Goal: Task Accomplishment & Management: Manage account settings

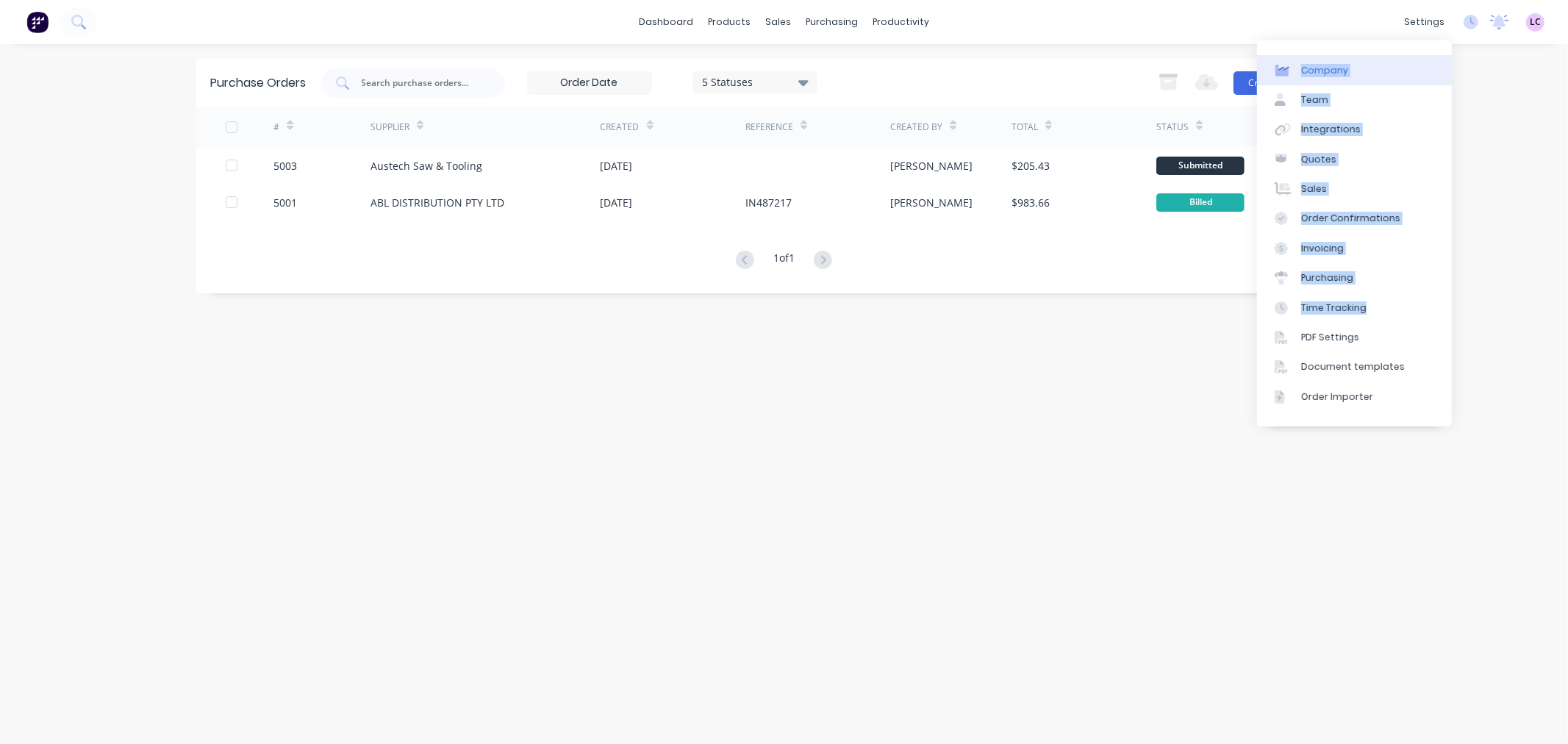
click at [1427, 85] on body "dashboard products sales purchasing productivity dashboard products Product Cat…" at bounding box center [784, 372] width 1568 height 744
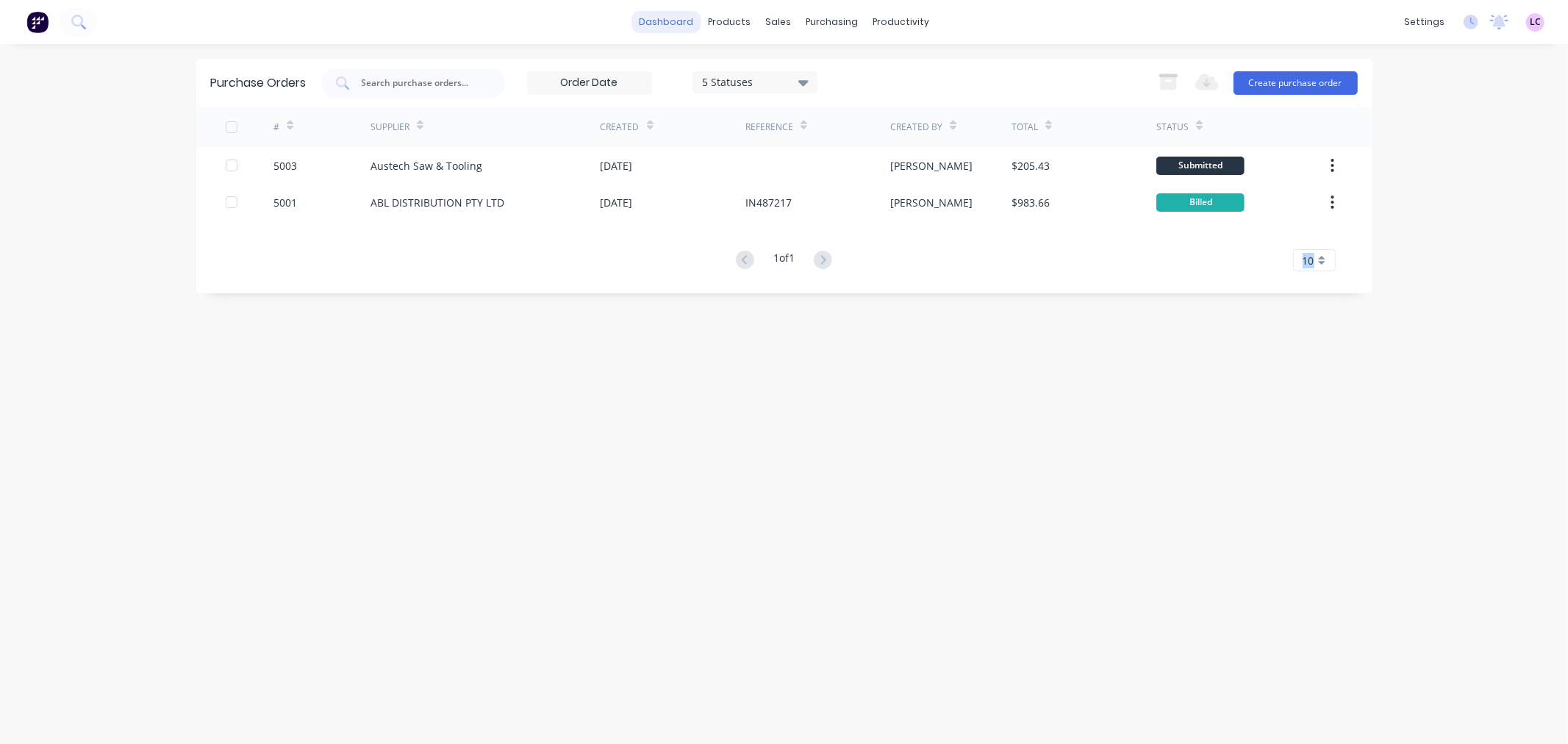
click at [675, 26] on link "dashboard" at bounding box center [666, 22] width 69 height 22
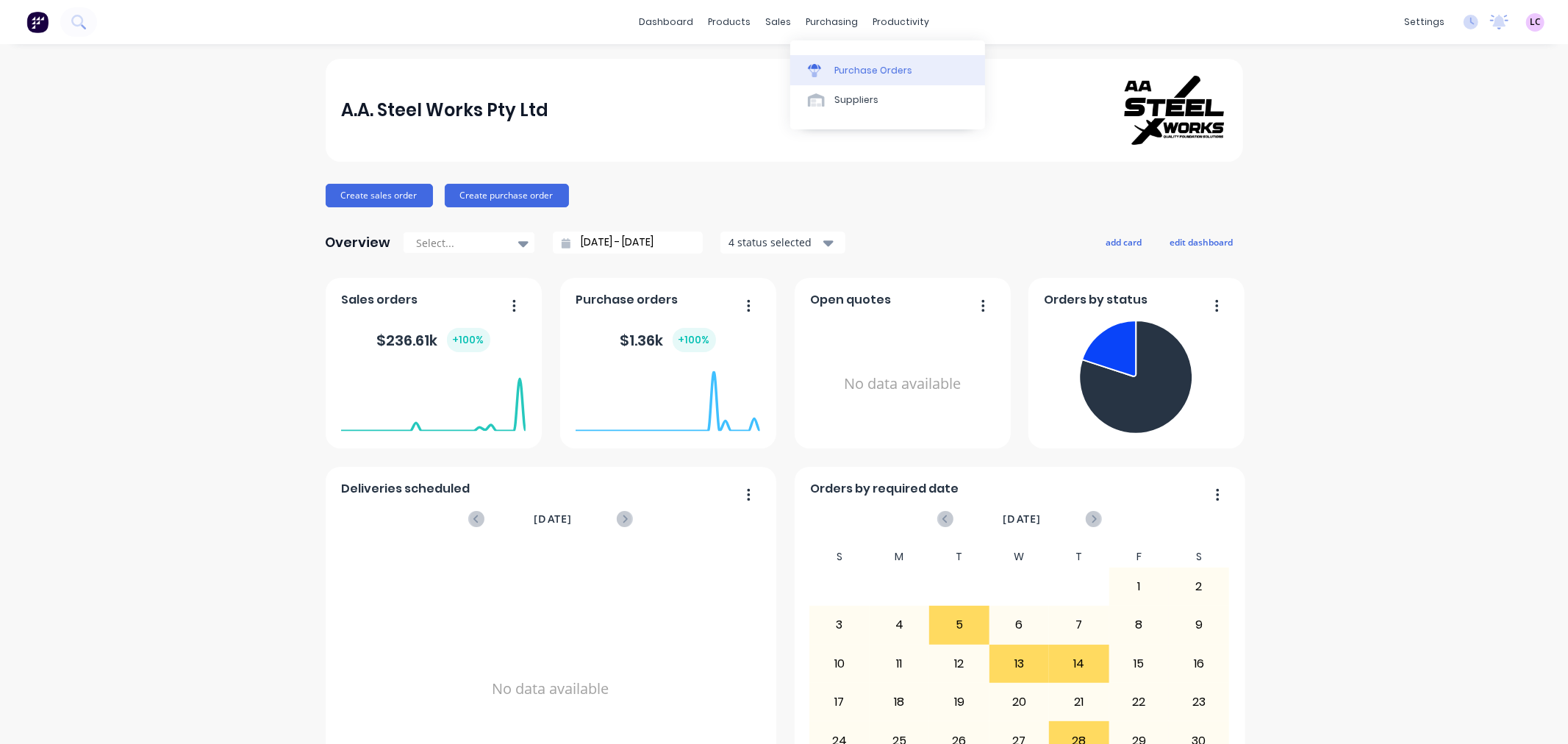
click at [826, 64] on div at bounding box center [819, 70] width 22 height 13
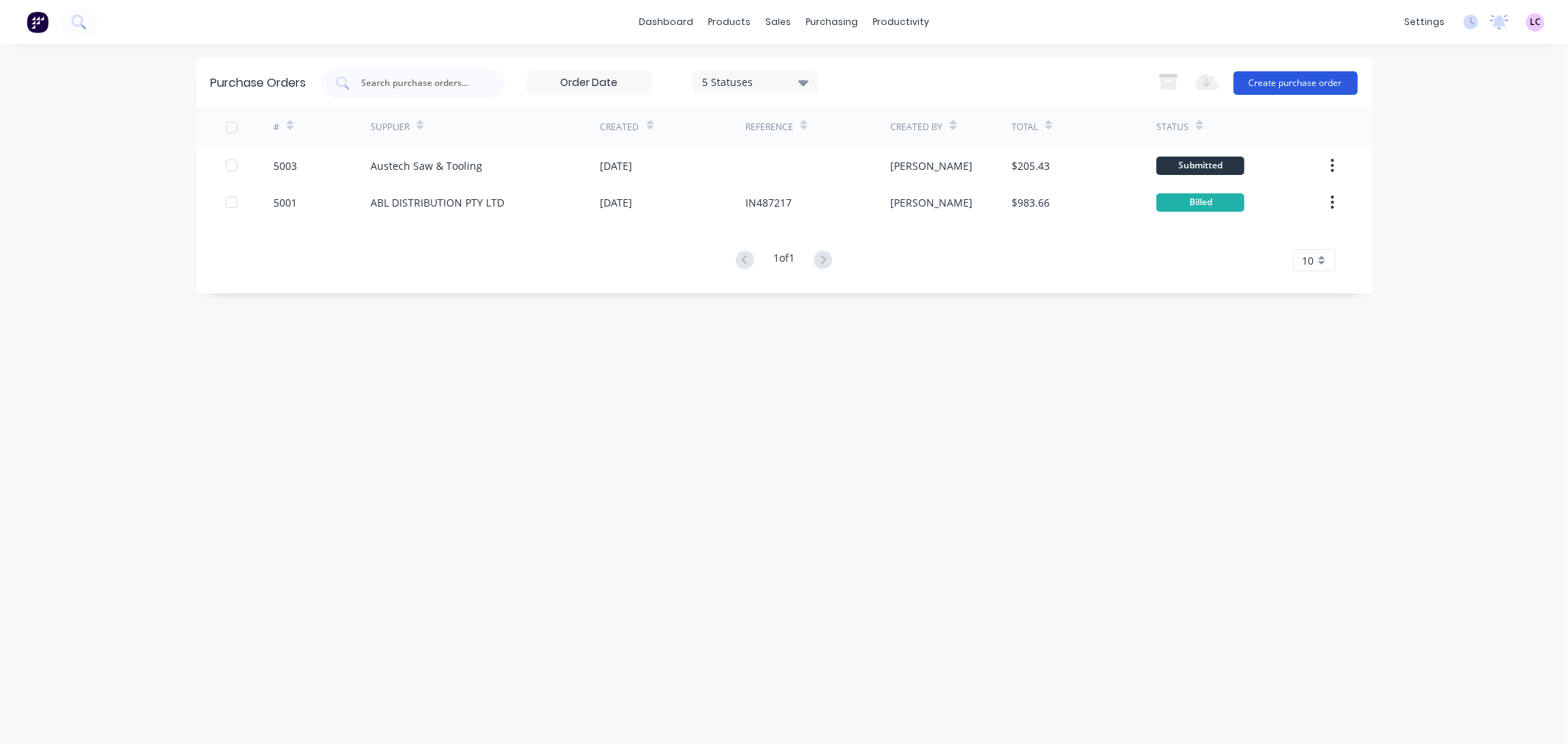
click at [1302, 88] on button "Create purchase order" at bounding box center [1295, 82] width 124 height 24
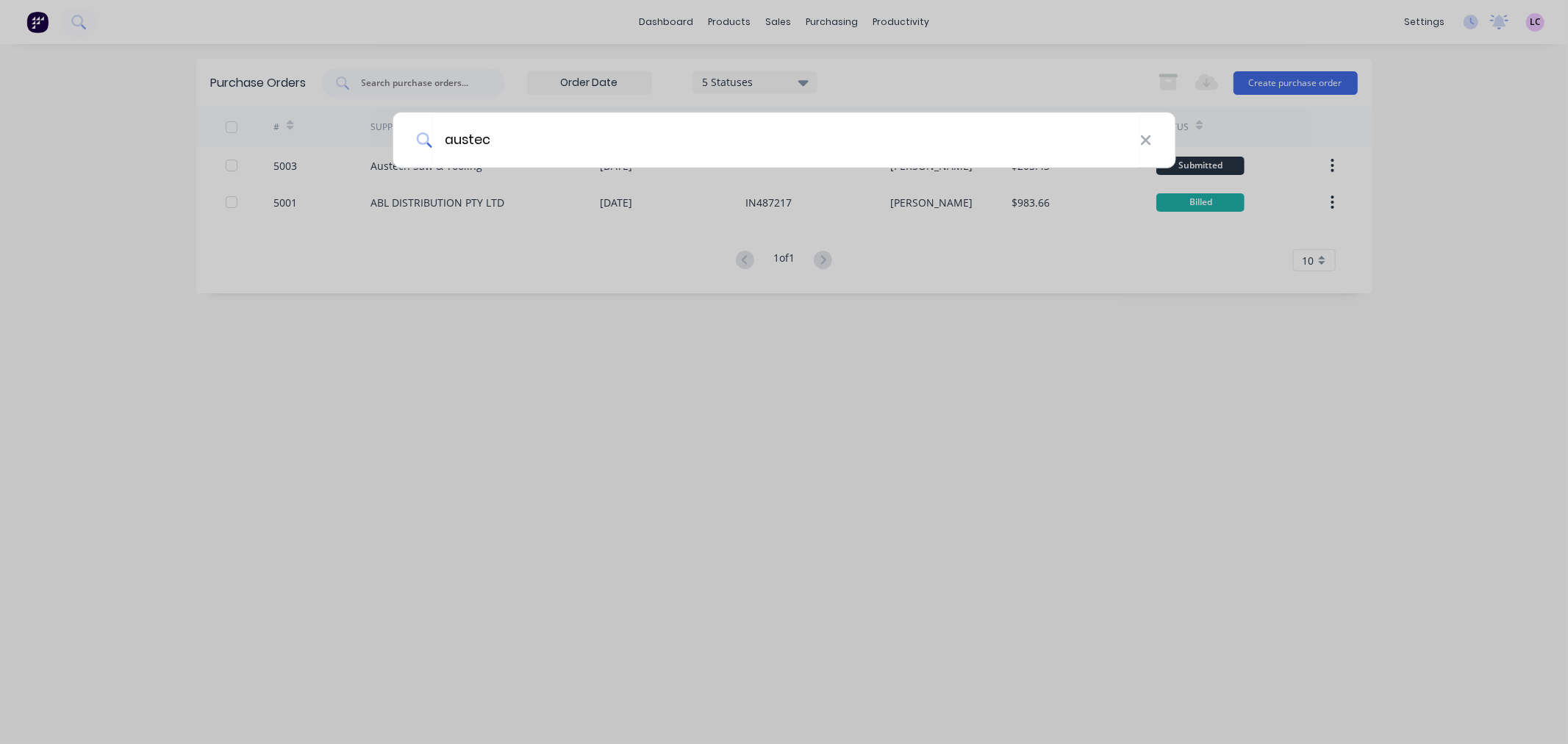
type input "austech"
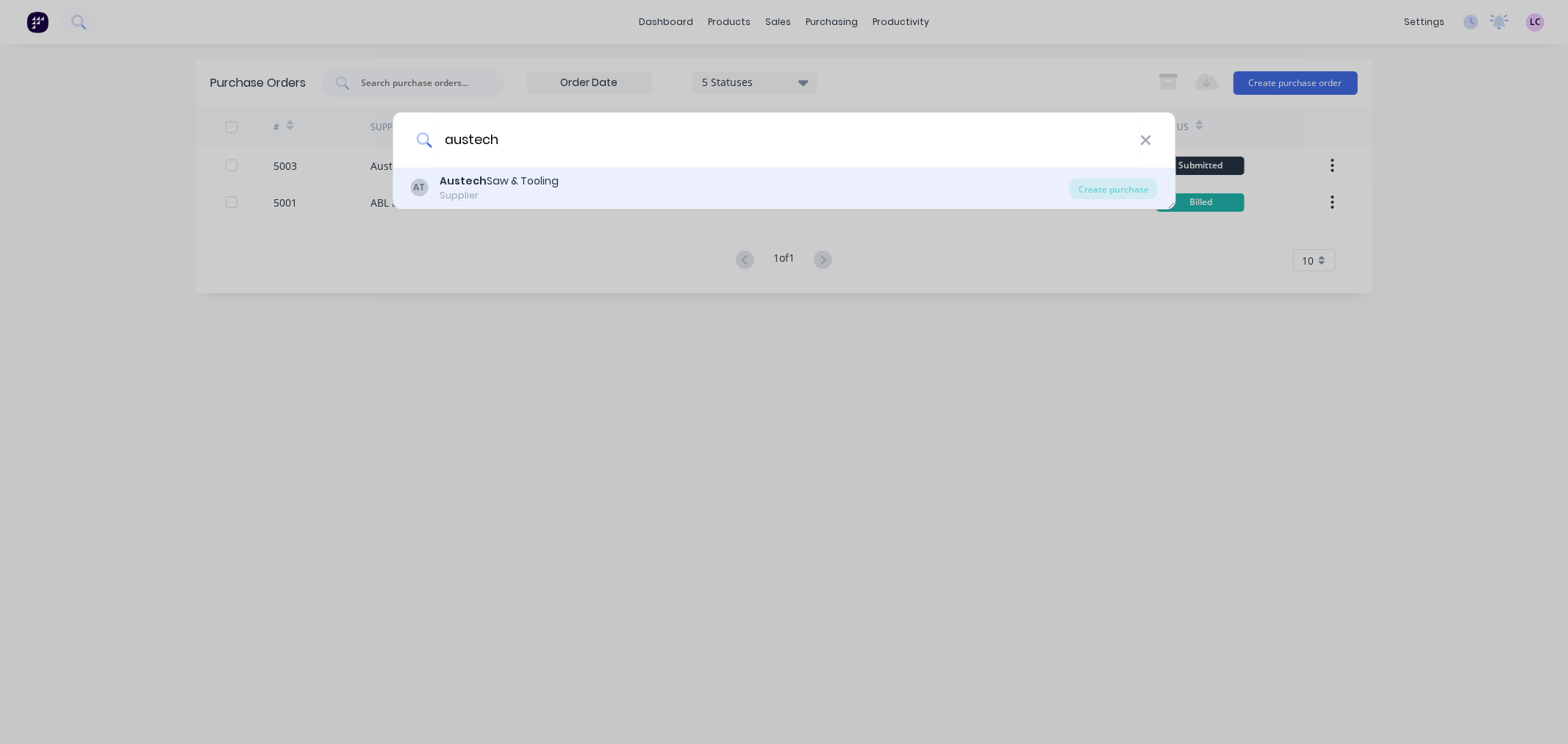
click at [558, 181] on div "AT Austech Saw & Tooling Supplier" at bounding box center [740, 188] width 660 height 29
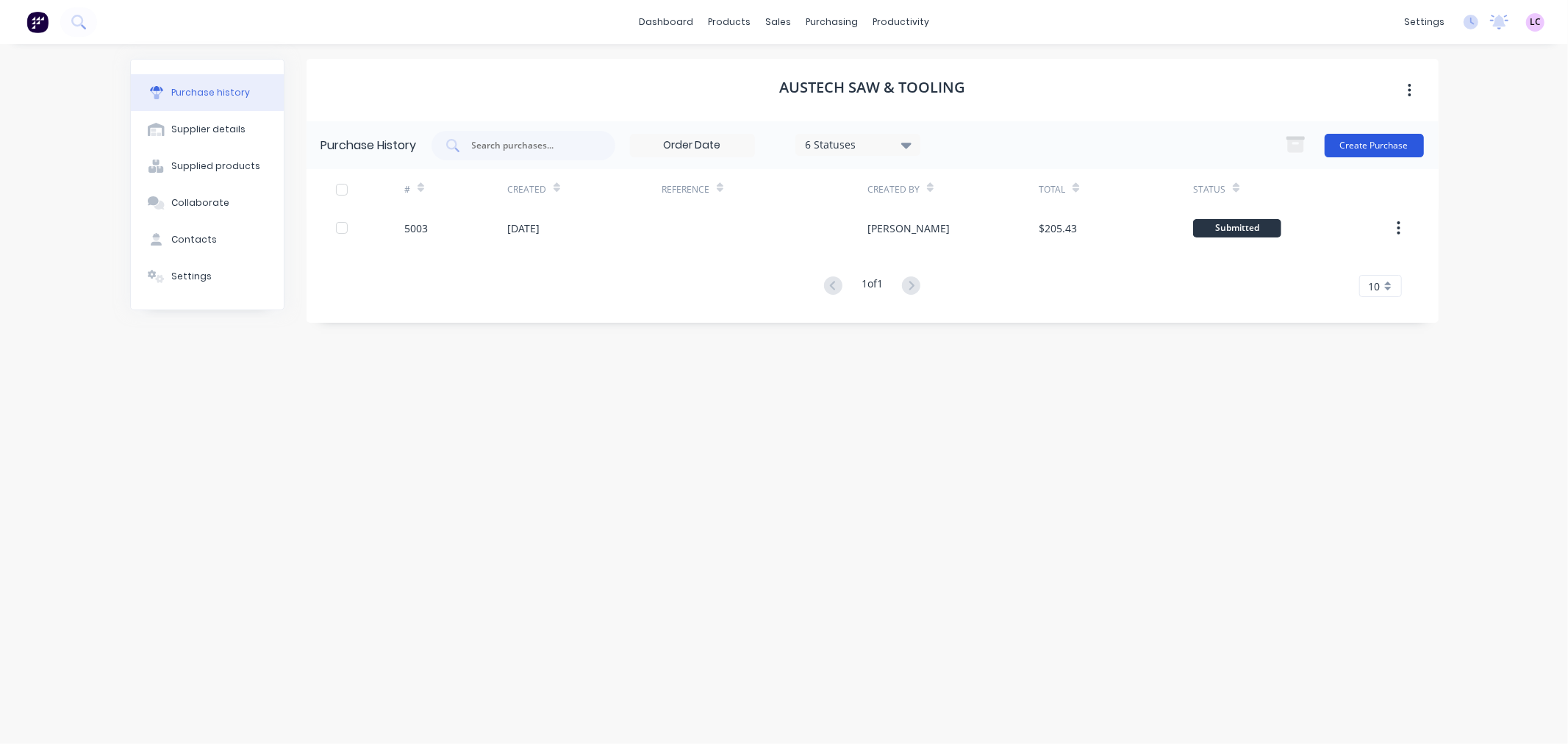
click at [1367, 140] on button "Create Purchase" at bounding box center [1375, 145] width 100 height 24
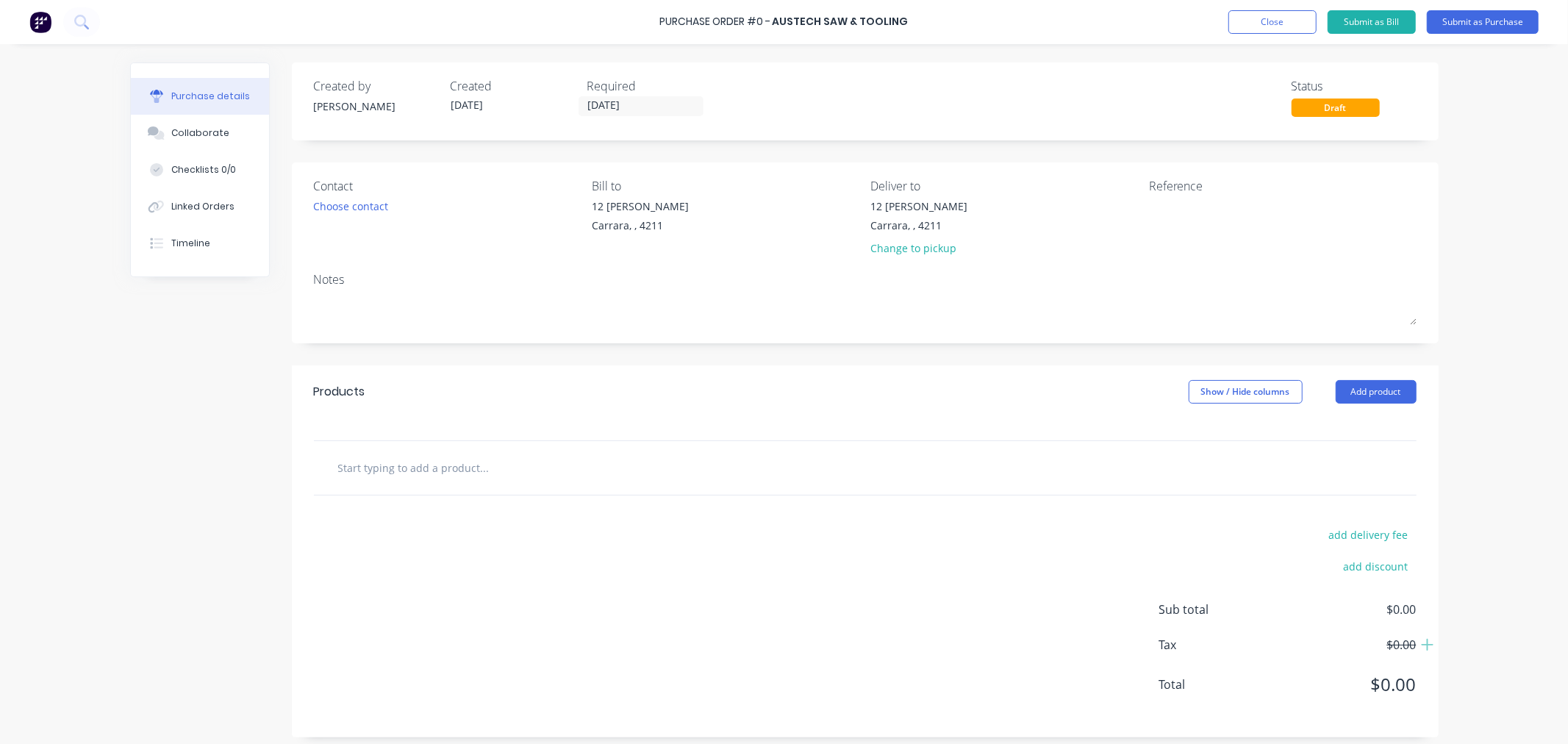
click at [384, 461] on input "text" at bounding box center [484, 468] width 294 height 29
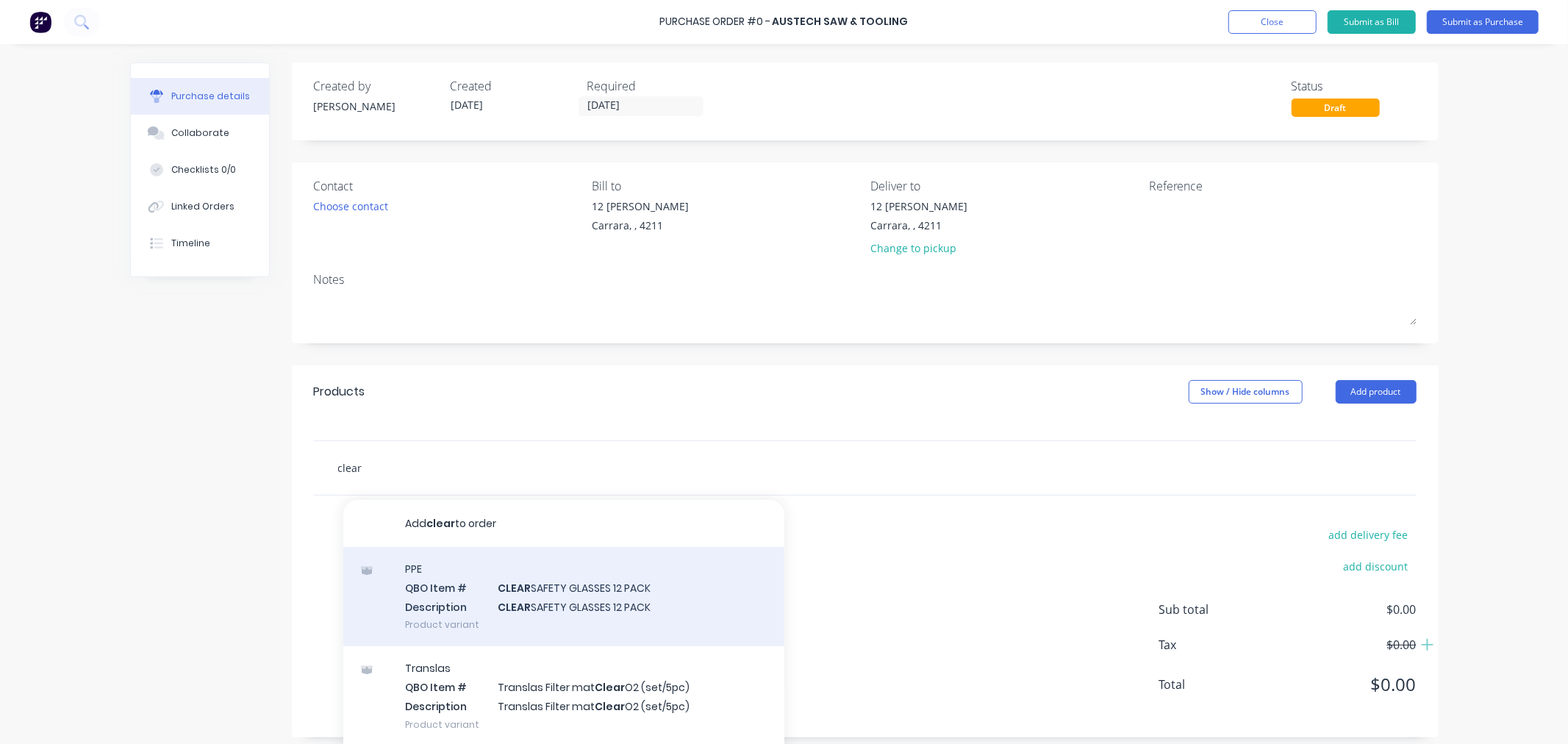
type input "clear"
click at [587, 594] on div "PPE QBO Item # CLEAR SAFETY GLASSES 12 PACK Description CLEAR SAFETY GLASSES 12…" at bounding box center [564, 597] width 441 height 100
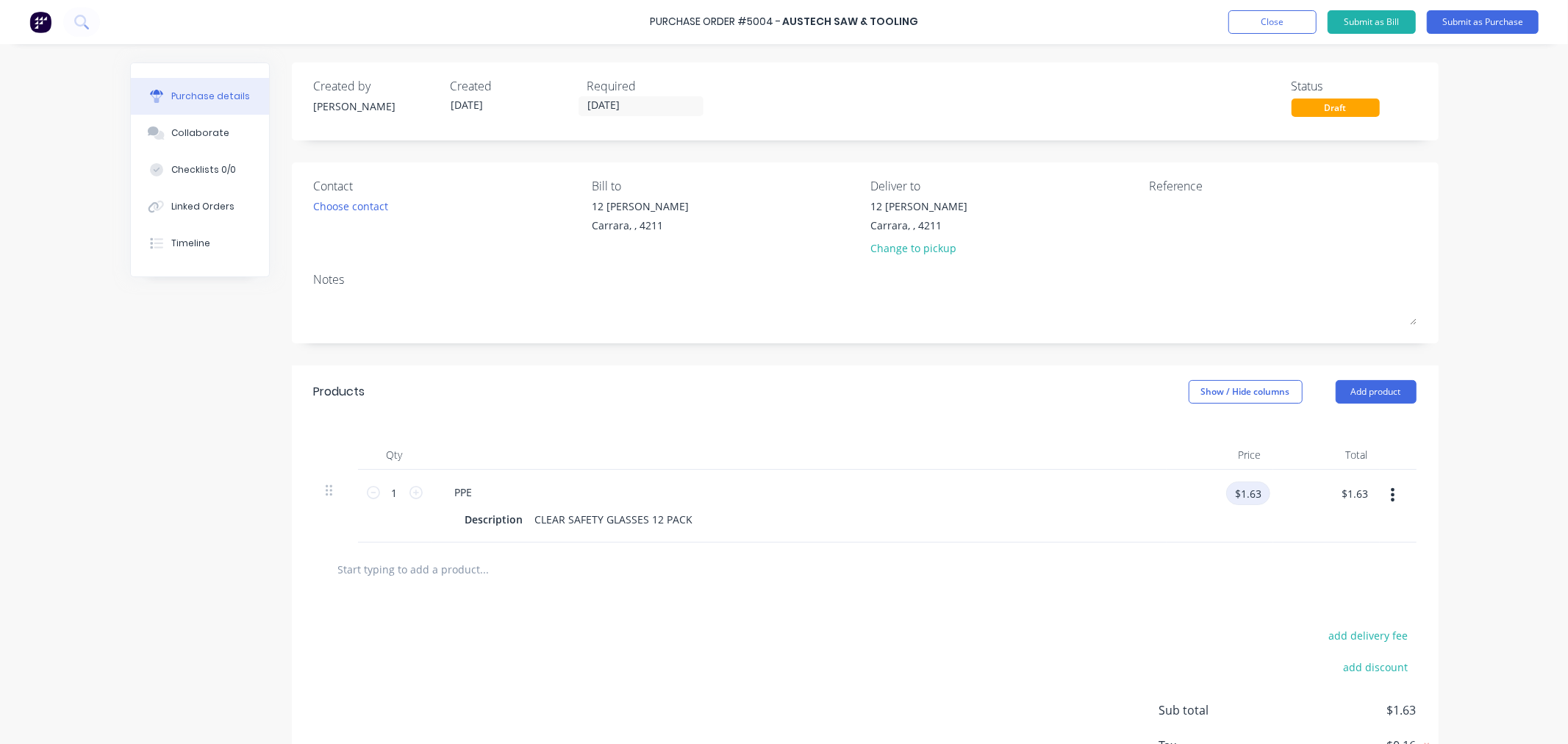
click at [1245, 493] on input "$1.63" at bounding box center [1248, 493] width 44 height 24
type input "$1.50"
click at [1475, 476] on div "Purchase Order #5004 - Austech Saw & Tooling Add product Close Submit as Bill S…" at bounding box center [784, 372] width 1568 height 744
click at [392, 497] on input "1" at bounding box center [395, 492] width 29 height 22
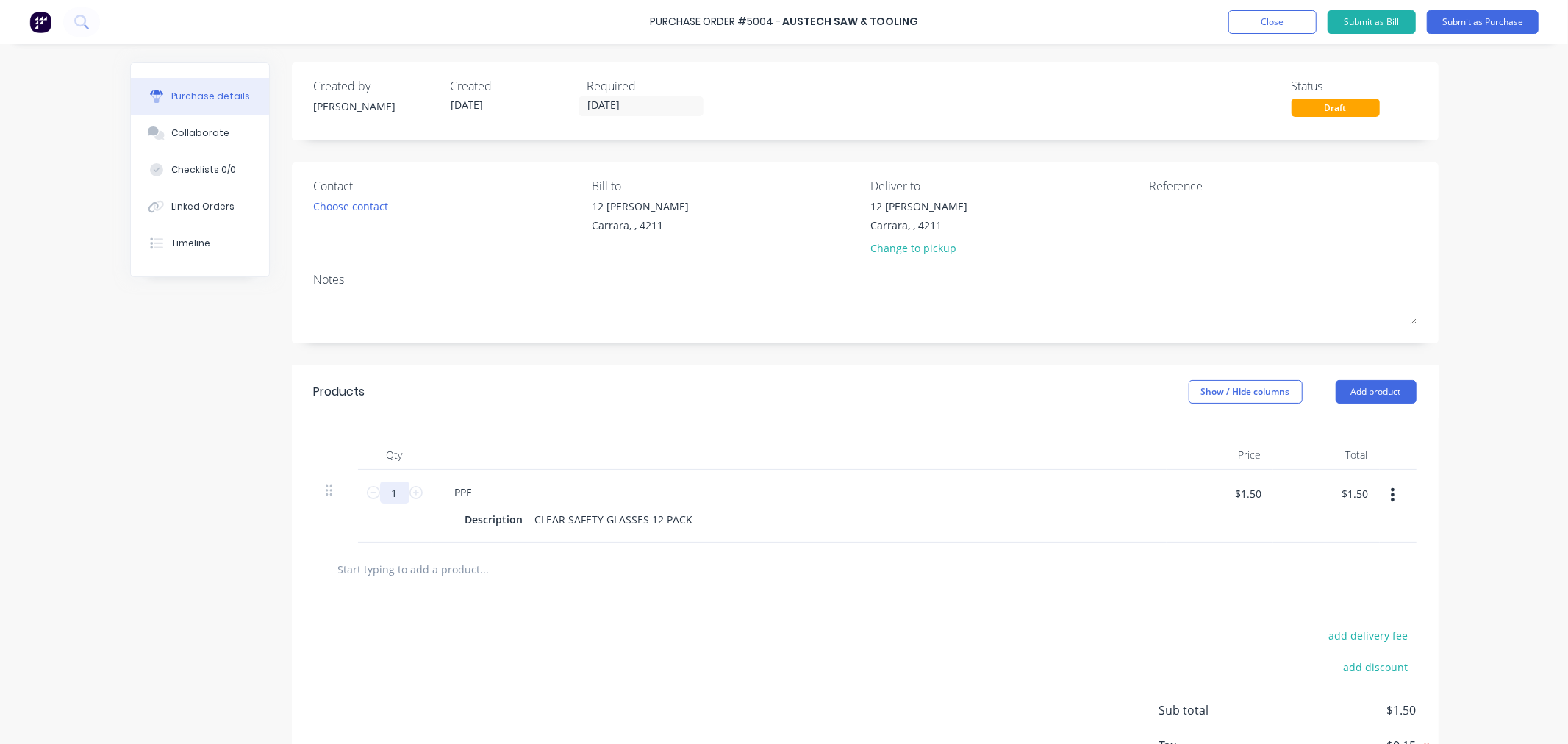
type input "3"
type input "$4.50"
type input "36"
type input "$54.00"
type input "36"
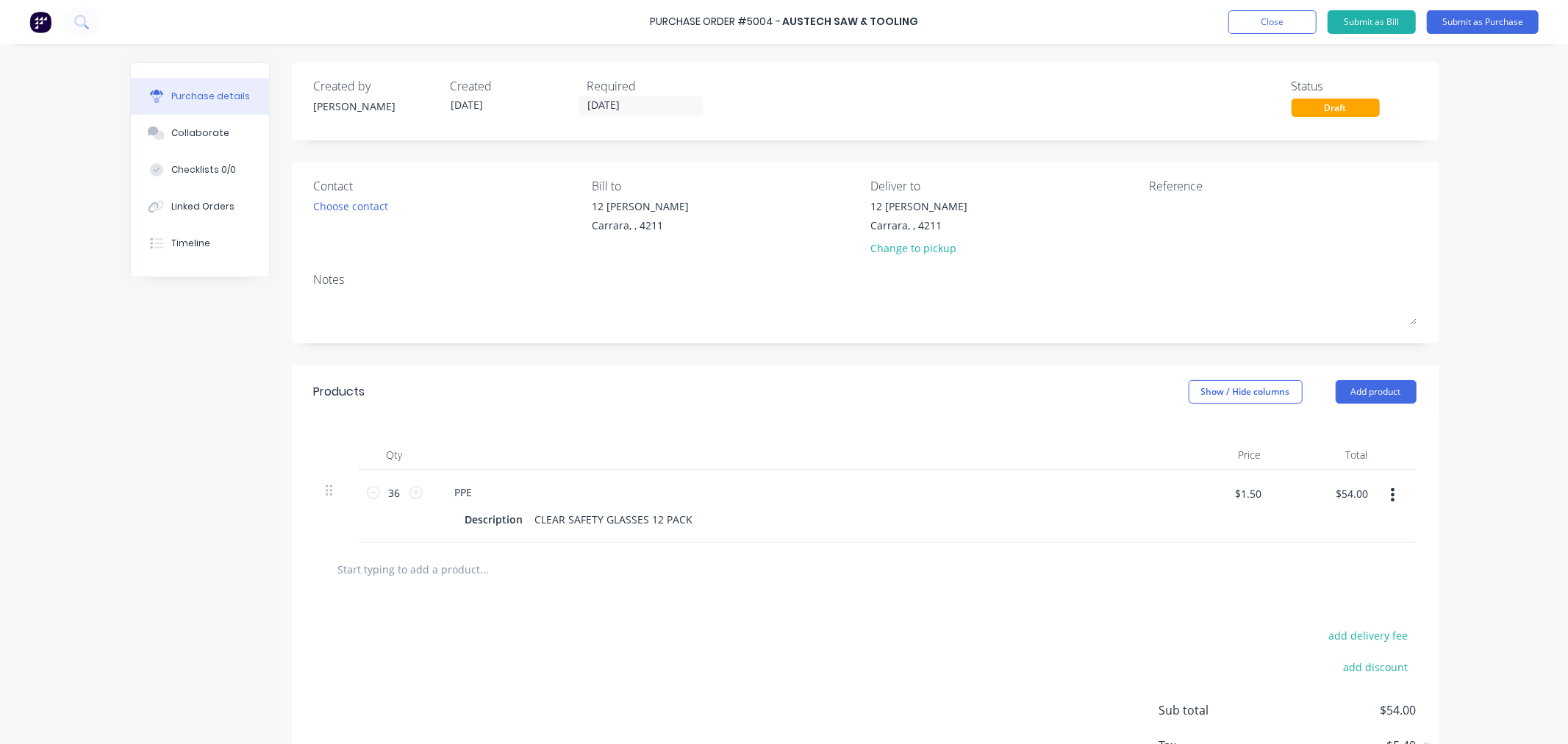
click at [214, 519] on div "Created by [PERSON_NAME] Created [DATE] Required [DATE] Status Draft Contact Ch…" at bounding box center [784, 451] width 1308 height 776
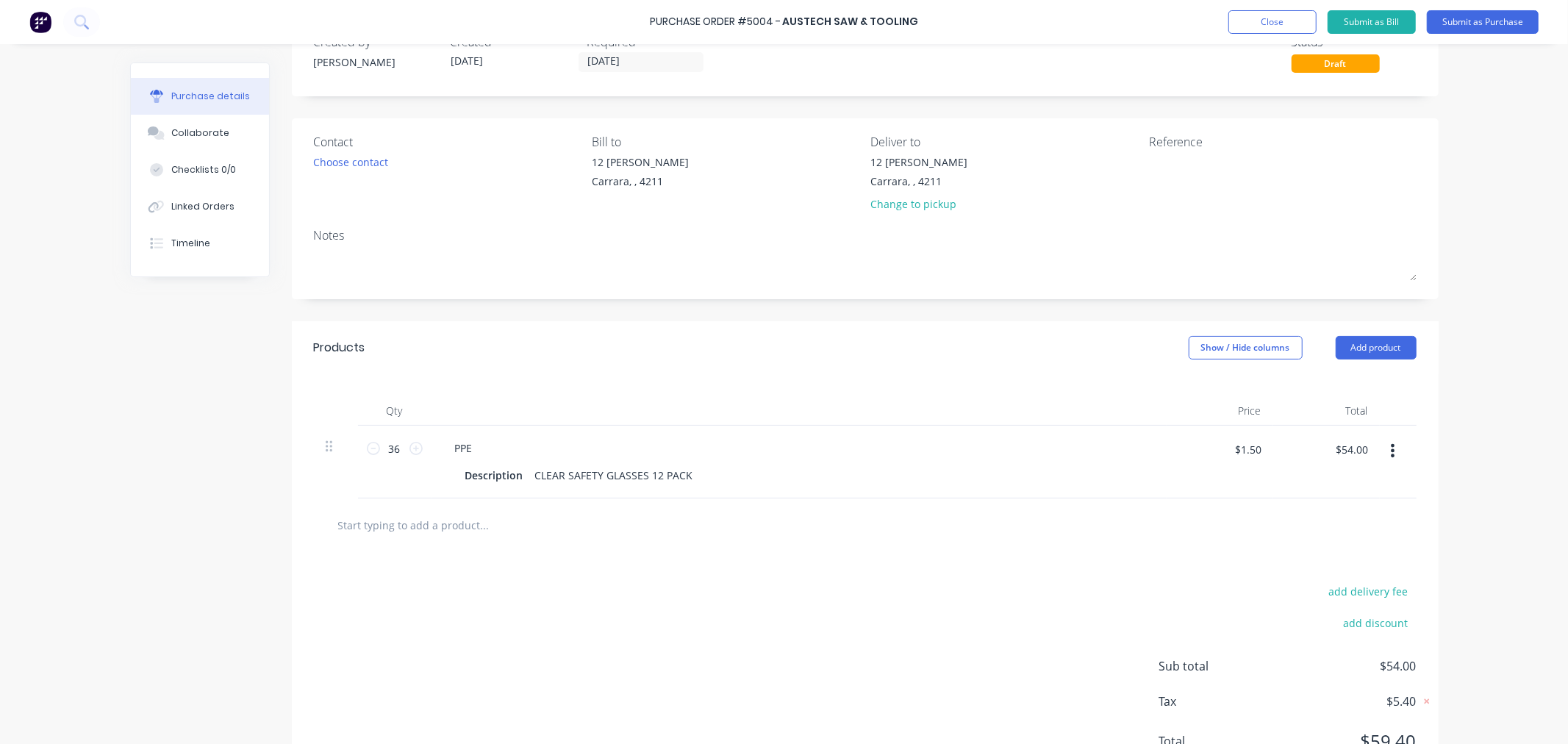
scroll to position [82, 0]
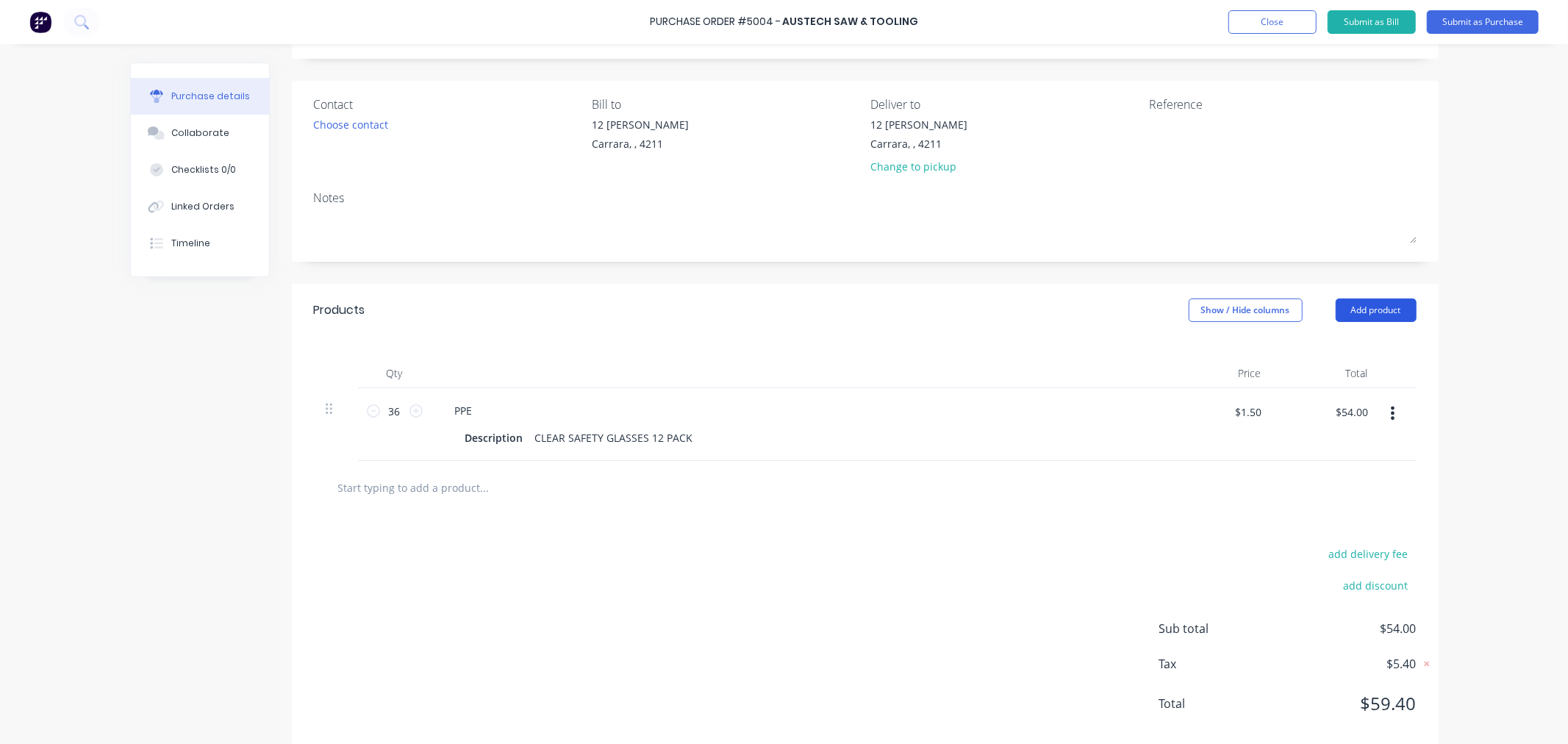
click at [1382, 318] on button "Add product" at bounding box center [1375, 310] width 81 height 24
click at [1488, 336] on div "Purchase Order #5004 - Austech Saw & Tooling Add product Close Submit as Bill S…" at bounding box center [784, 372] width 1568 height 744
click at [167, 499] on div "Created by [PERSON_NAME] Created [DATE] Required [DATE] Status Draft Contact Ch…" at bounding box center [784, 369] width 1308 height 776
click at [387, 488] on input "text" at bounding box center [484, 488] width 294 height 29
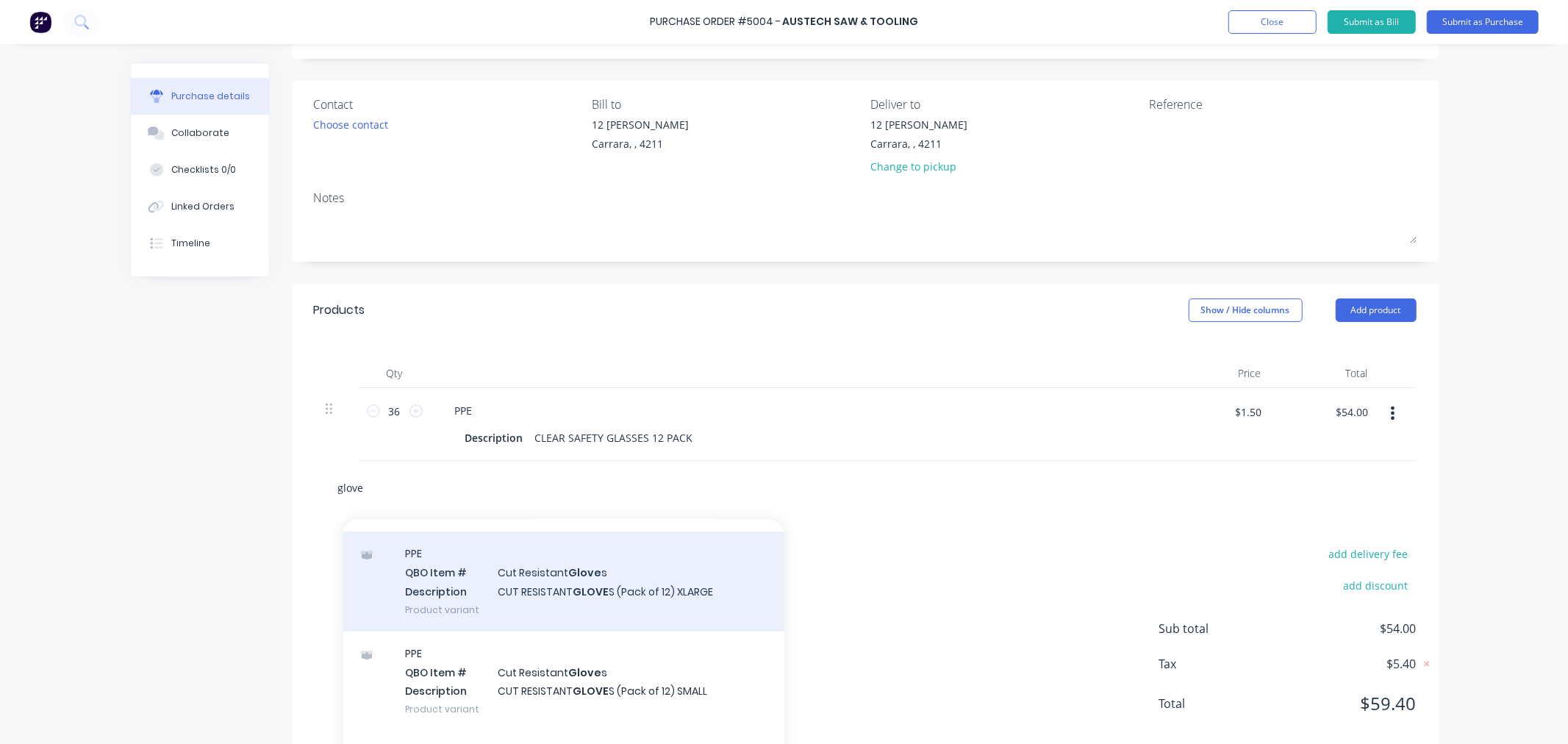
scroll to position [163, 0]
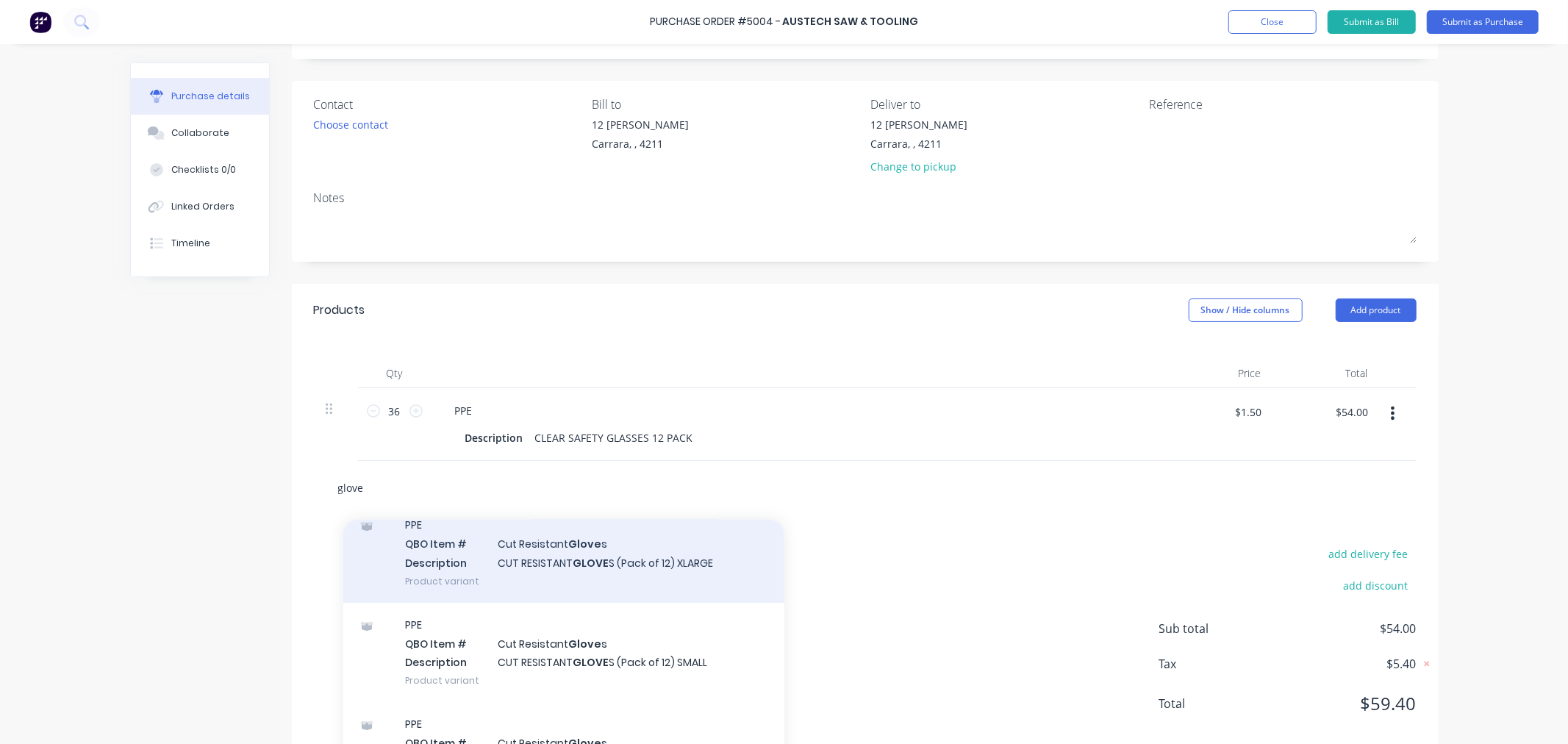
type input "glove"
click at [686, 575] on div "PPE QBO Item # Cut Resistant Glove s Description CUT RESISTANT GLOVE S (Pack of…" at bounding box center [564, 553] width 441 height 100
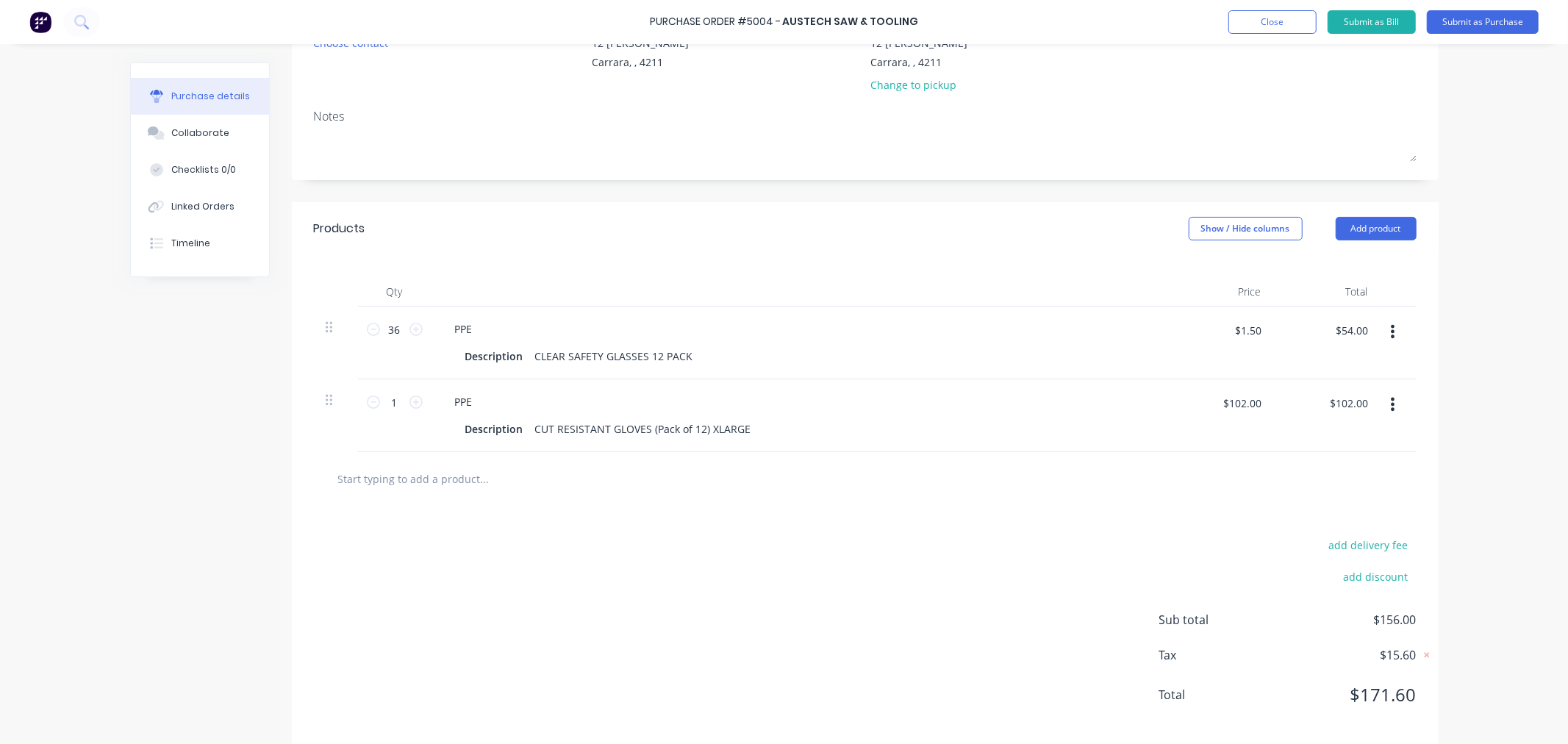
click at [493, 482] on input "text" at bounding box center [484, 479] width 294 height 29
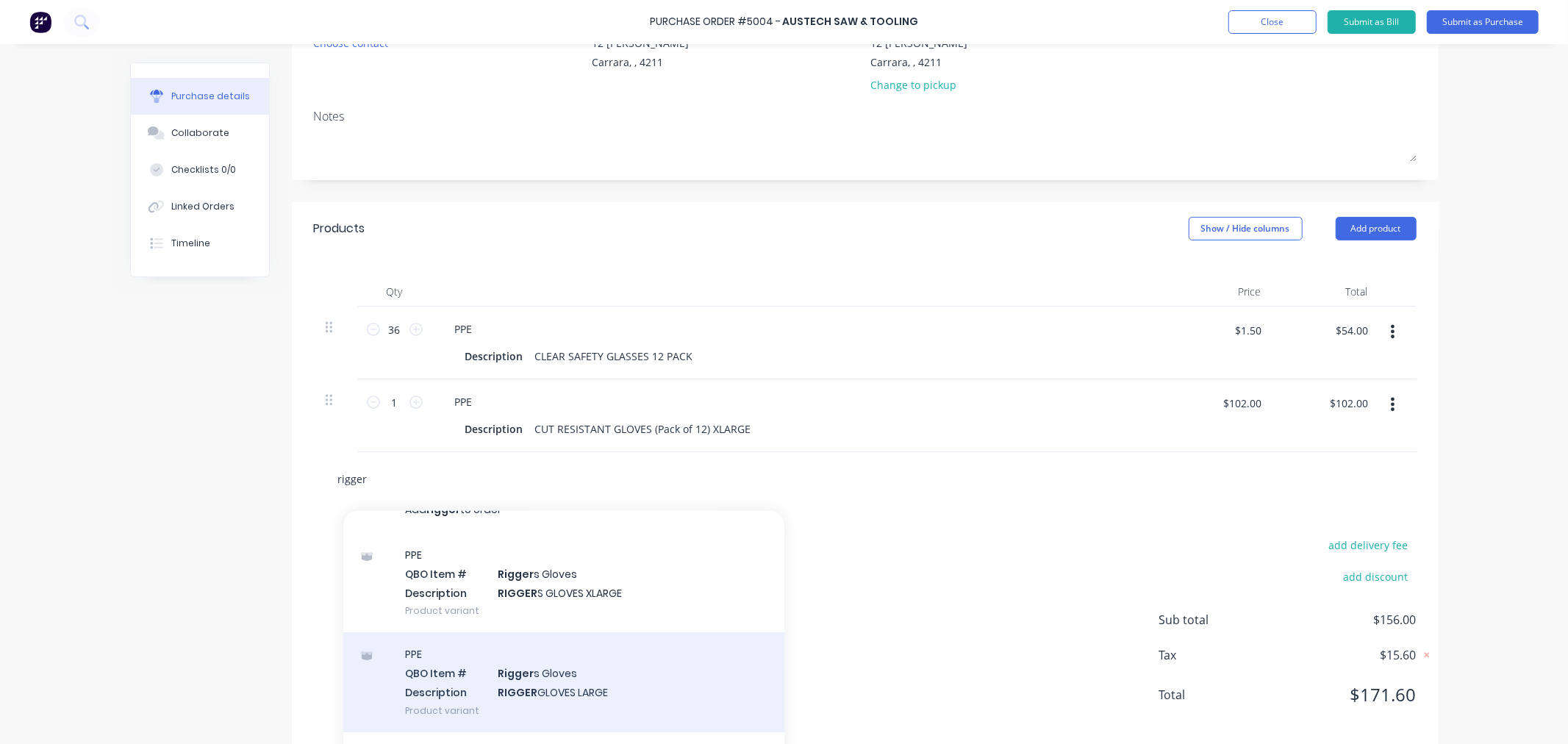
scroll to position [34, 0]
type input "rigger"
click at [591, 695] on div "PPE QBO Item # Rigger s Gloves Description RIGGER GLOVES LARGE Product variant" at bounding box center [564, 673] width 441 height 100
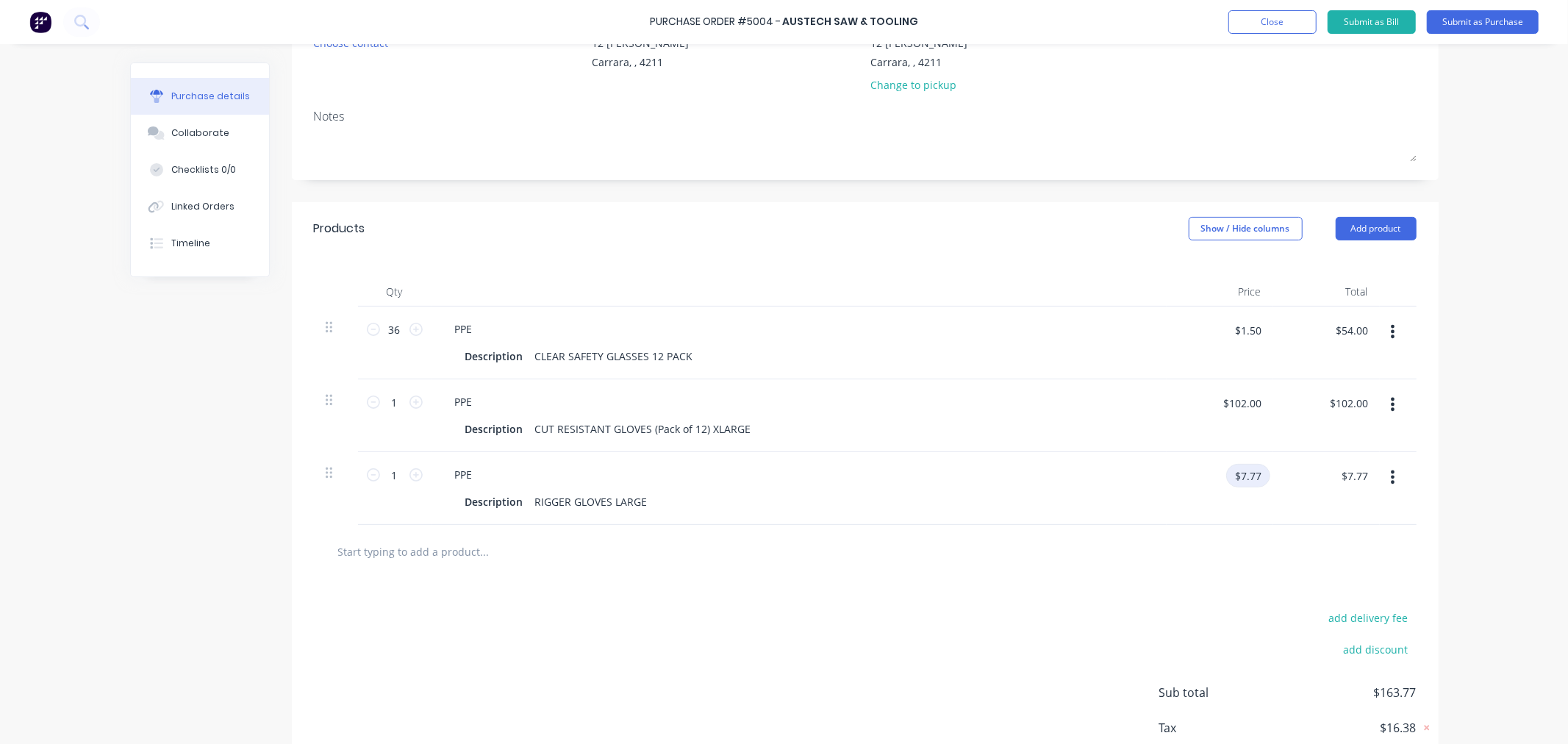
click at [1248, 476] on input "$7.77" at bounding box center [1248, 475] width 44 height 24
type input "$6.60"
click at [390, 475] on input "1" at bounding box center [395, 474] width 29 height 22
type input "12"
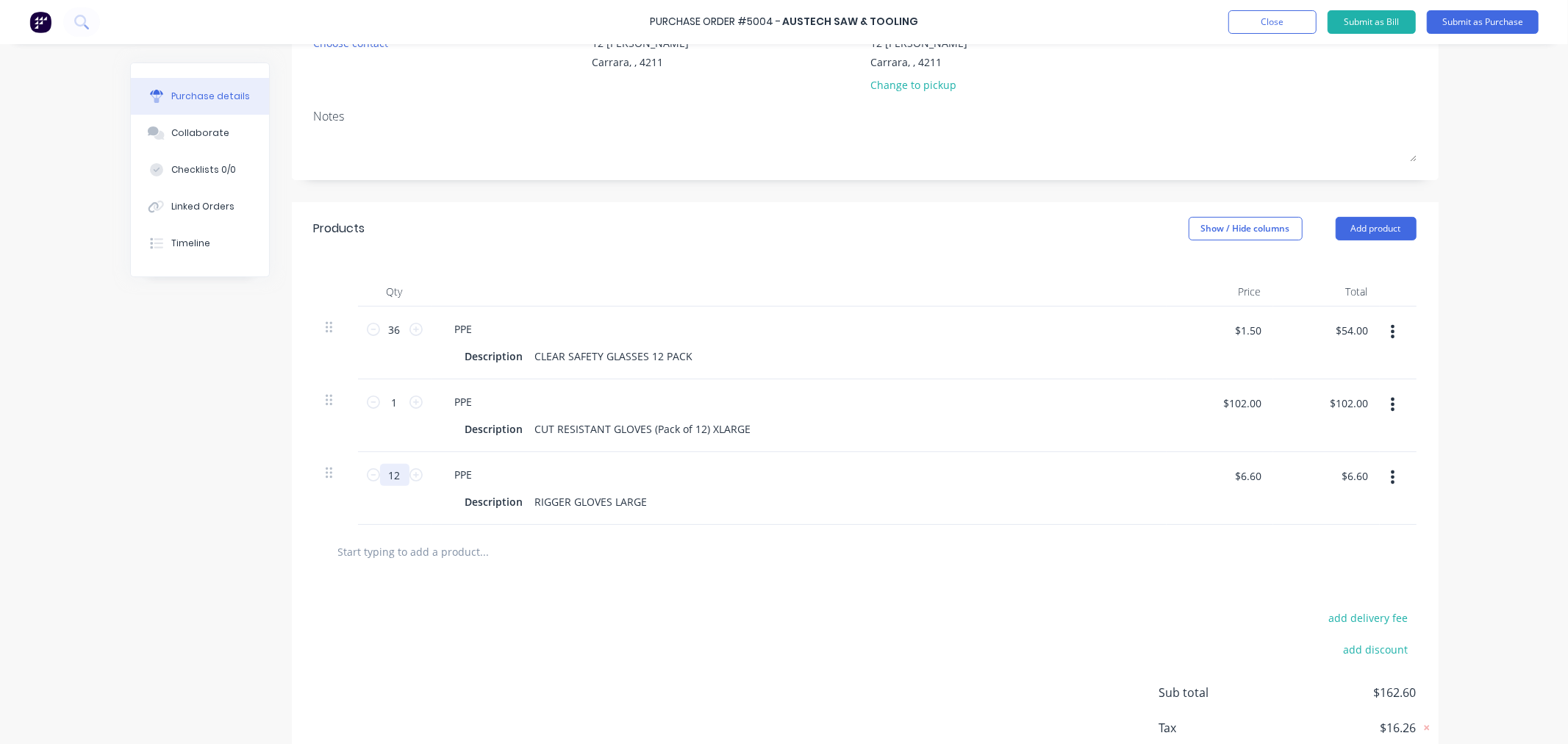
type input "$79.20"
type input "12"
click at [244, 520] on div "Created by [PERSON_NAME] Created [DATE] Required [DATE] Status Draft Contact Ch…" at bounding box center [784, 360] width 1308 height 921
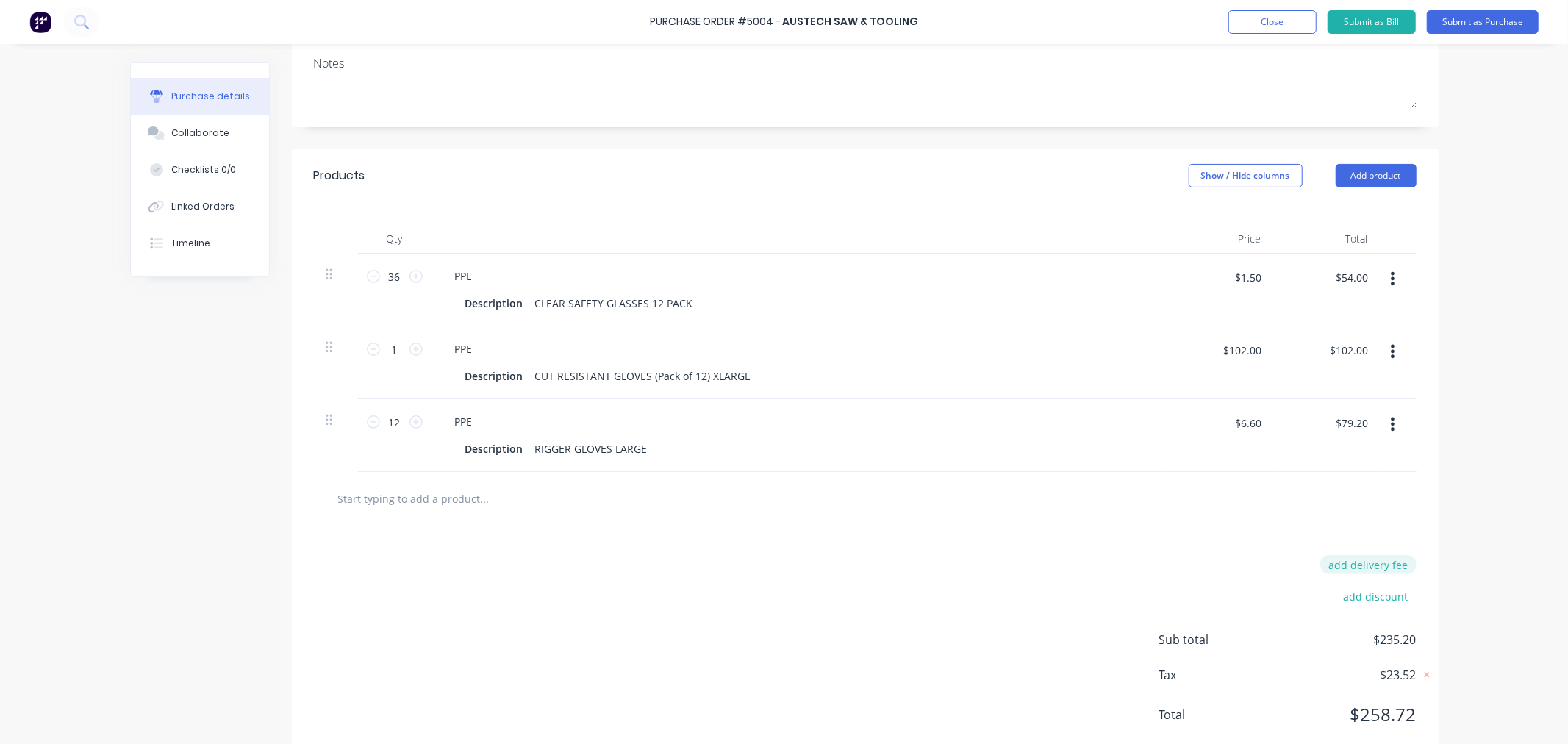
scroll to position [256, 0]
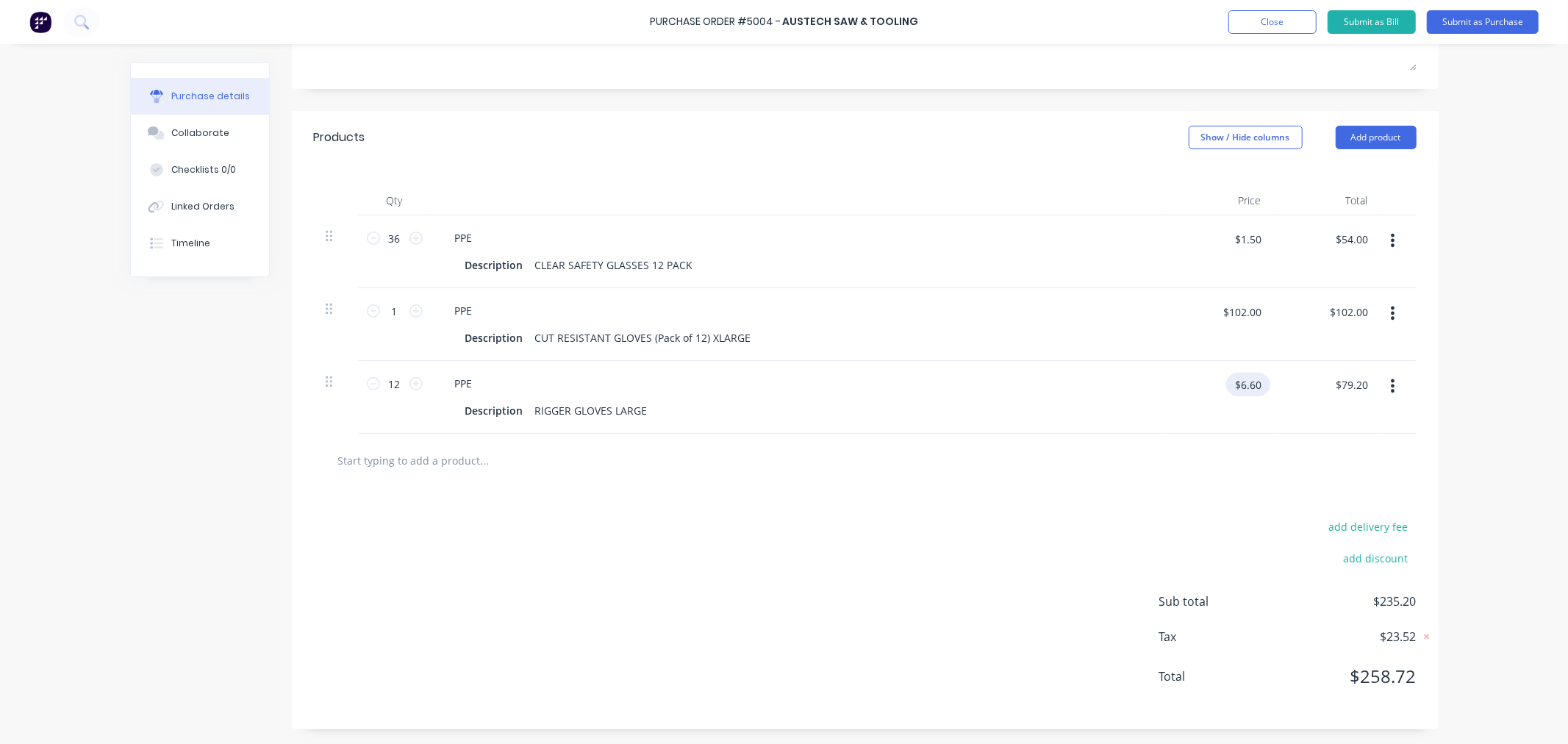
click at [1232, 383] on input "$6.60" at bounding box center [1248, 385] width 44 height 24
click at [1345, 392] on input "$79.20" at bounding box center [1351, 385] width 50 height 24
type input "59.40"
click at [1439, 381] on div "Purchase details Collaborate Checklists 0/0 Linked Orders Timeline Created by […" at bounding box center [784, 95] width 1338 height 670
type input "$4.95"
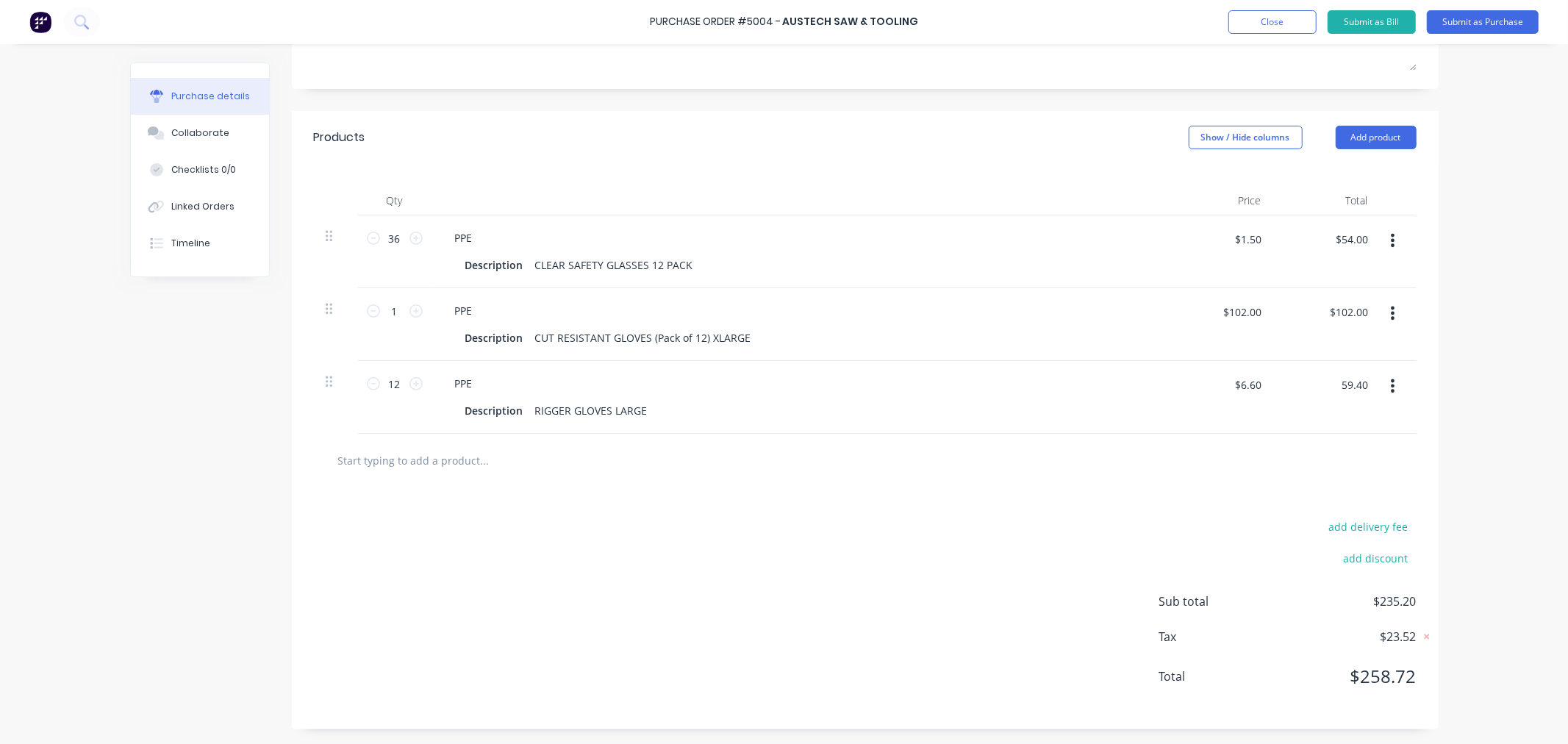
type input "$59.40"
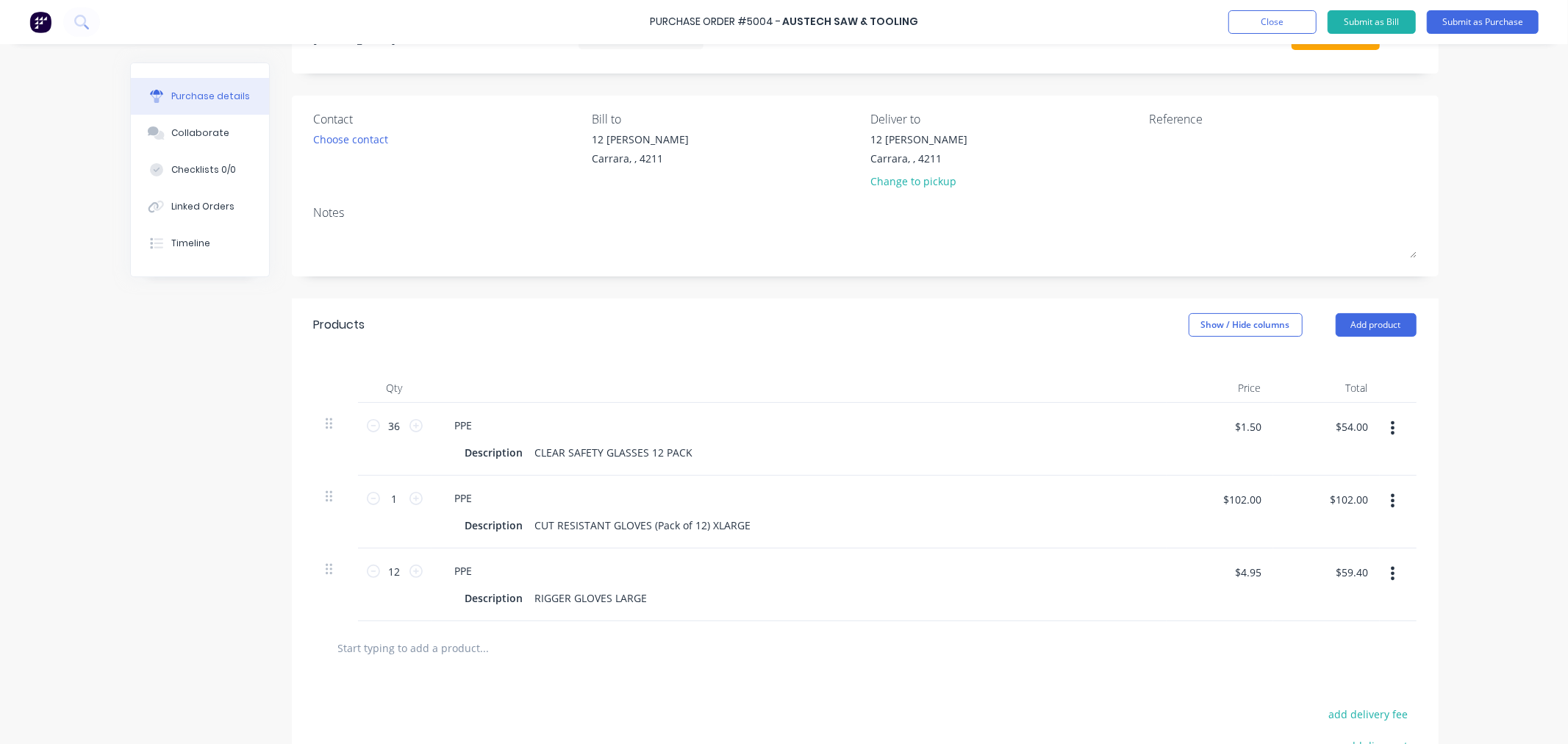
scroll to position [0, 0]
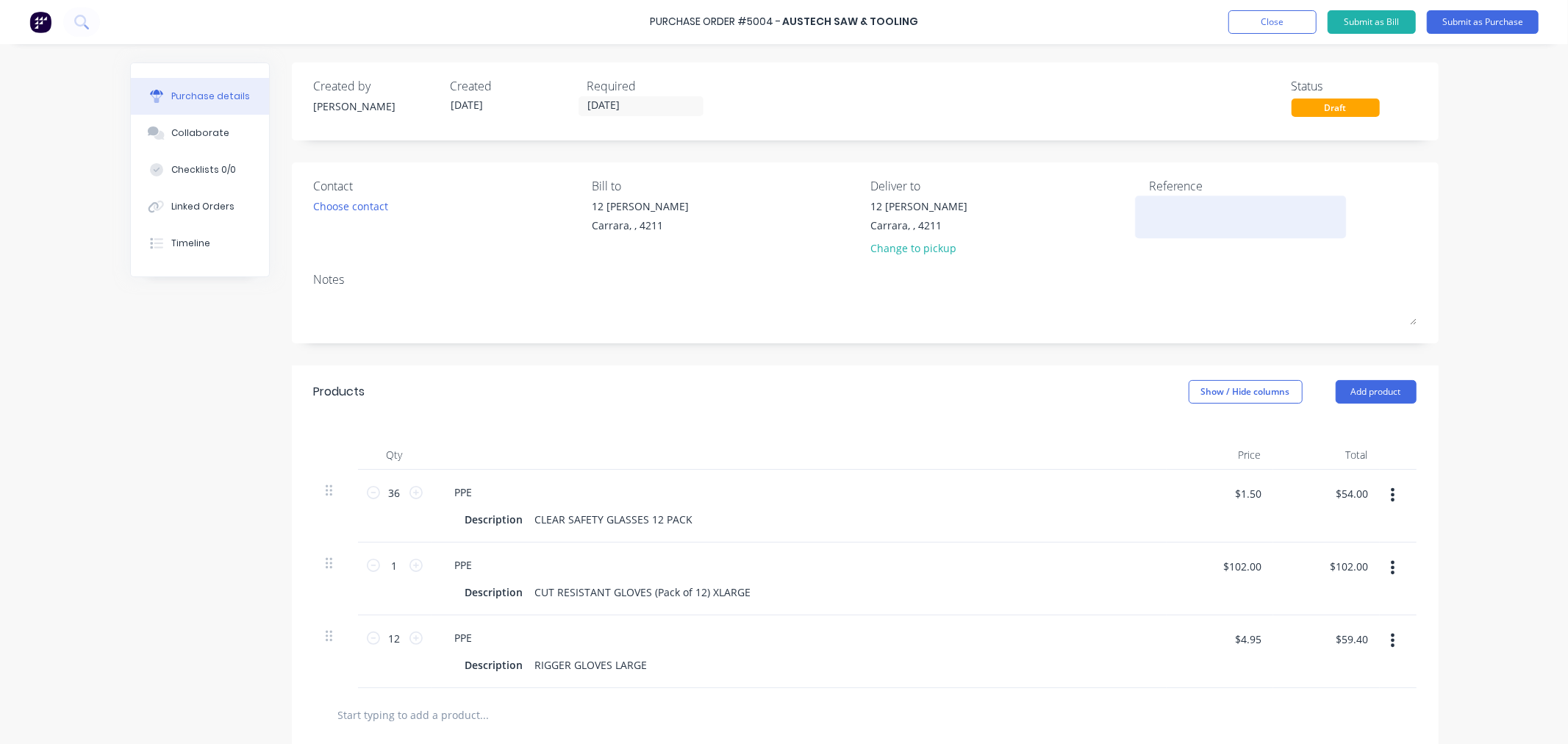
click at [1155, 213] on textarea at bounding box center [1240, 215] width 184 height 33
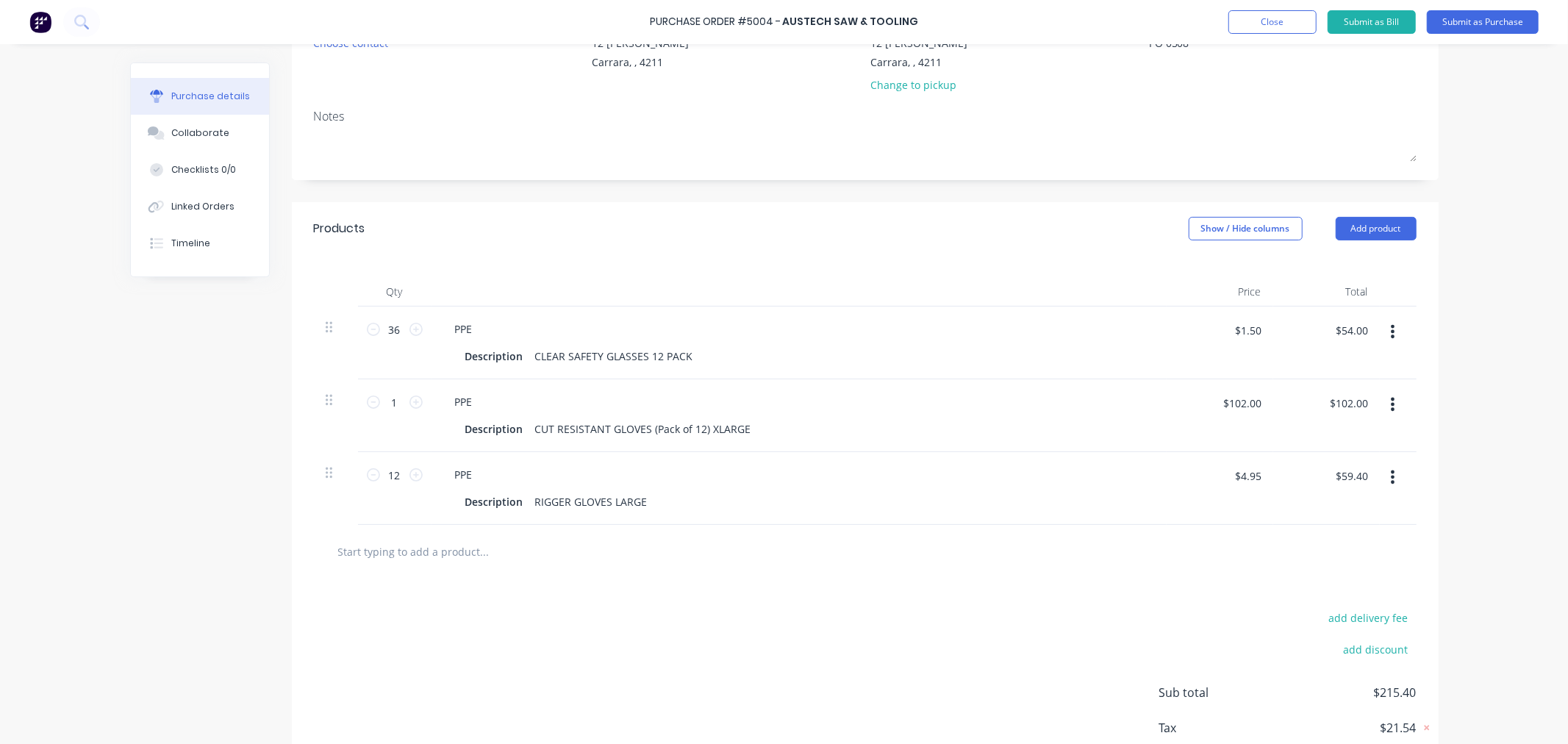
scroll to position [245, 0]
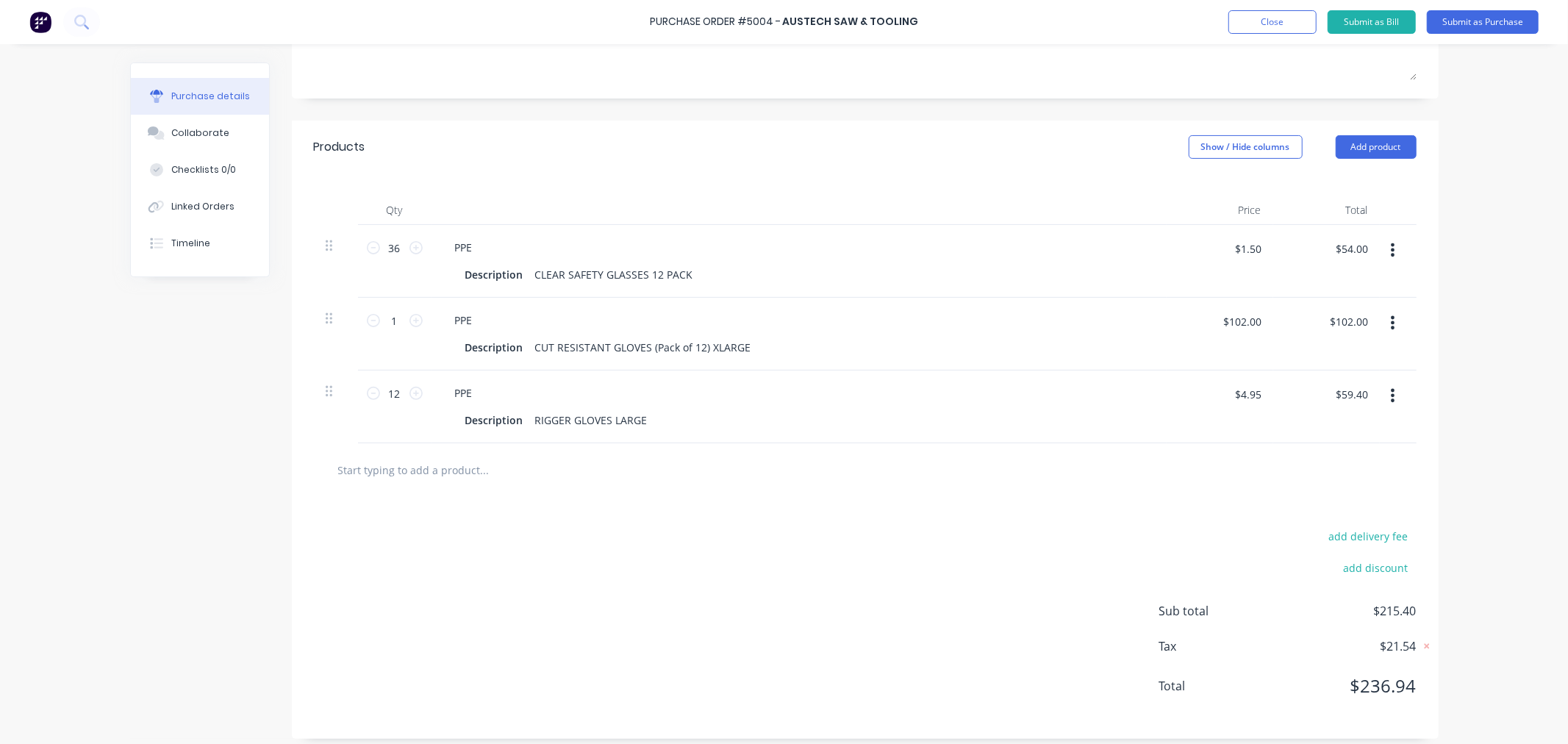
type textarea "PO 0508"
type textarea "x"
type textarea "PO 0508"
click at [398, 474] on input "text" at bounding box center [484, 470] width 294 height 29
type input "s"
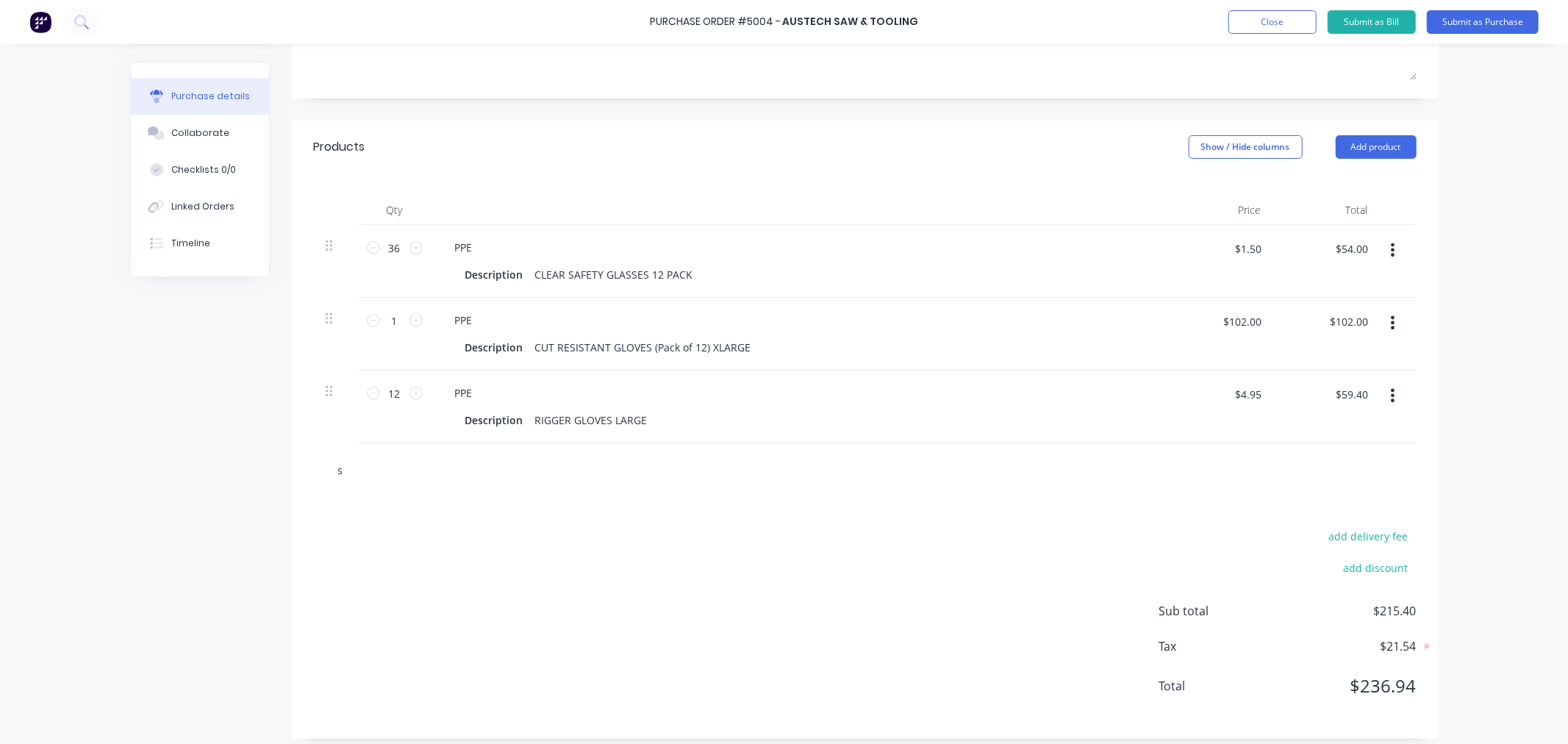
type textarea "x"
type input "sm"
type textarea "x"
type input "smo"
type textarea "x"
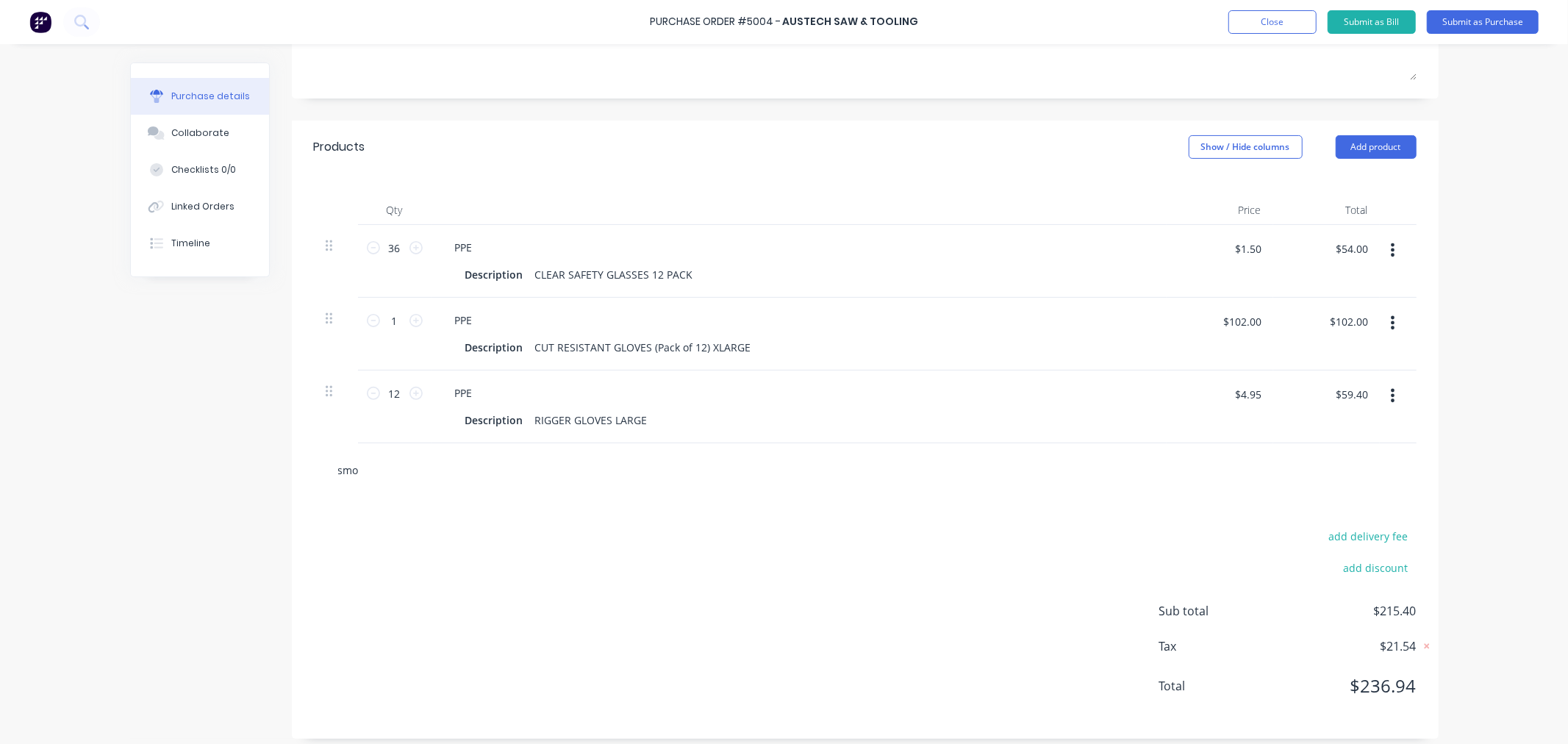
type input "smok"
type textarea "x"
type input "smoke"
type textarea "x"
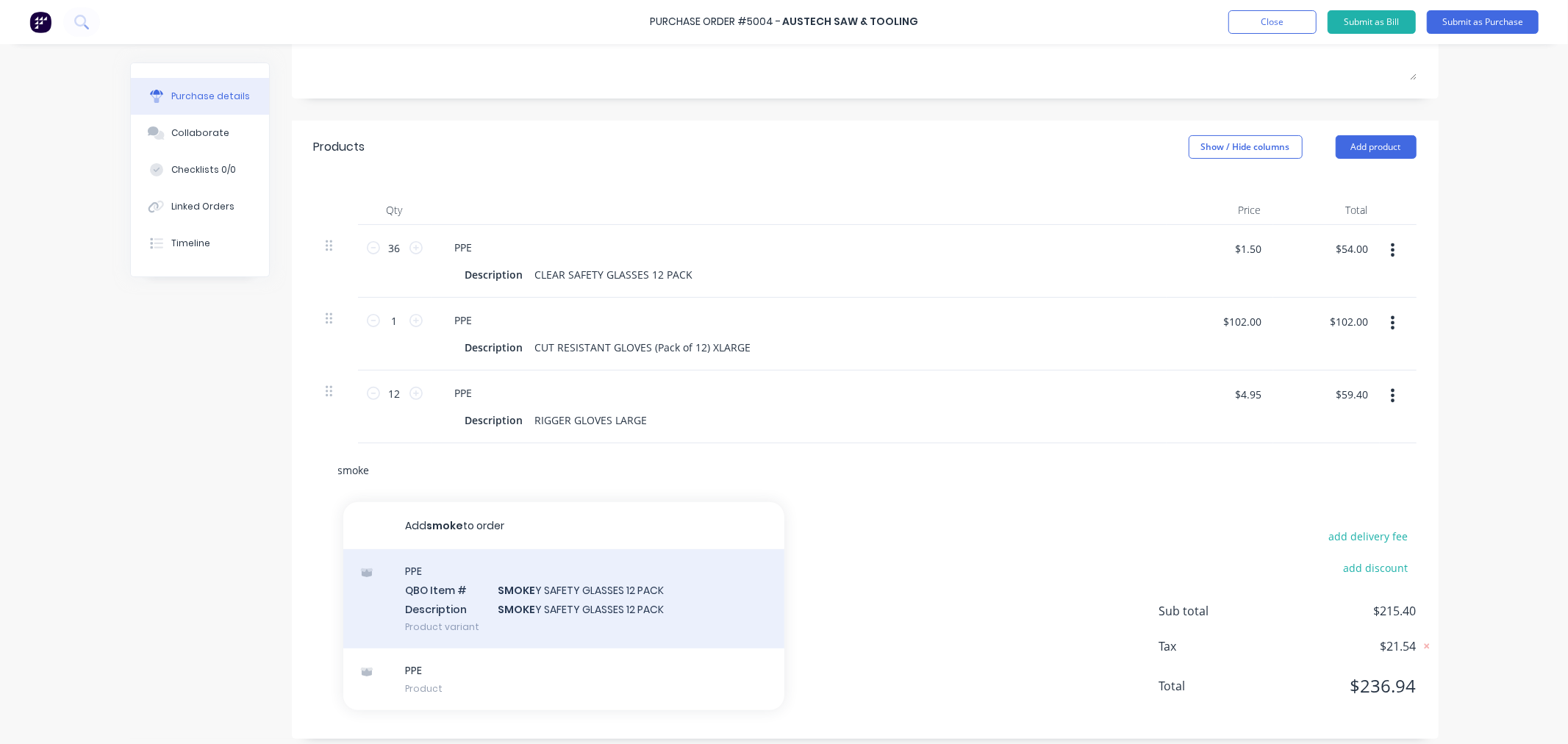
type input "smoke"
click at [557, 615] on div "PPE QBO Item # SMOKE Y SAFETY GLASSES 12 PACK Description SMOKE Y SAFETY GLASSE…" at bounding box center [564, 599] width 441 height 100
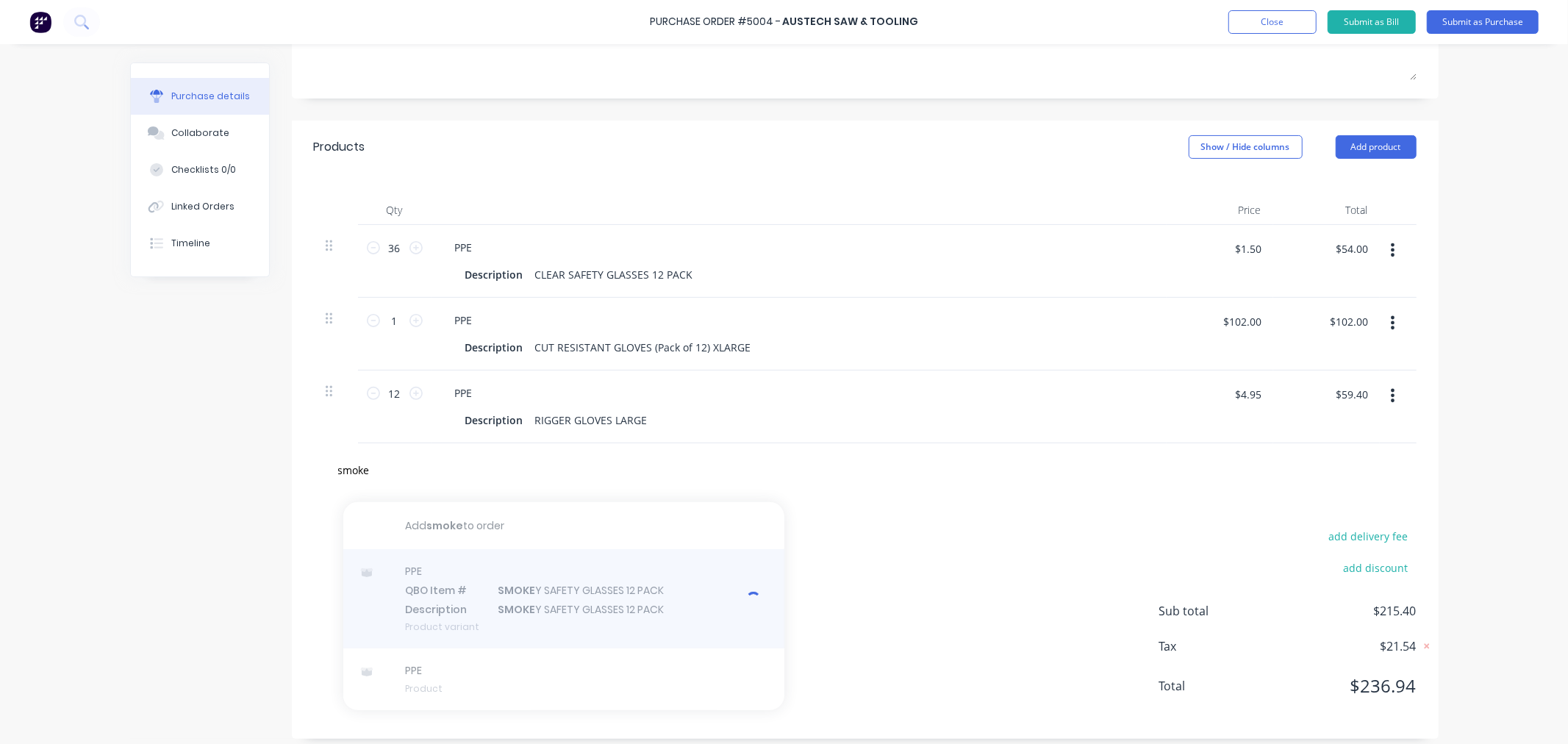
type textarea "x"
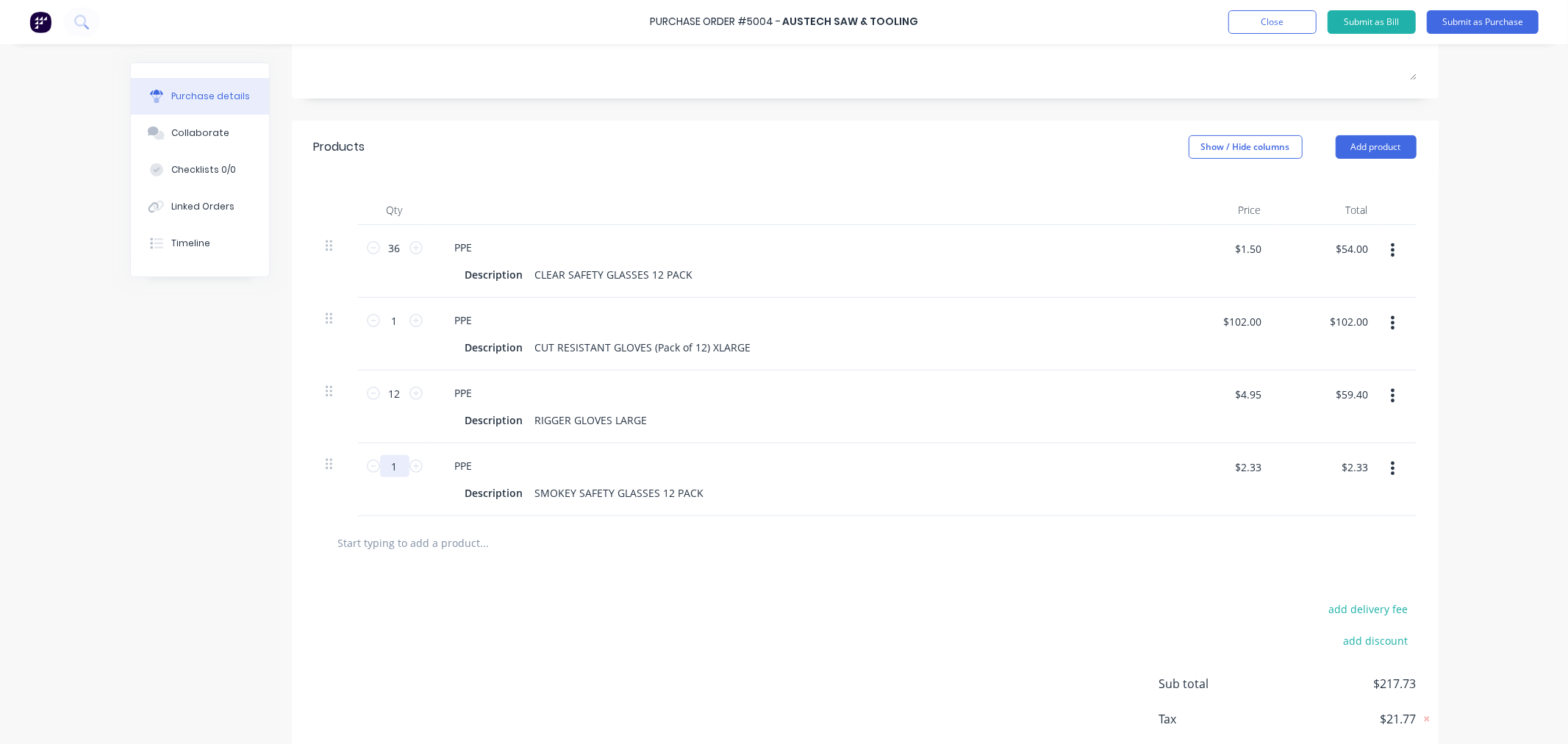
click at [397, 469] on input "1" at bounding box center [395, 466] width 29 height 22
type textarea "x"
type input "2"
type textarea "x"
type input "$4.66"
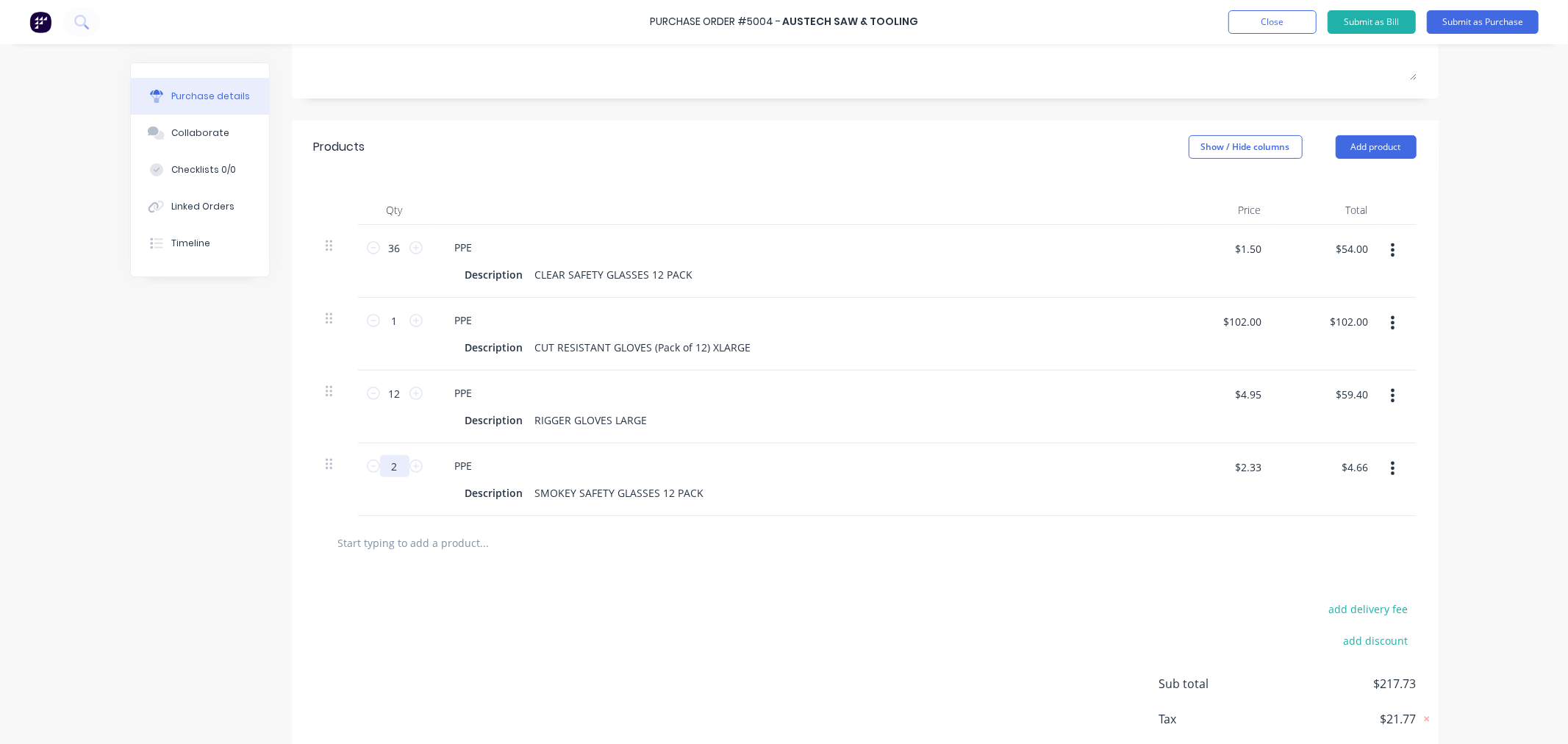
type textarea "x"
type input "24"
type textarea "x"
type input "$55.92"
type input "24"
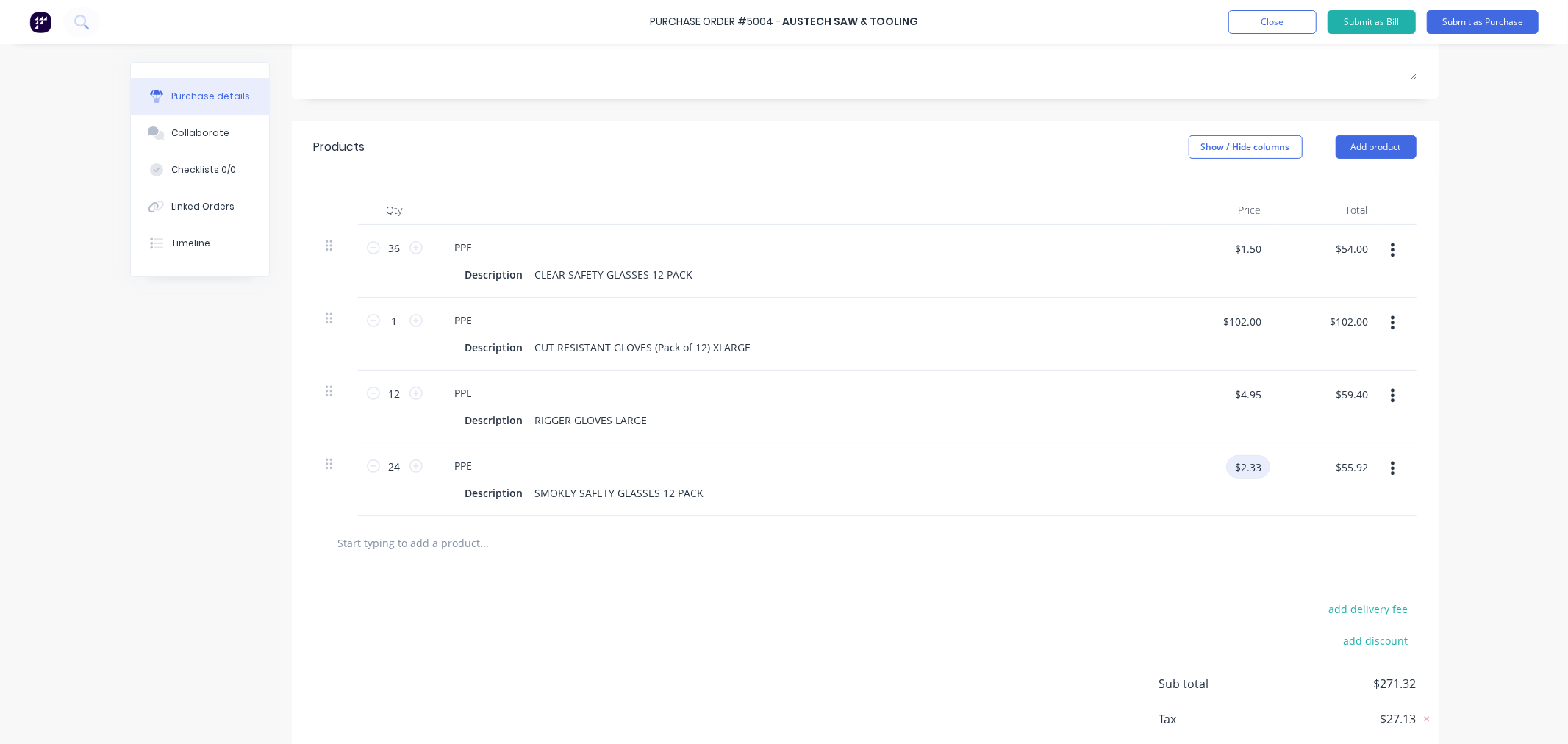
type textarea "x"
click at [1238, 472] on input "$2.33" at bounding box center [1248, 466] width 44 height 24
type input "3.95"
type textarea "x"
type input "$3.95"
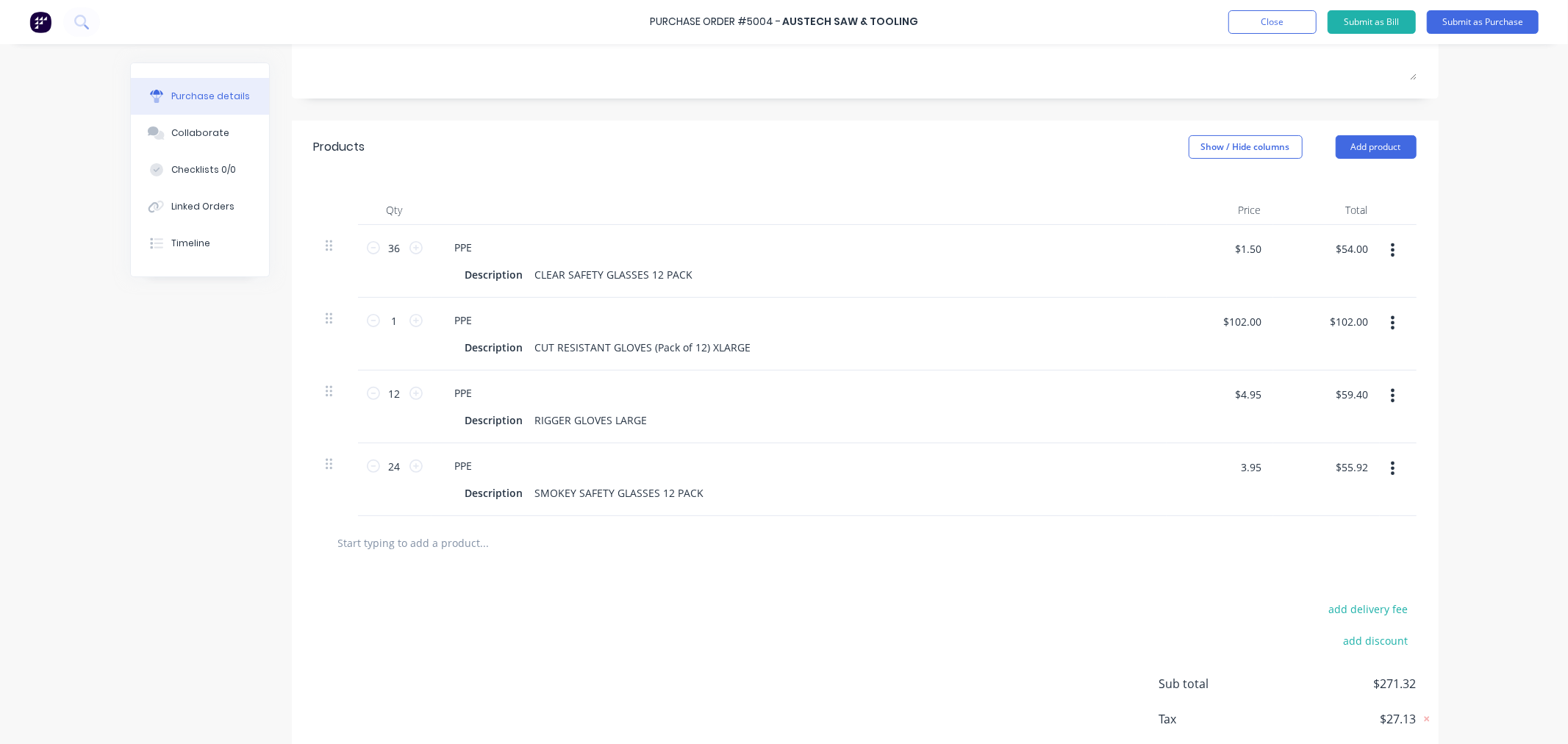
type input "$94.80"
click at [1526, 488] on div "Purchase Order #5004 - Austech Saw & Tooling Add product Close Submit as Bill S…" at bounding box center [784, 372] width 1568 height 744
click at [353, 545] on input "text" at bounding box center [484, 543] width 294 height 29
type textarea "x"
type input "t"
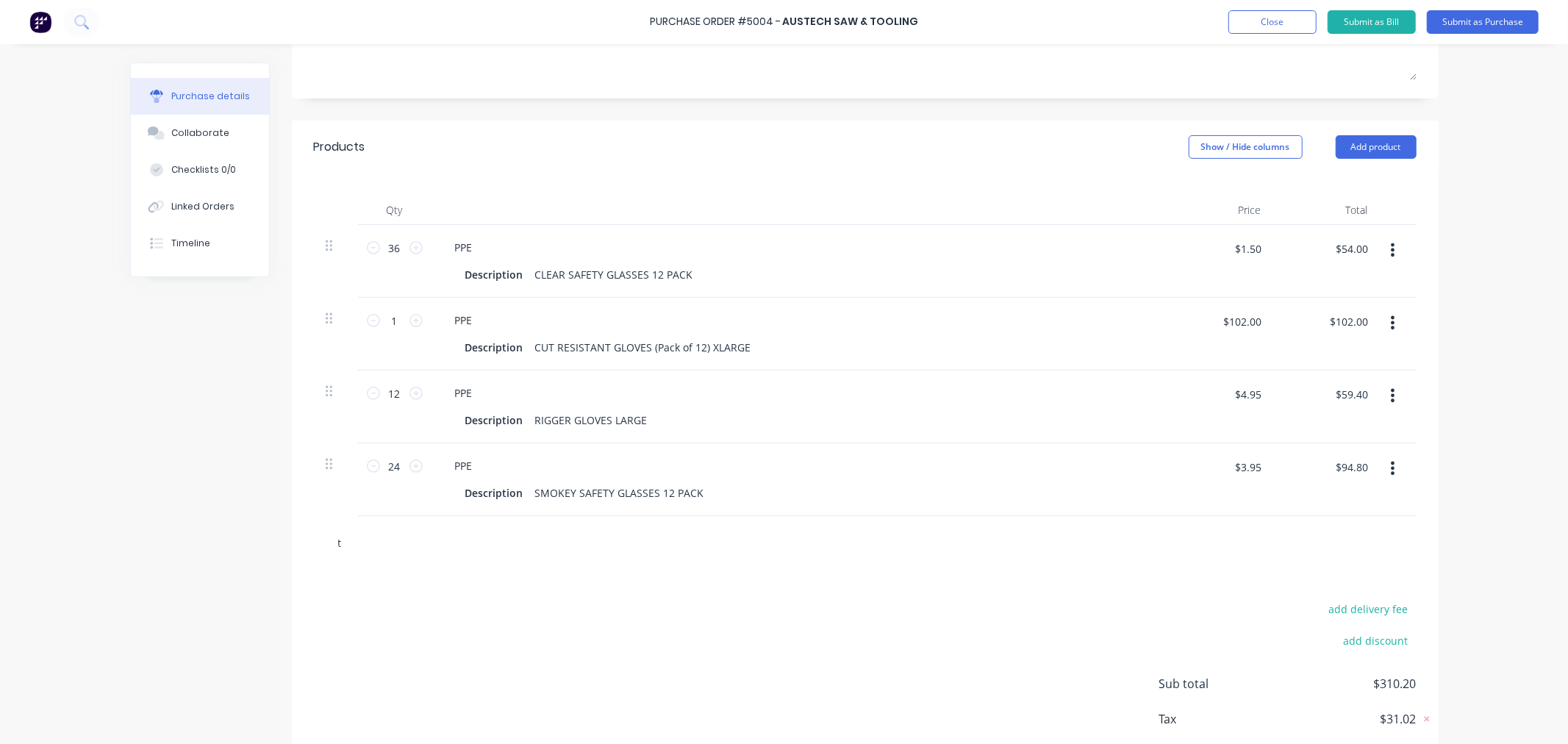
type textarea "x"
type input "ti"
type textarea "x"
type input "tis"
type textarea "x"
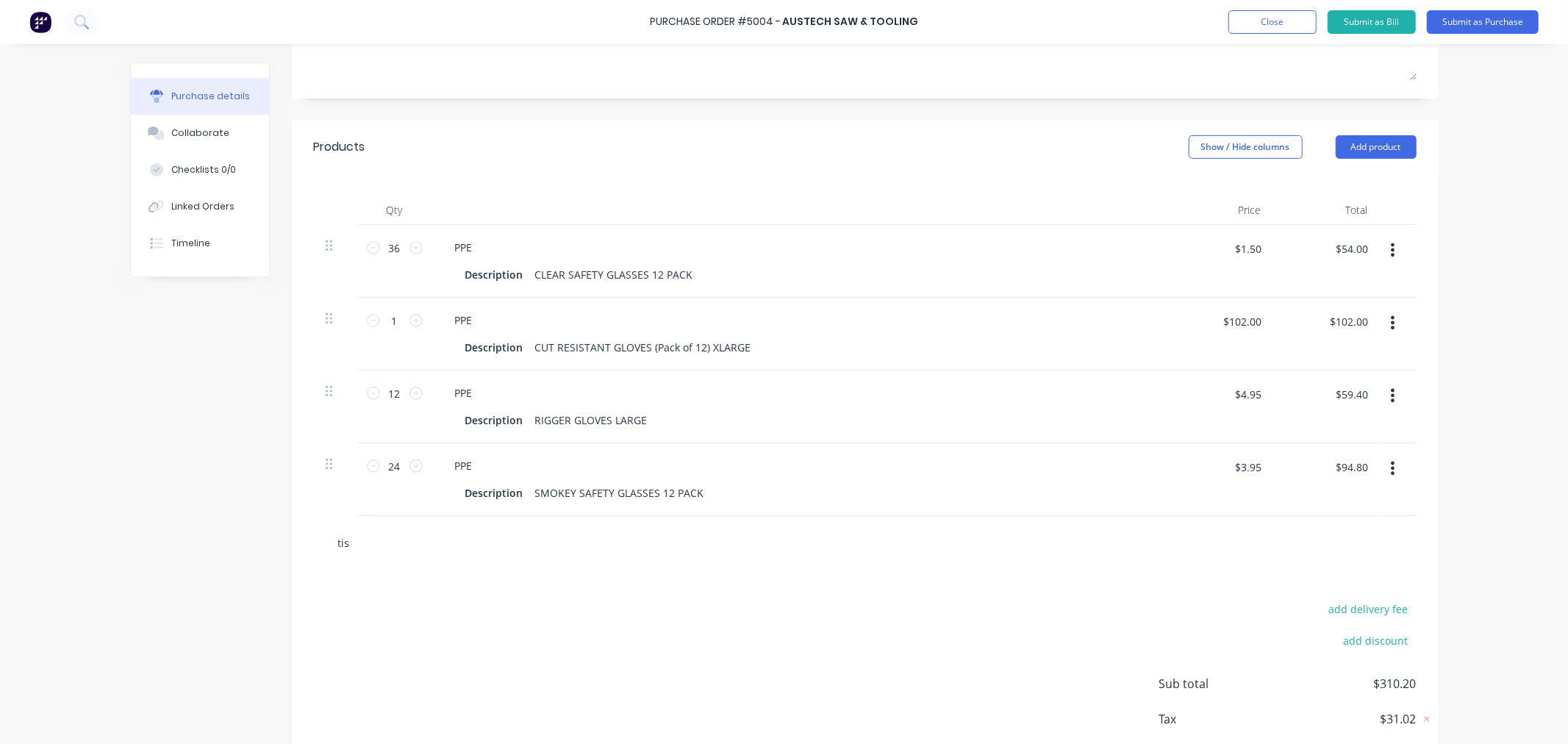
type input "tiss"
type textarea "x"
type input "tissu"
type textarea "x"
type input "tissue"
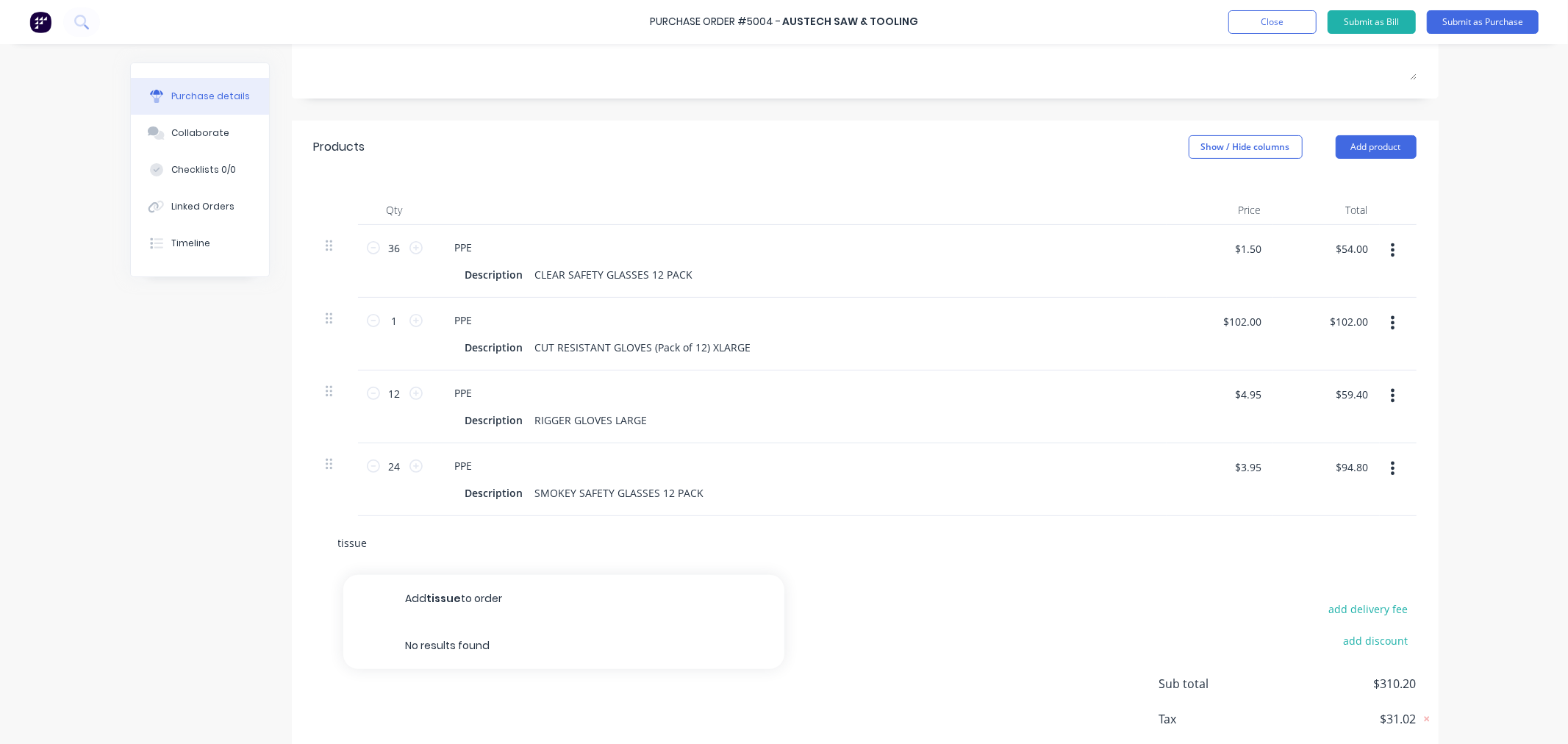
drag, startPoint x: 351, startPoint y: 544, endPoint x: 273, endPoint y: 542, distance: 78.0
click at [273, 542] on div "Created by [PERSON_NAME] Created [DATE] Required [DATE] Status Draft Contact Ch…" at bounding box center [784, 314] width 1308 height 994
type textarea "x"
type input "l"
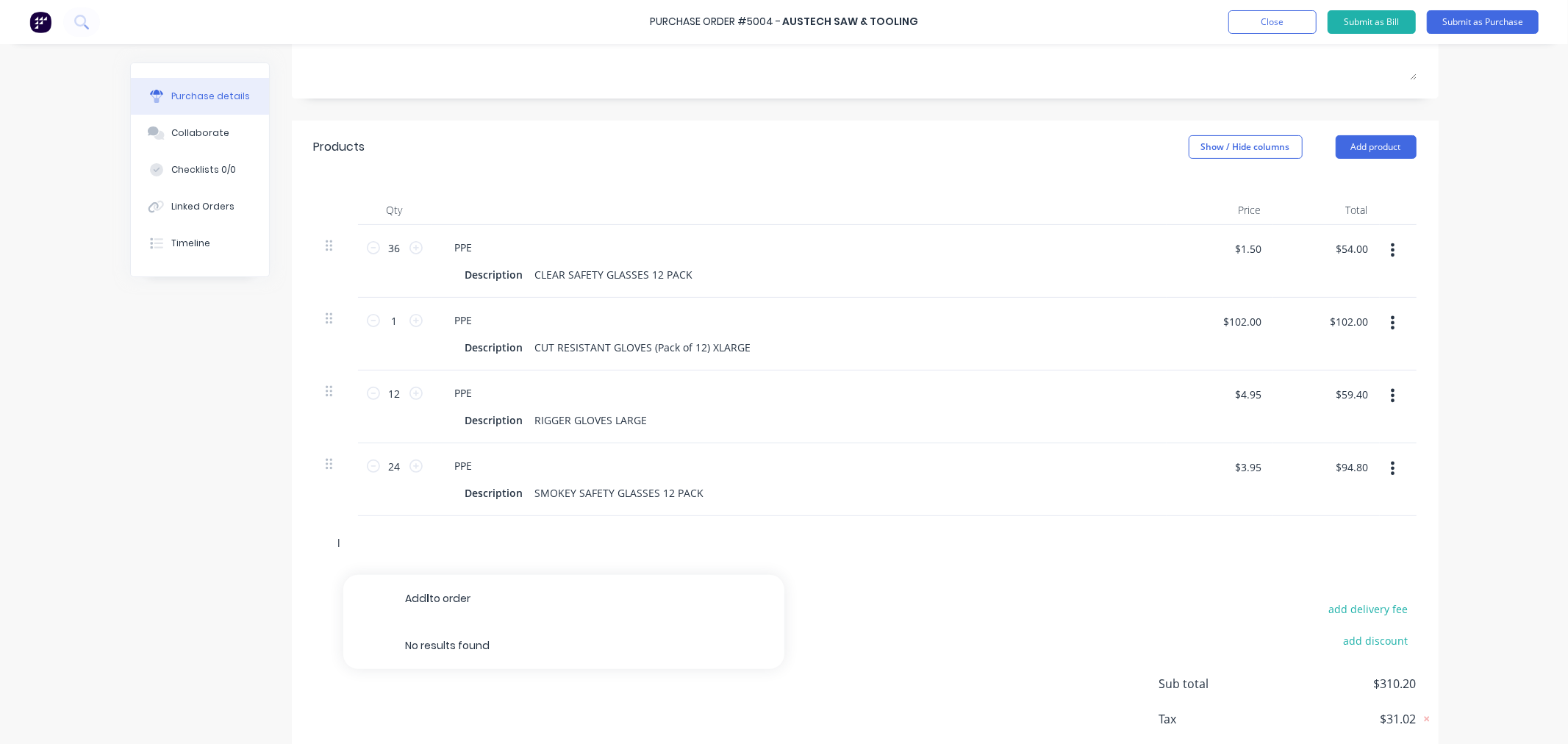
type textarea "x"
type input "li"
type textarea "x"
type input "lin"
type textarea "x"
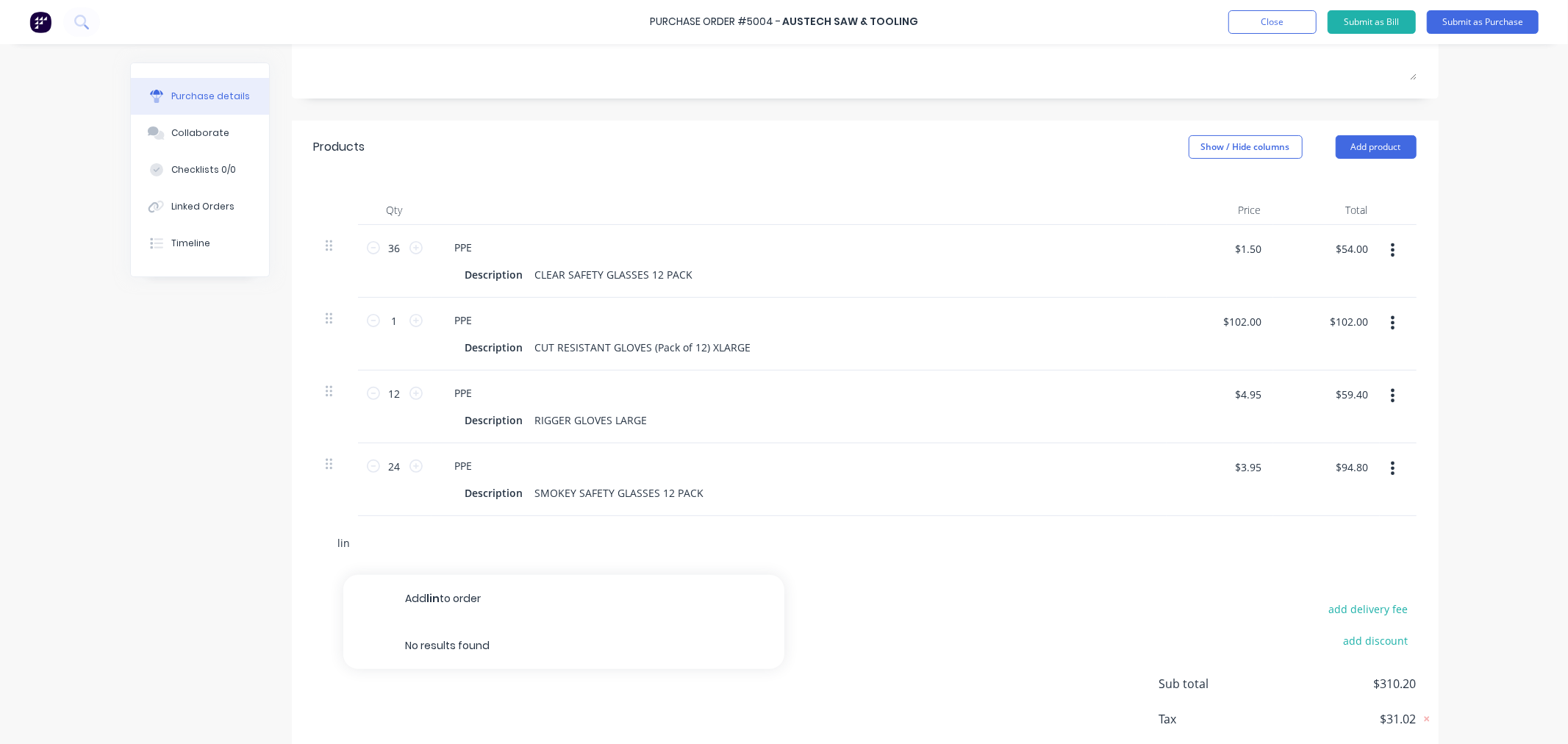
type input "lint"
type textarea "x"
type input "lin"
type textarea "x"
type input "li"
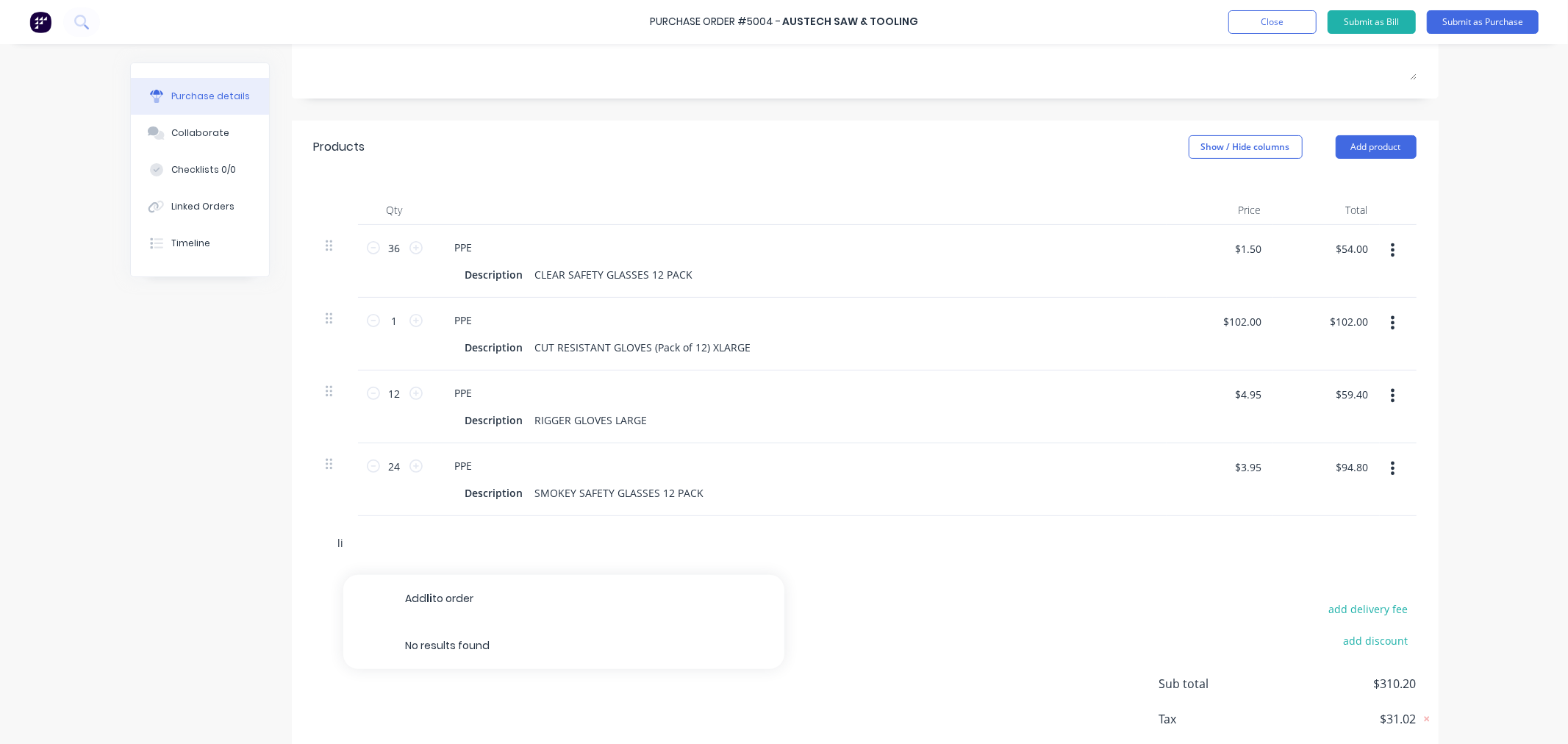
type textarea "x"
type input "l"
type textarea "x"
type input "l"
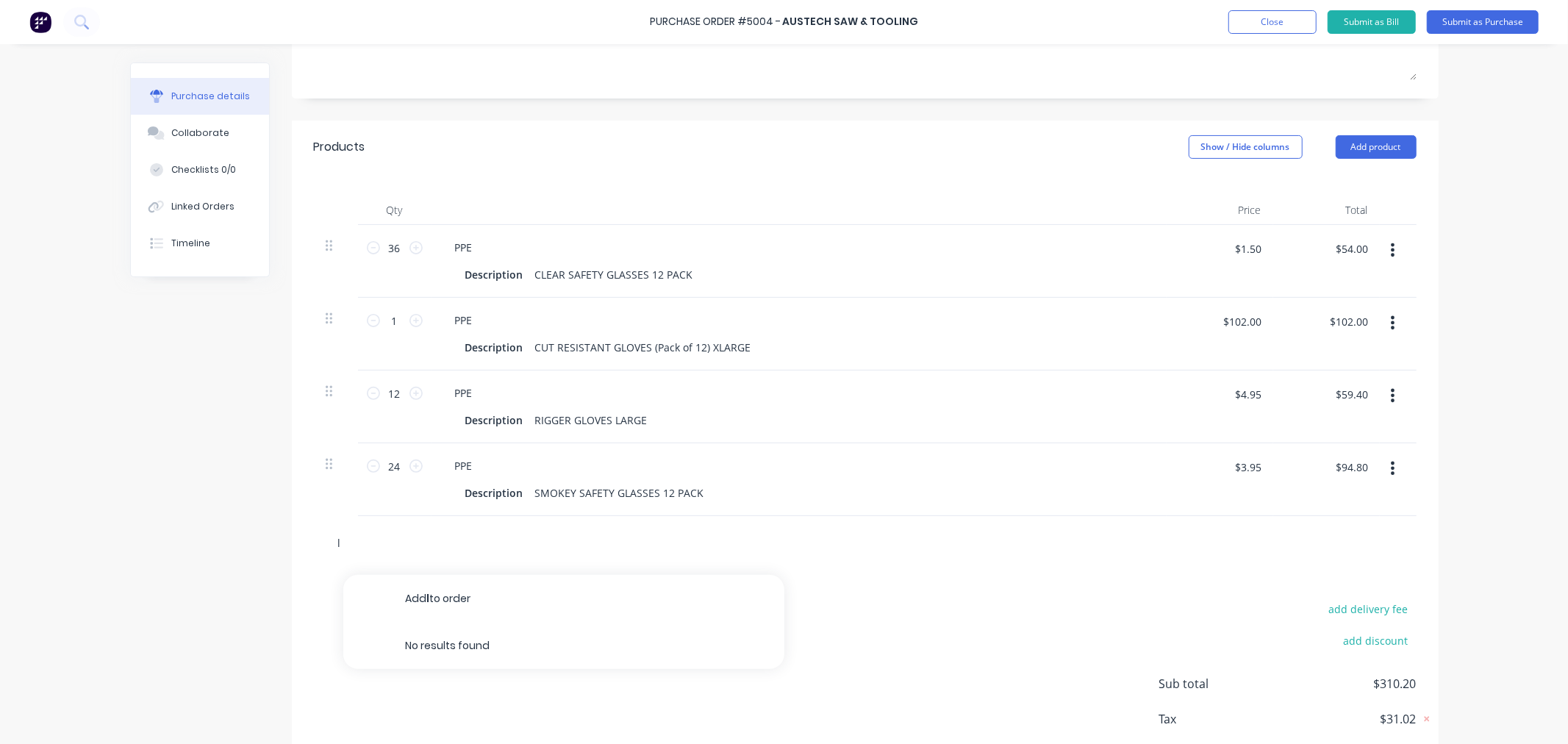
type textarea "x"
type input "li"
type textarea "x"
type input "lin"
type textarea "x"
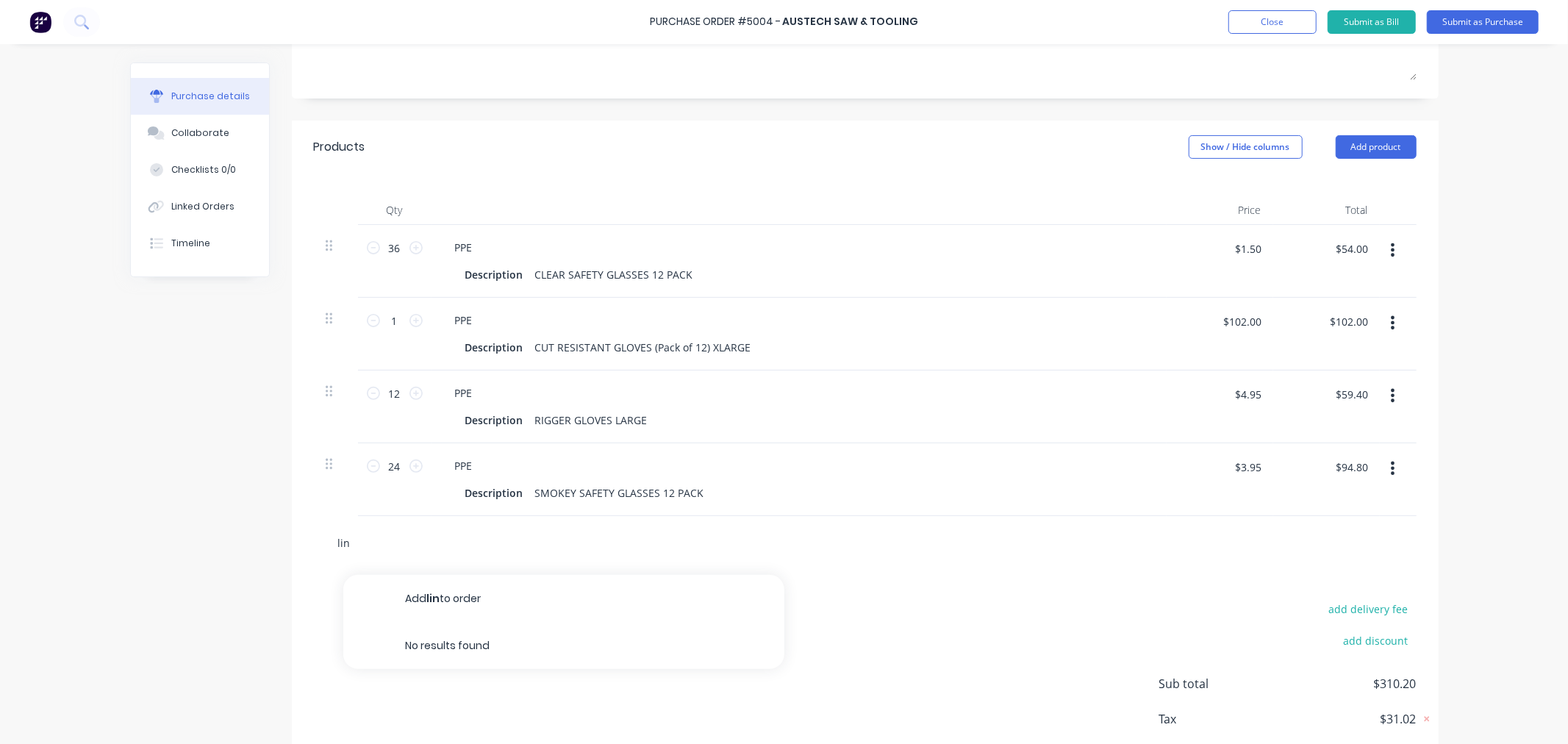
type input "lint"
type textarea "x"
type input "lin"
type textarea "x"
type input "li"
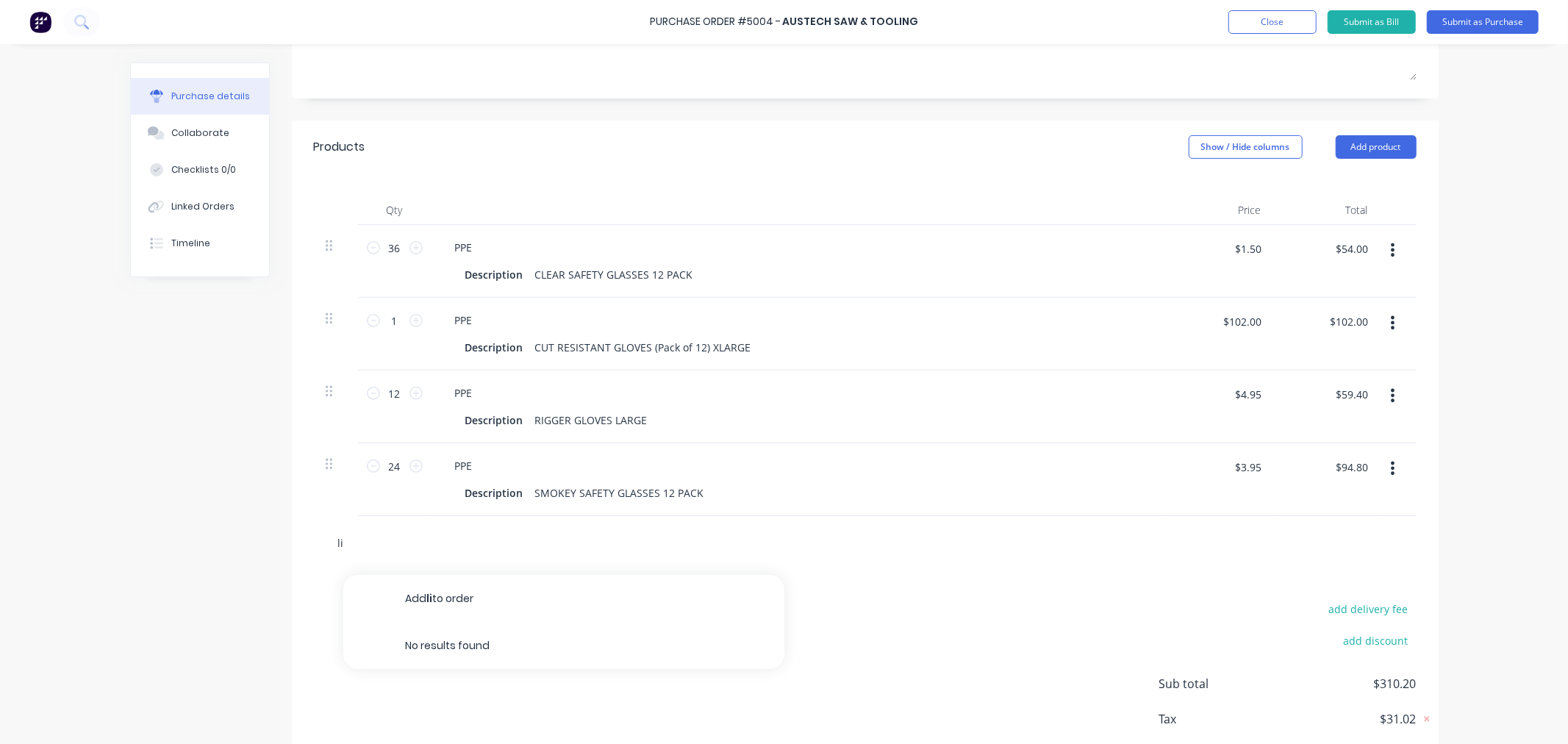
type textarea "x"
type input "l"
type textarea "x"
type input "l"
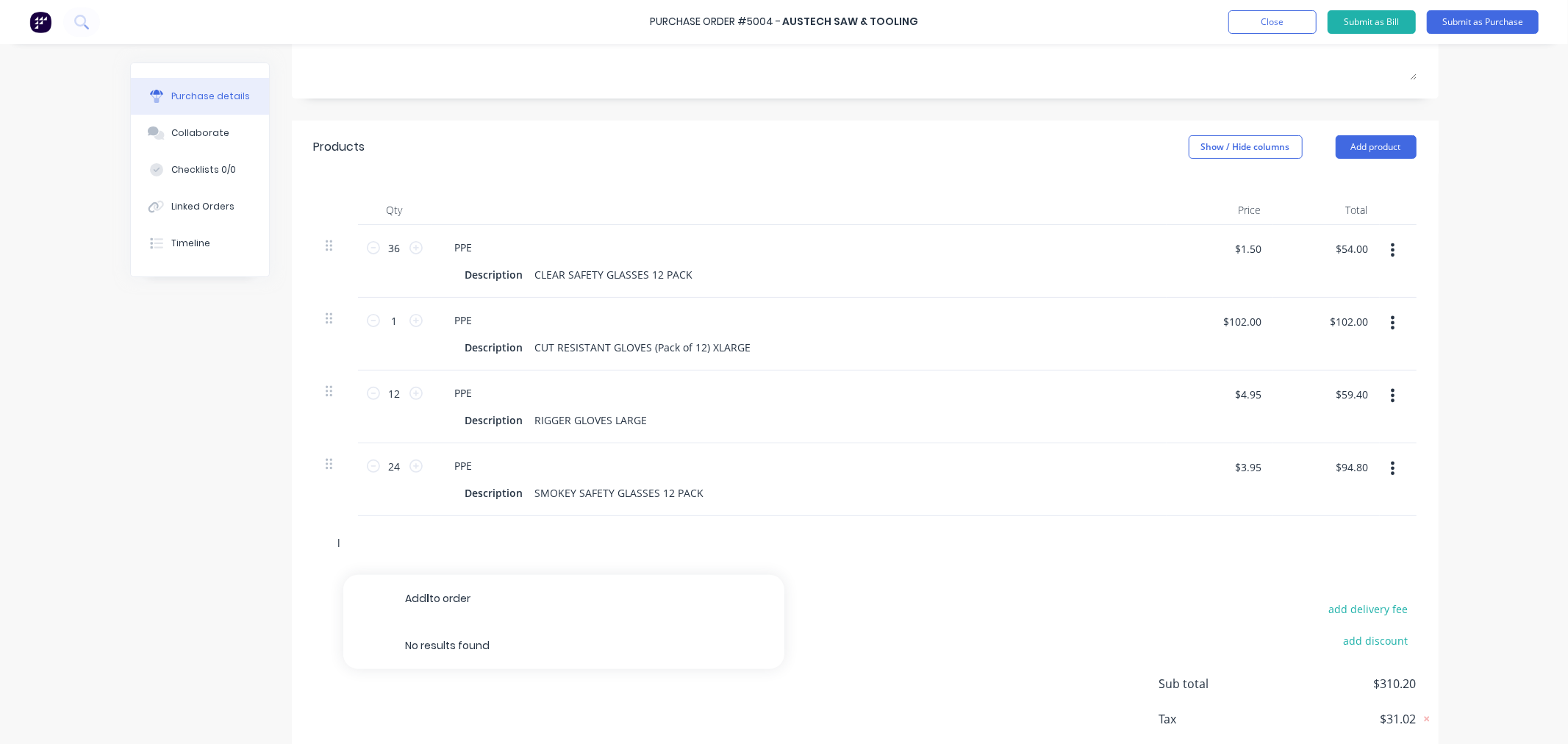
type textarea "x"
type input "le"
type textarea "x"
type input "lens"
type textarea "x"
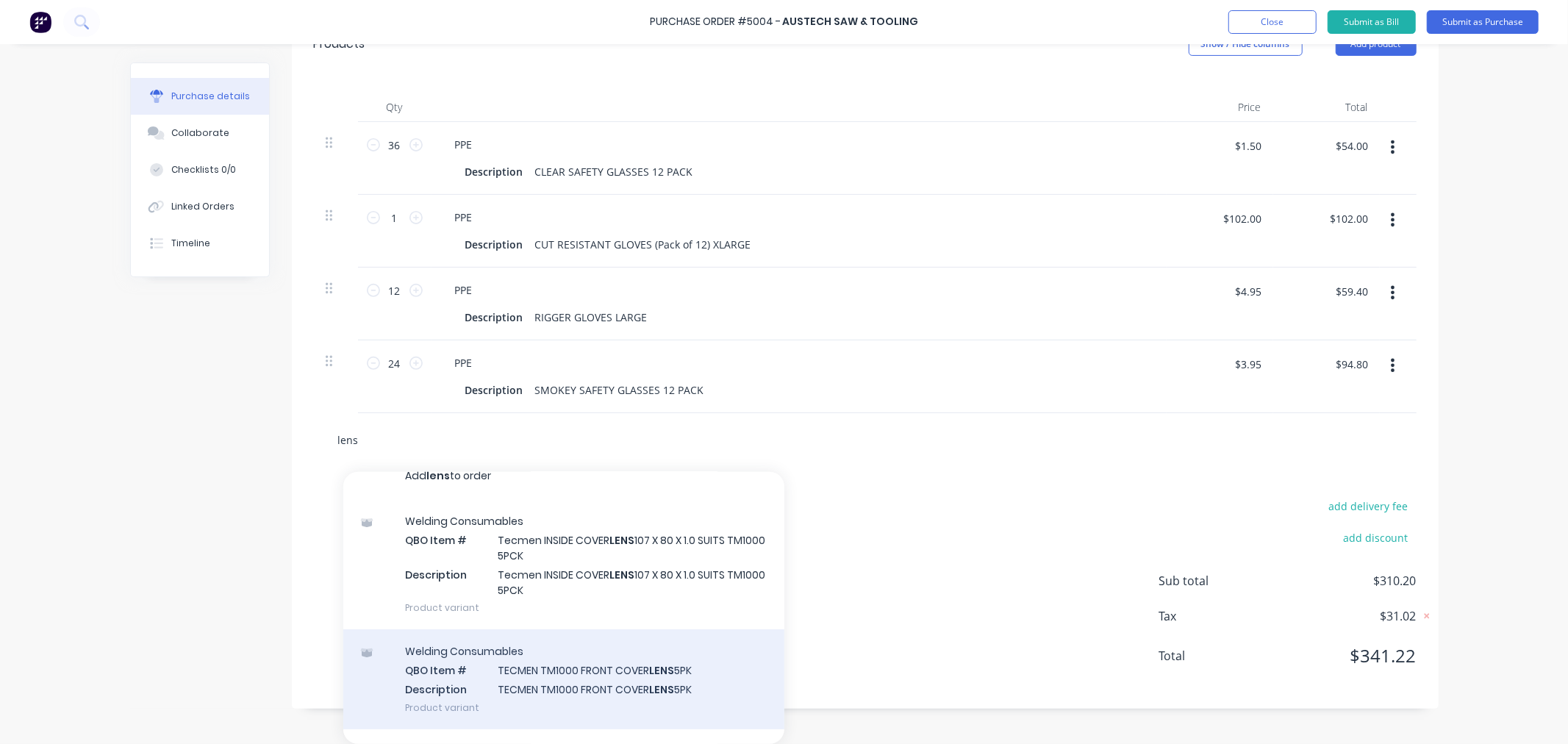
scroll to position [0, 0]
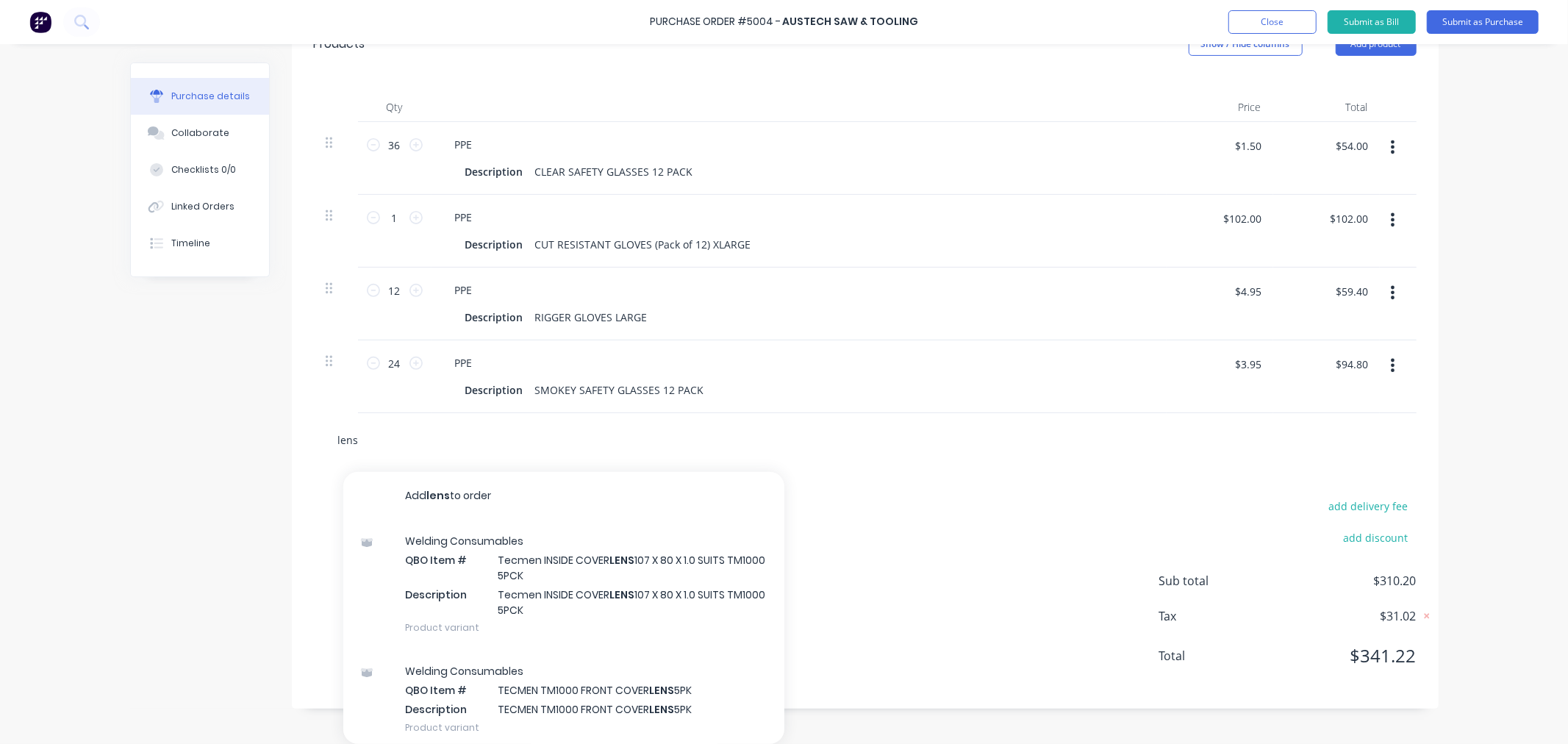
type input "lens"
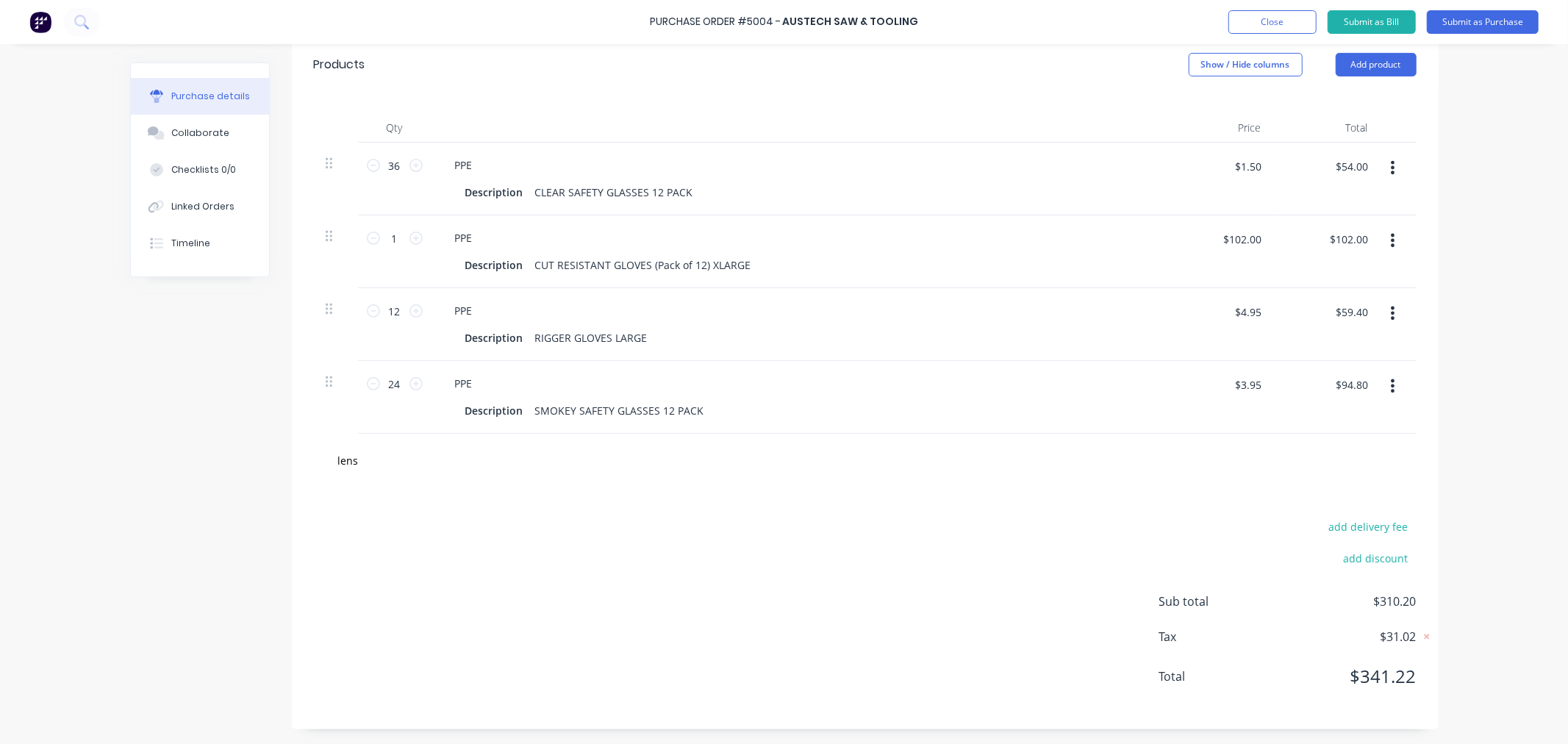
click at [140, 460] on div "Created by [PERSON_NAME] Created [DATE] Required [DATE] Status Draft Contact Ch…" at bounding box center [784, 232] width 1308 height 994
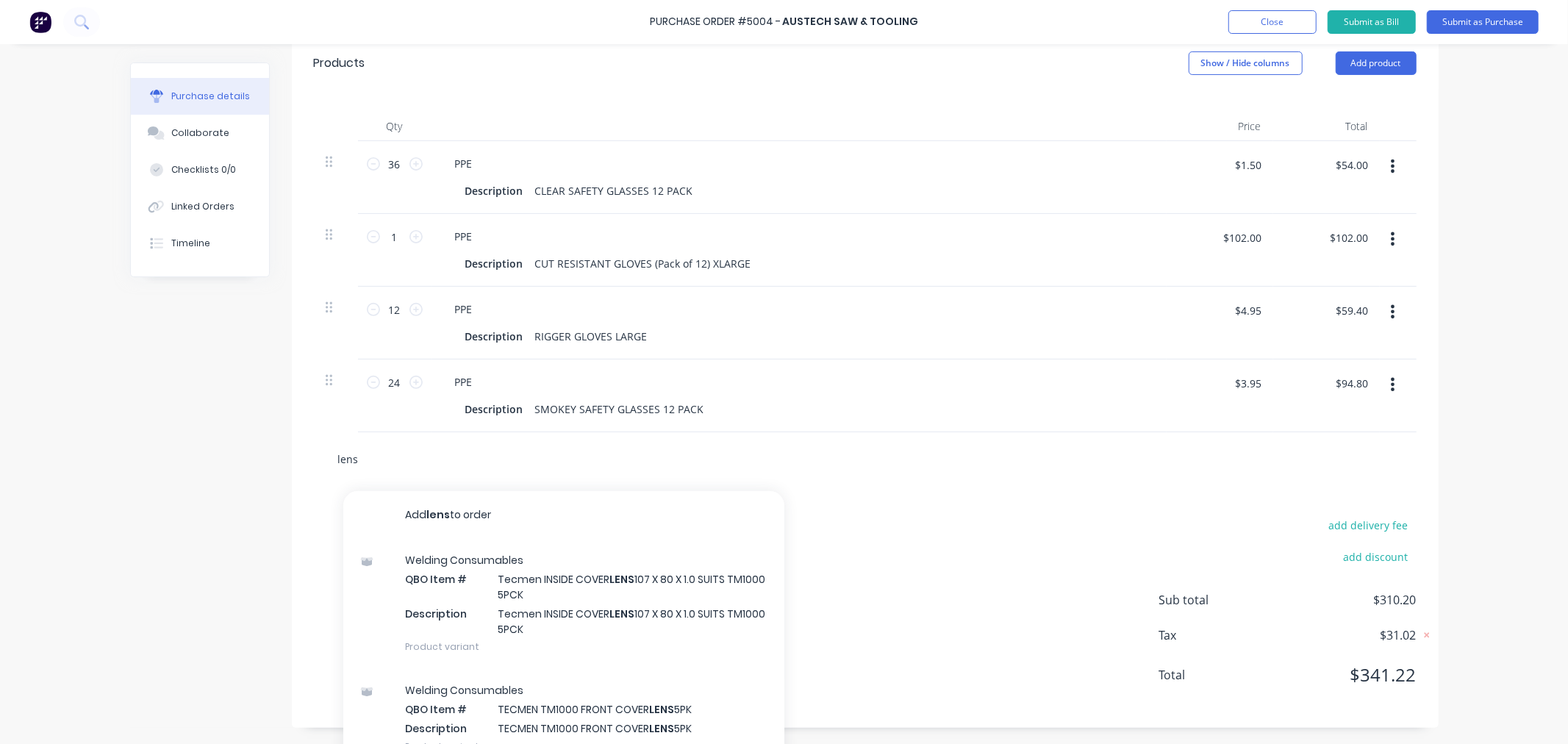
drag, startPoint x: 354, startPoint y: 459, endPoint x: 266, endPoint y: 453, distance: 88.2
click at [266, 453] on div "Created by [PERSON_NAME] Created [DATE] Required [DATE] Status Draft Contact Ch…" at bounding box center [784, 230] width 1308 height 994
type textarea "x"
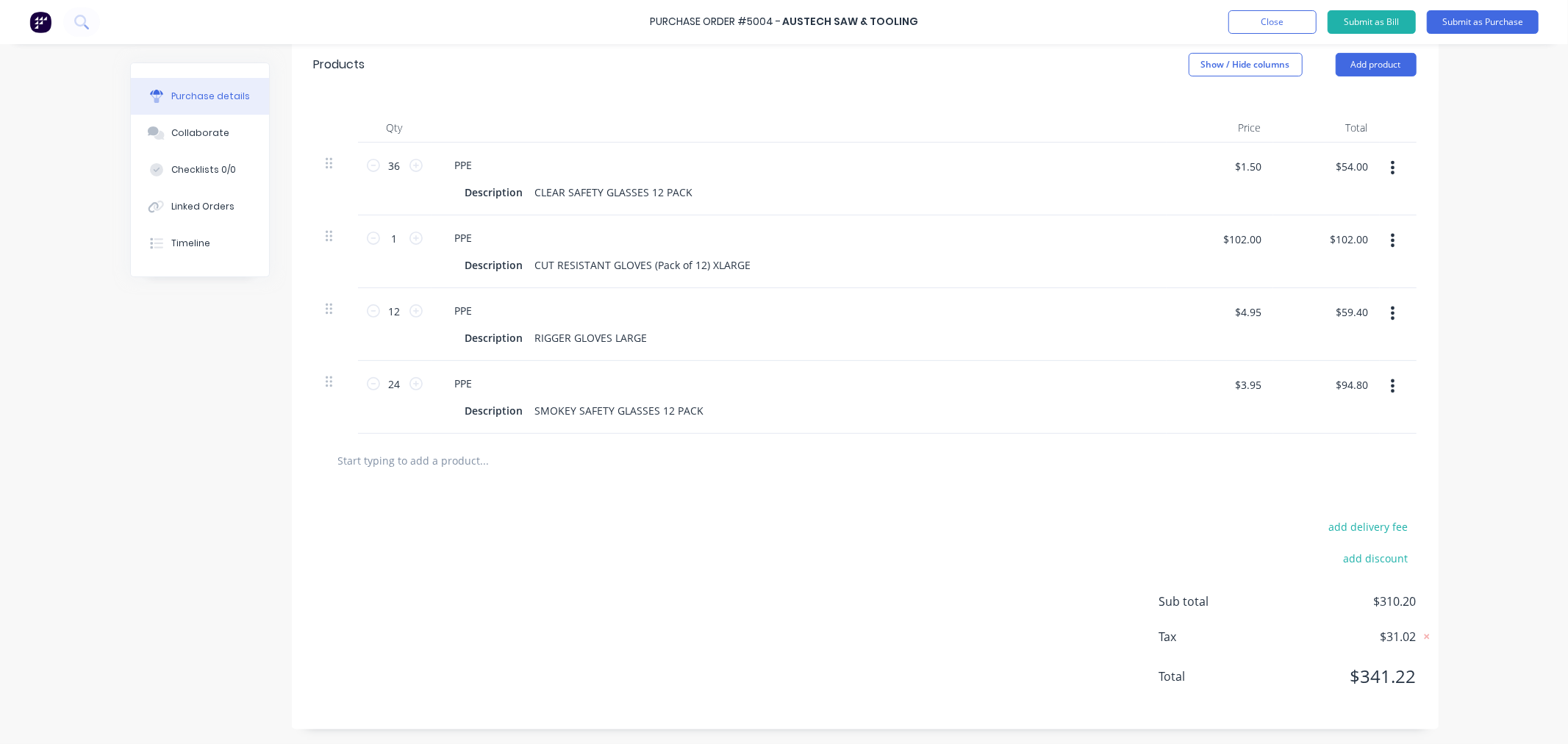
type textarea "x"
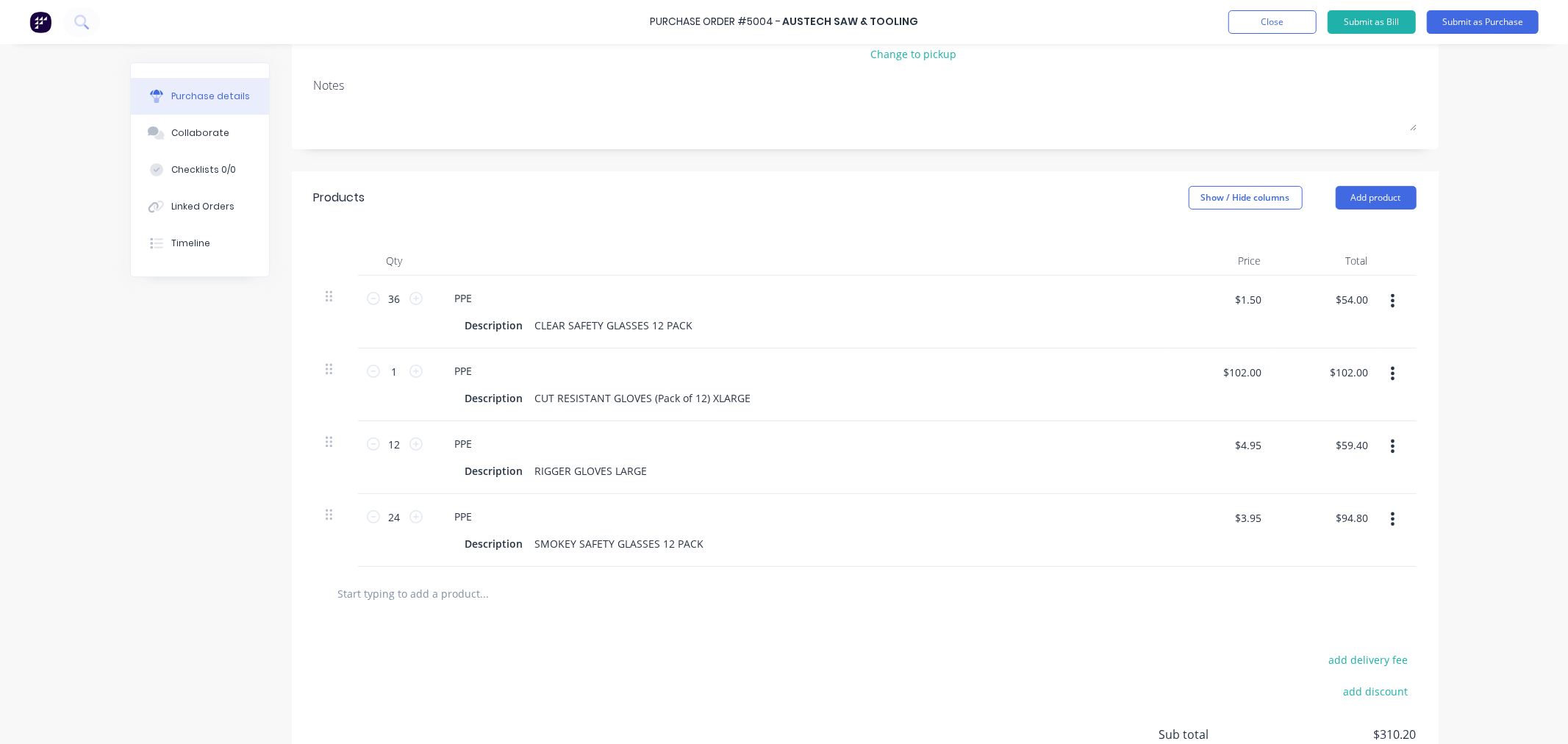
scroll to position [166, 0]
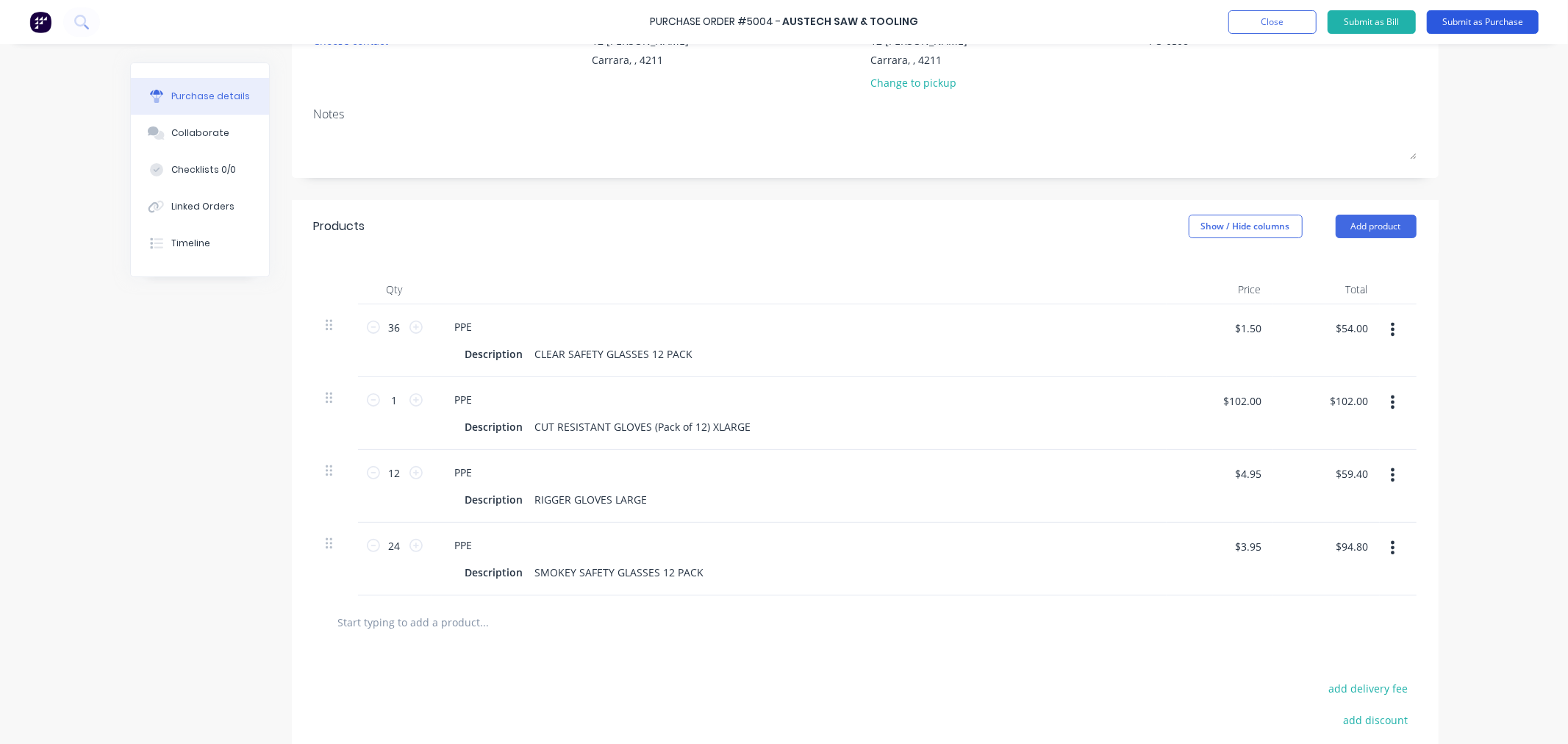
click at [1512, 17] on button "Submit as Purchase" at bounding box center [1482, 22] width 112 height 24
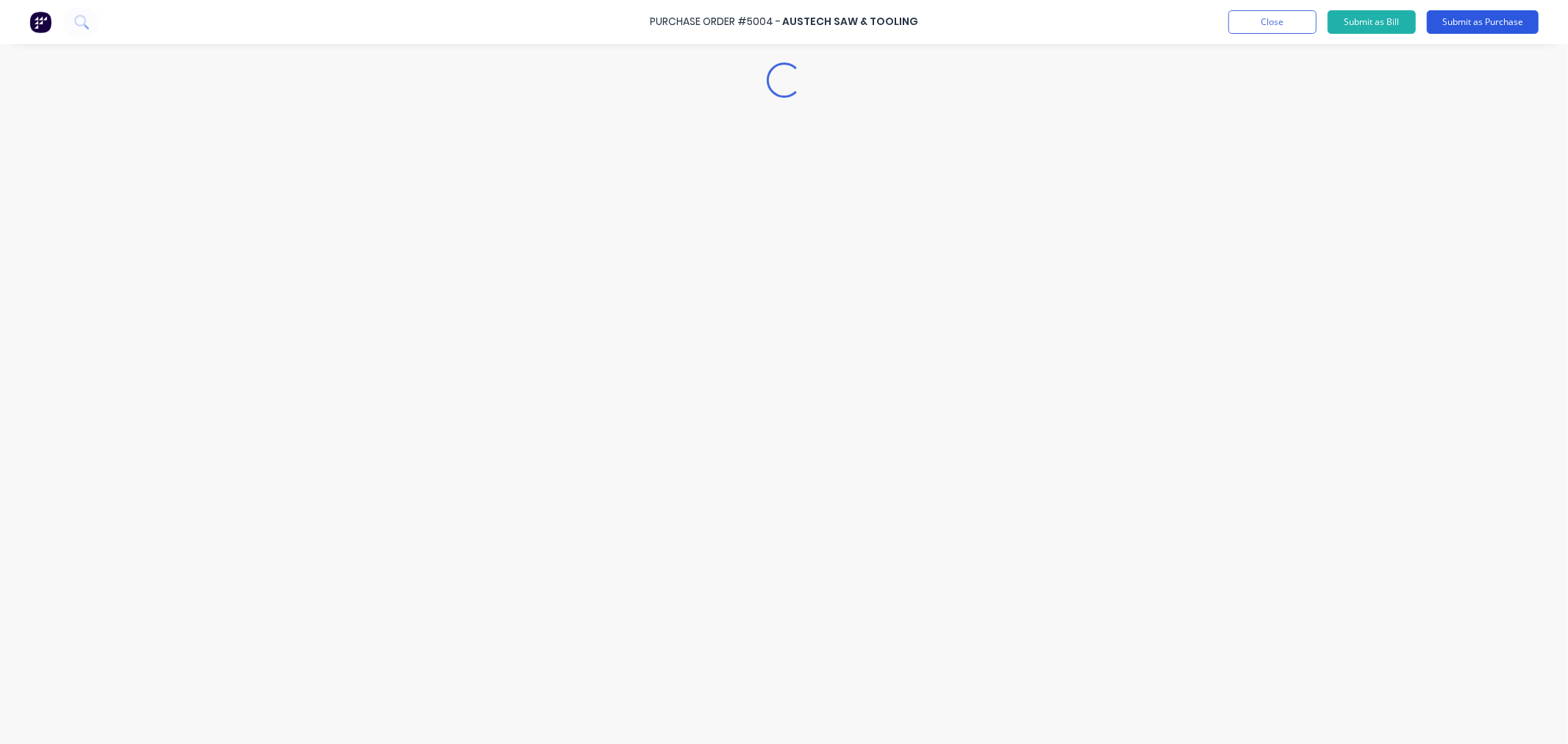
scroll to position [0, 0]
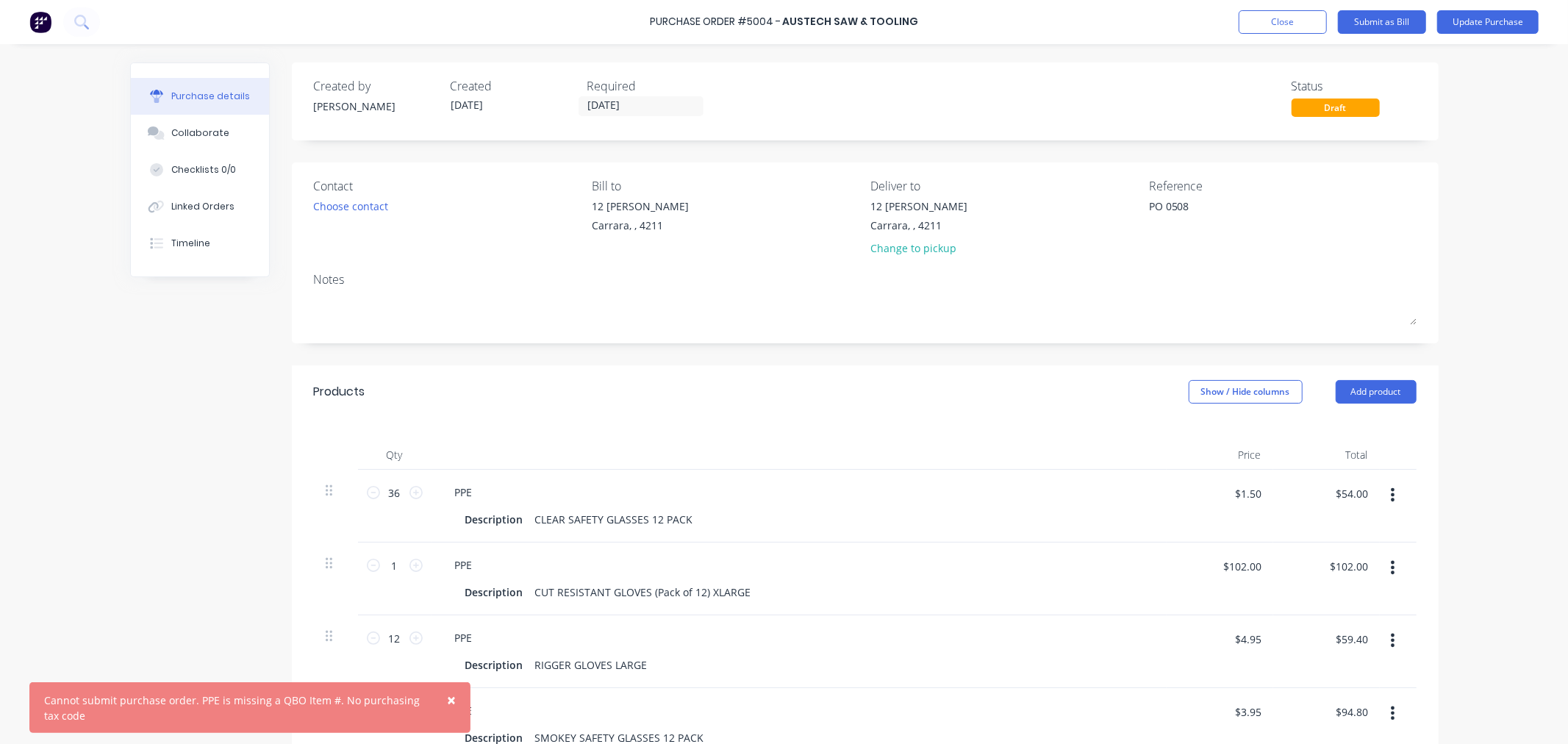
click at [135, 443] on div "Created by [PERSON_NAME] Created [DATE] Required [DATE] Status Draft Contact Ch…" at bounding box center [784, 559] width 1308 height 994
click at [1281, 24] on button "Close" at bounding box center [1282, 22] width 88 height 24
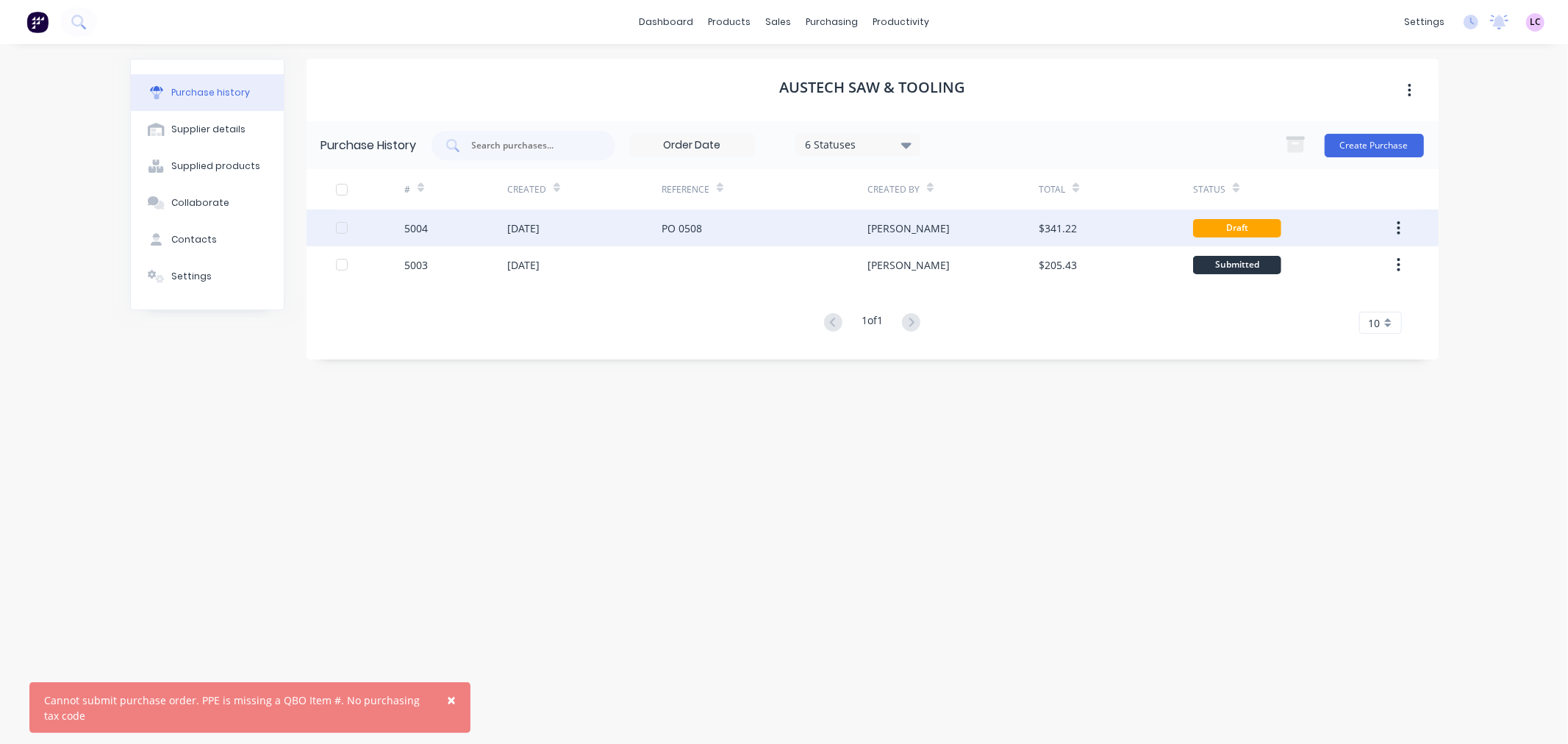
click at [1397, 221] on icon "button" at bounding box center [1398, 228] width 4 height 16
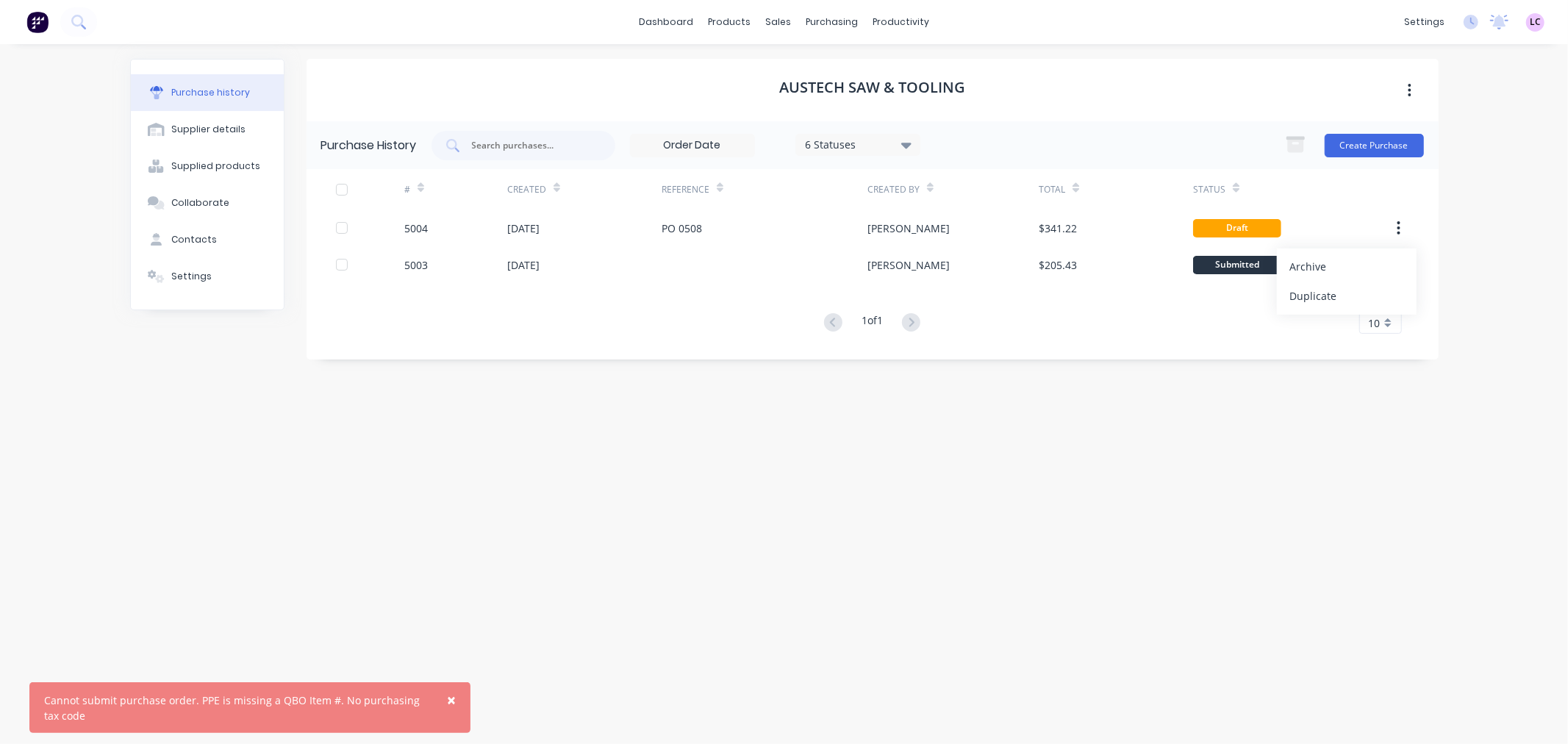
click at [944, 470] on div "Austech Saw & Tooling Purchase History 6 Statuses 6 Statuses Create Purchase # …" at bounding box center [873, 386] width 1132 height 656
click at [750, 70] on div "Product Catalogue" at bounding box center [795, 70] width 91 height 13
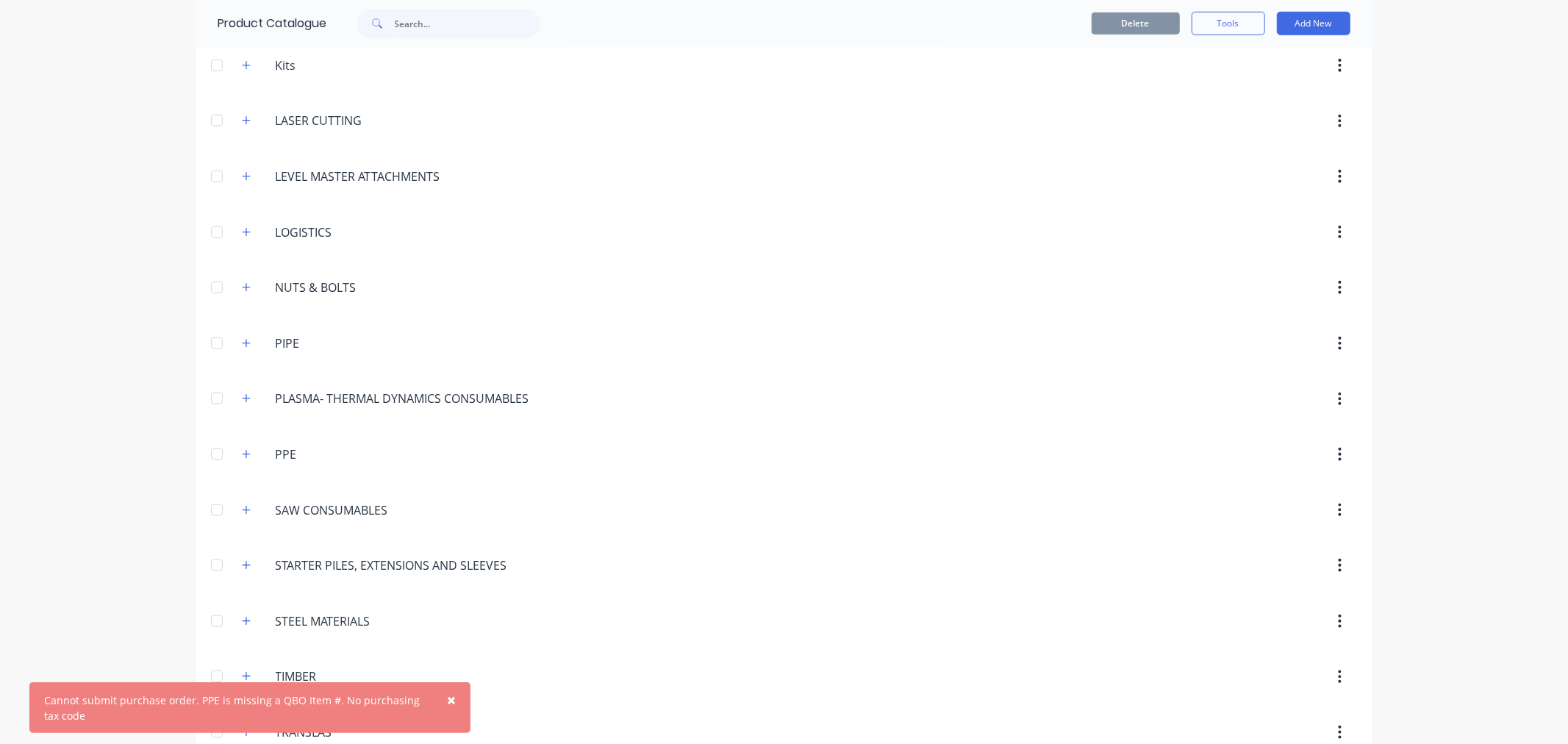
scroll to position [1152, 0]
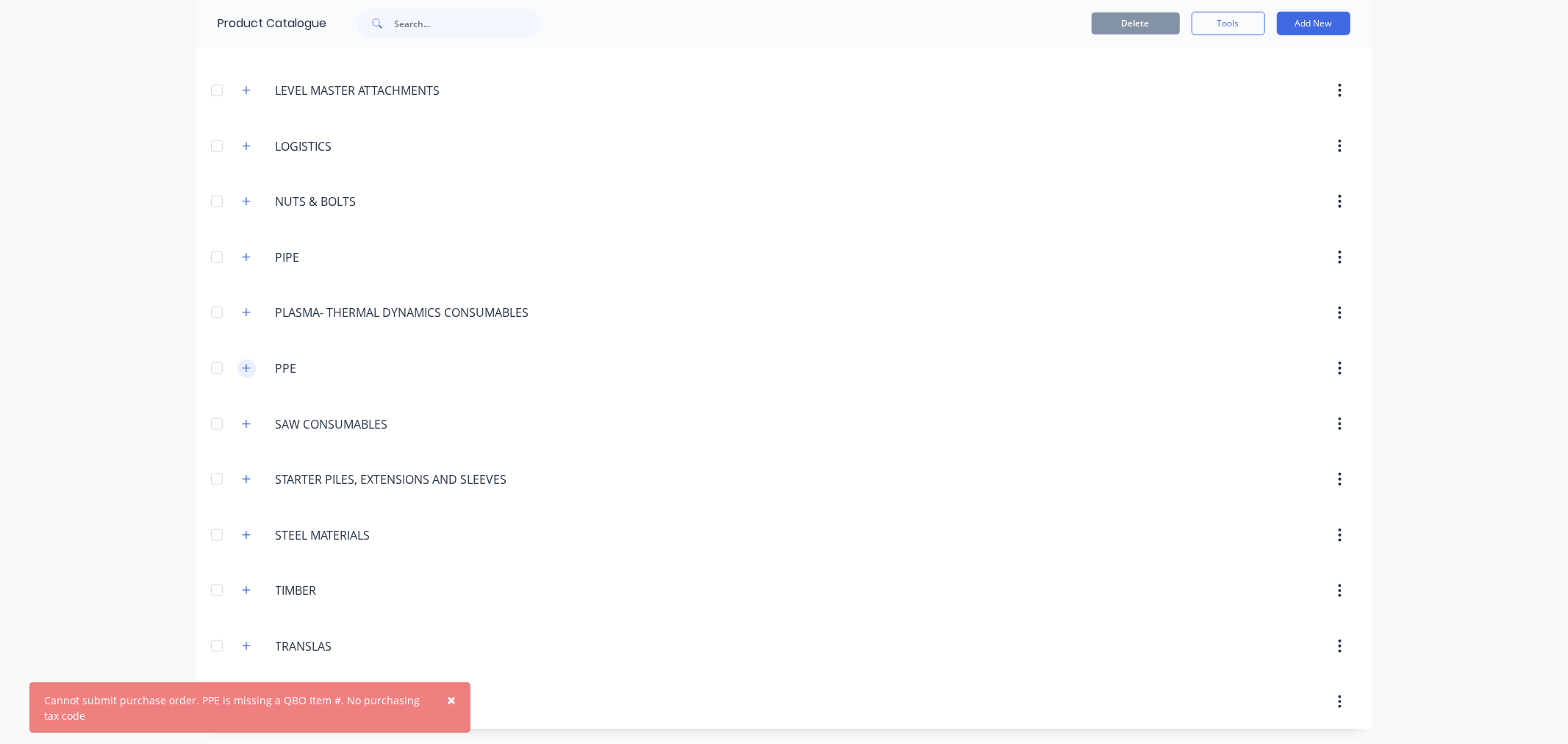
click at [242, 368] on icon "button" at bounding box center [246, 368] width 9 height 11
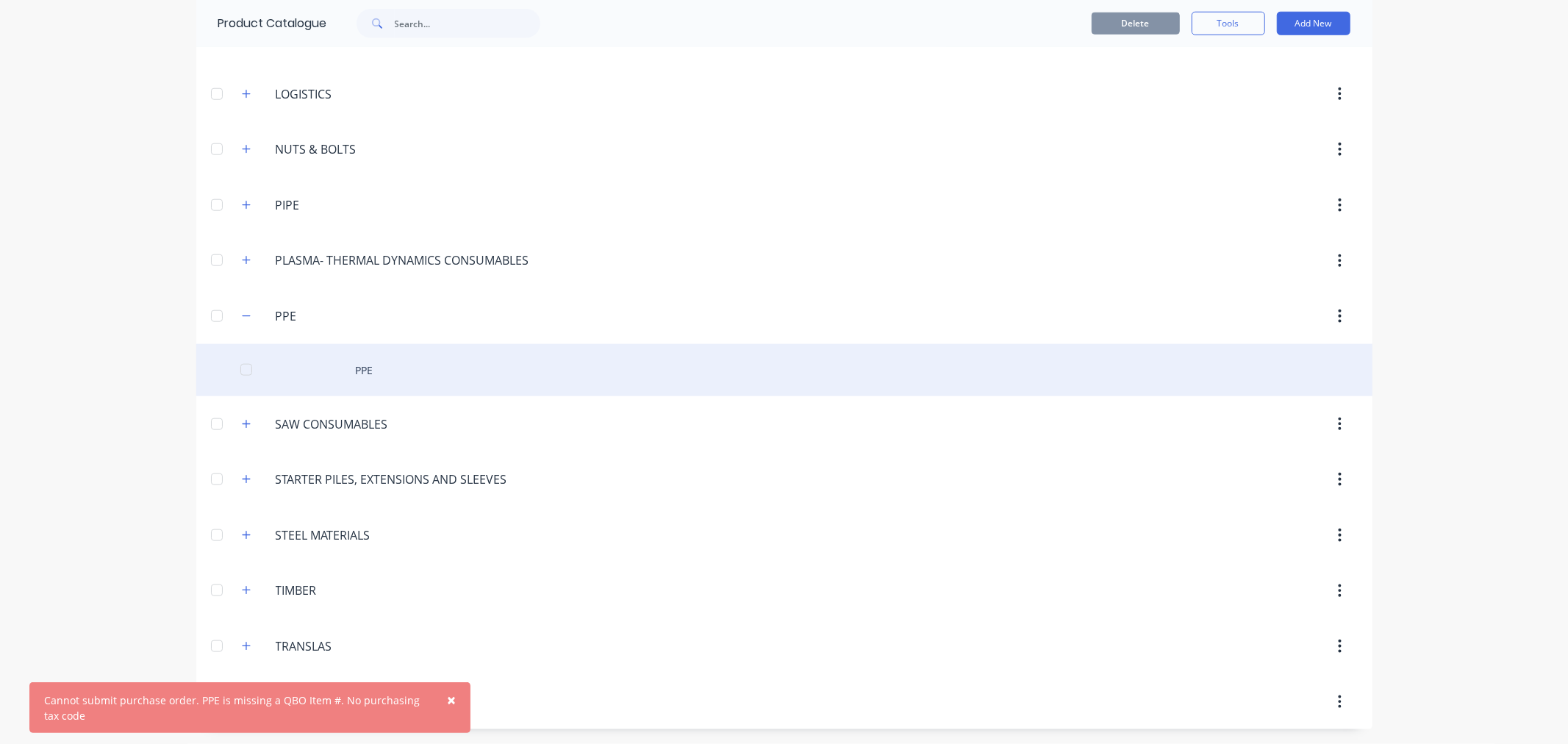
click at [342, 365] on div "PPE" at bounding box center [784, 370] width 1176 height 52
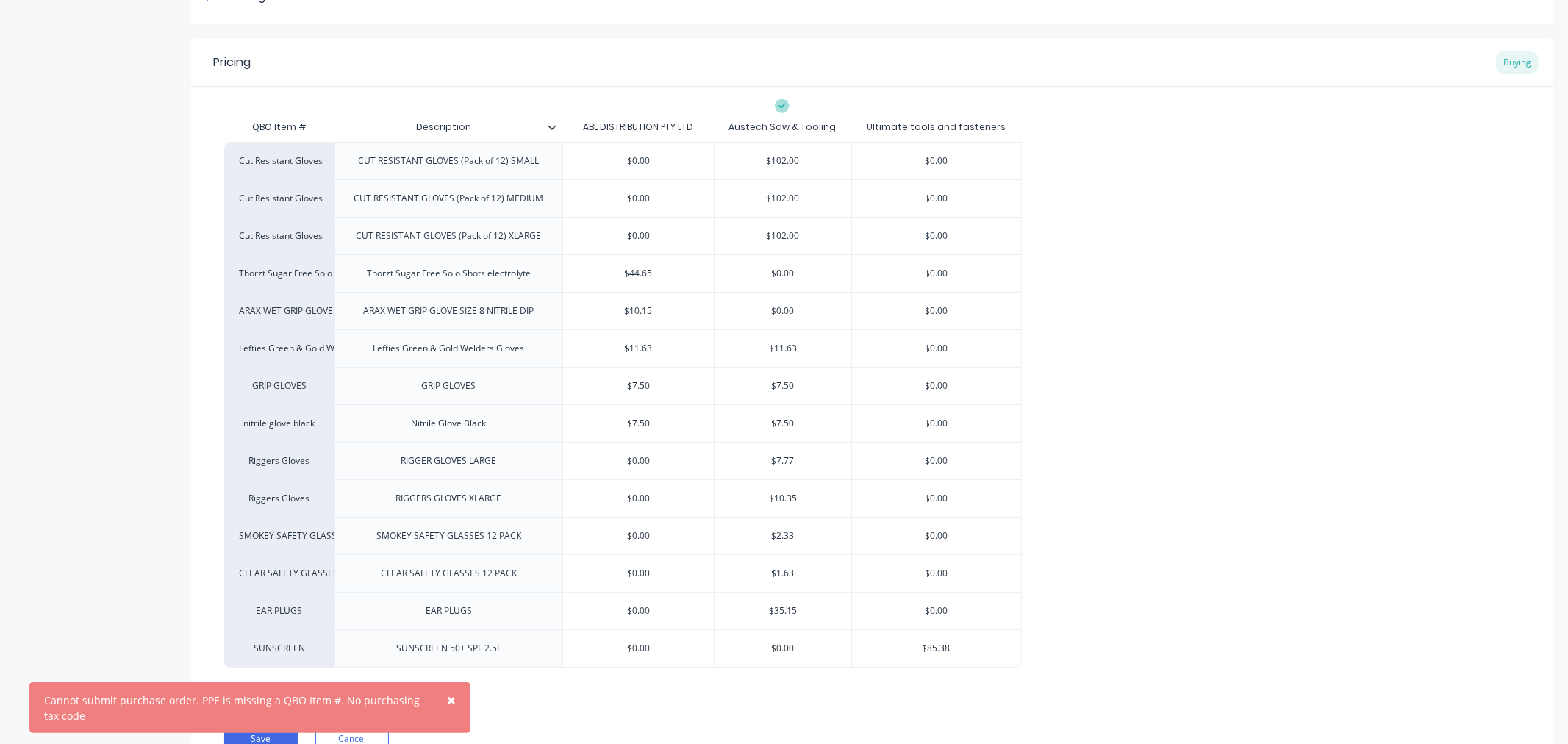
scroll to position [318, 0]
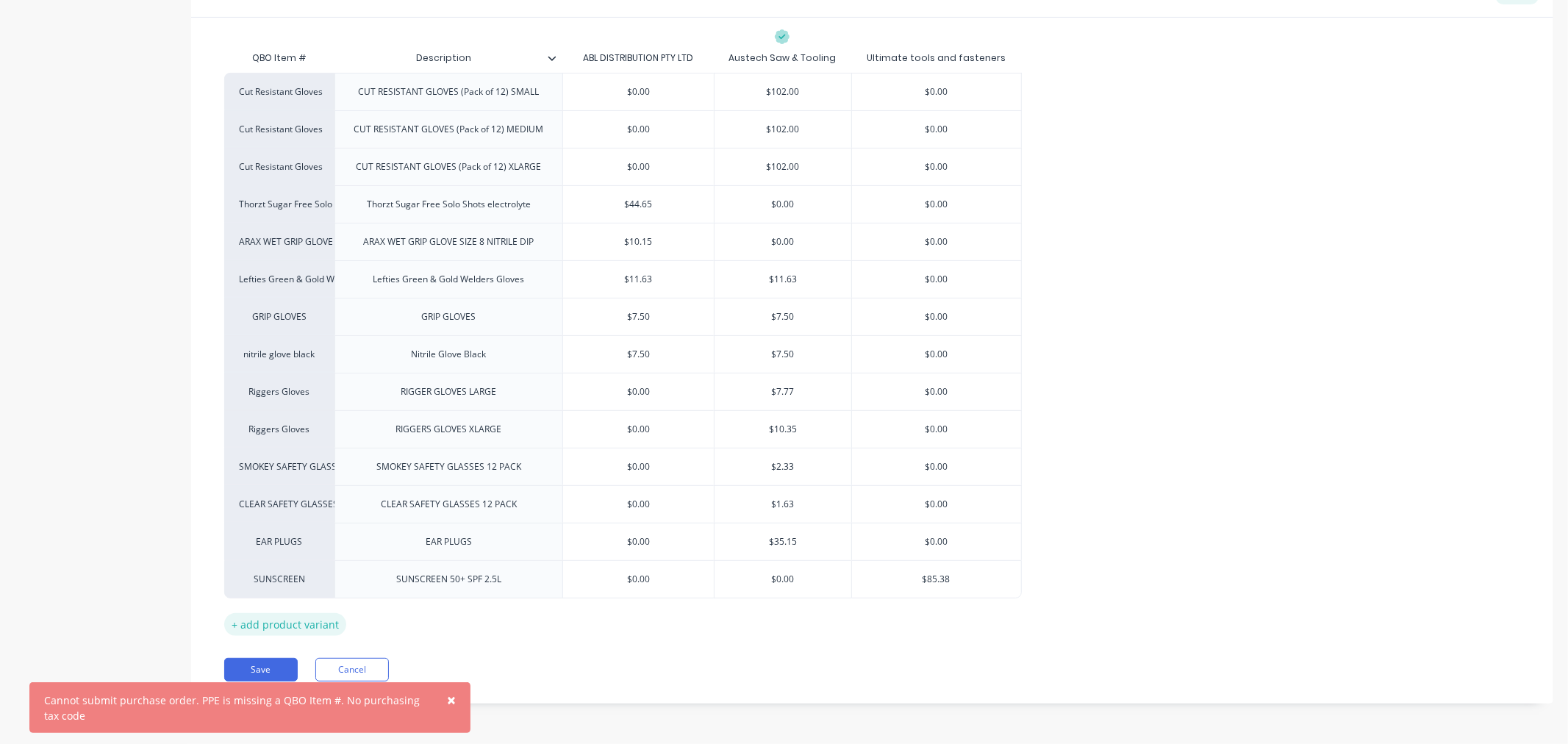
click at [301, 628] on div "+ add product variant" at bounding box center [285, 625] width 122 height 23
type textarea "x"
click at [300, 622] on div "factory_item" at bounding box center [279, 617] width 81 height 13
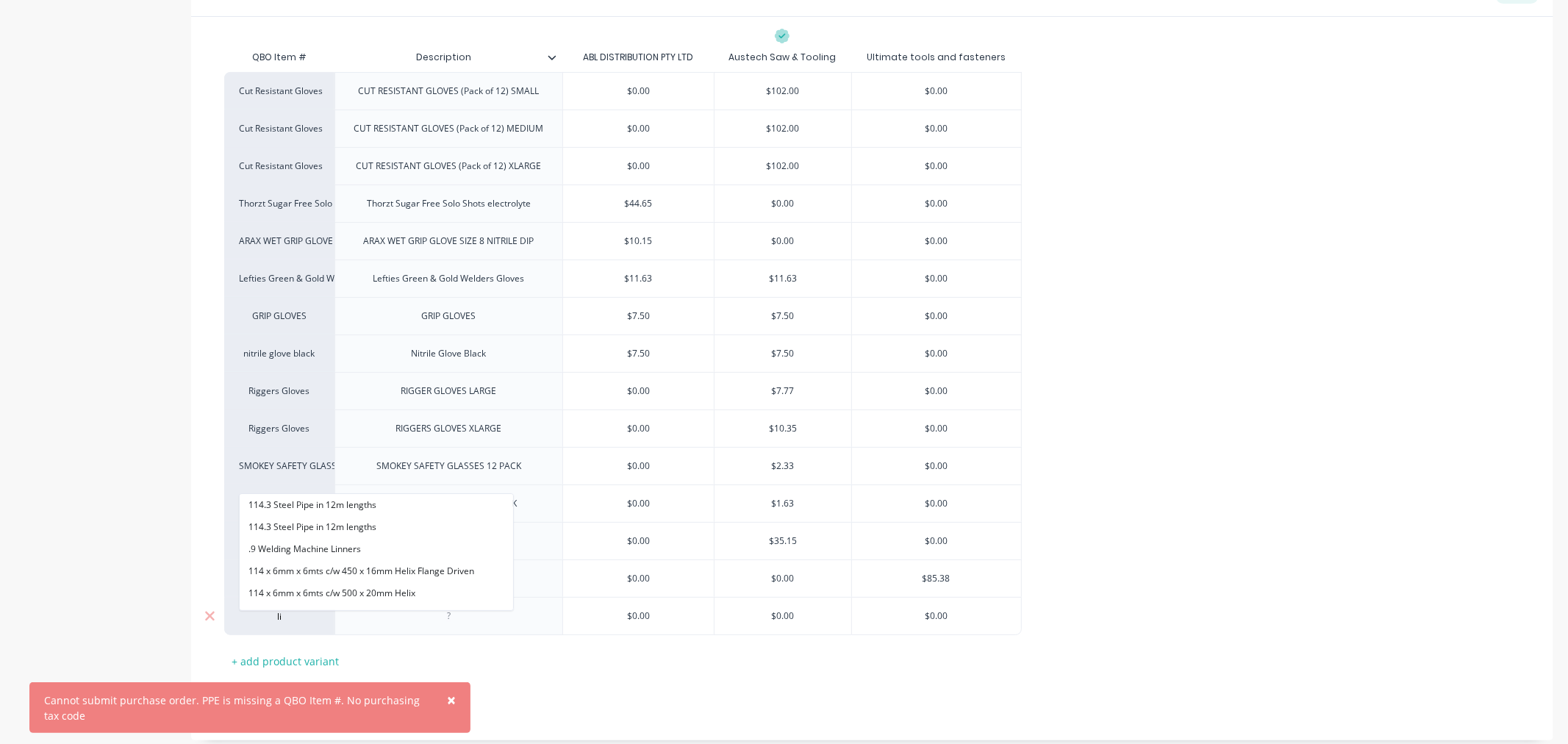
type input "l"
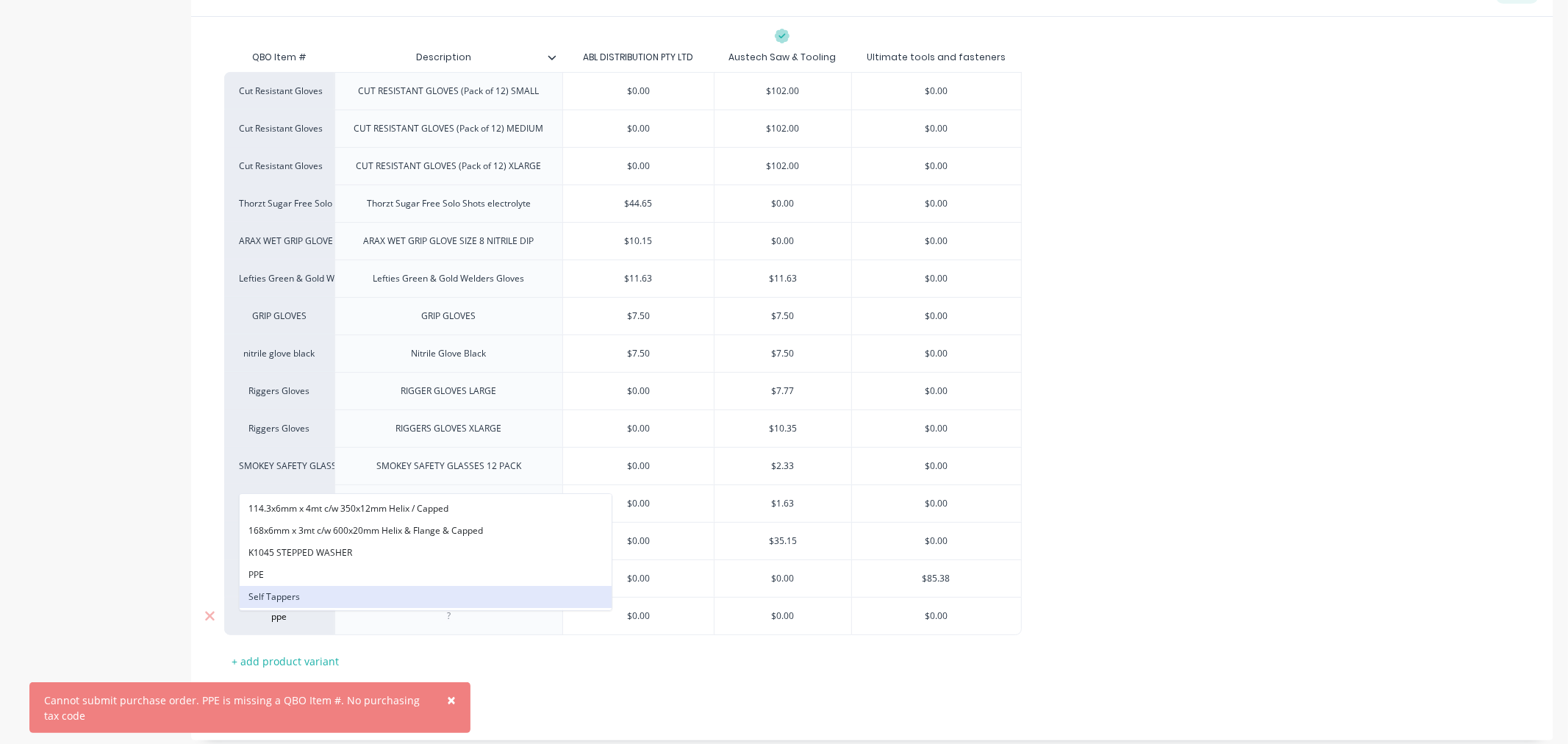
scroll to position [171, 0]
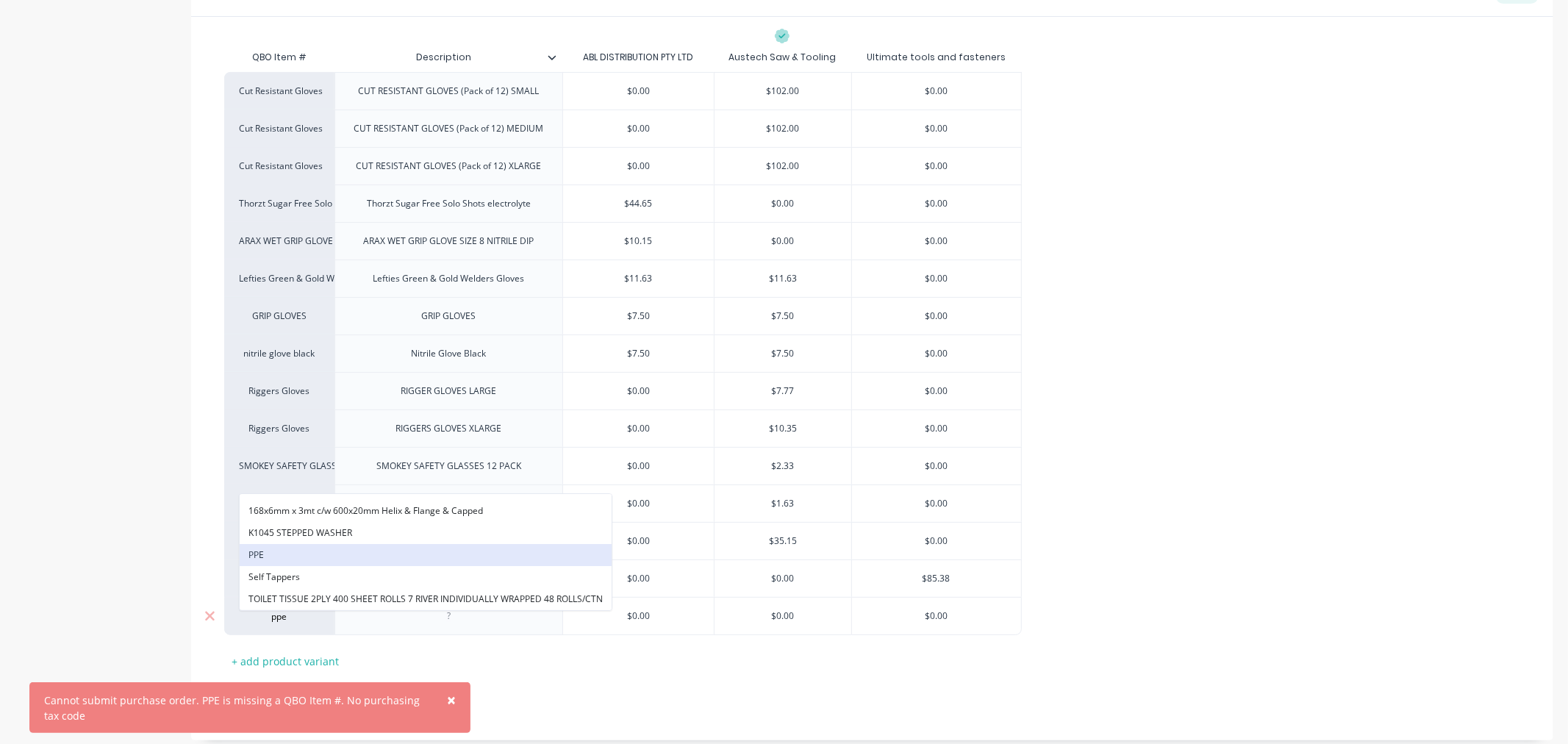
type input "ppe"
click at [424, 550] on button "PPE" at bounding box center [426, 555] width 372 height 22
type textarea "x"
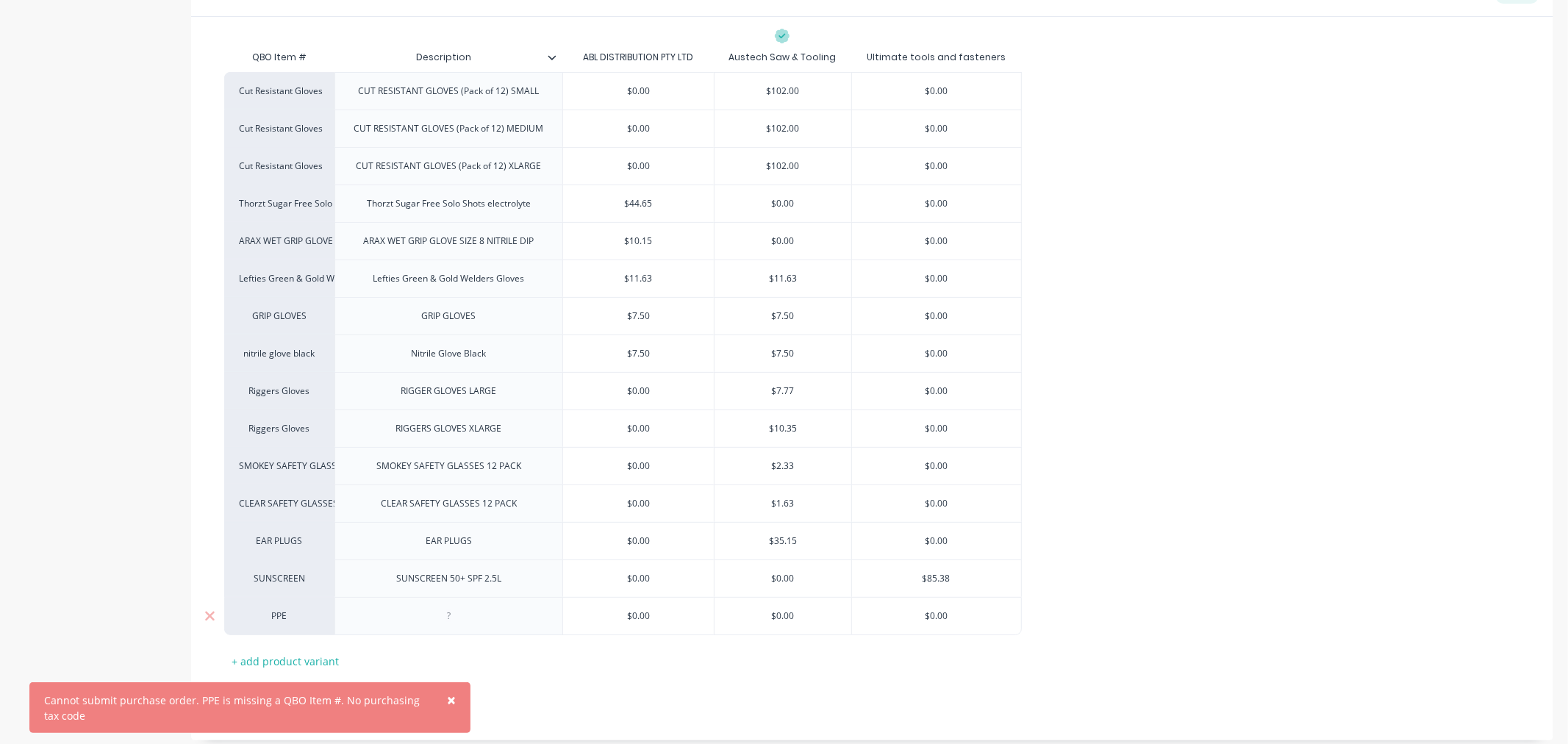
click at [414, 612] on div at bounding box center [449, 616] width 73 height 19
click at [775, 628] on div "$0.00" at bounding box center [782, 616] width 136 height 37
type textarea "x"
click at [785, 625] on div "$0.00" at bounding box center [782, 616] width 136 height 37
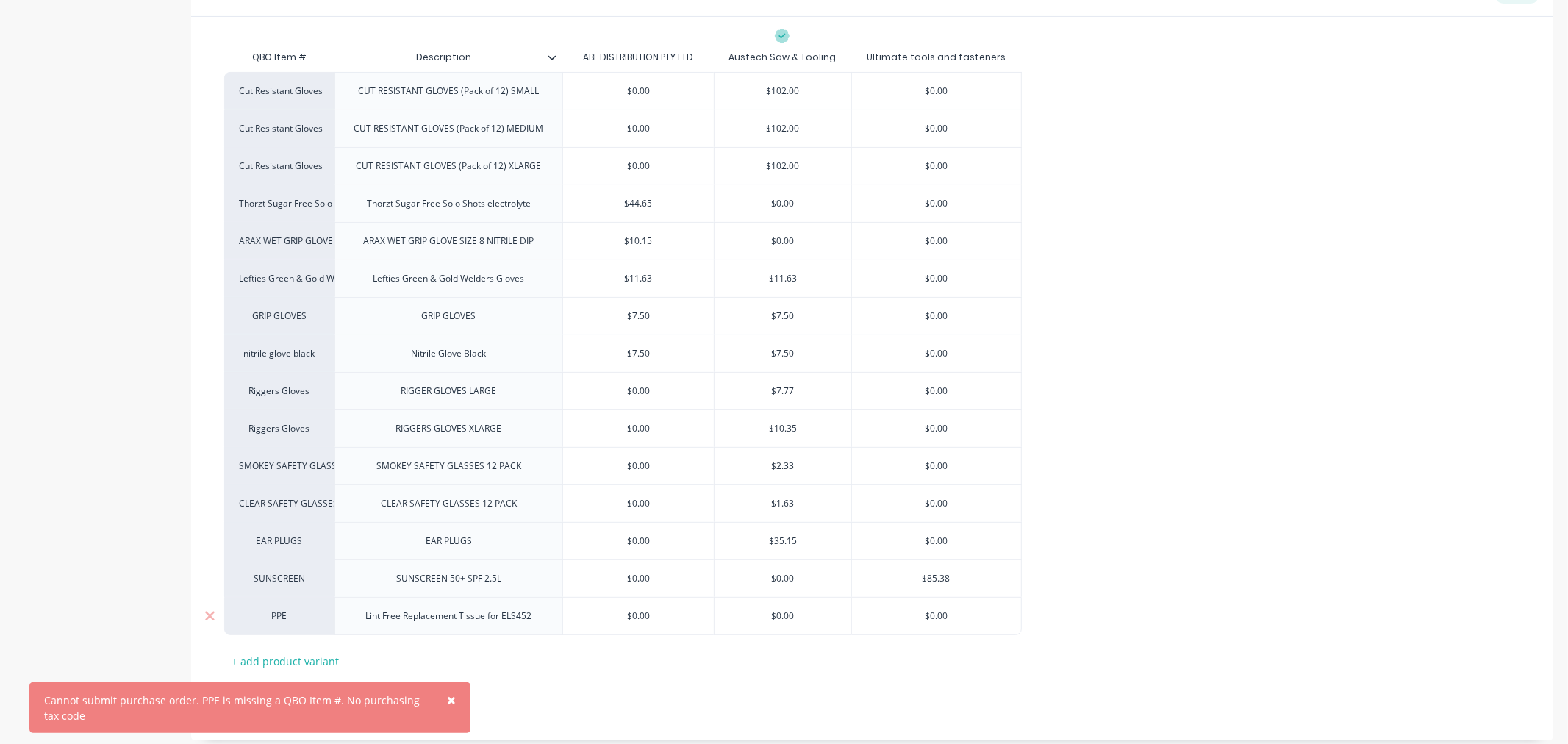
click at [784, 617] on input "$0.00" at bounding box center [782, 617] width 136 height 13
click at [787, 613] on input "$0.00" at bounding box center [782, 617] width 136 height 13
drag, startPoint x: 798, startPoint y: 619, endPoint x: 762, endPoint y: 618, distance: 36.0
click at [762, 618] on input "$0.00" at bounding box center [782, 617] width 136 height 13
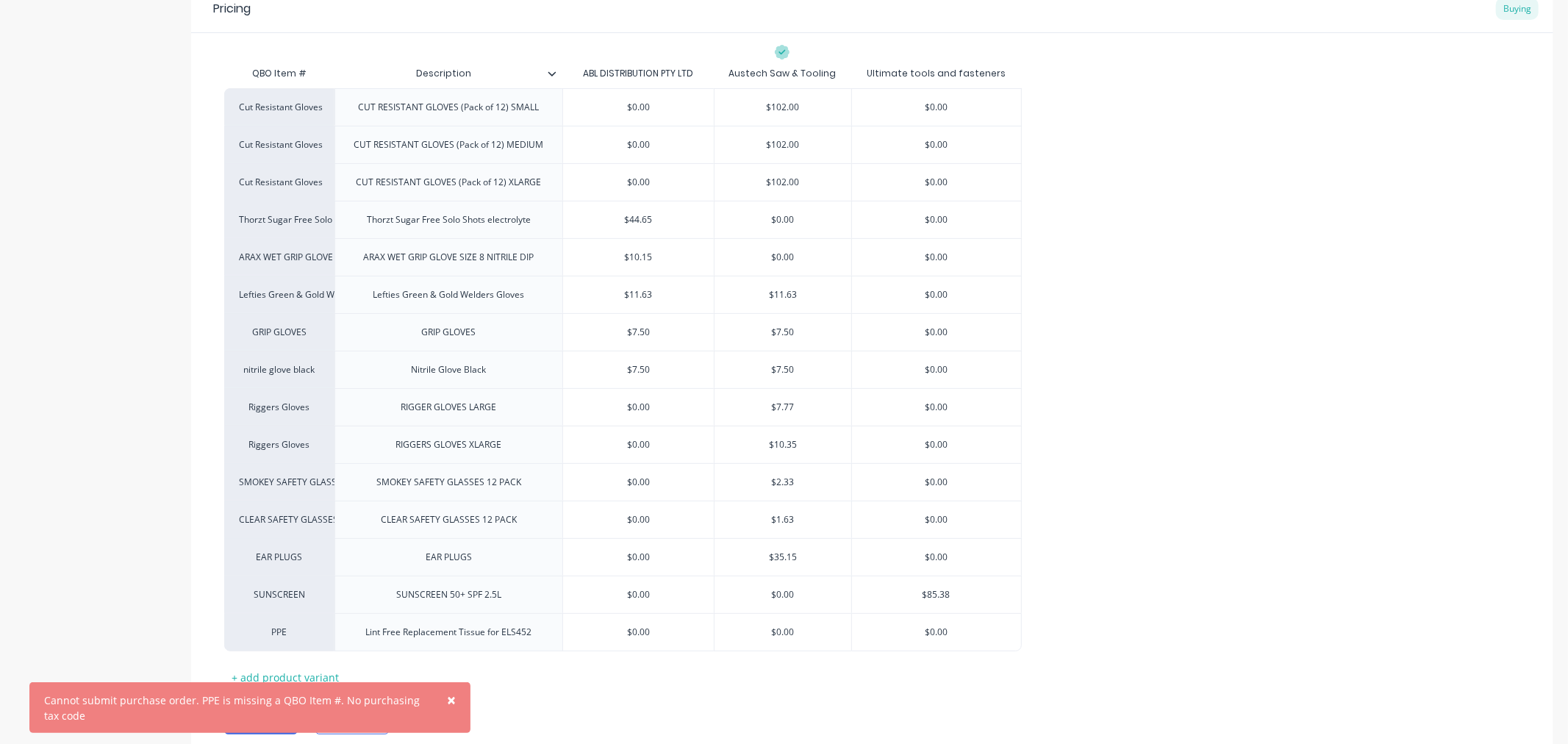
scroll to position [274, 0]
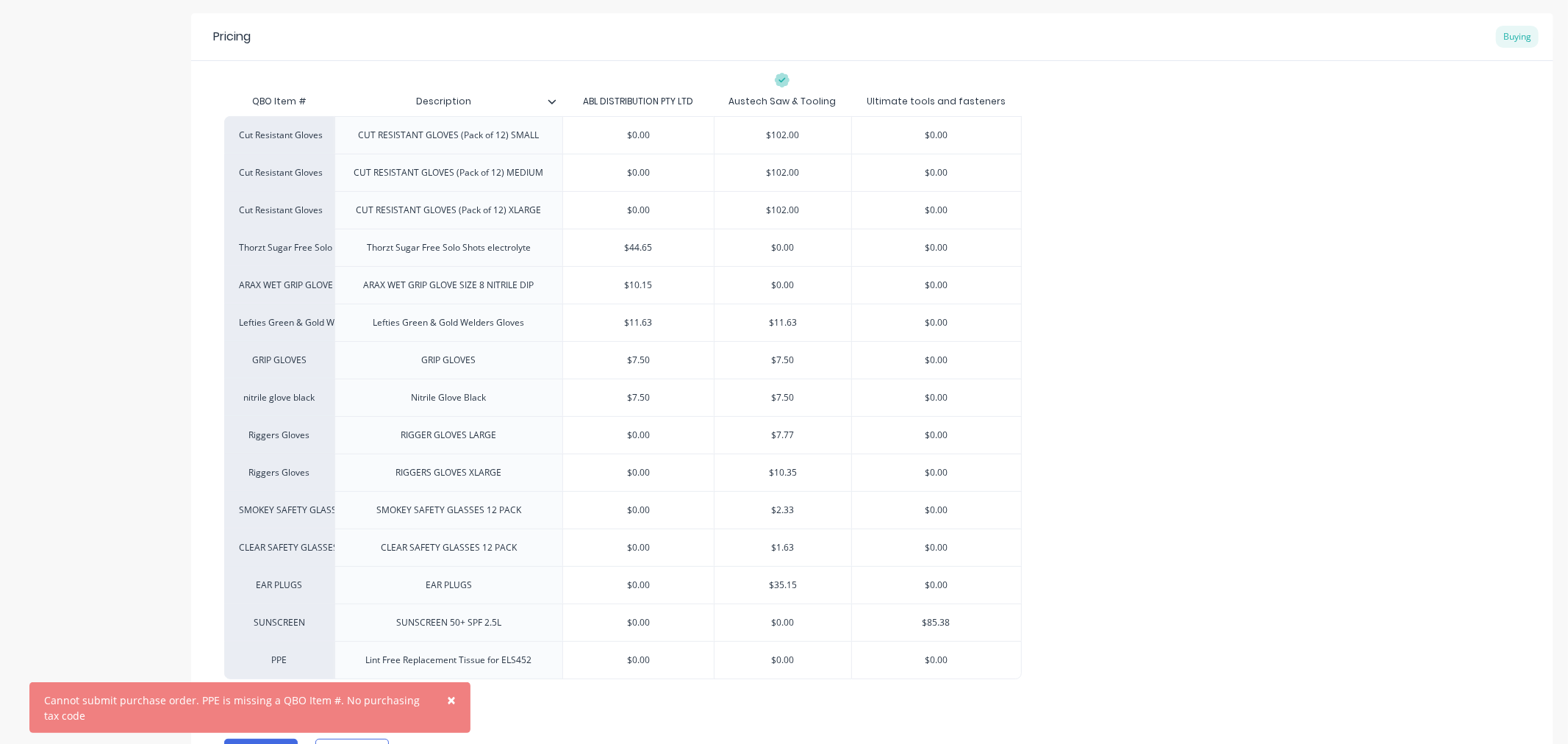
click at [451, 696] on span "×" at bounding box center [451, 700] width 9 height 20
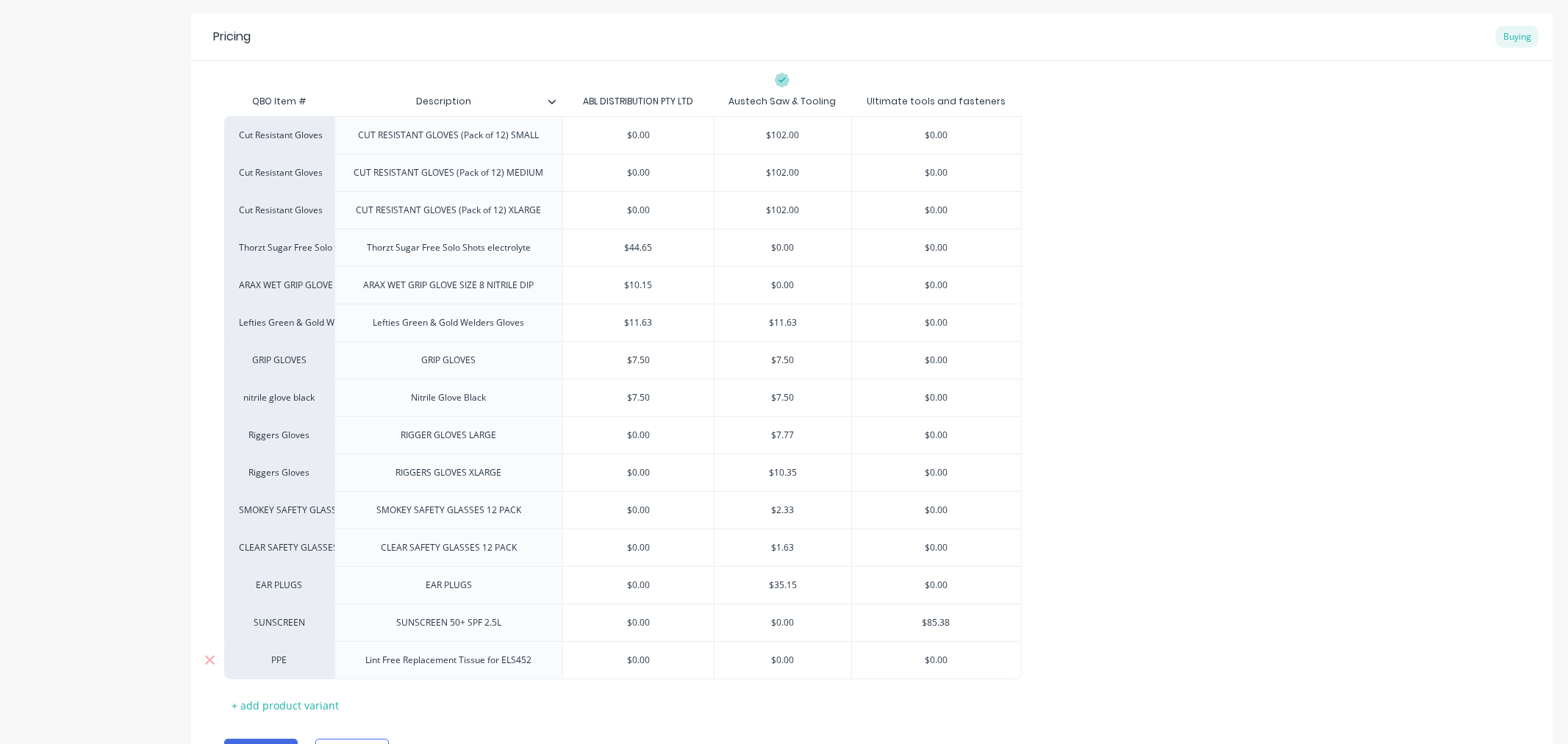
click at [788, 661] on input "$0.00" at bounding box center [782, 661] width 136 height 13
click at [788, 660] on input "$0.00" at bounding box center [782, 661] width 136 height 13
type input "$7"
type textarea "x"
type input "$7."
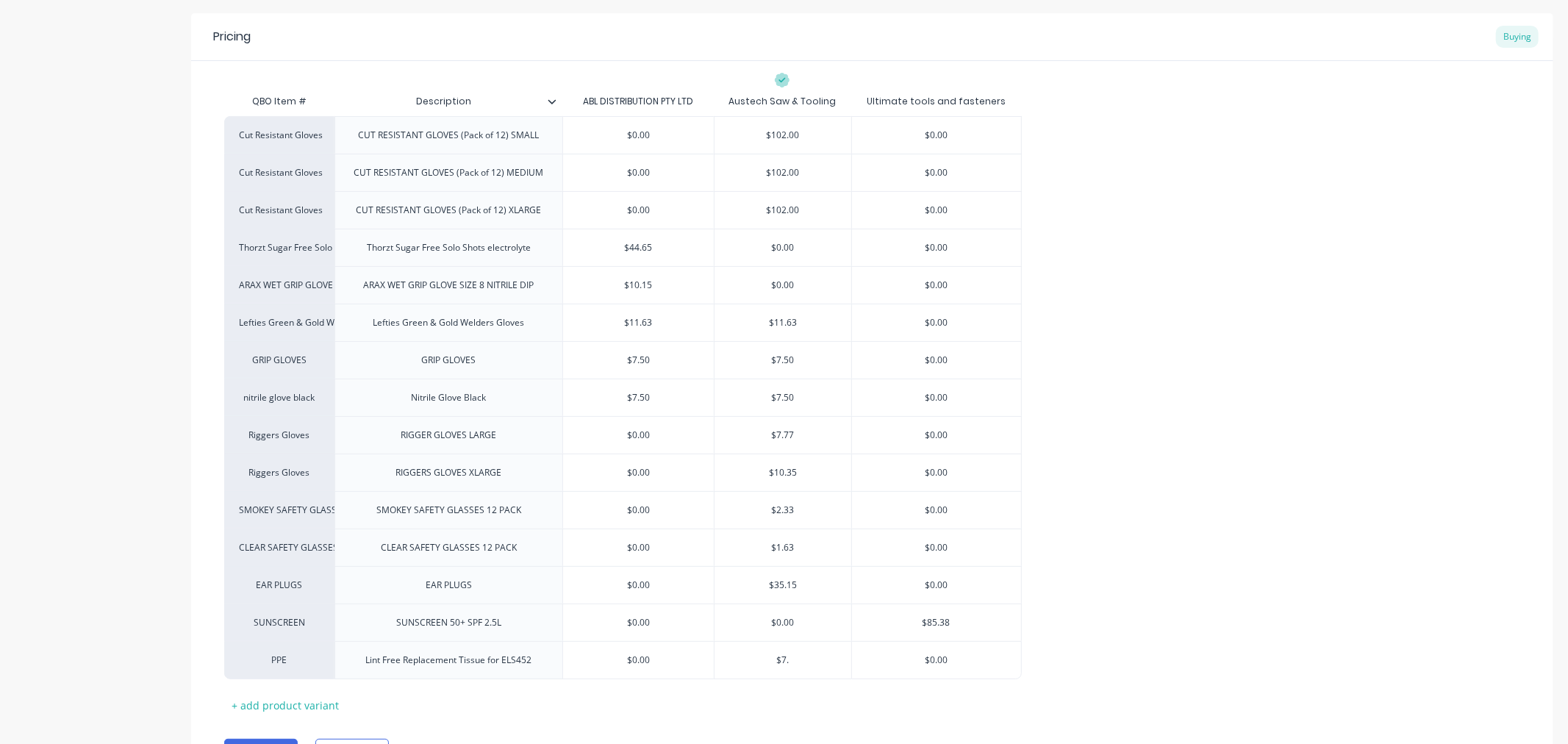
type textarea "x"
type input "$7.50"
type textarea "x"
type input "$7.50"
click at [1061, 625] on div "Cut Resistant Gloves CUT RESISTANT GLOVES (Pack of 12) SMALL $0.00 $102.00 $0.0…" at bounding box center [873, 398] width 1296 height 564
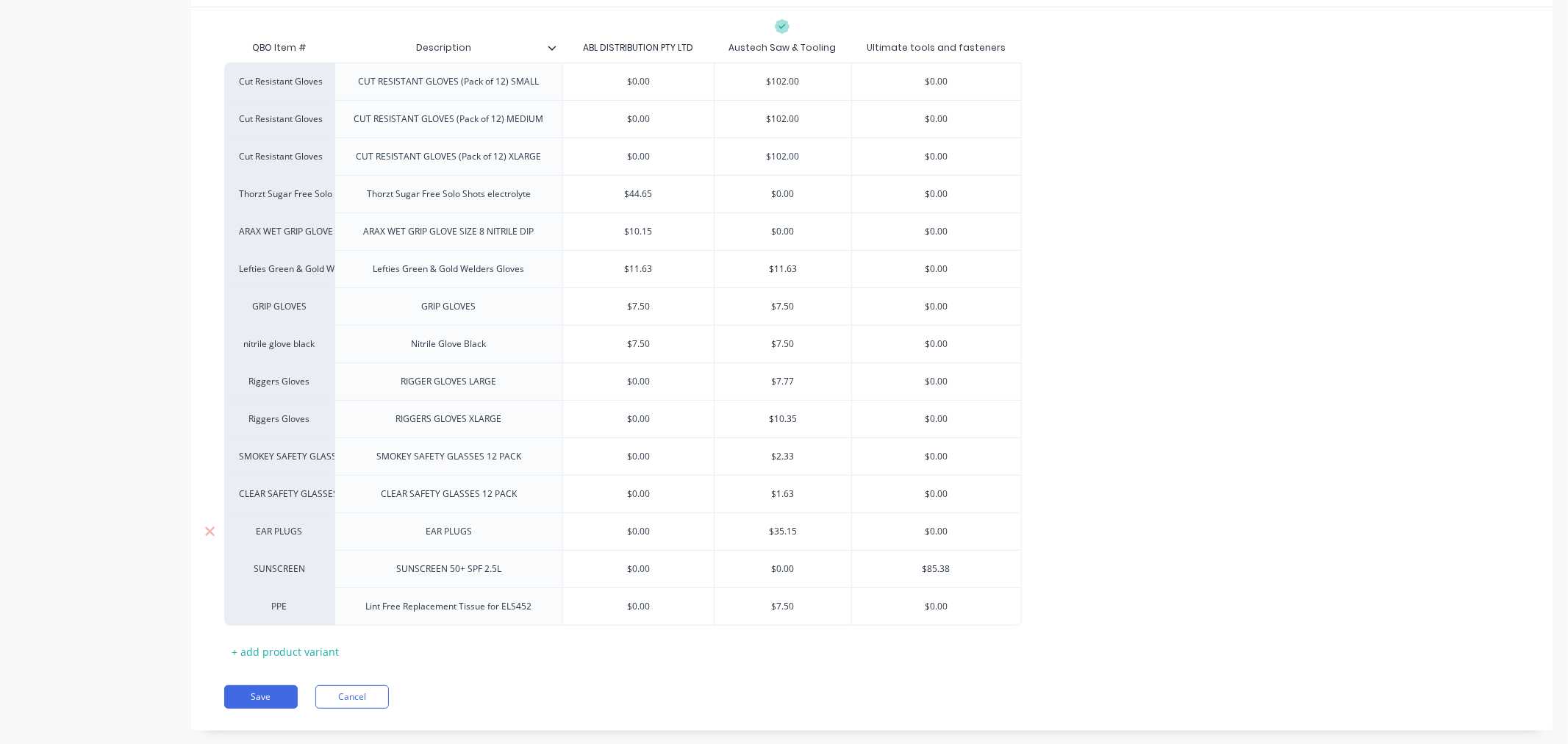
scroll to position [355, 0]
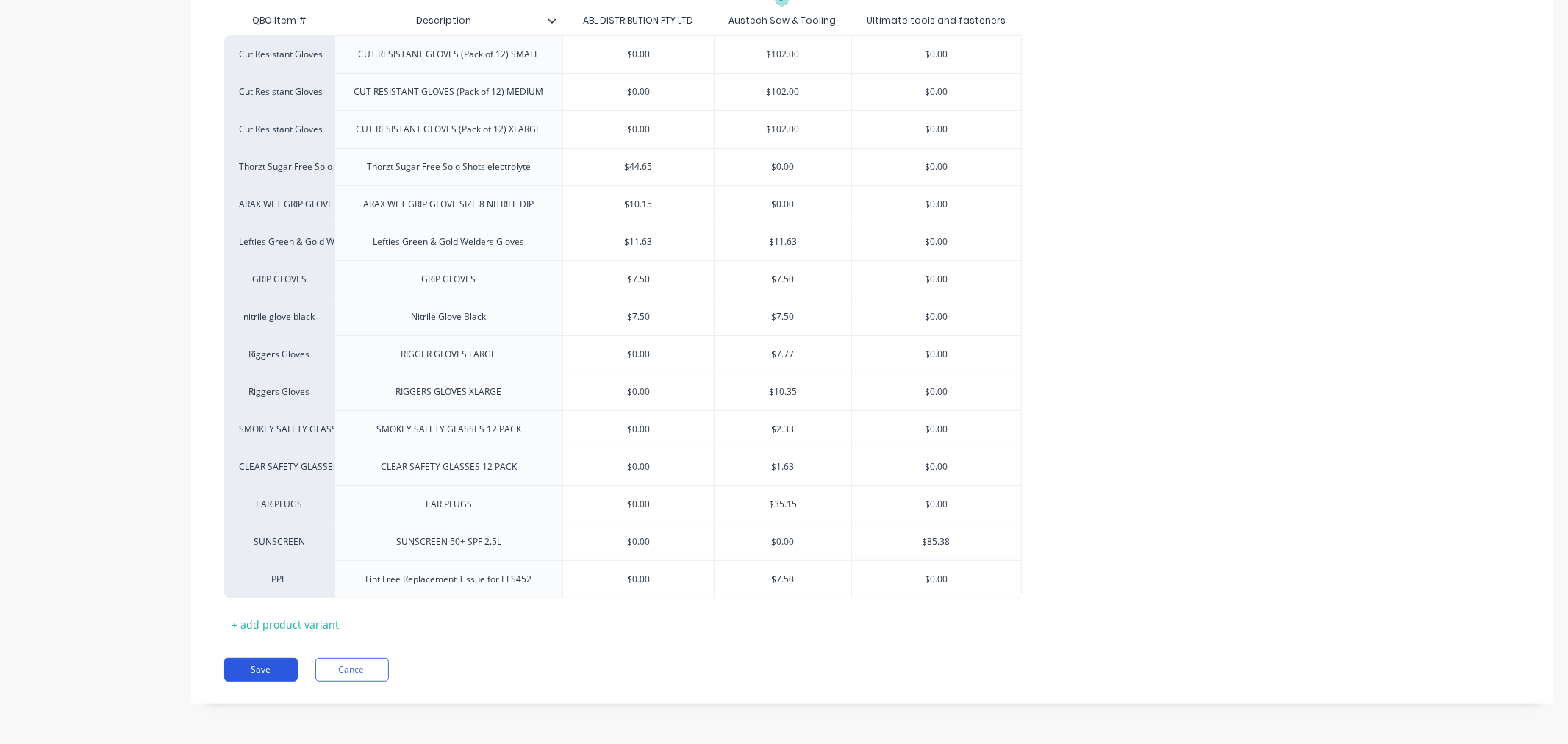
click at [243, 675] on button "Save" at bounding box center [261, 670] width 73 height 24
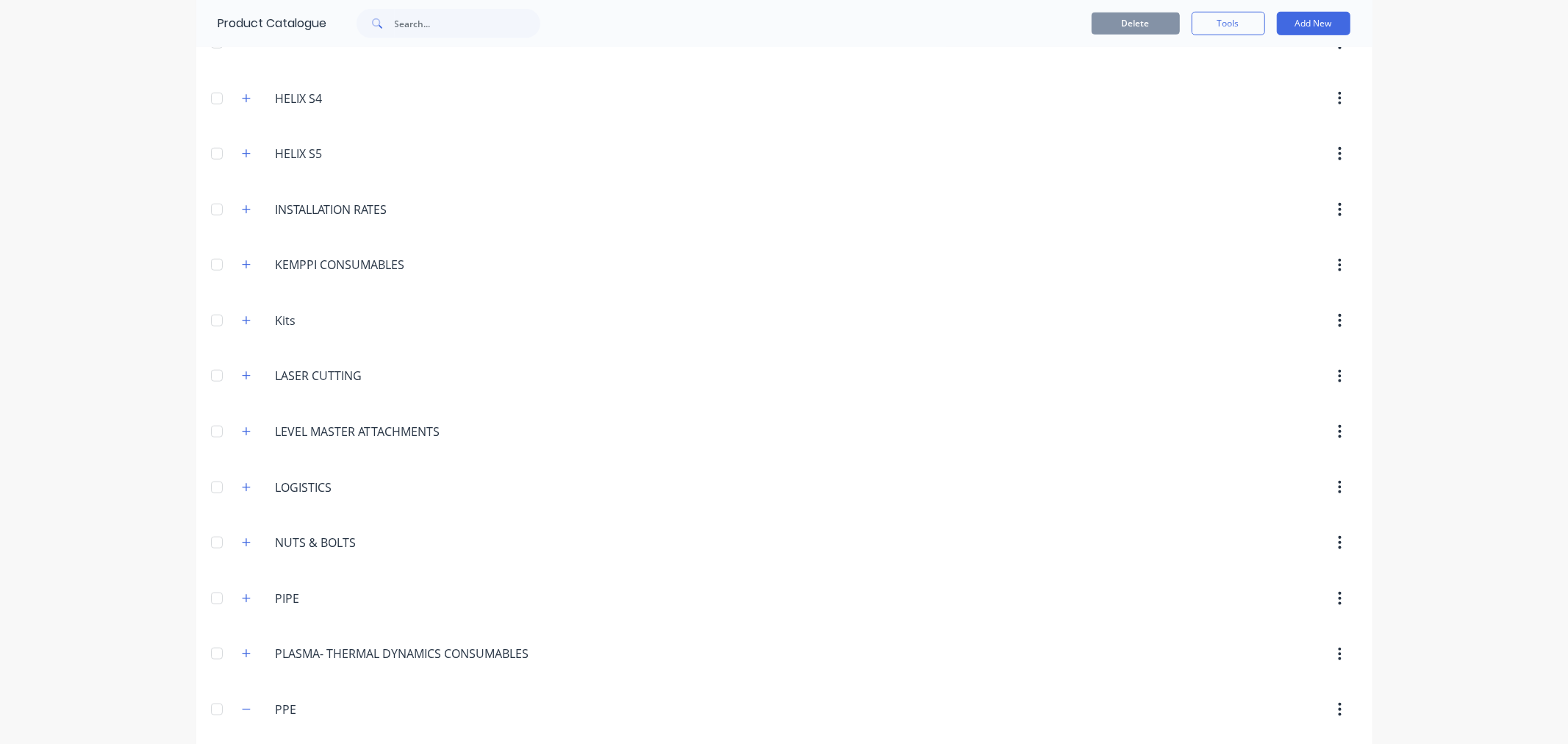
scroll to position [898, 0]
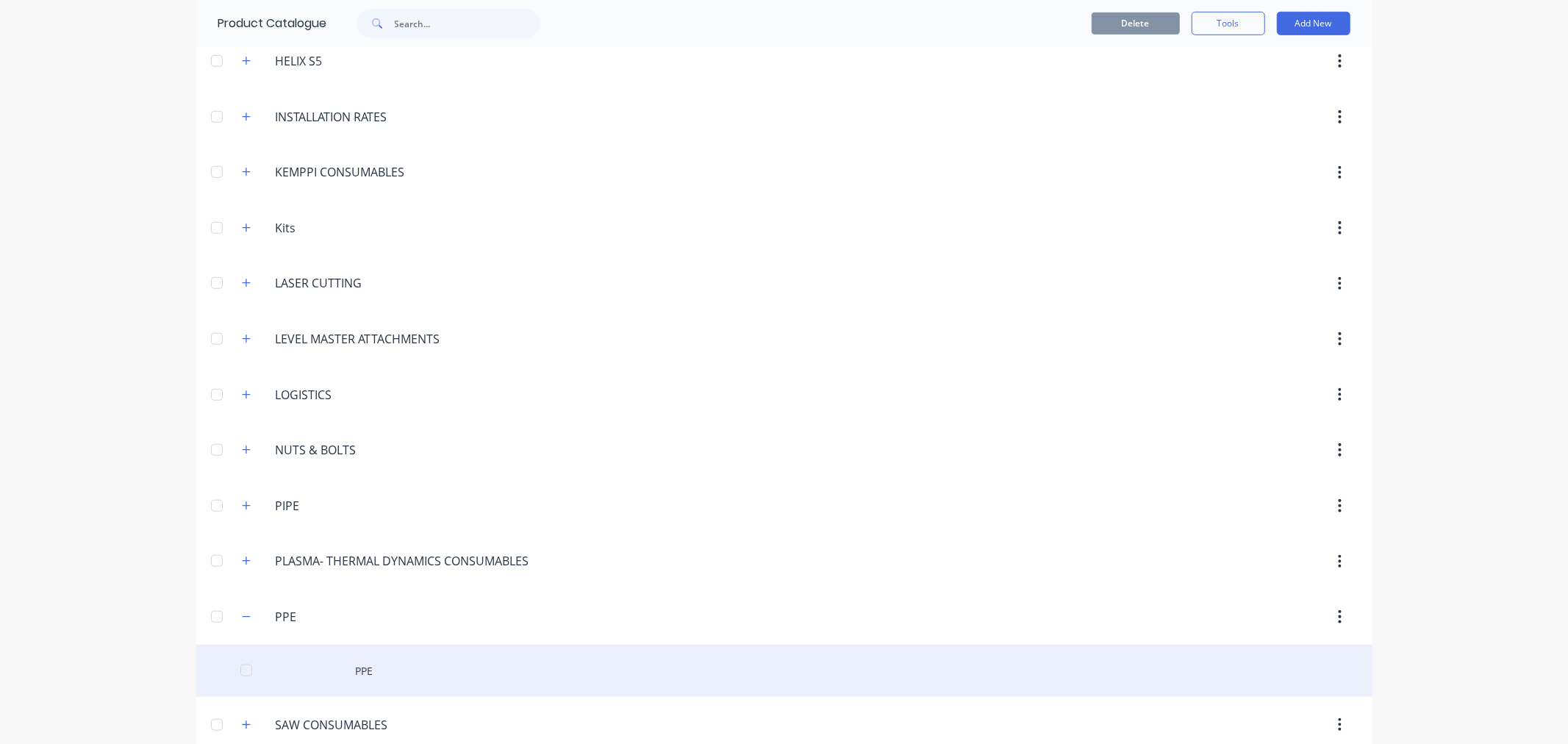
click at [360, 666] on div "PPE" at bounding box center [784, 671] width 1176 height 52
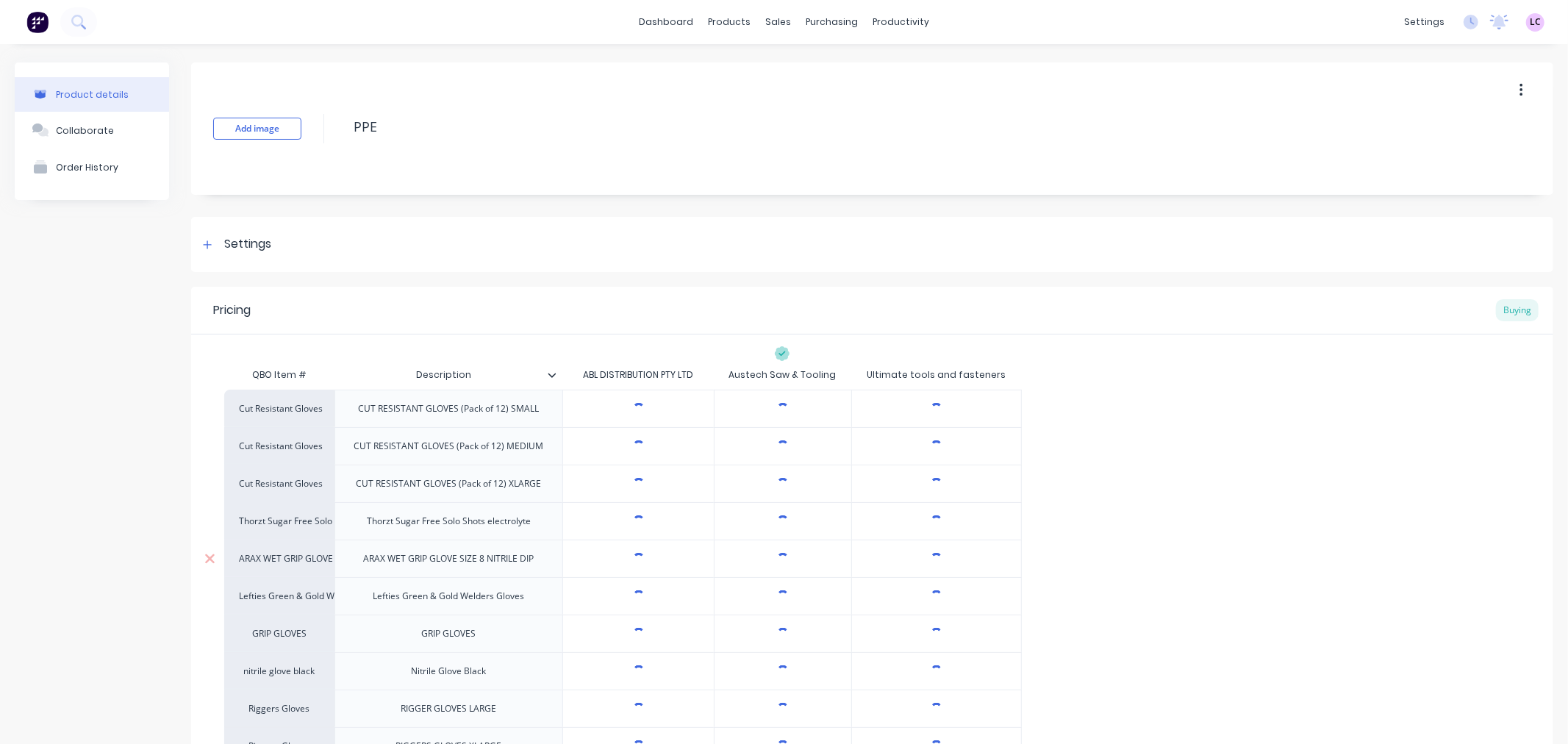
type textarea "x"
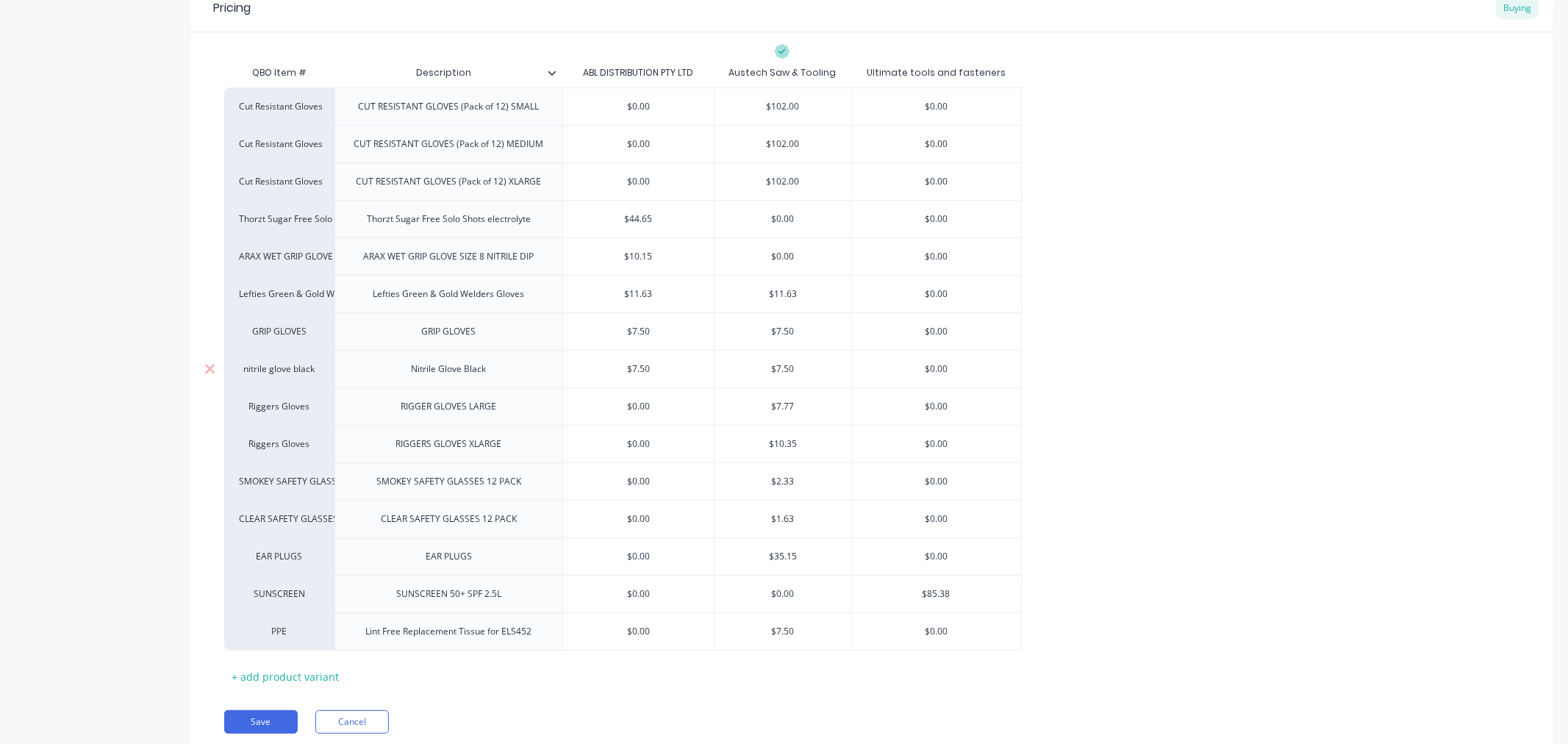
scroll to position [327, 0]
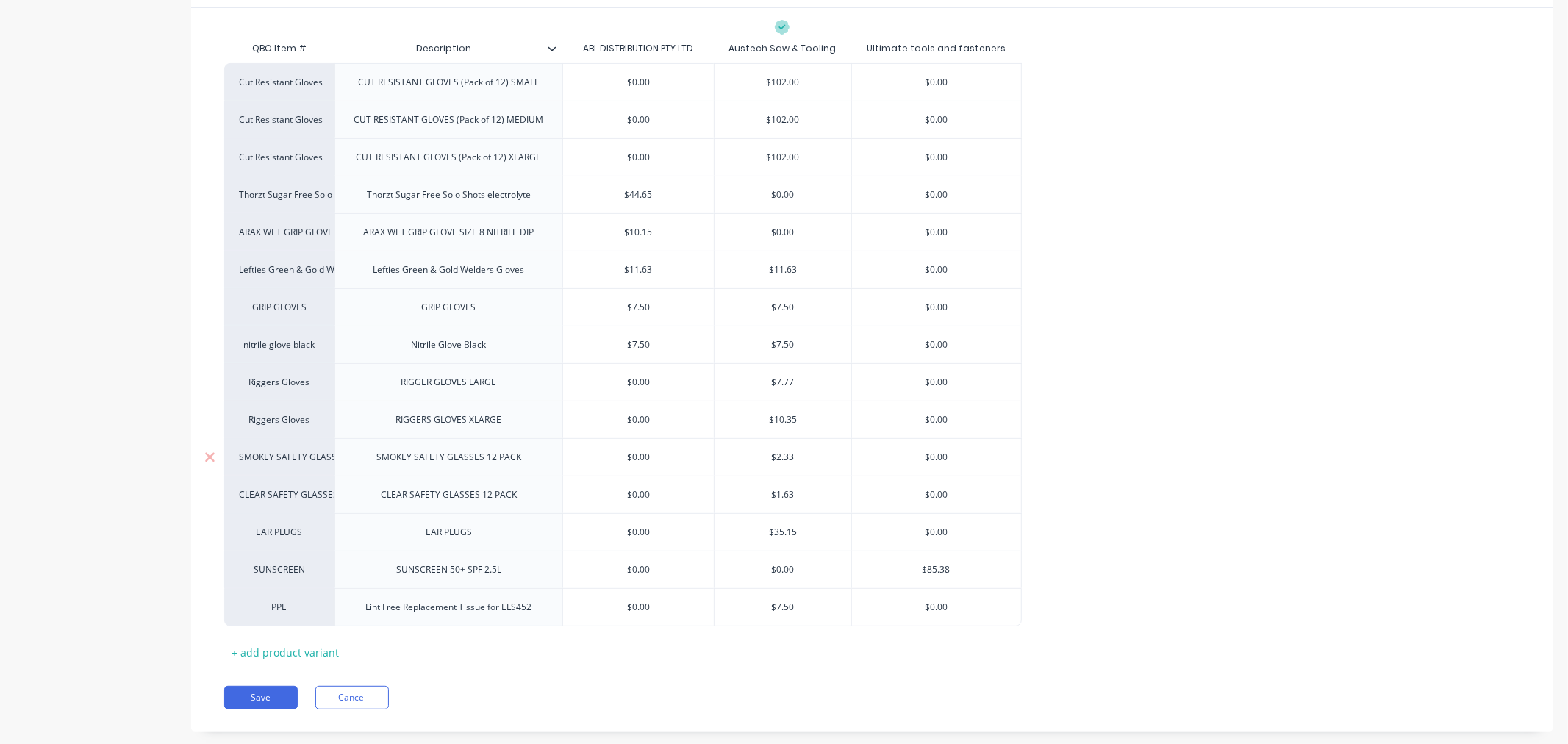
click at [797, 457] on input "$2.33" at bounding box center [782, 457] width 136 height 13
drag, startPoint x: 797, startPoint y: 457, endPoint x: 774, endPoint y: 457, distance: 23.0
click at [774, 457] on input "$2.33" at bounding box center [782, 457] width 136 height 13
type input "$3"
type textarea "x"
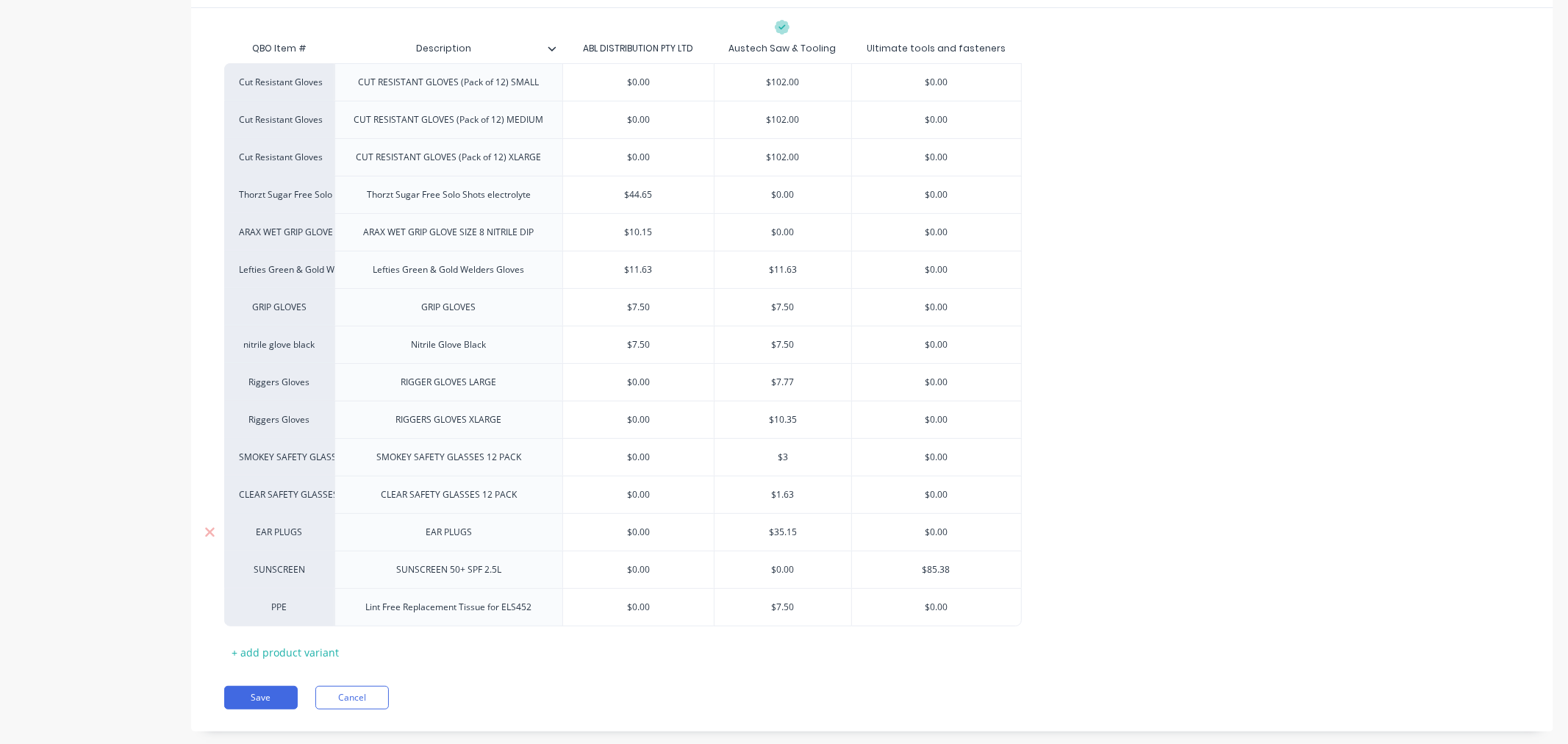
type input "$3."
type textarea "x"
type input "$3.95"
type textarea "x"
type input "$3.95"
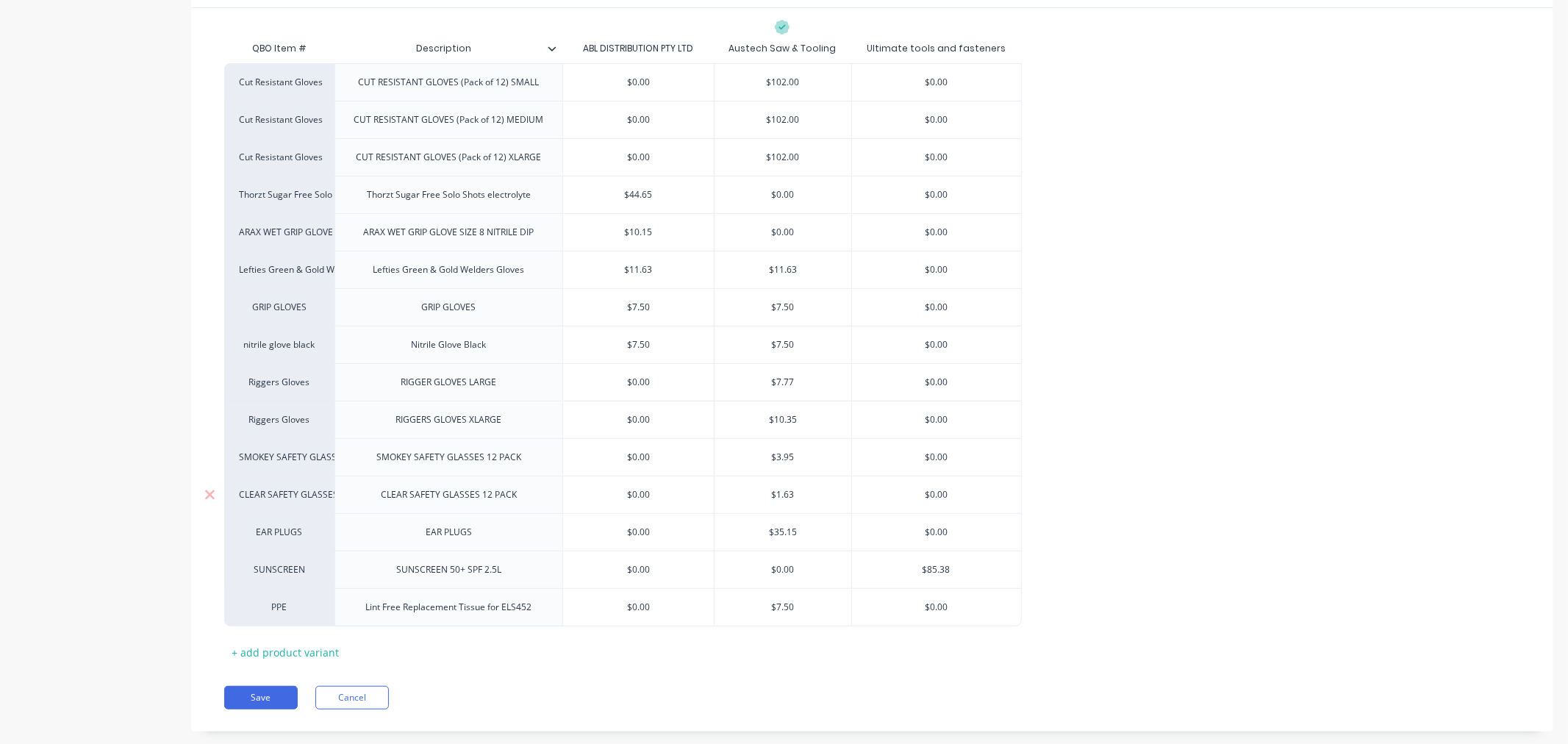
type input "$1.63"
click at [791, 497] on input "$1.63" at bounding box center [782, 495] width 136 height 13
drag, startPoint x: 797, startPoint y: 500, endPoint x: 775, endPoint y: 497, distance: 22.2
click at [775, 497] on input "$1.63" at bounding box center [782, 495] width 136 height 13
type textarea "x"
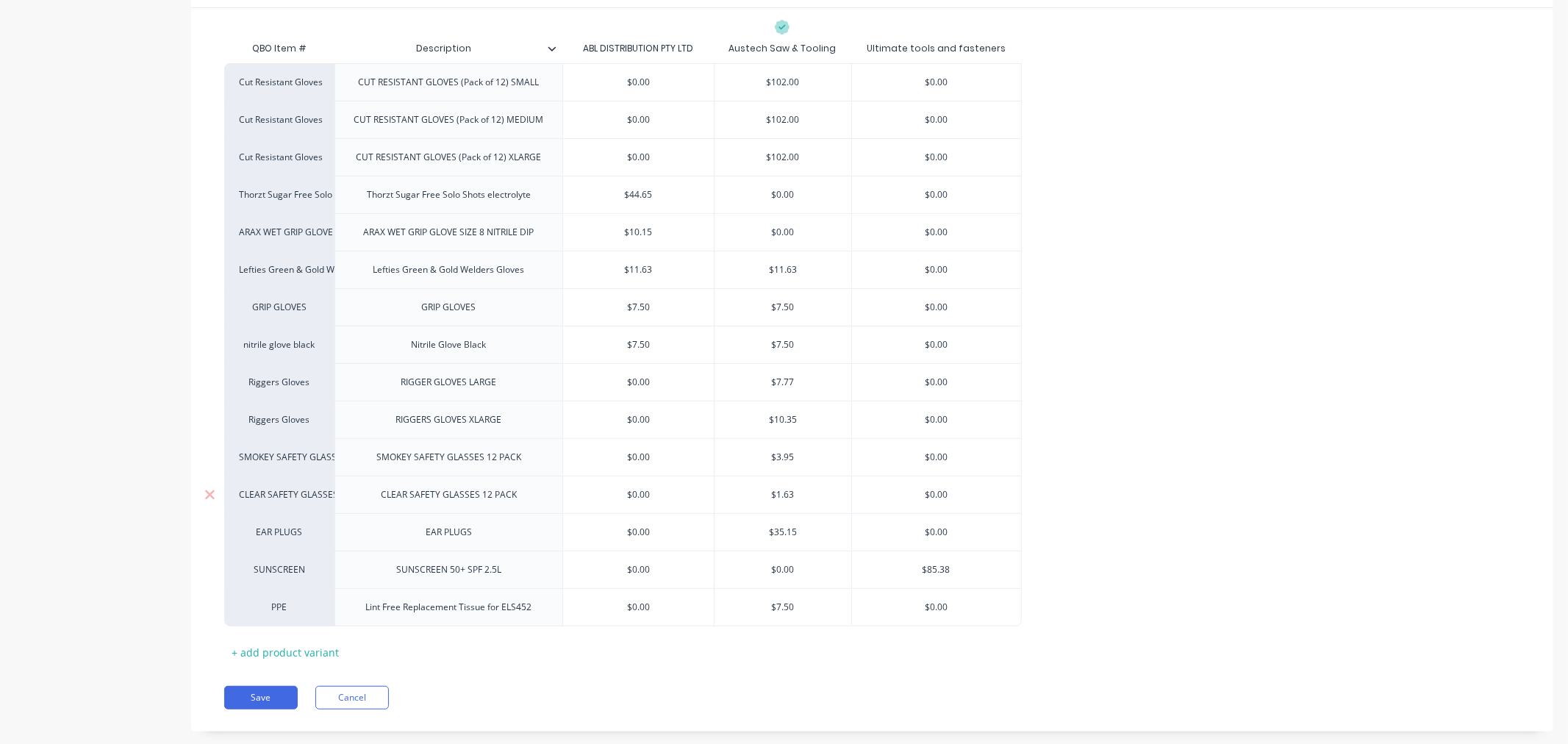
type input "$1"
type textarea "x"
type input "$1."
type textarea "x"
type input "$1.5"
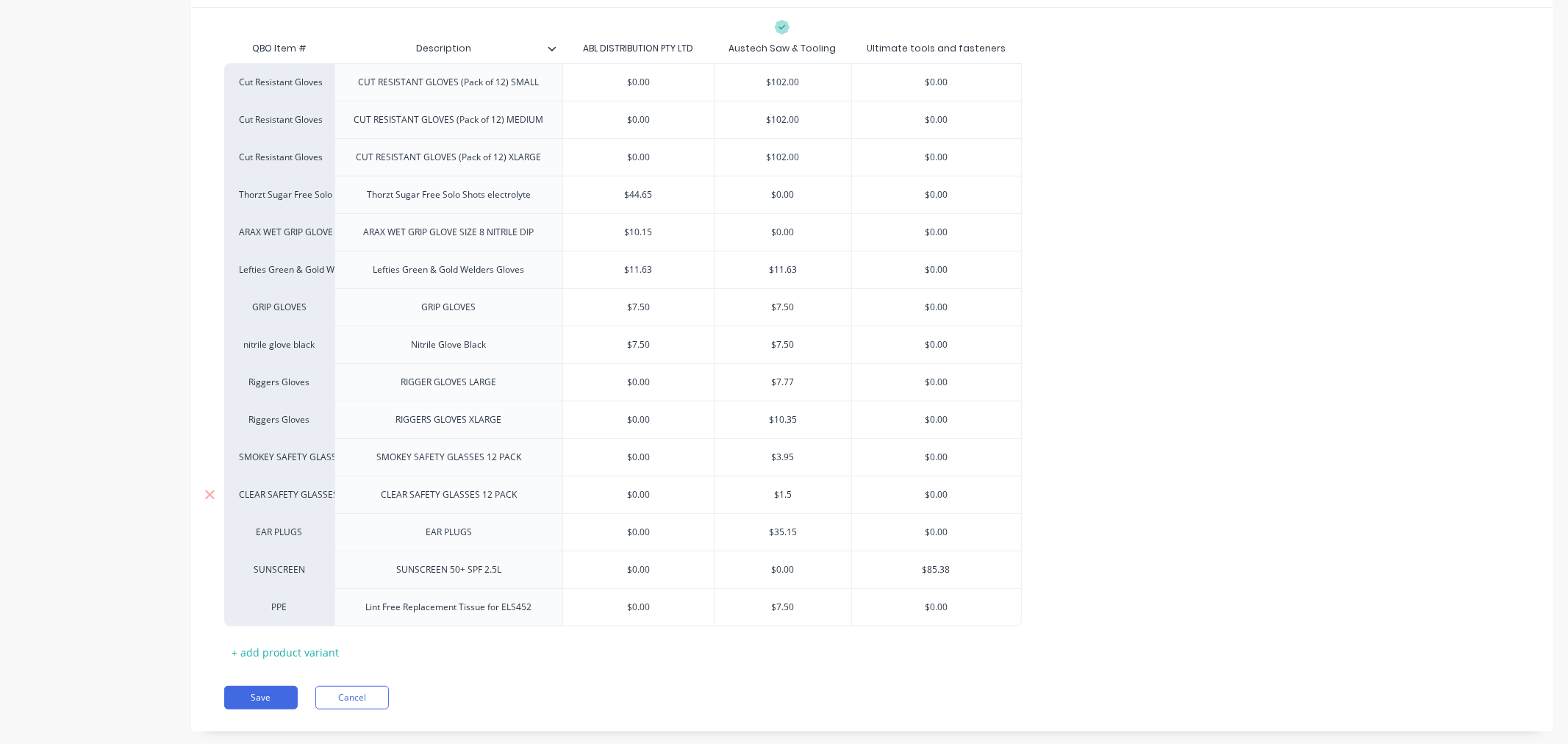
type textarea "x"
type input "$1.50"
click at [1156, 526] on div "Cut Resistant Gloves CUT RESISTANT GLOVES (Pack of 12) SMALL $0.00 $102.00 $0.0…" at bounding box center [873, 345] width 1296 height 564
type input "$7.77"
click at [797, 386] on input "$7.77" at bounding box center [782, 382] width 136 height 13
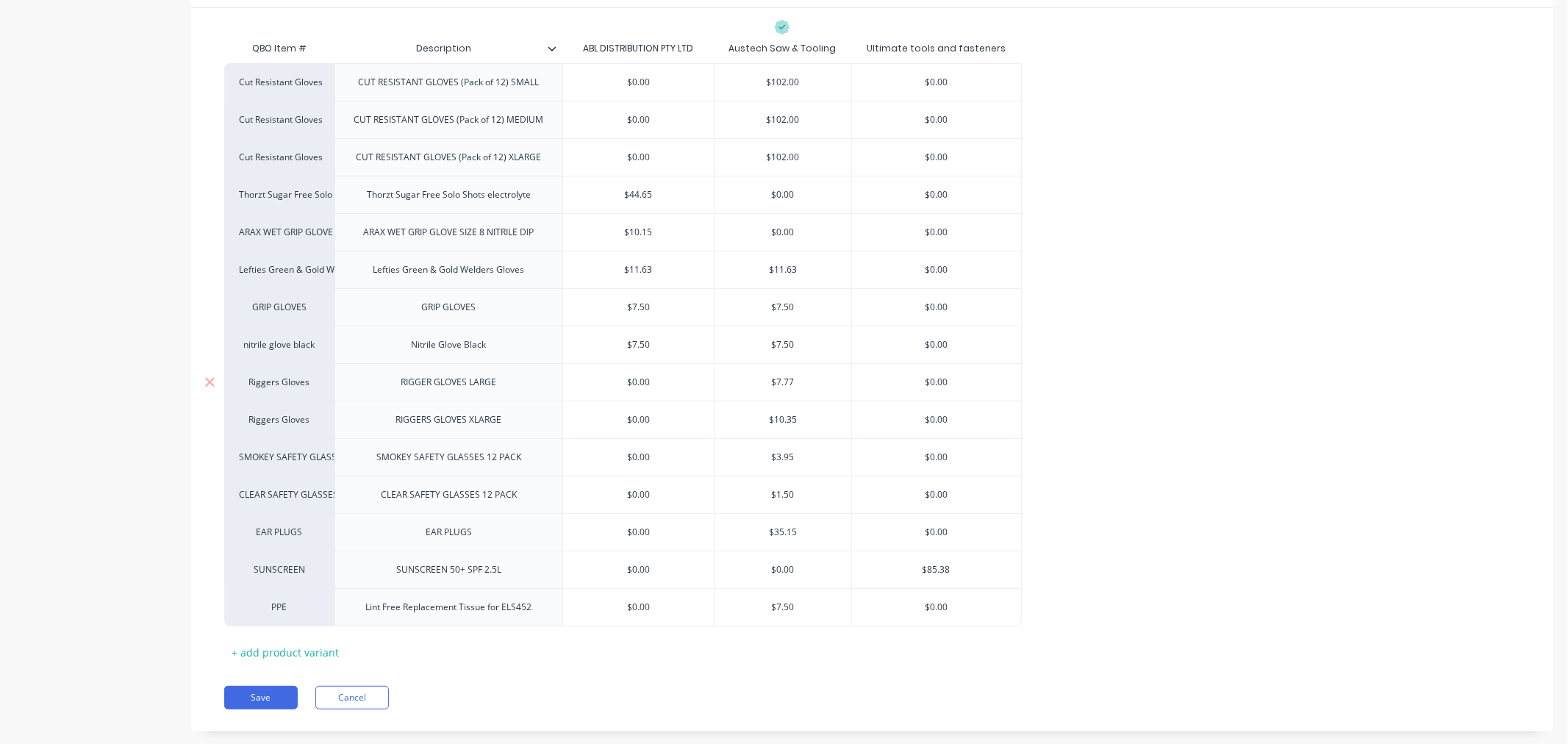
click at [797, 386] on input "$7.77" at bounding box center [782, 382] width 136 height 13
type textarea "x"
type input "$4"
type textarea "x"
type input "$4."
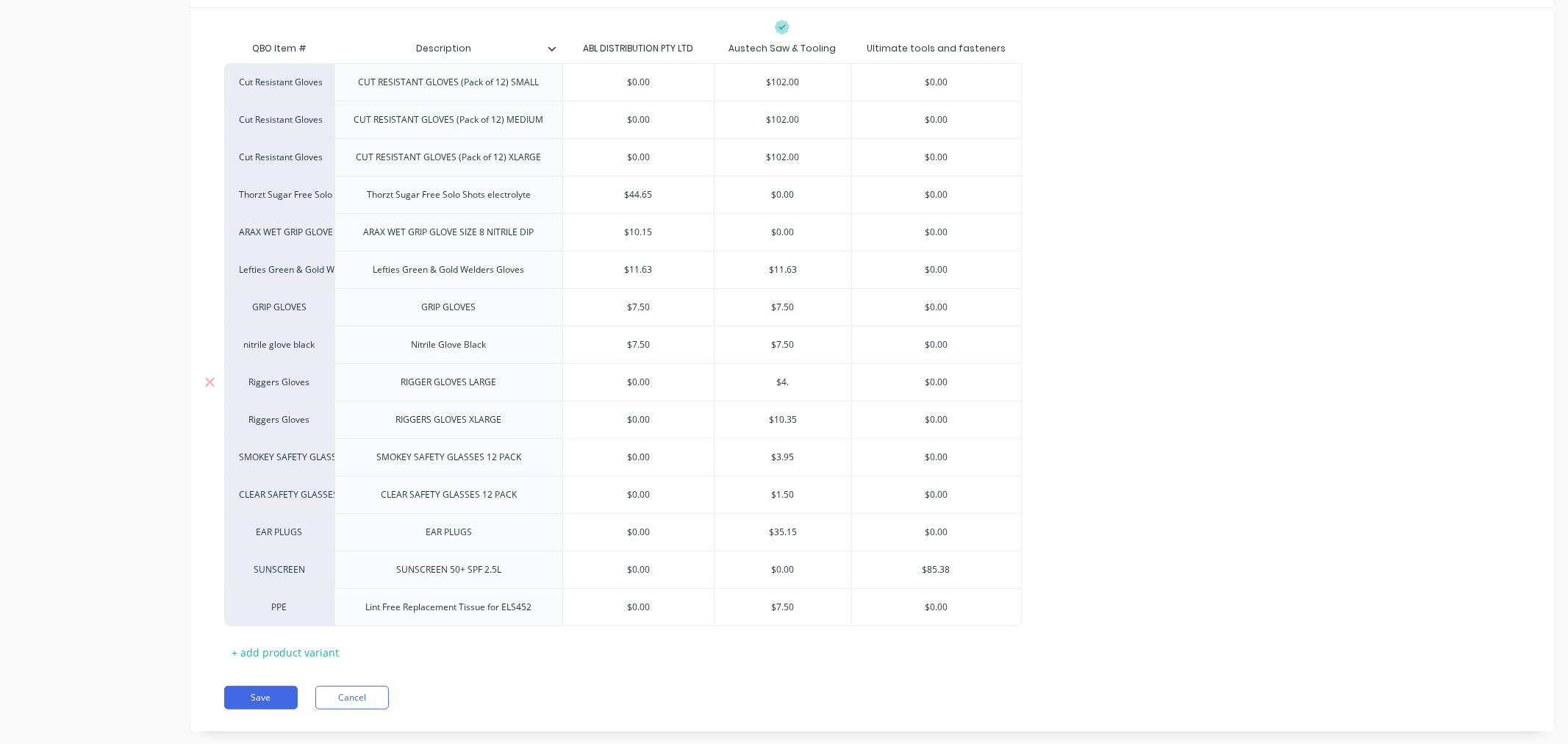
type textarea "x"
type input "$4.95"
type textarea "x"
type input "$4.95"
type input "$10.35"
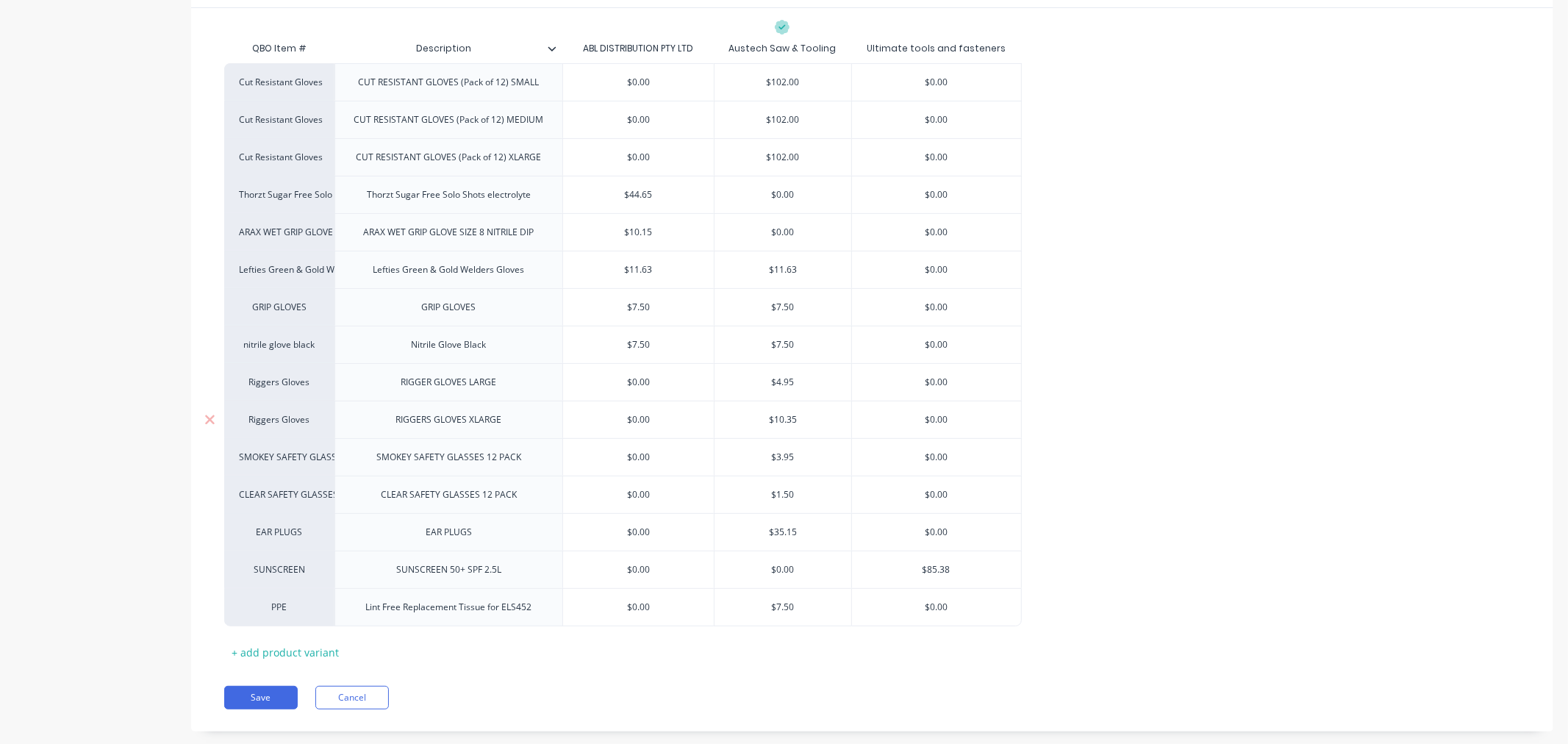
drag, startPoint x: 802, startPoint y: 421, endPoint x: 773, endPoint y: 421, distance: 29.0
click at [773, 421] on input "$10.35" at bounding box center [782, 420] width 136 height 13
type textarea "x"
type input "$4"
type textarea "x"
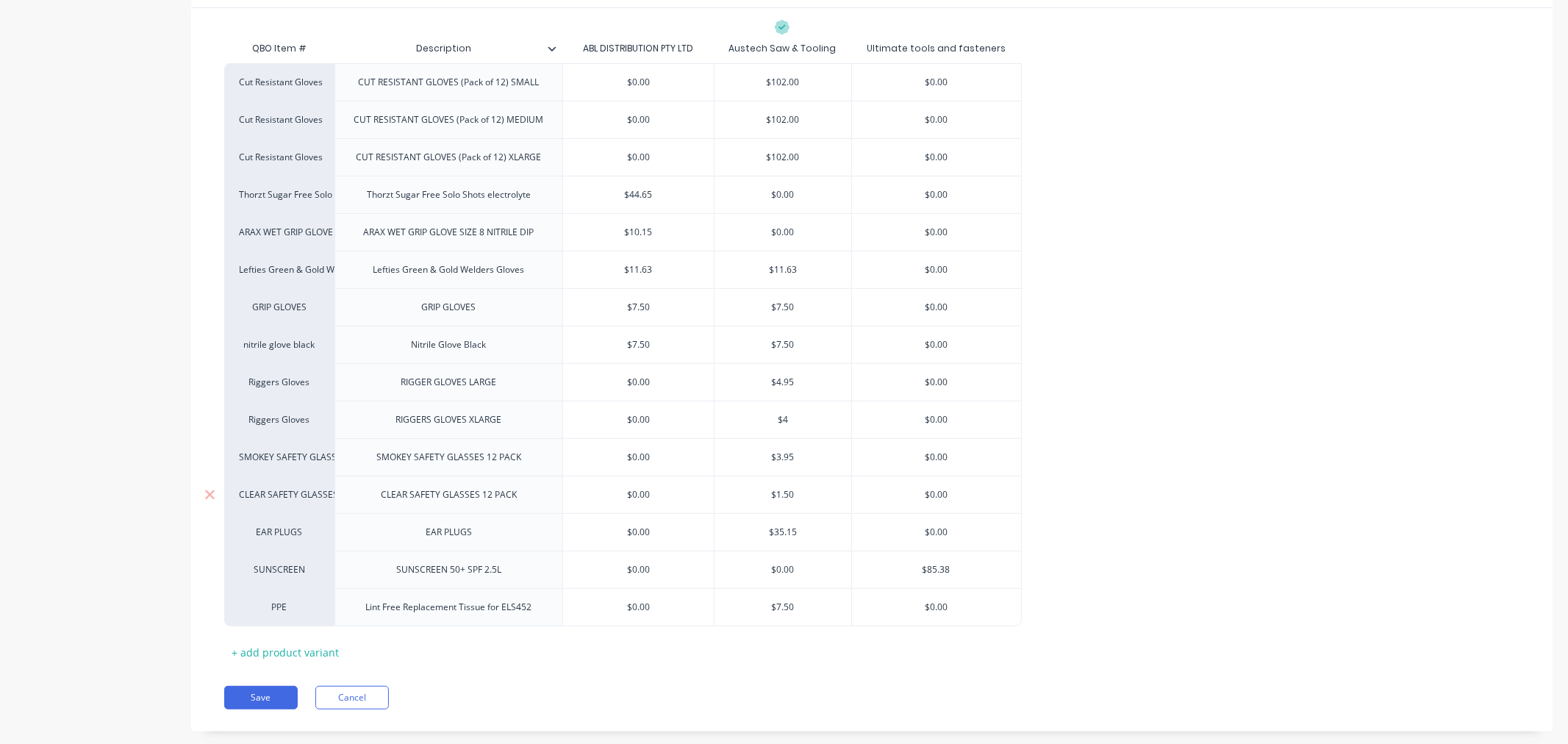
type input "$4."
type textarea "x"
type input "$4.95"
type textarea "x"
type input "$4.95"
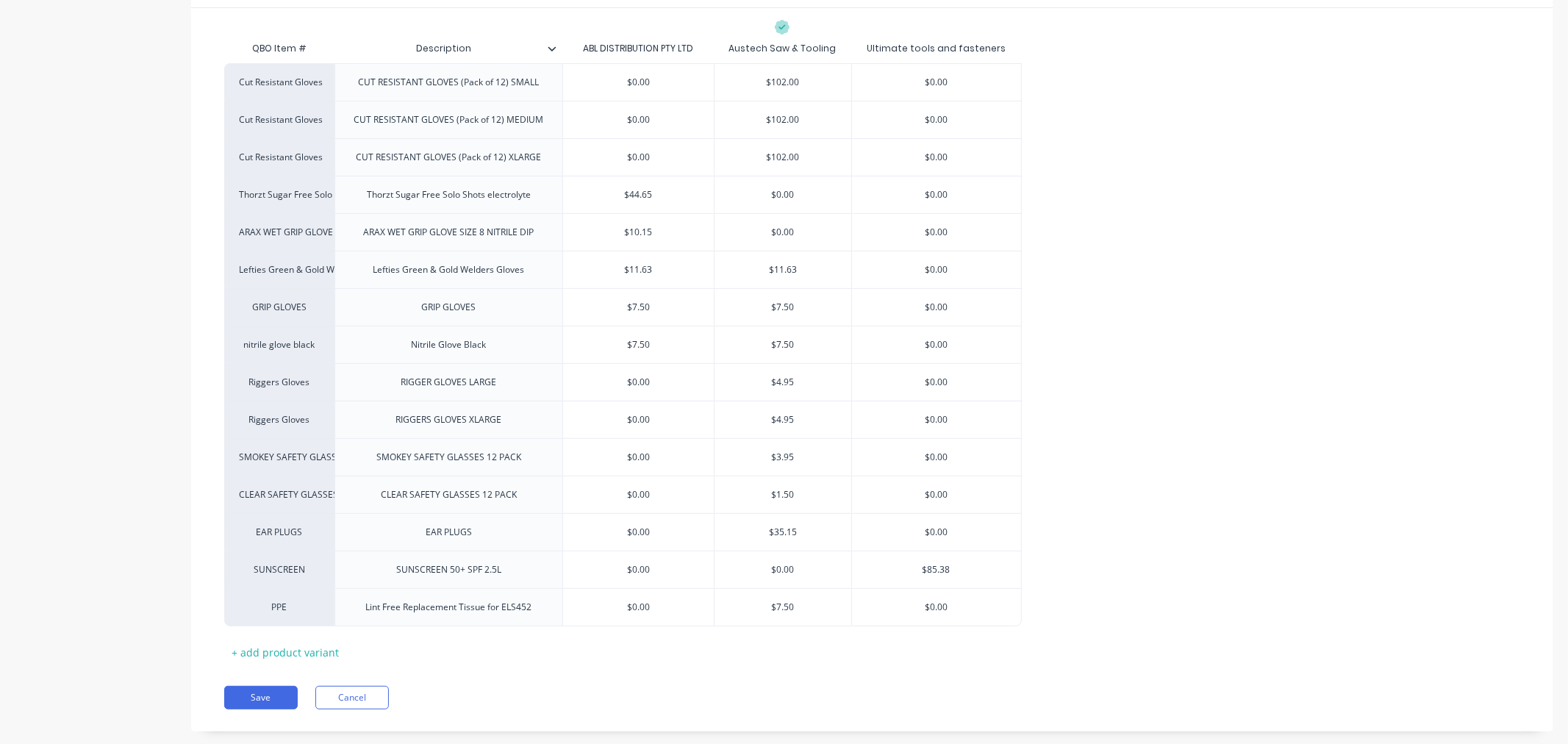
click at [1071, 511] on div "Cut Resistant Gloves CUT RESISTANT GLOVES (Pack of 12) SMALL $0.00 $102.00 $0.0…" at bounding box center [873, 345] width 1296 height 564
click at [254, 697] on button "Save" at bounding box center [261, 697] width 73 height 24
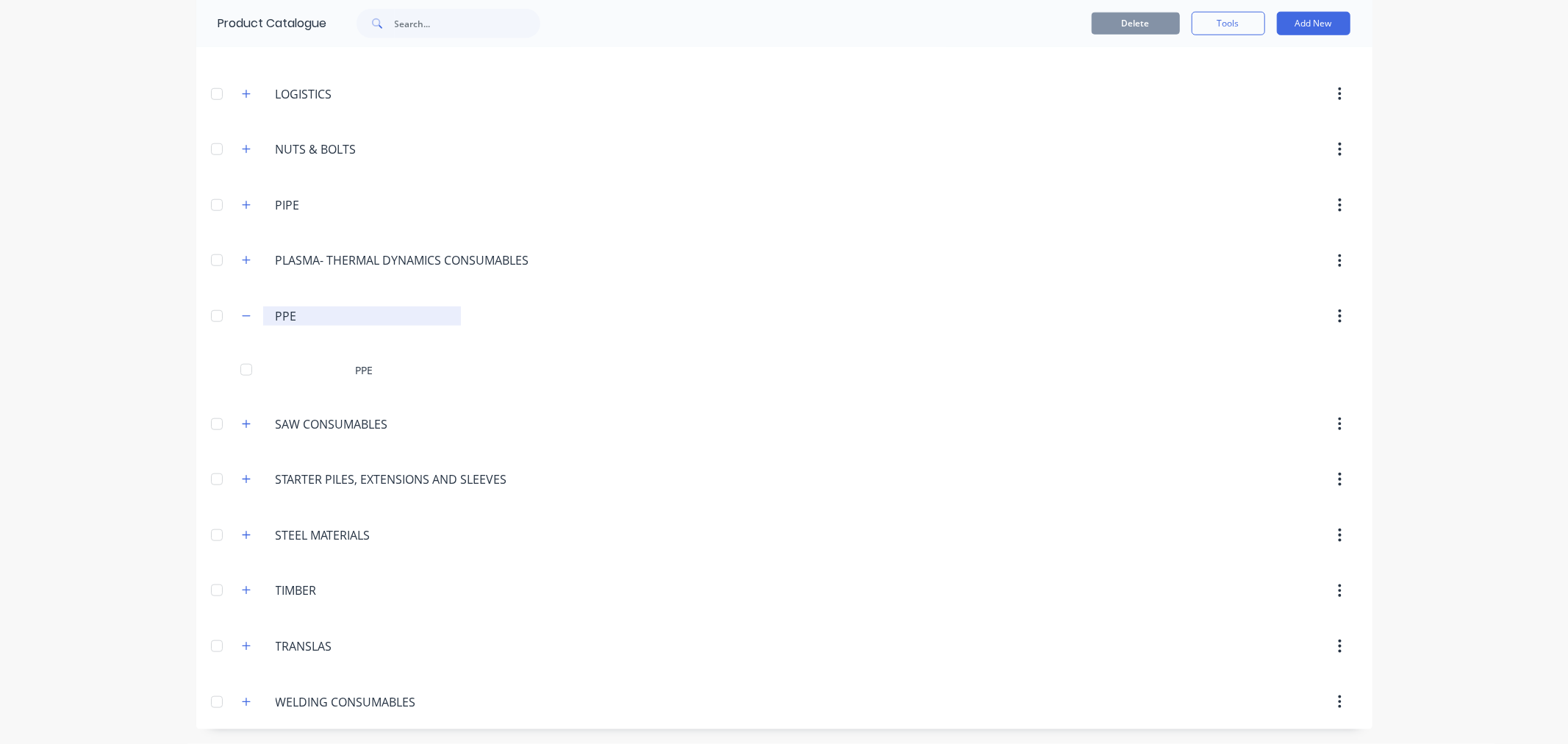
scroll to position [1204, 0]
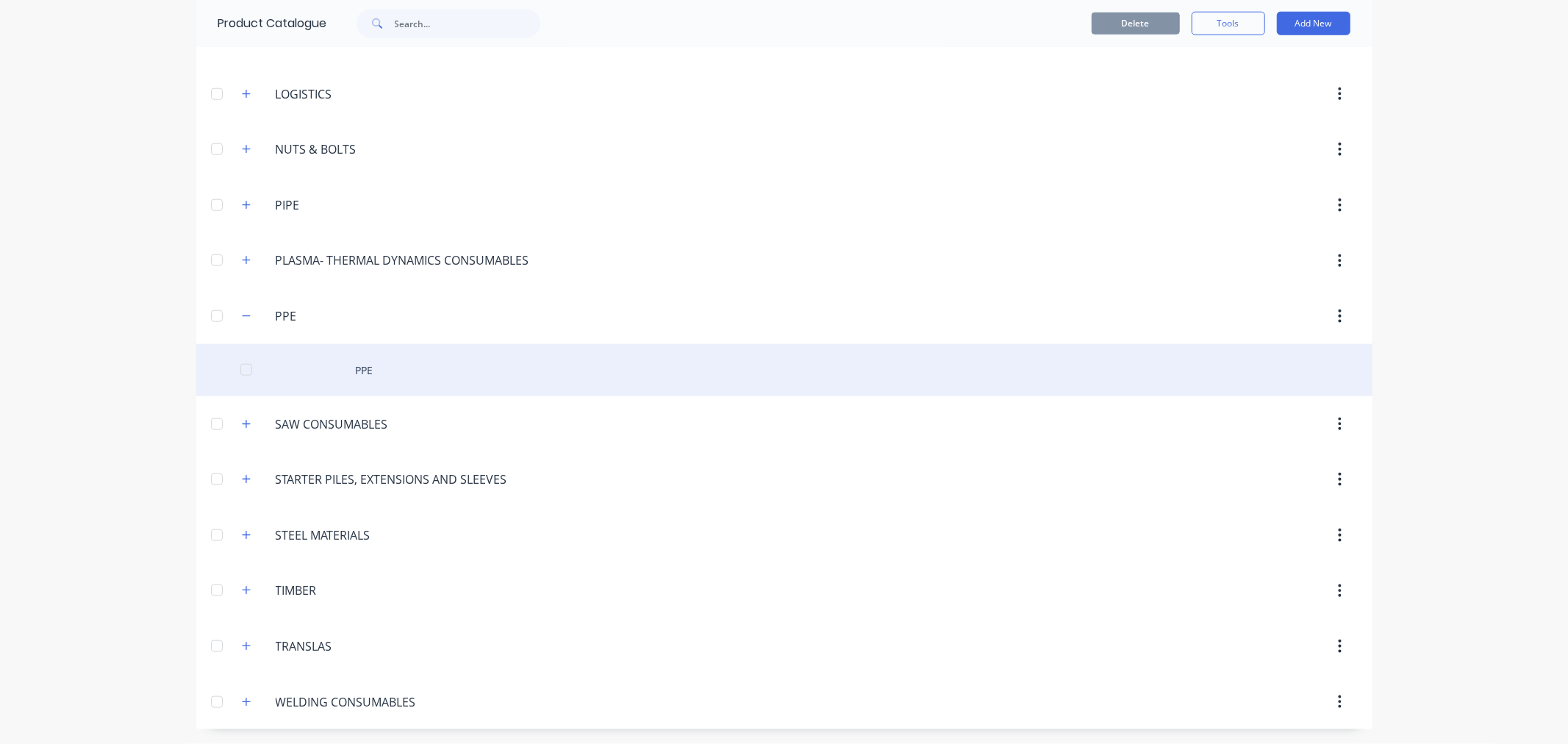
click at [347, 365] on div "PPE" at bounding box center [784, 370] width 1176 height 52
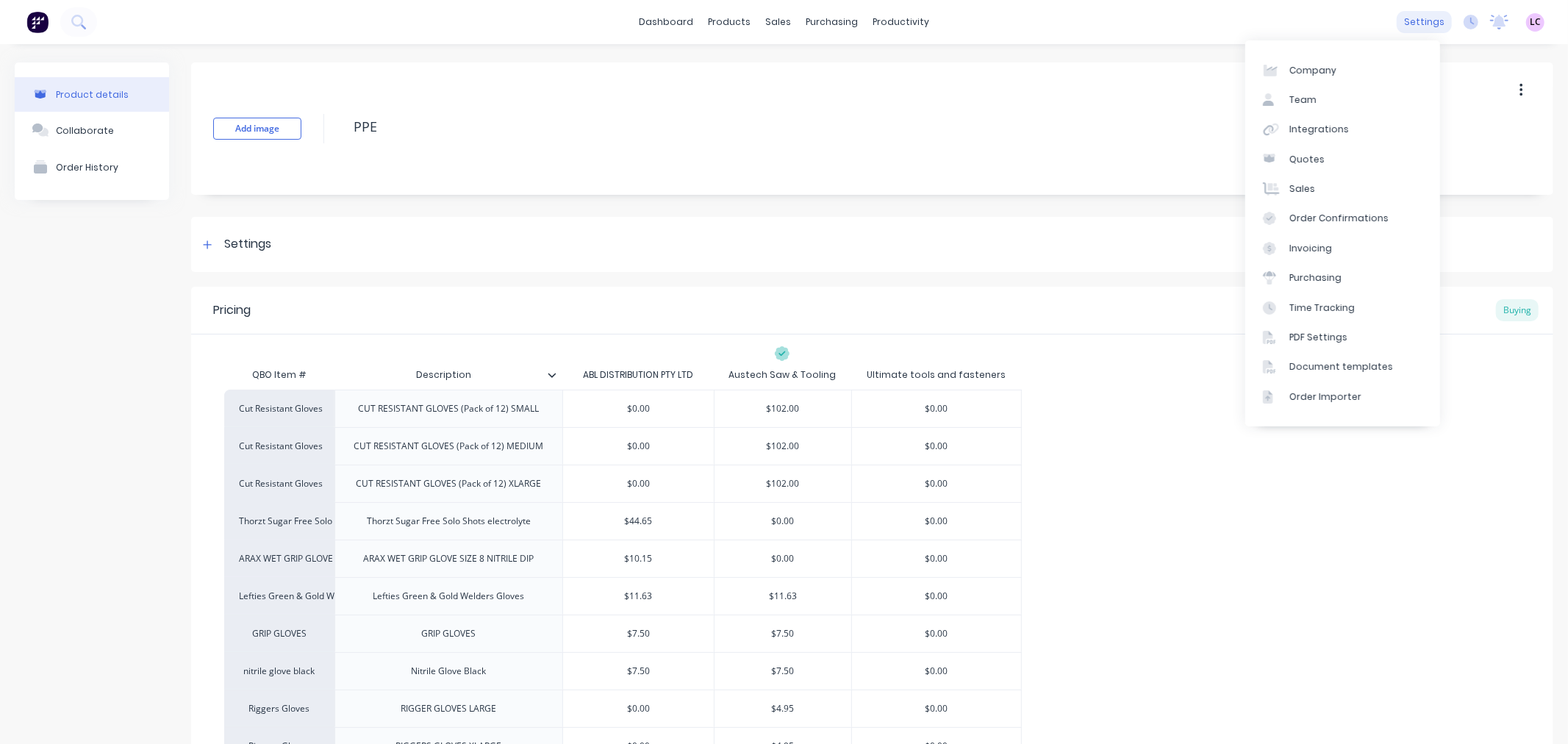
click at [1415, 17] on div "settings" at bounding box center [1424, 22] width 56 height 22
click at [1338, 126] on div "Integrations" at bounding box center [1318, 129] width 60 height 13
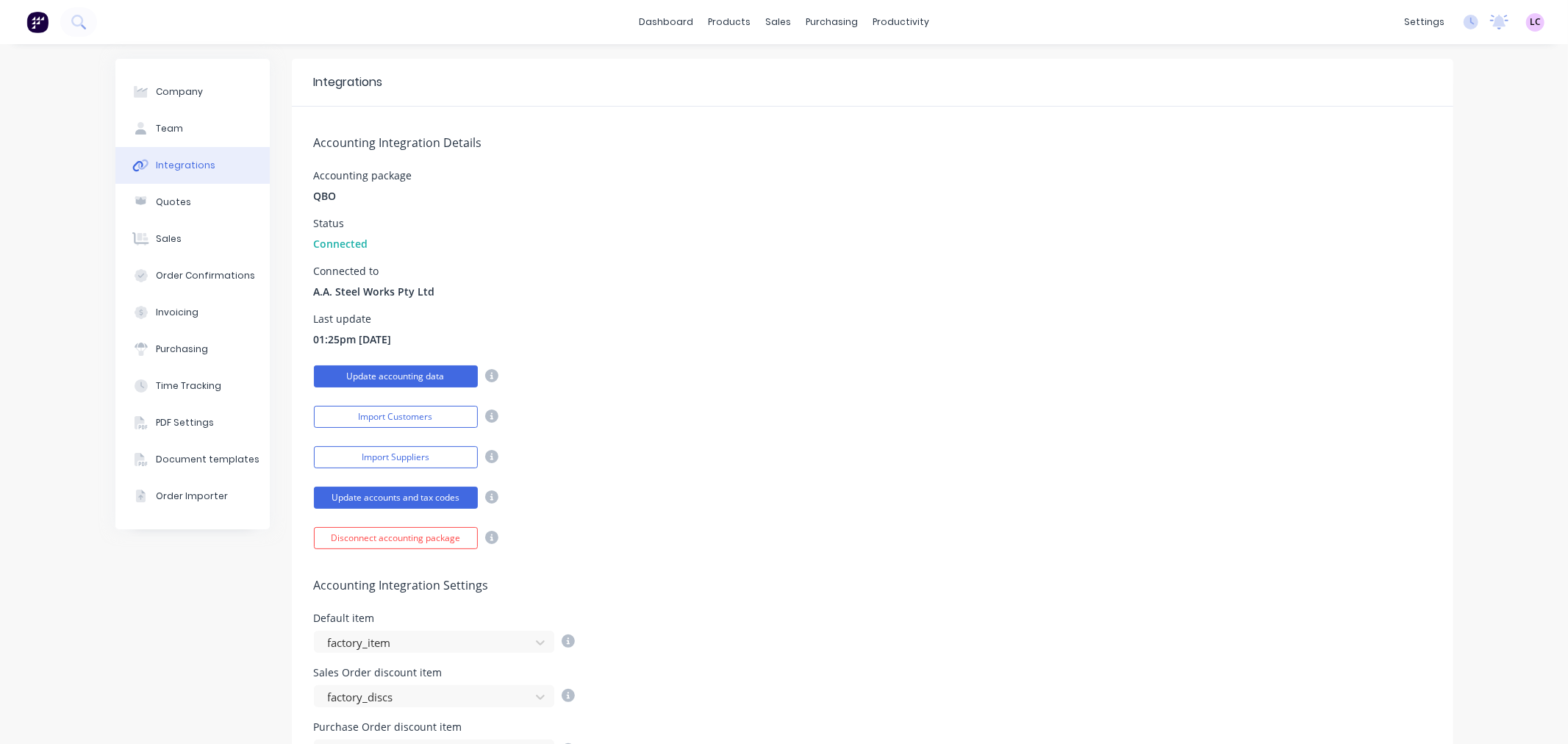
click at [436, 376] on button "Update accounting data" at bounding box center [396, 376] width 164 height 22
click at [769, 71] on div "Product Catalogue" at bounding box center [788, 70] width 91 height 13
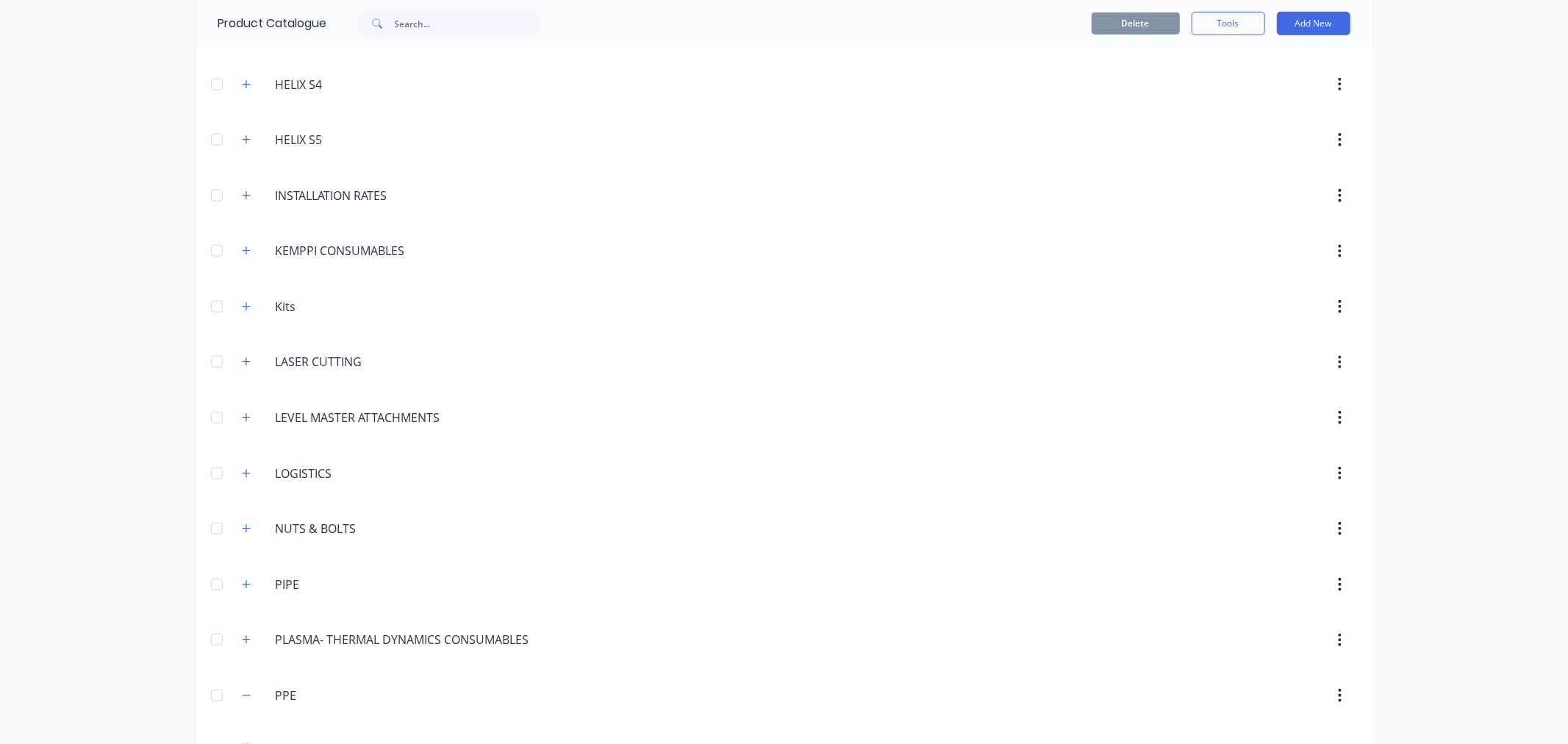
scroll to position [980, 0]
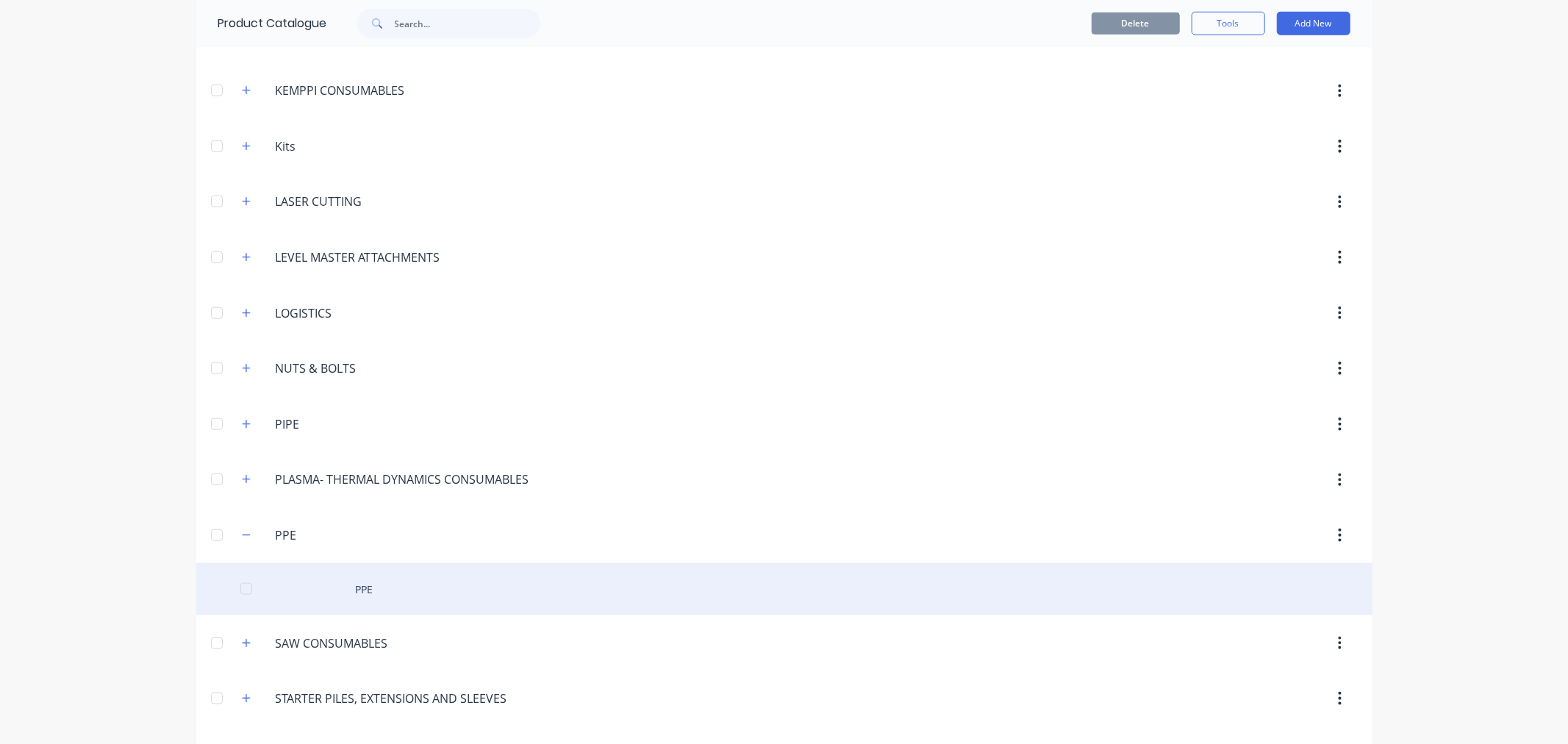
click at [363, 593] on div "PPE" at bounding box center [784, 590] width 1176 height 52
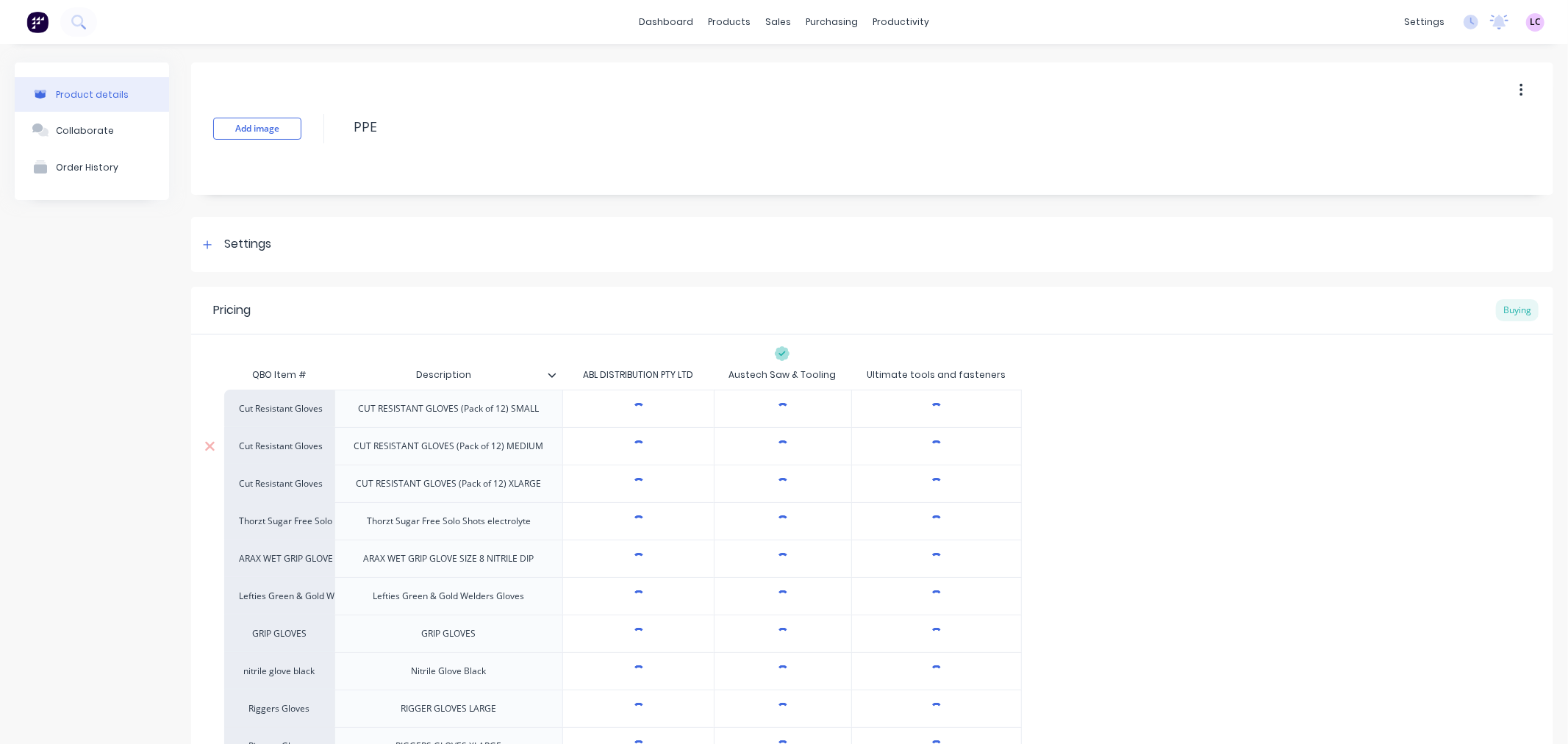
type textarea "x"
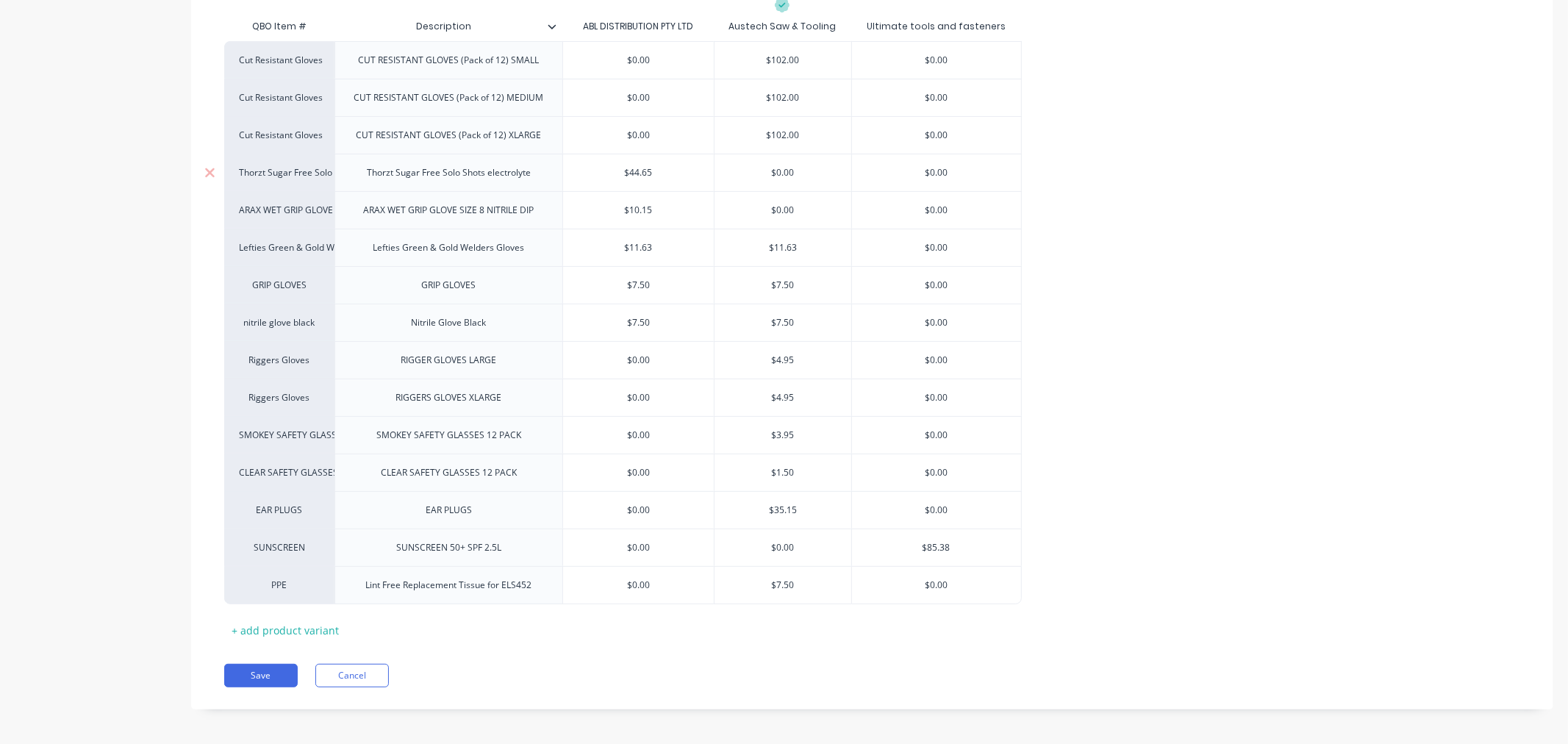
scroll to position [355, 0]
click at [282, 583] on div "PPE" at bounding box center [279, 579] width 81 height 13
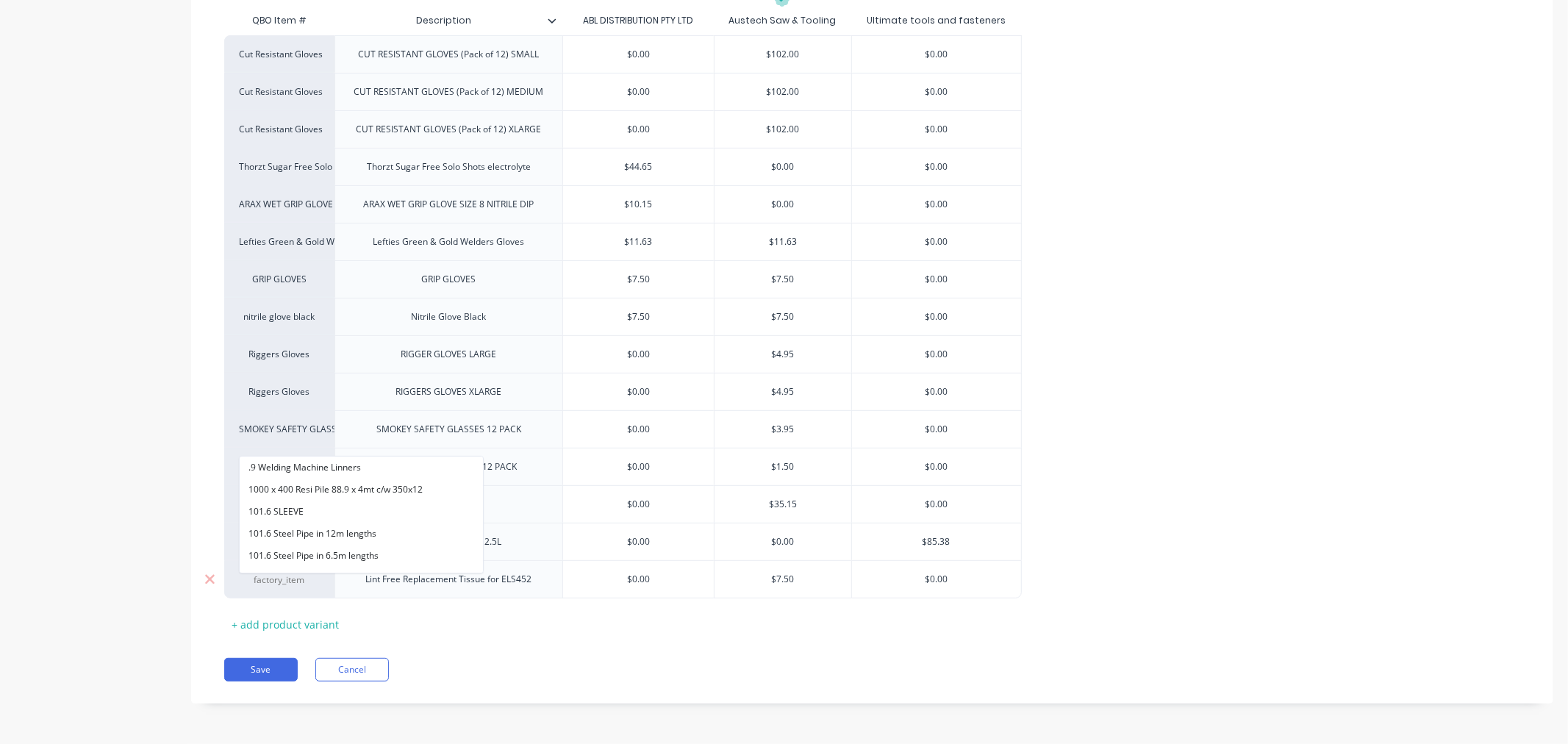
click at [282, 583] on input at bounding box center [279, 580] width 81 height 15
type input "lint"
click at [312, 514] on button "Lint Free Tissues for Glasses" at bounding box center [313, 511] width 145 height 22
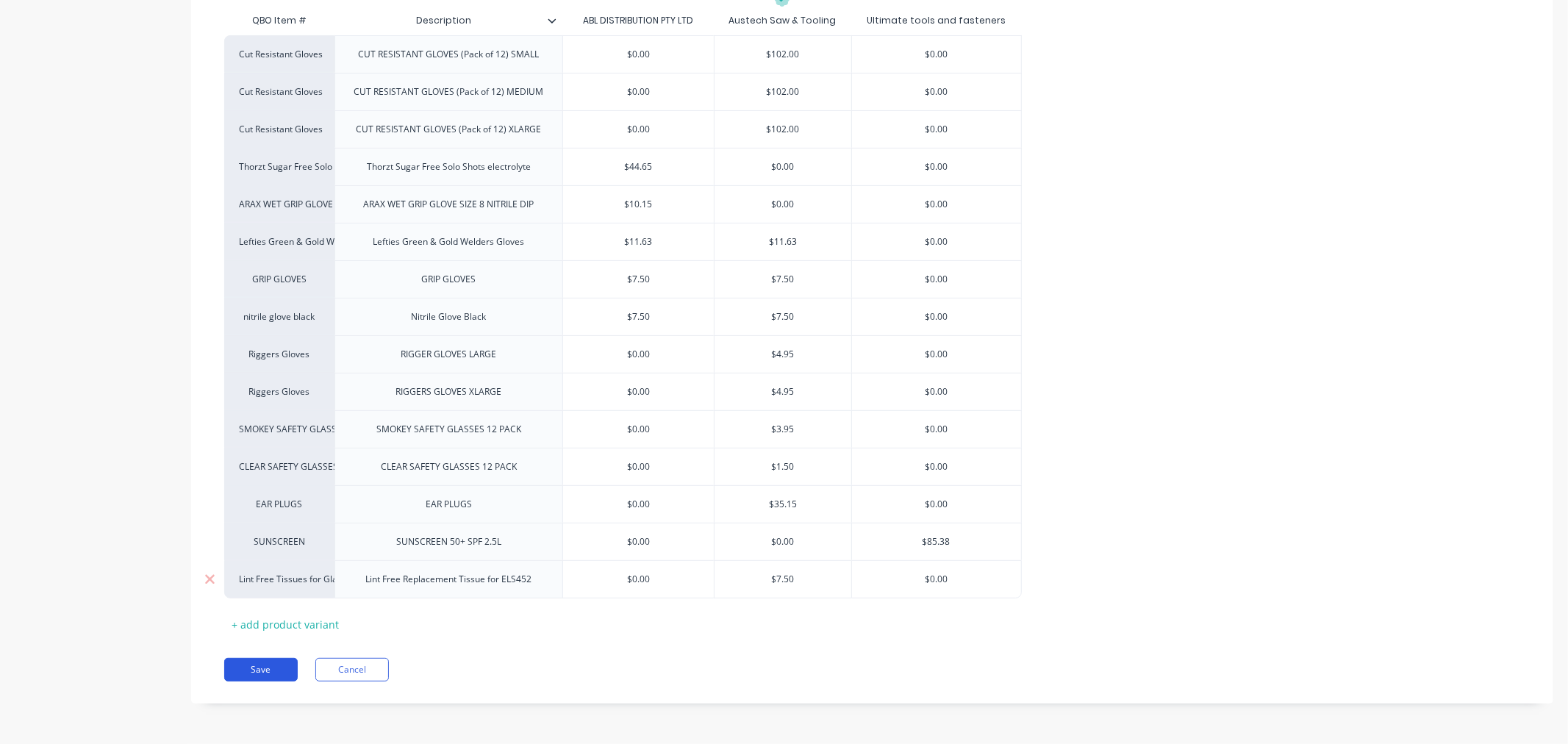
click at [290, 671] on button "Save" at bounding box center [261, 670] width 73 height 24
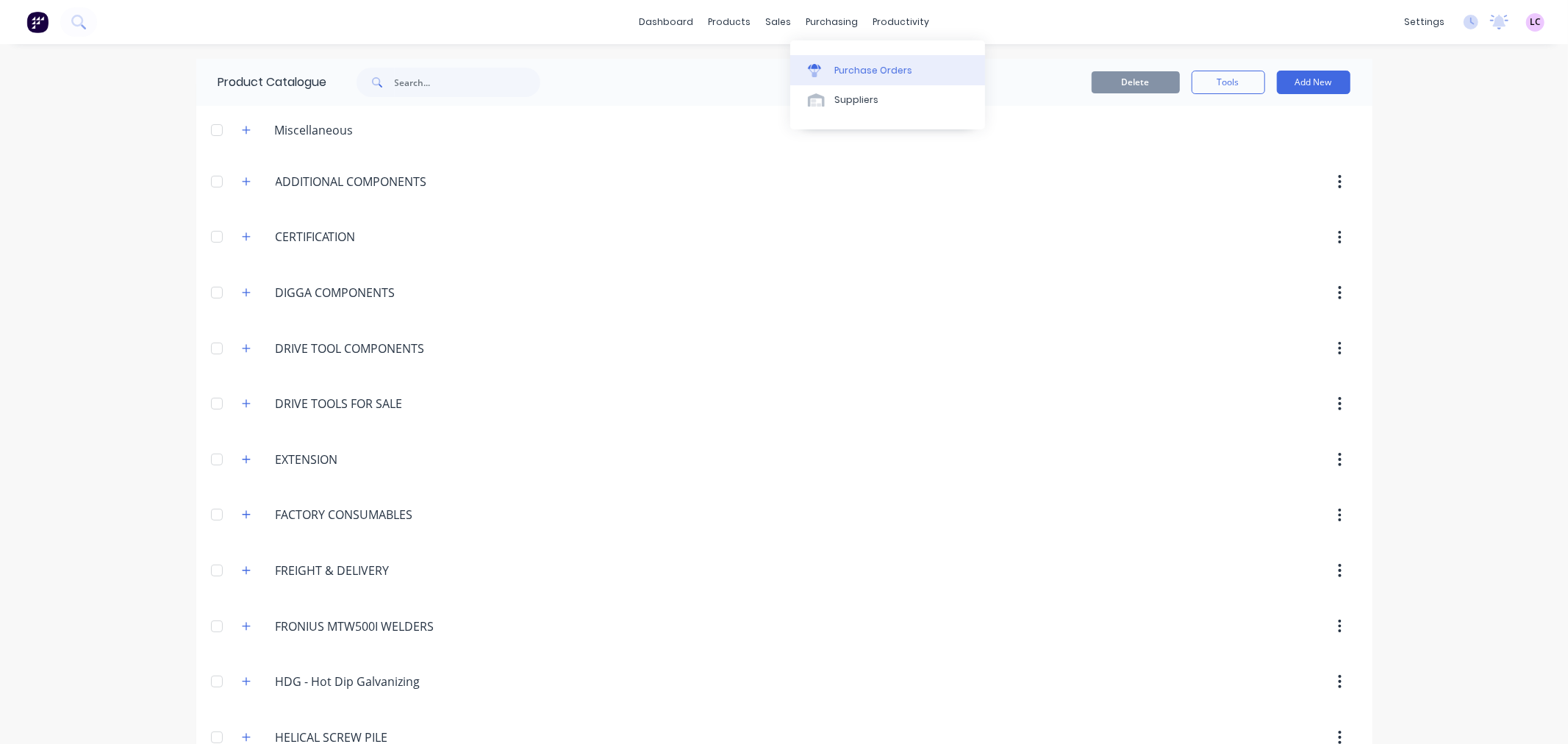
click at [832, 70] on link "Purchase Orders" at bounding box center [887, 70] width 195 height 29
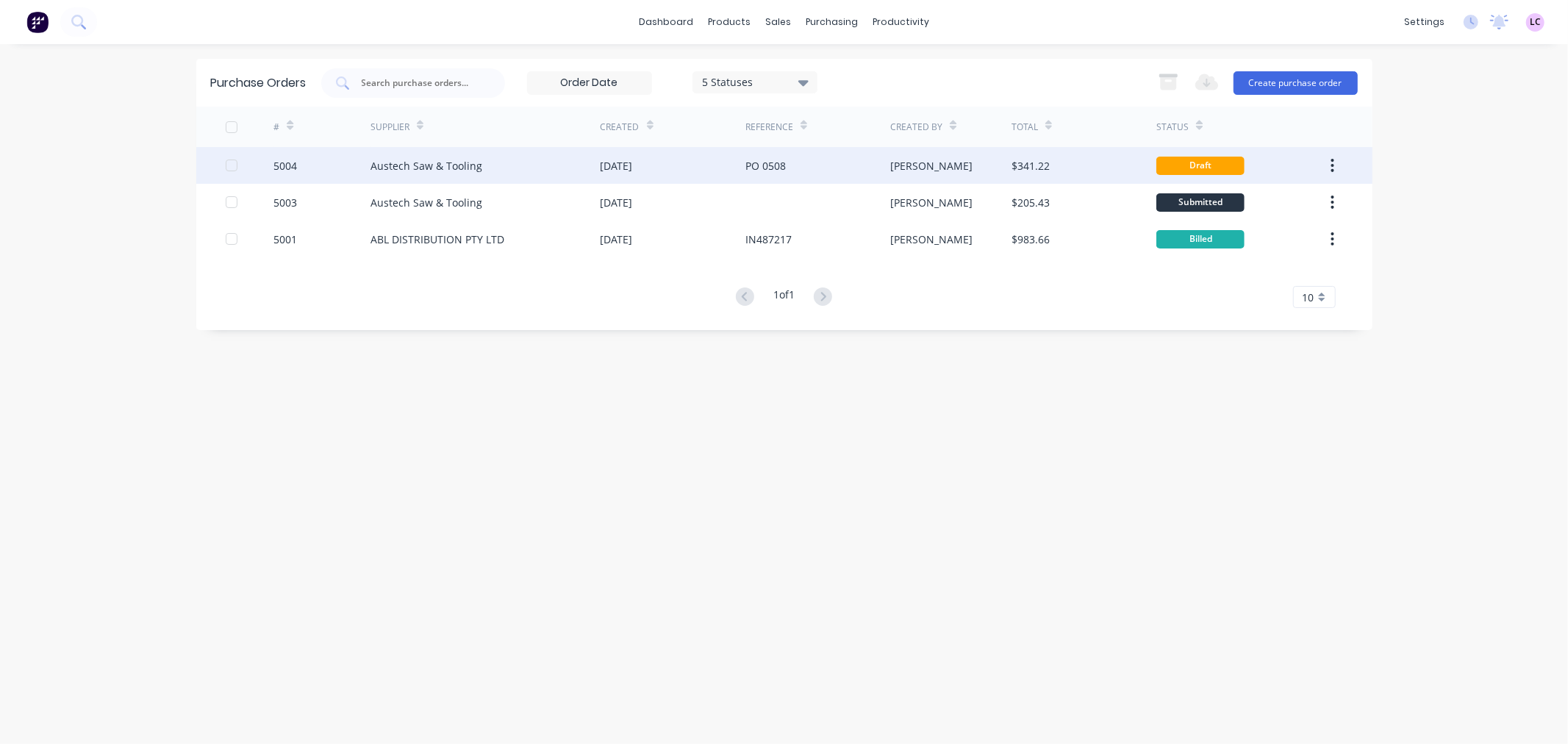
click at [452, 158] on div "Austech Saw & Tooling" at bounding box center [426, 166] width 112 height 16
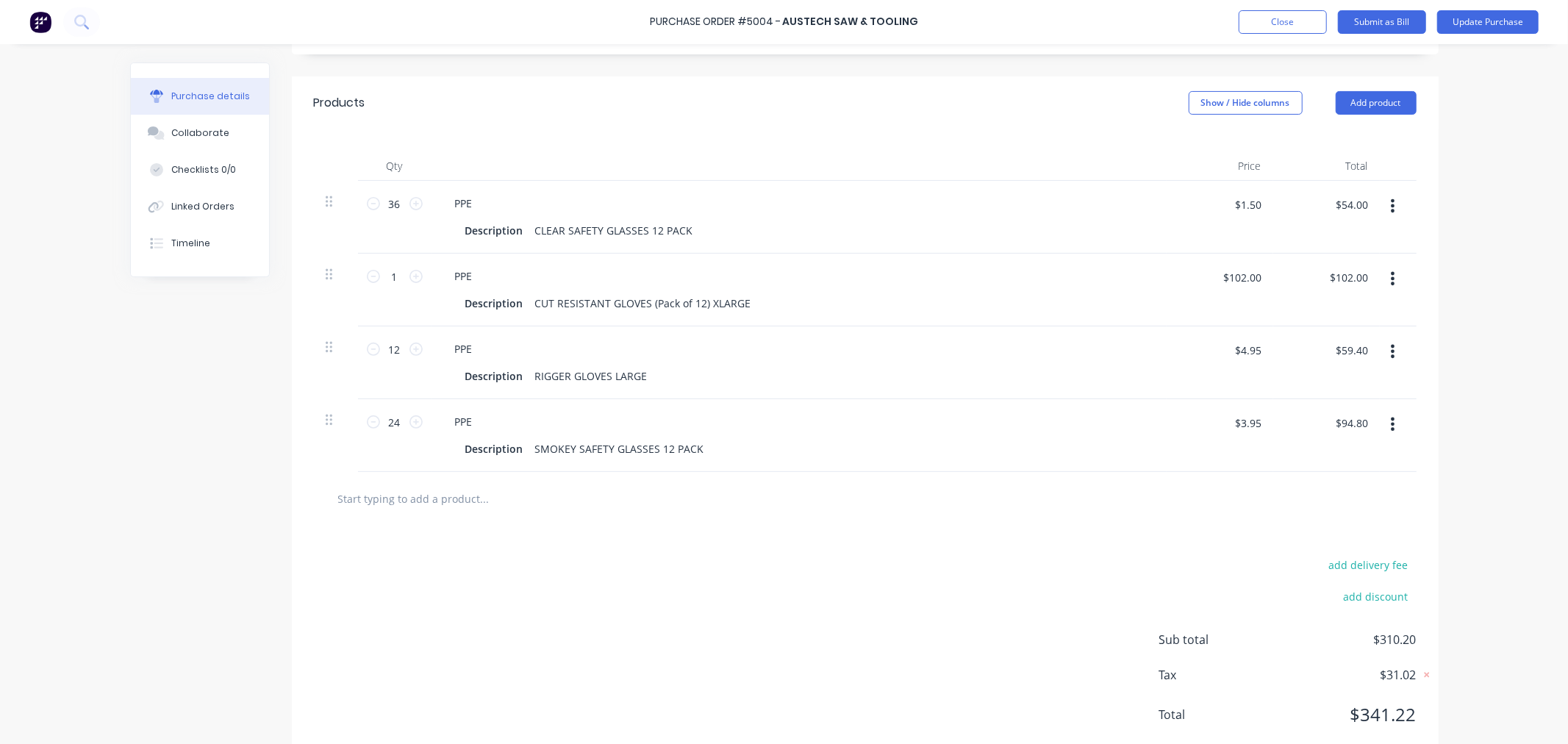
scroll to position [327, 0]
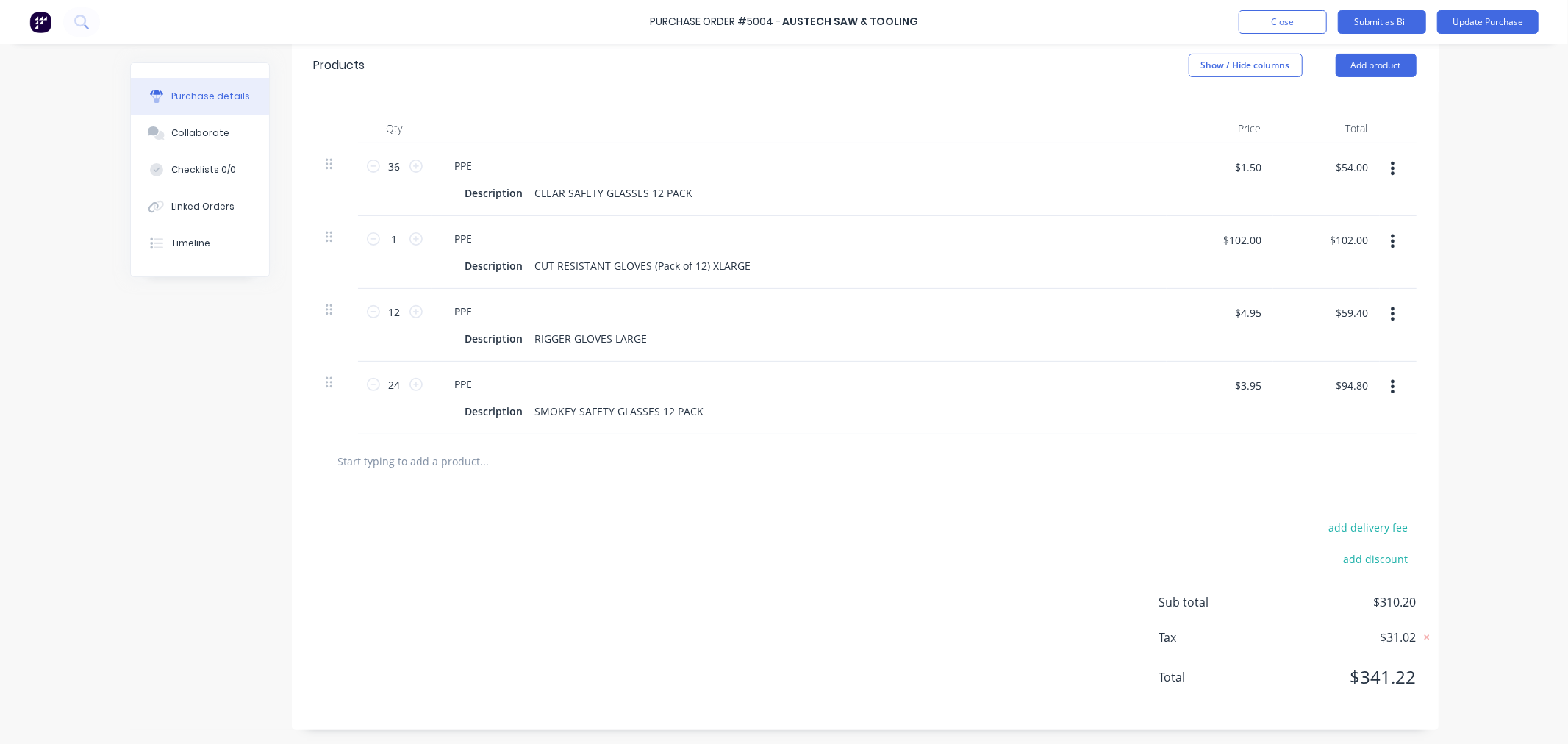
click at [380, 462] on input "text" at bounding box center [484, 461] width 294 height 29
type textarea "x"
type input "l"
type textarea "x"
type input "li"
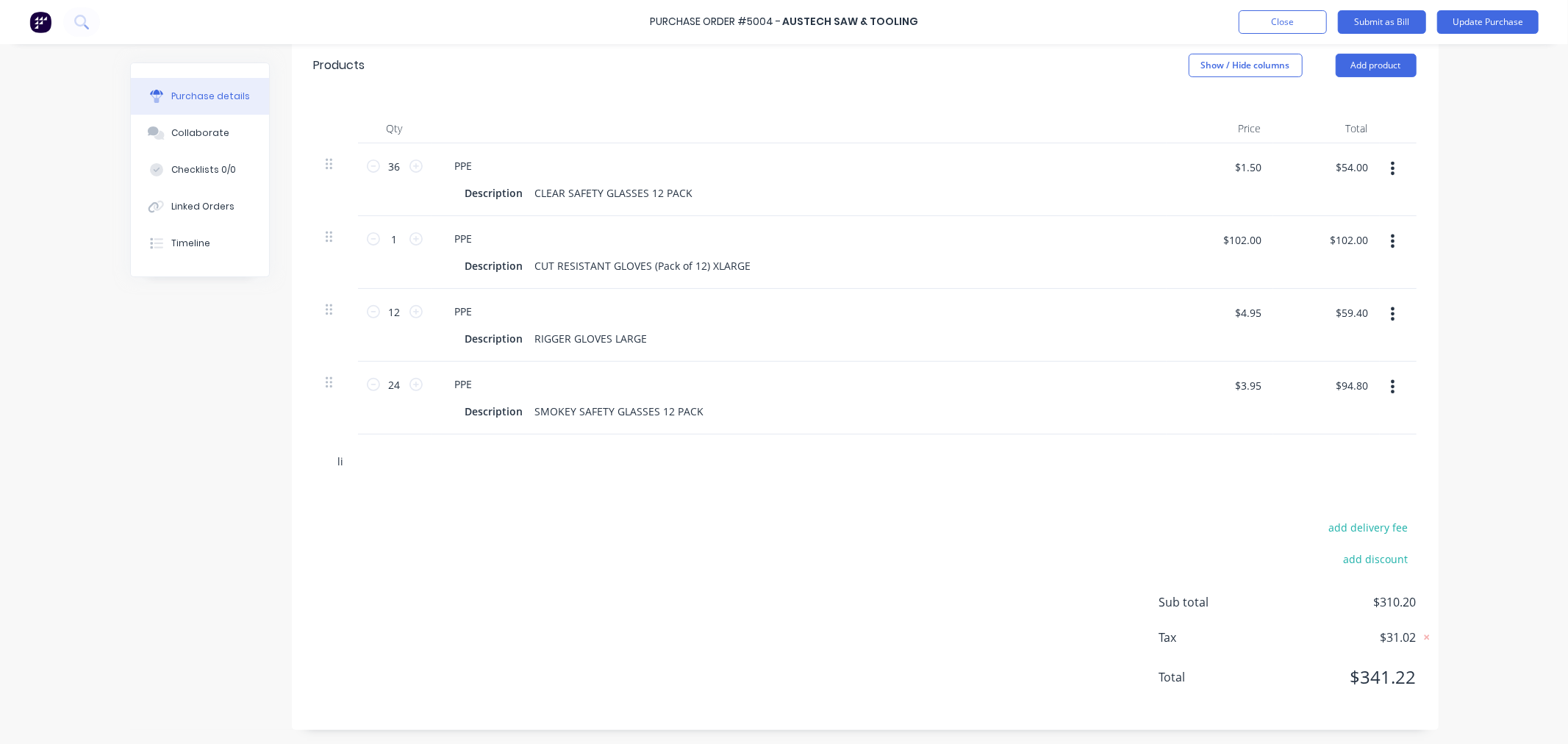
type textarea "x"
type input "lin"
type textarea "x"
type input "lint"
type textarea "x"
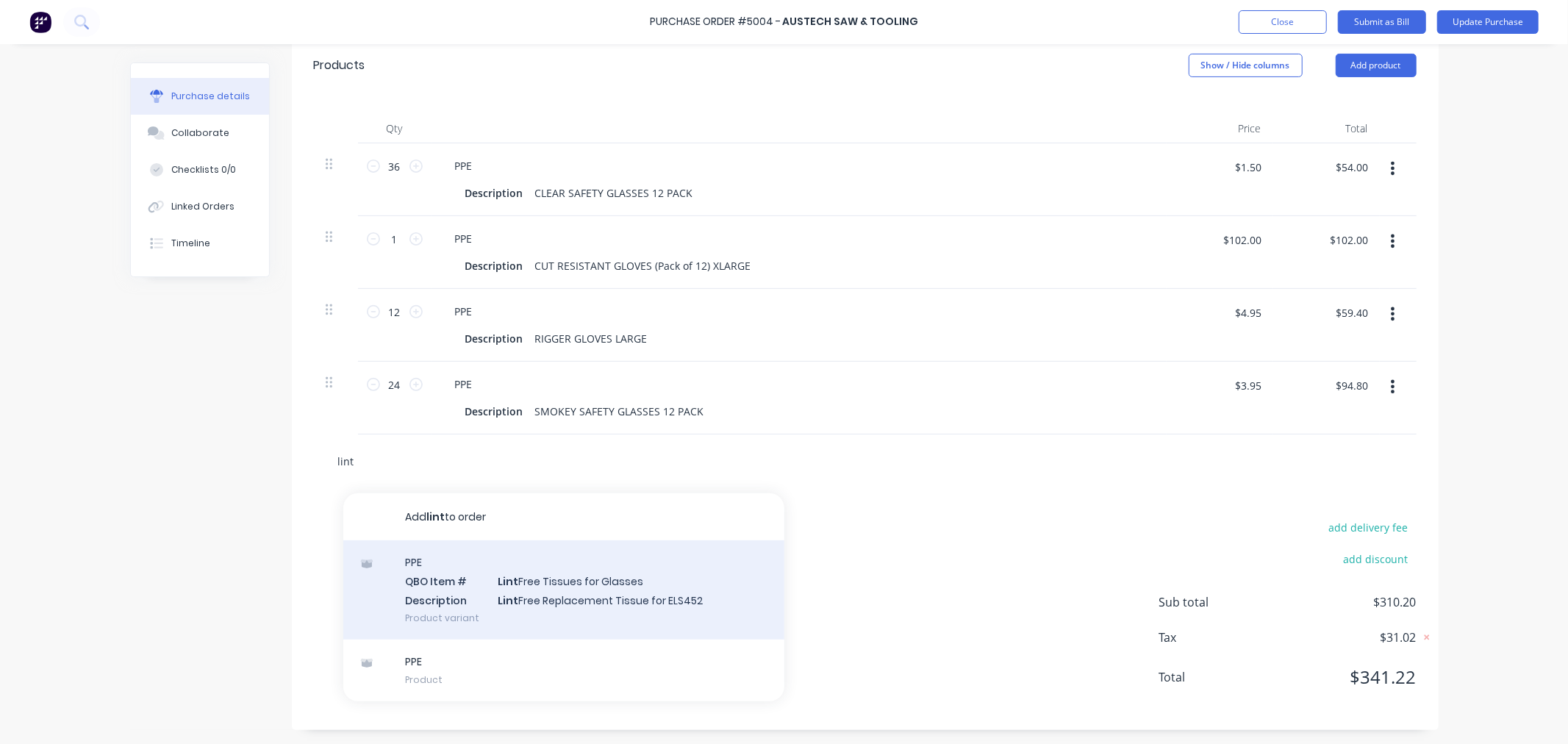
type input "lint"
click at [509, 580] on div "PPE QBO Item # Lint Free Tissues for Glasses Description Lint Free Replacement …" at bounding box center [564, 590] width 441 height 100
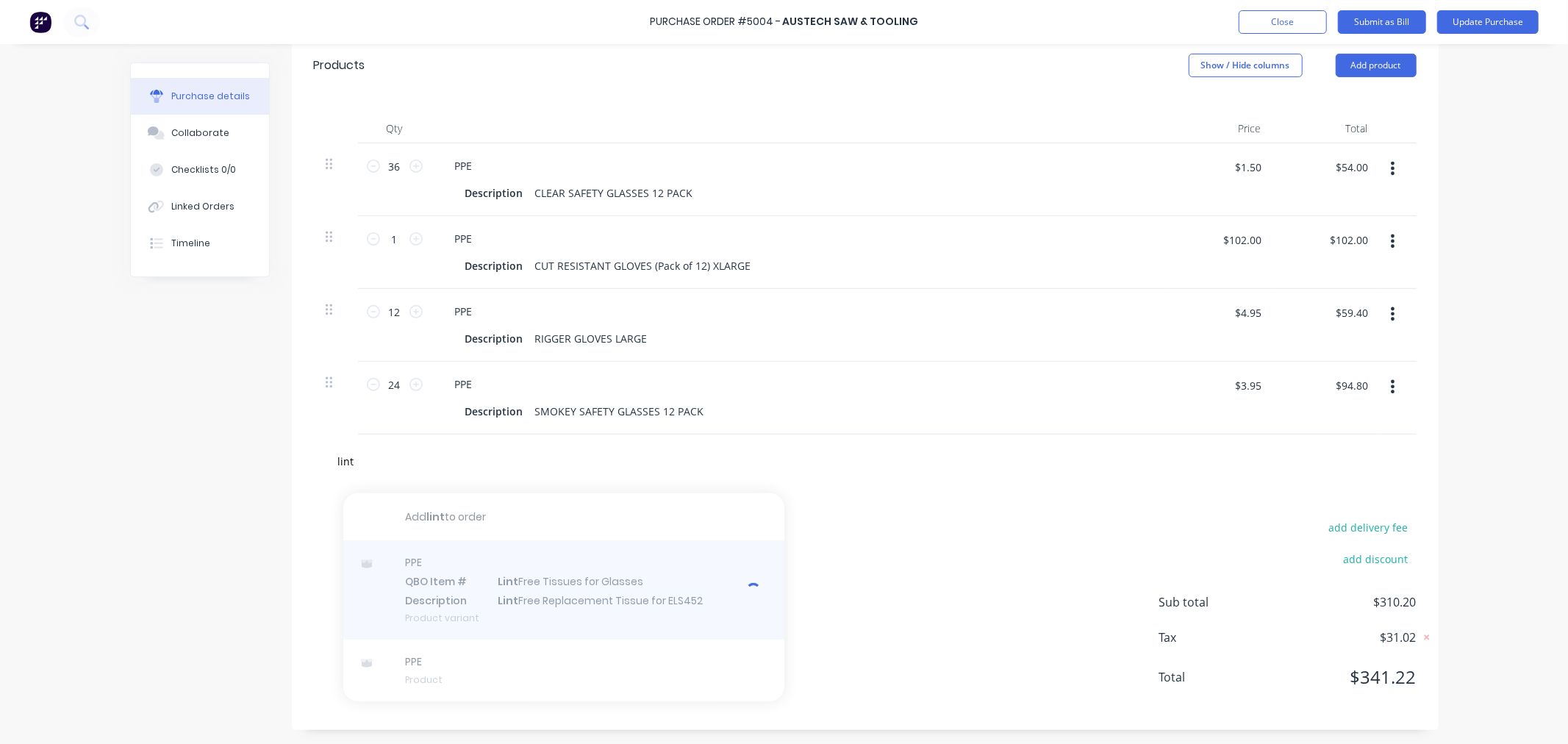
type textarea "x"
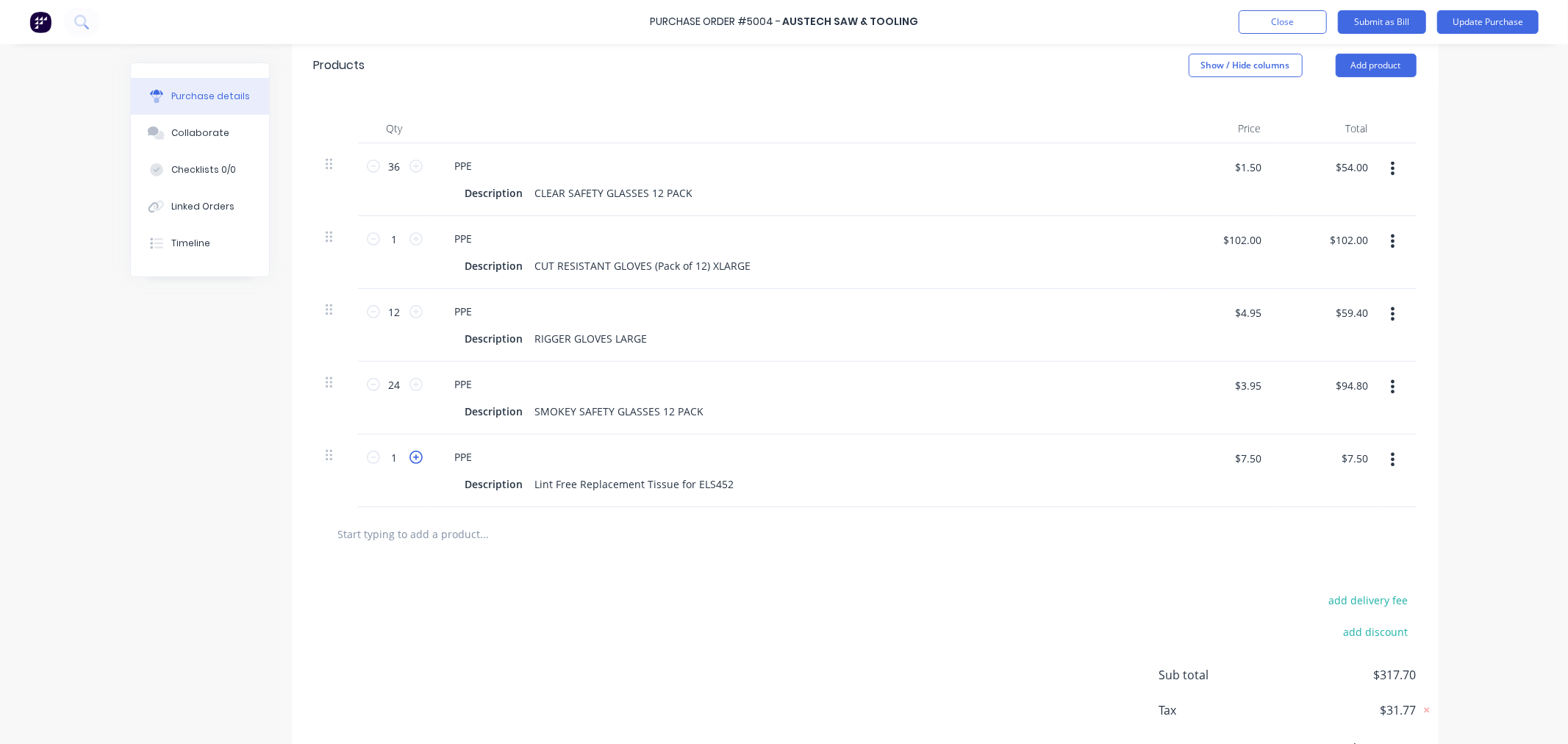
click at [412, 462] on icon at bounding box center [416, 457] width 13 height 13
type textarea "x"
type input "2"
type input "$15.00"
click at [1465, 520] on div "Purchase Order #5004 - Austech Saw & Tooling Add product Close Submit as Bill U…" at bounding box center [784, 372] width 1568 height 744
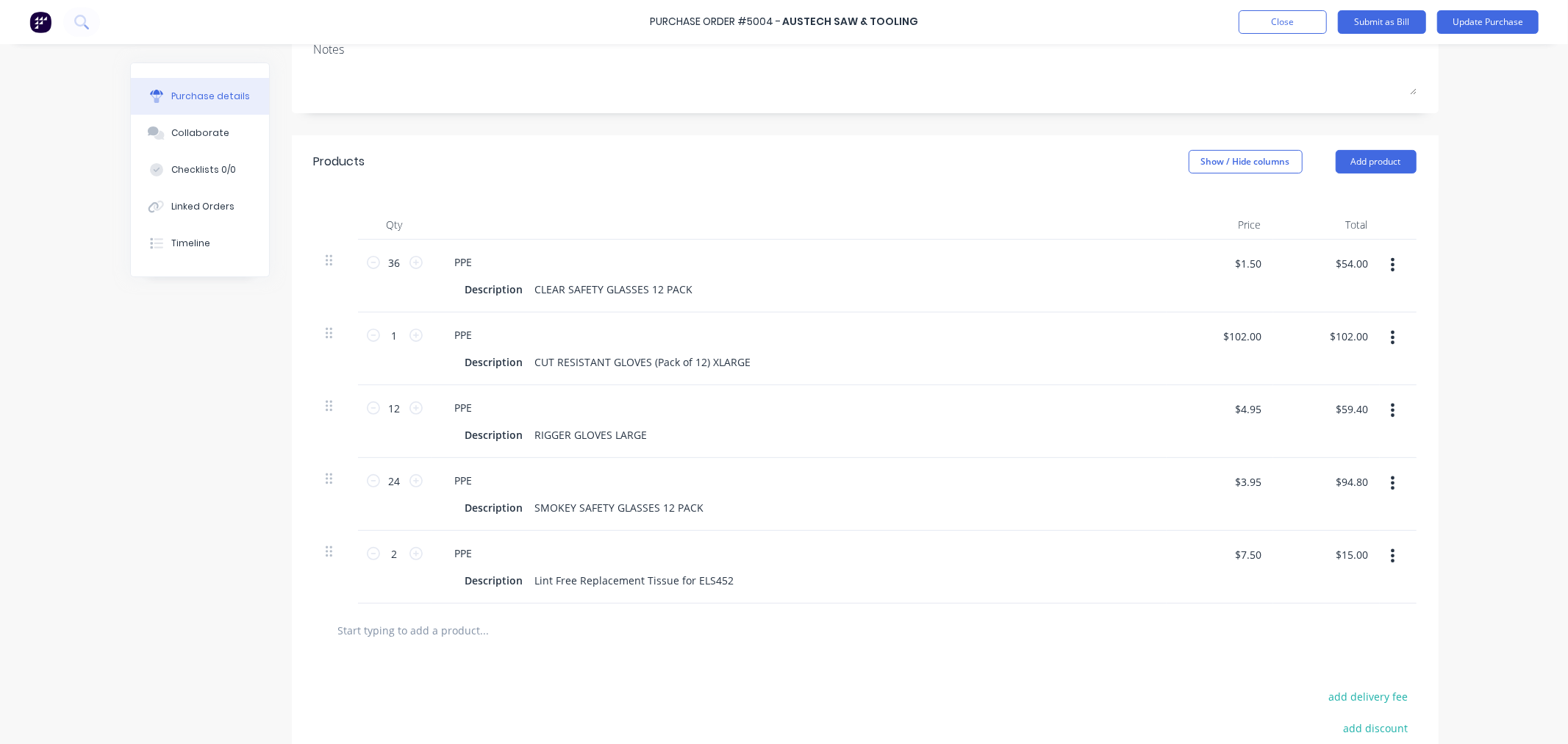
scroll to position [0, 0]
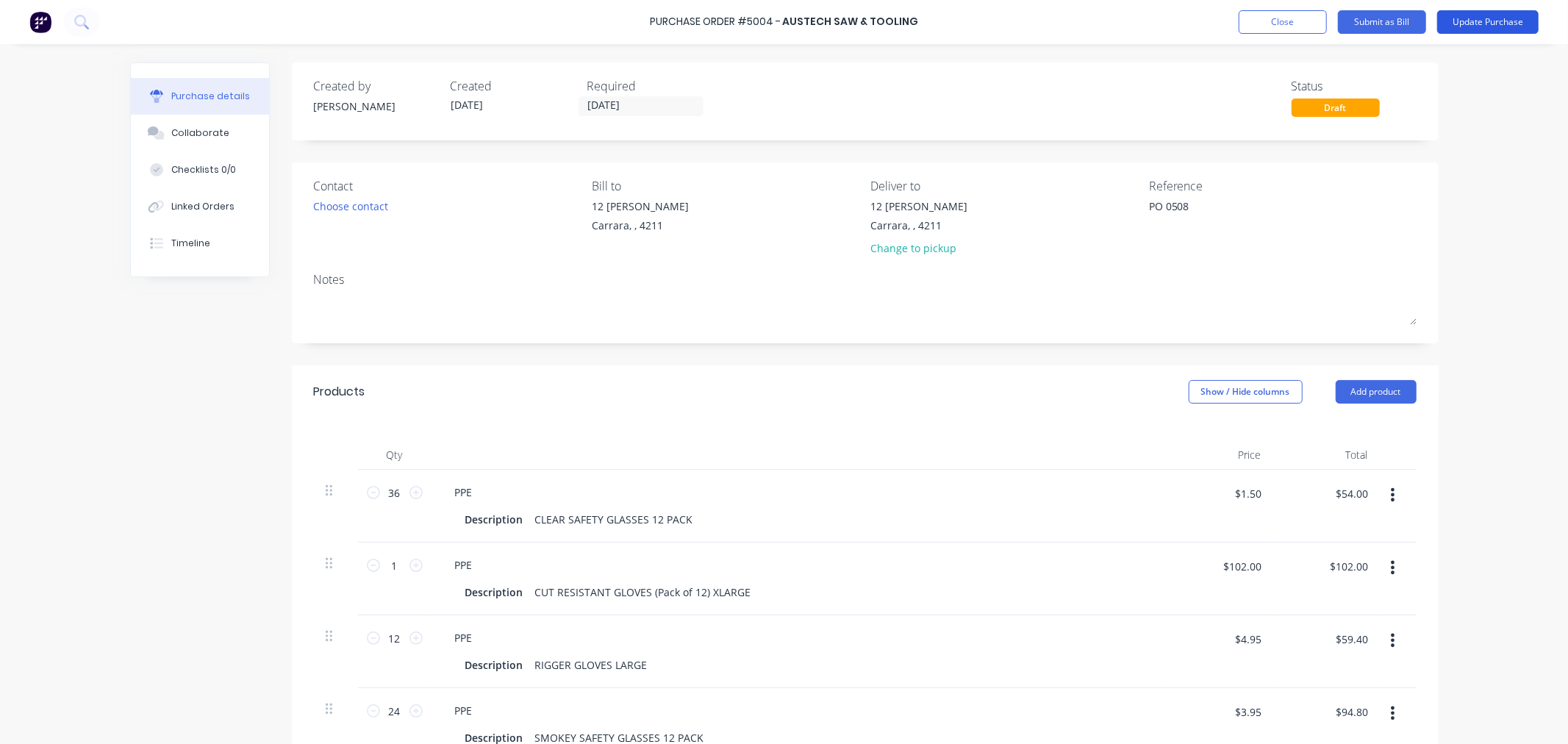
click at [1498, 22] on button "Update Purchase" at bounding box center [1487, 22] width 101 height 24
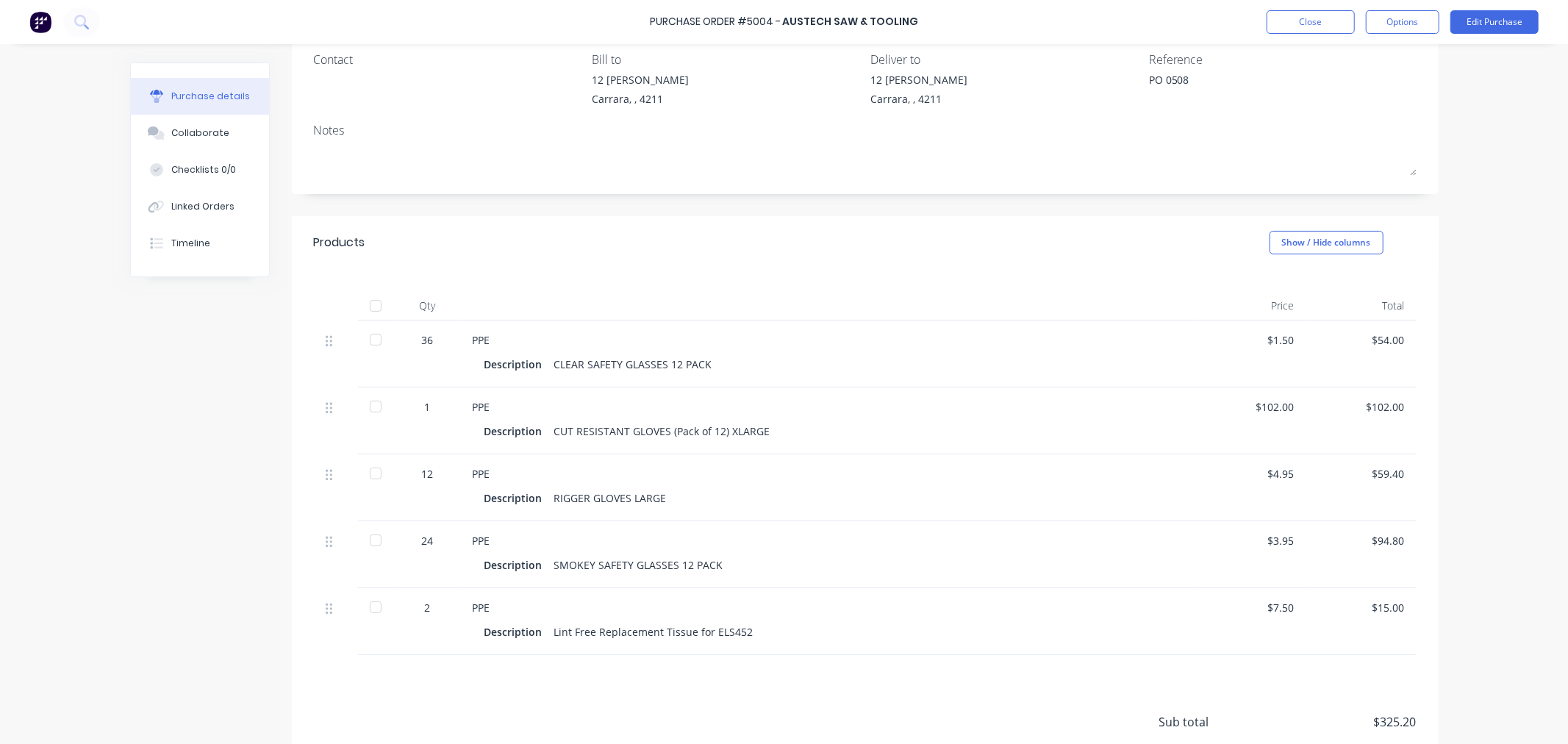
scroll to position [163, 0]
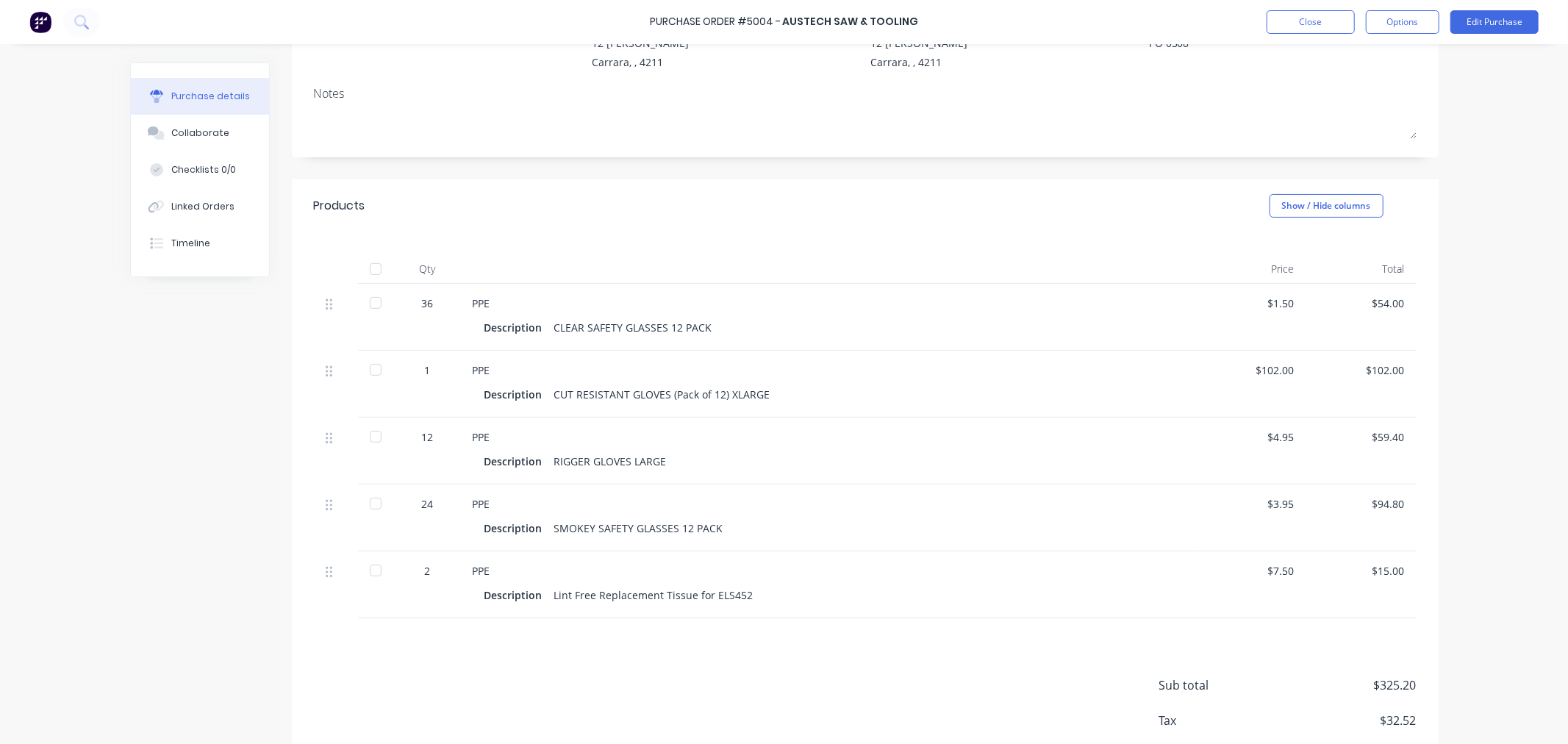
click at [367, 305] on div at bounding box center [375, 303] width 29 height 29
click at [422, 372] on div "1" at bounding box center [428, 370] width 42 height 16
click at [369, 302] on div at bounding box center [375, 303] width 29 height 29
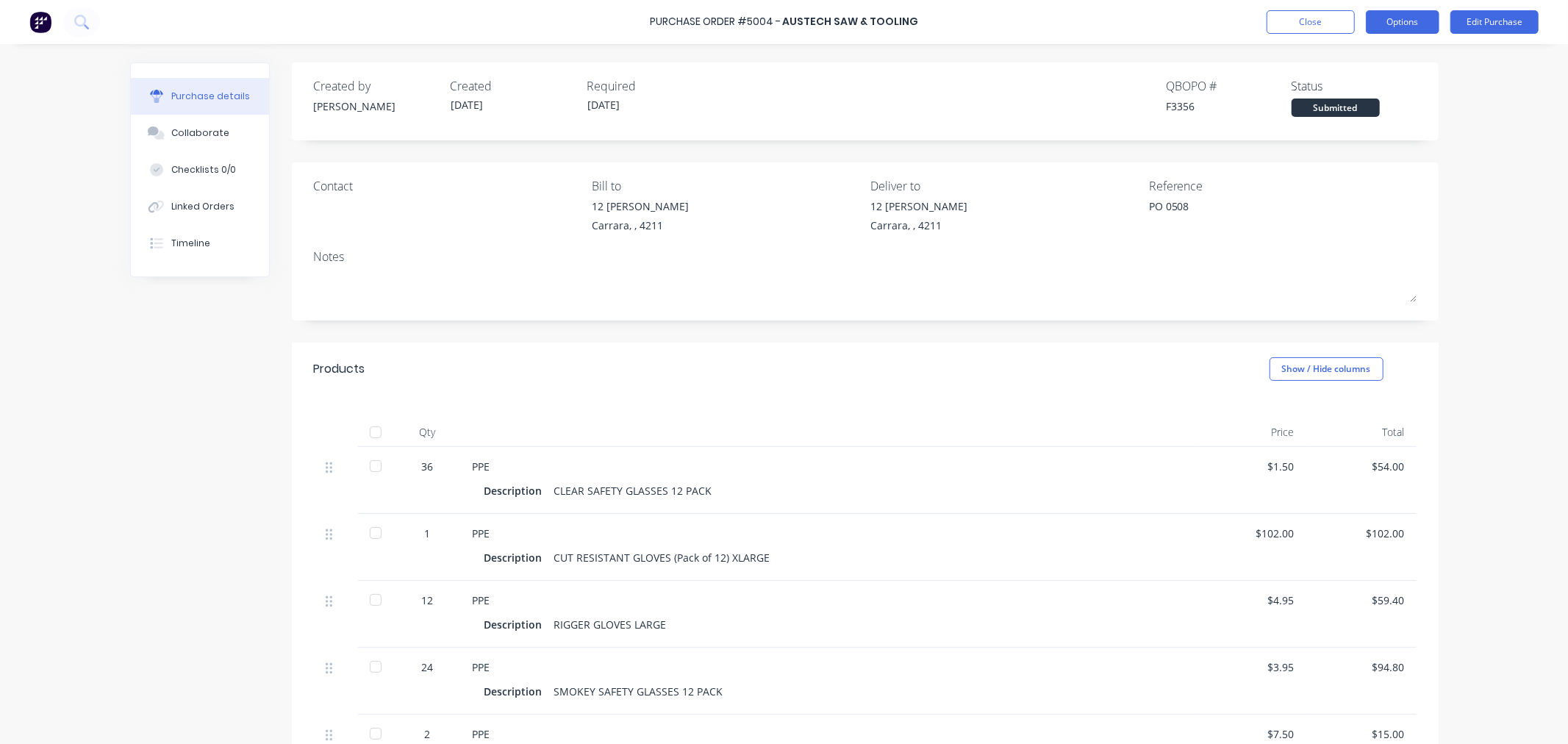
click at [1400, 26] on button "Options" at bounding box center [1402, 22] width 73 height 24
drag, startPoint x: 1520, startPoint y: 92, endPoint x: 1526, endPoint y: 49, distance: 43.4
click at [1520, 92] on div "Purchase Order #5004 - Austech Saw & Tooling Close Options Edit Purchase Purcha…" at bounding box center [784, 372] width 1568 height 744
click at [1518, 26] on button "Edit Purchase" at bounding box center [1495, 22] width 88 height 24
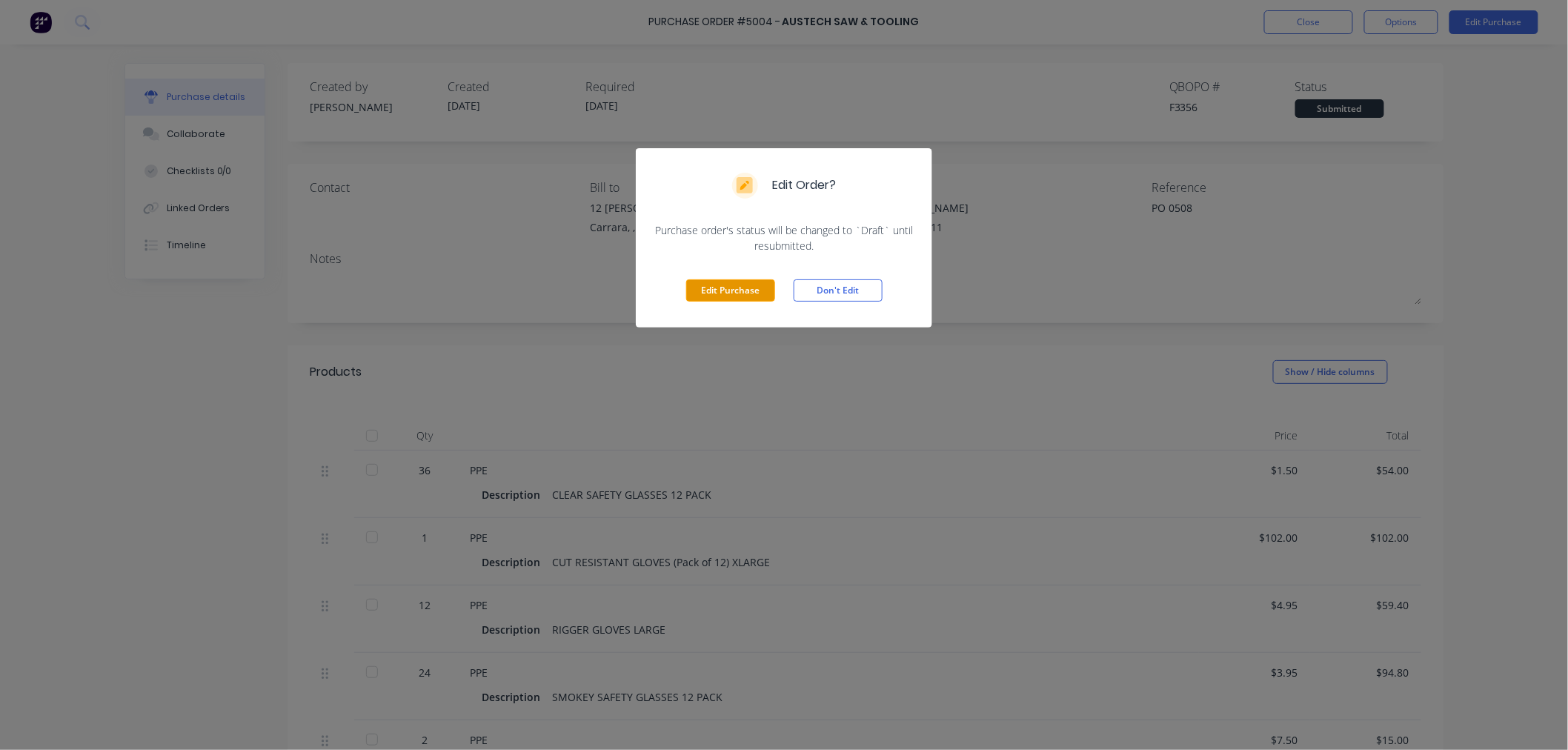
click at [758, 290] on button "Edit Purchase" at bounding box center [731, 290] width 89 height 22
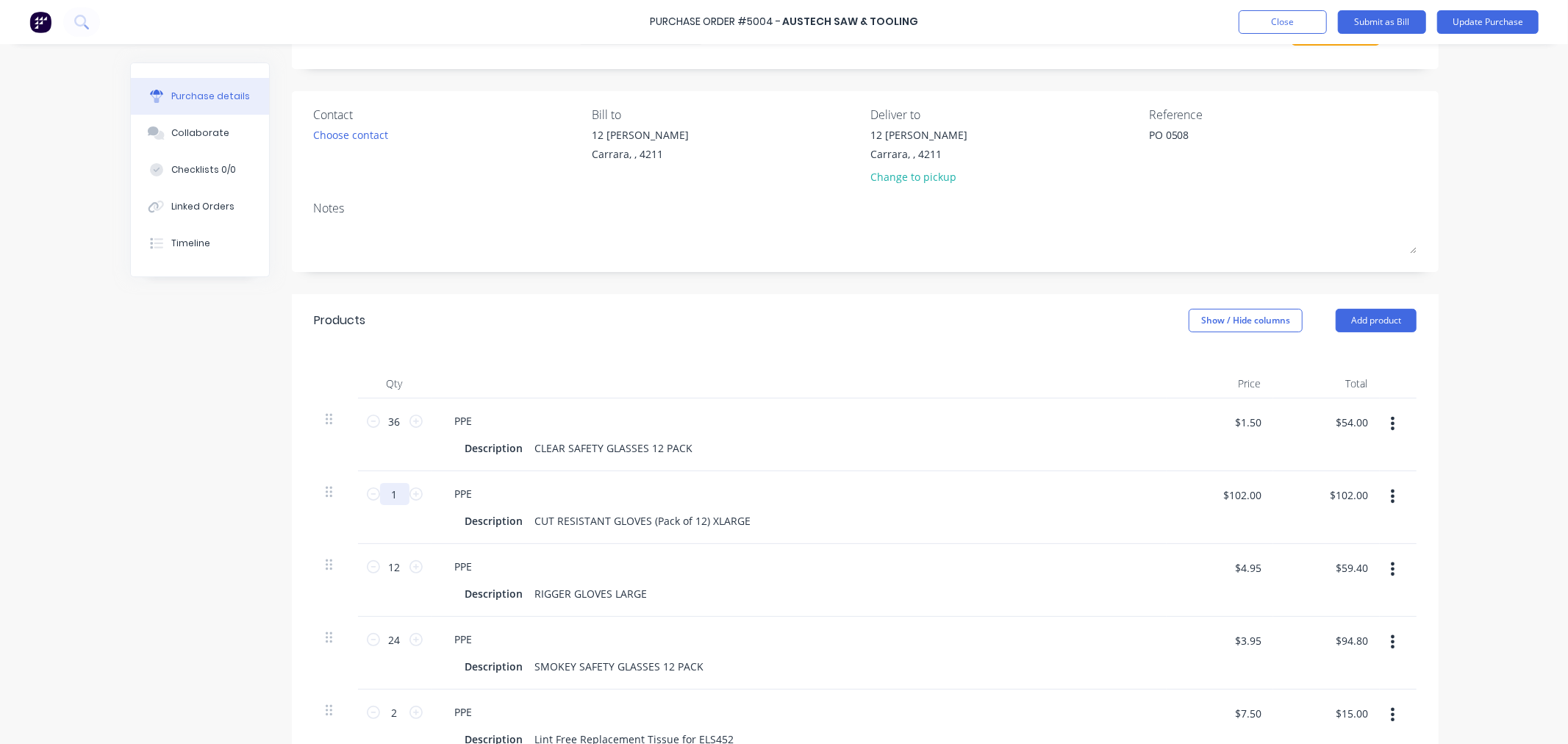
scroll to position [163, 0]
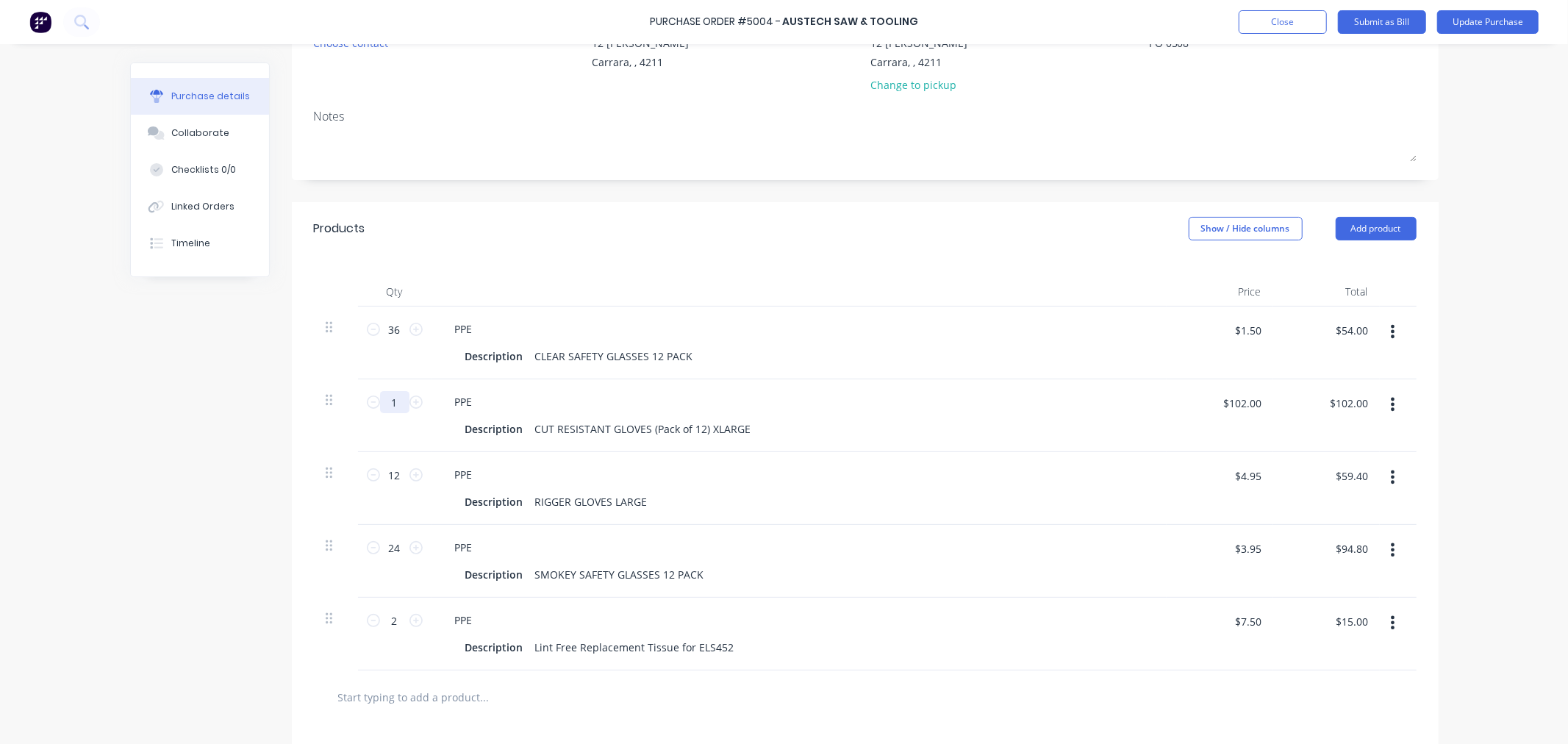
drag, startPoint x: 395, startPoint y: 400, endPoint x: 380, endPoint y: 400, distance: 15.0
click at [380, 400] on input "1" at bounding box center [395, 402] width 29 height 22
type textarea "x"
type input "2"
type textarea "x"
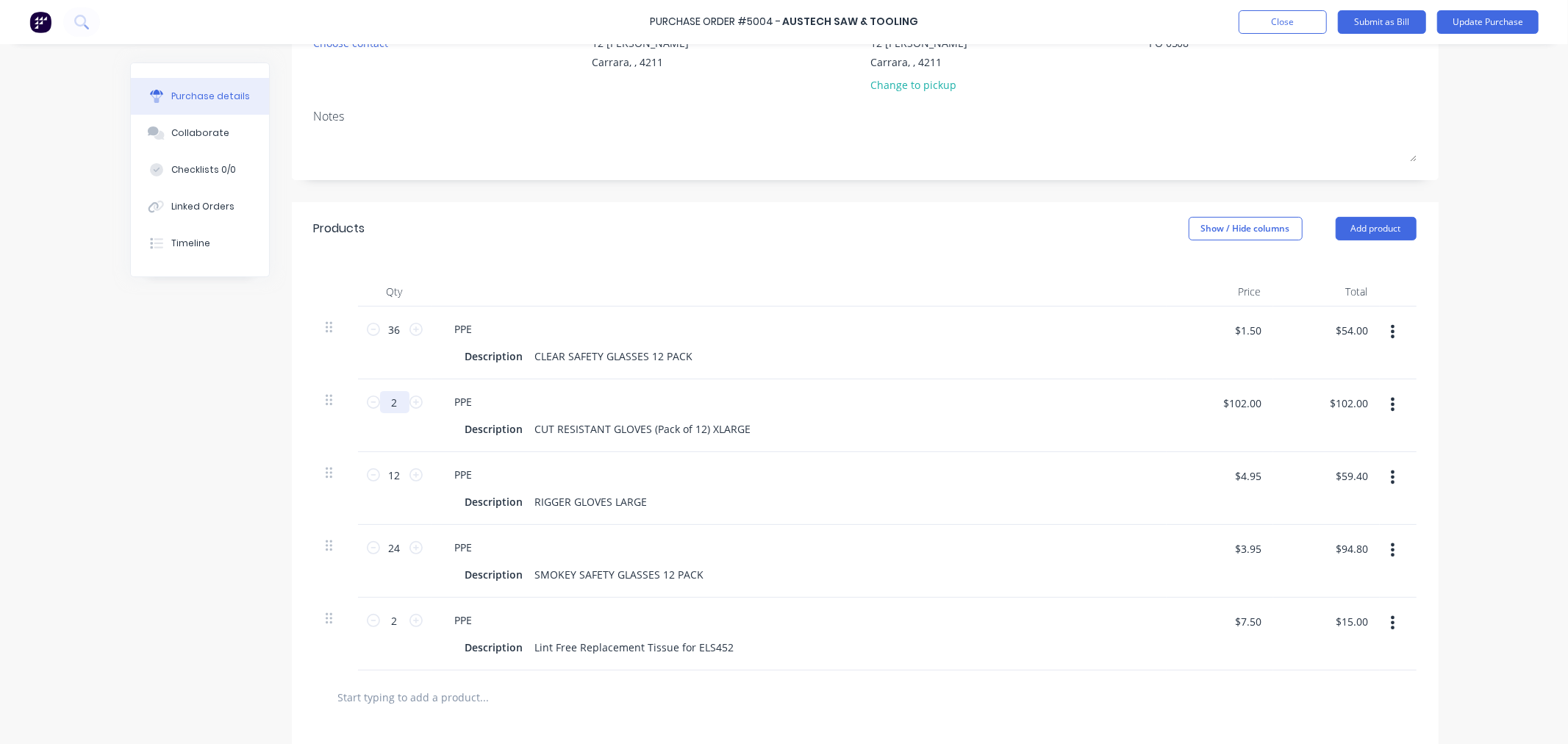
type input "$204.00"
type input "3"
type textarea "x"
type input "$306.00"
type input "3"
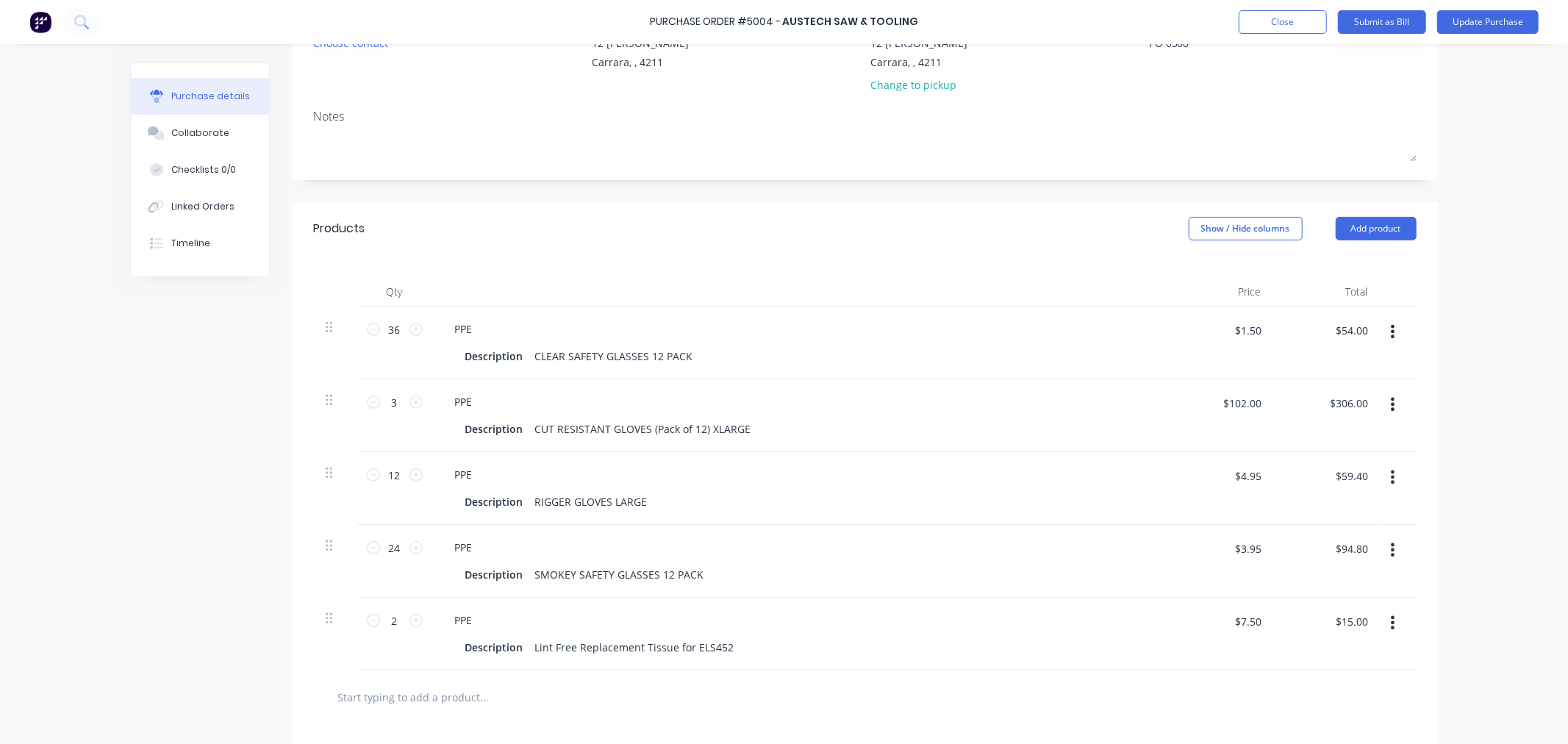
click at [255, 438] on div "Created by [PERSON_NAME] Created [DATE] Required [DATE] Status Draft Contact Ch…" at bounding box center [784, 433] width 1308 height 1067
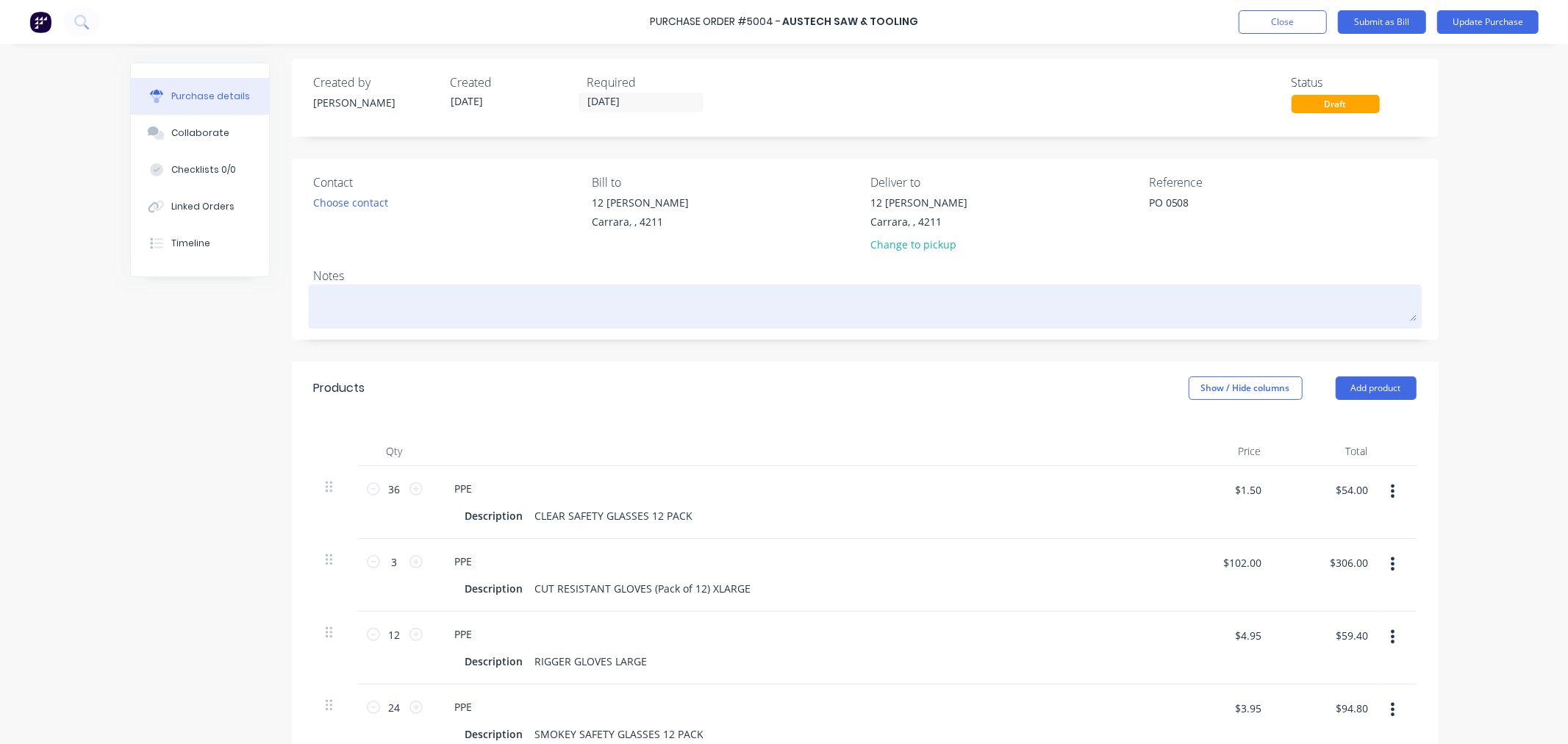
scroll to position [0, 0]
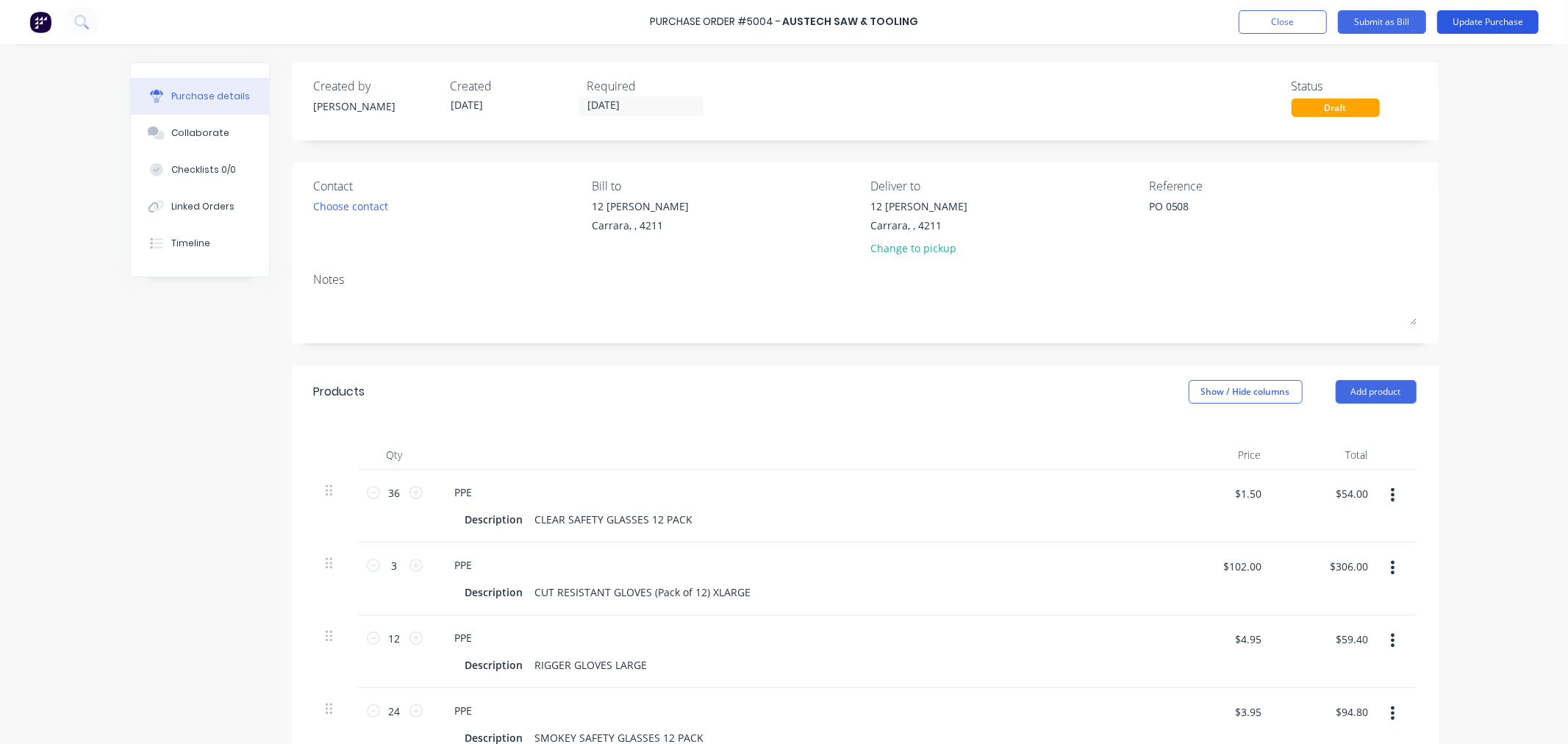
click at [1504, 26] on button "Update Purchase" at bounding box center [1487, 22] width 101 height 24
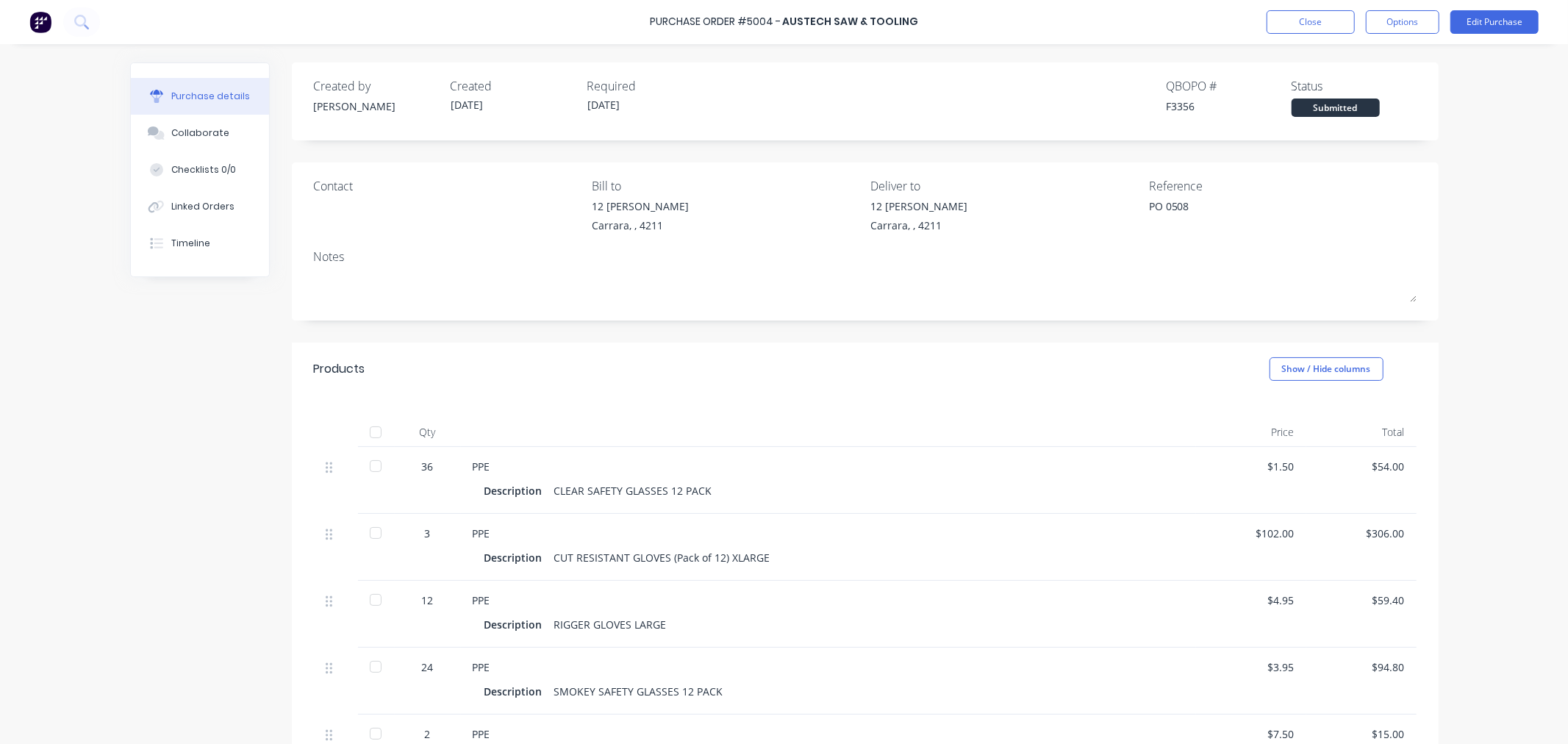
scroll to position [82, 0]
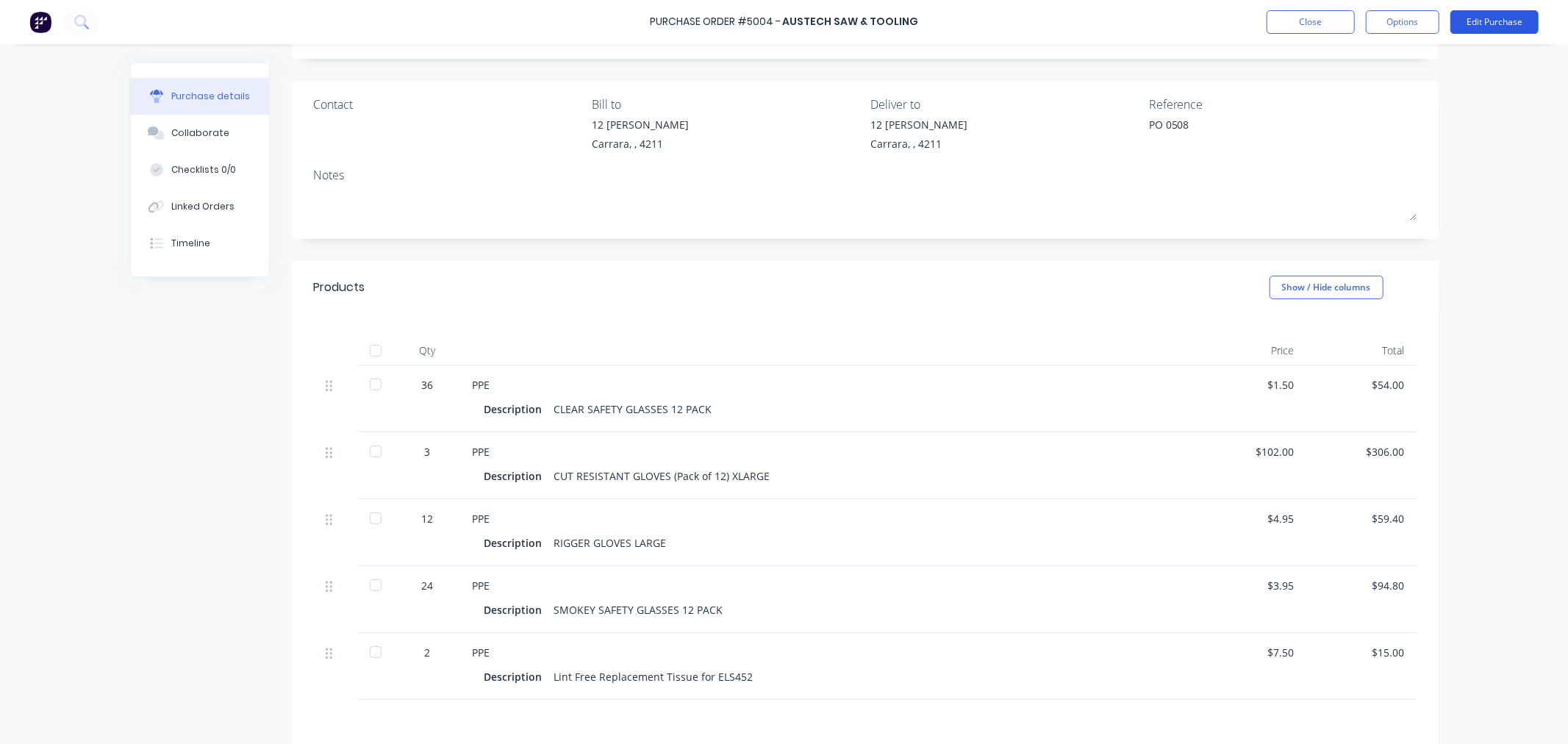
click at [1502, 19] on button "Edit Purchase" at bounding box center [1495, 22] width 88 height 24
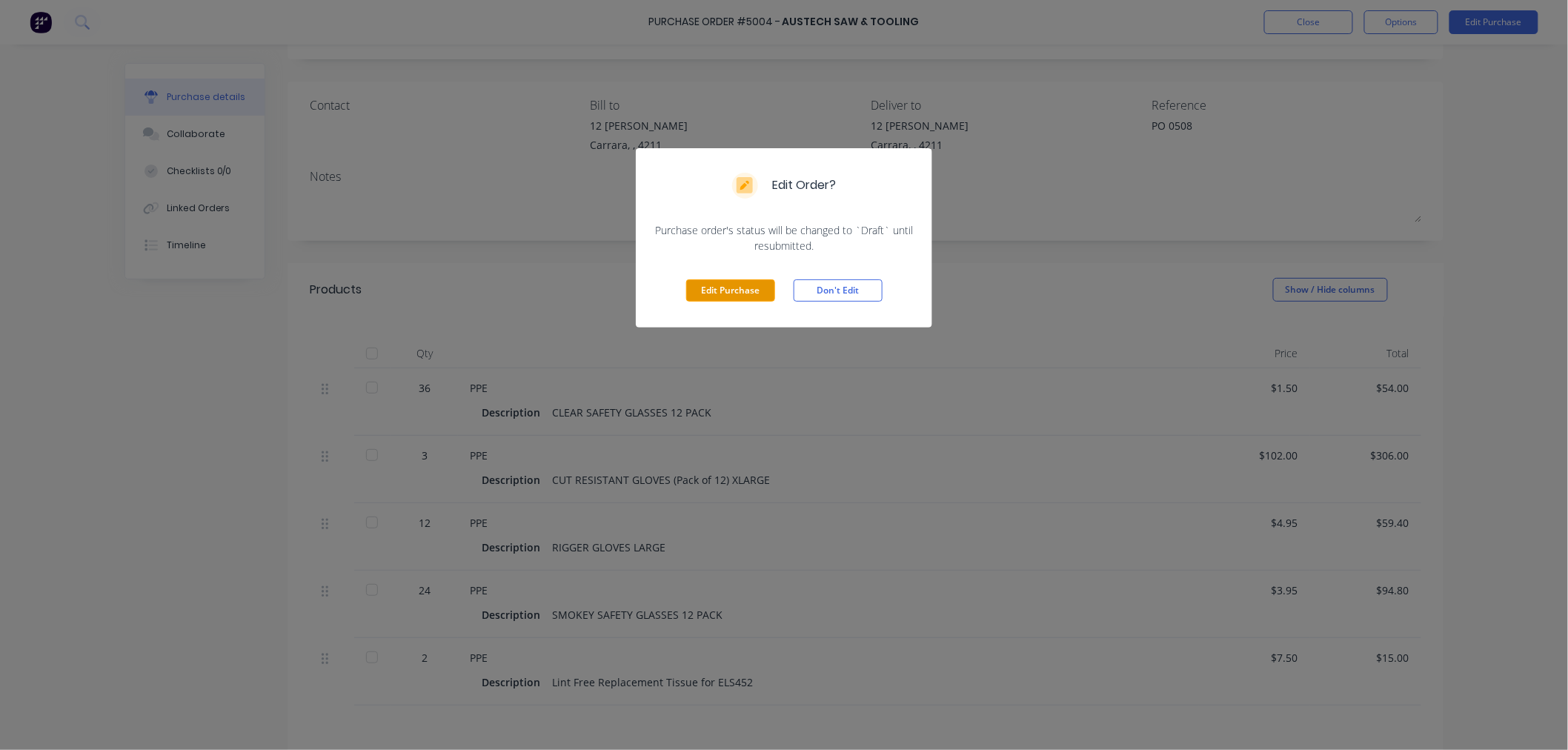
click at [740, 291] on button "Edit Purchase" at bounding box center [731, 290] width 89 height 22
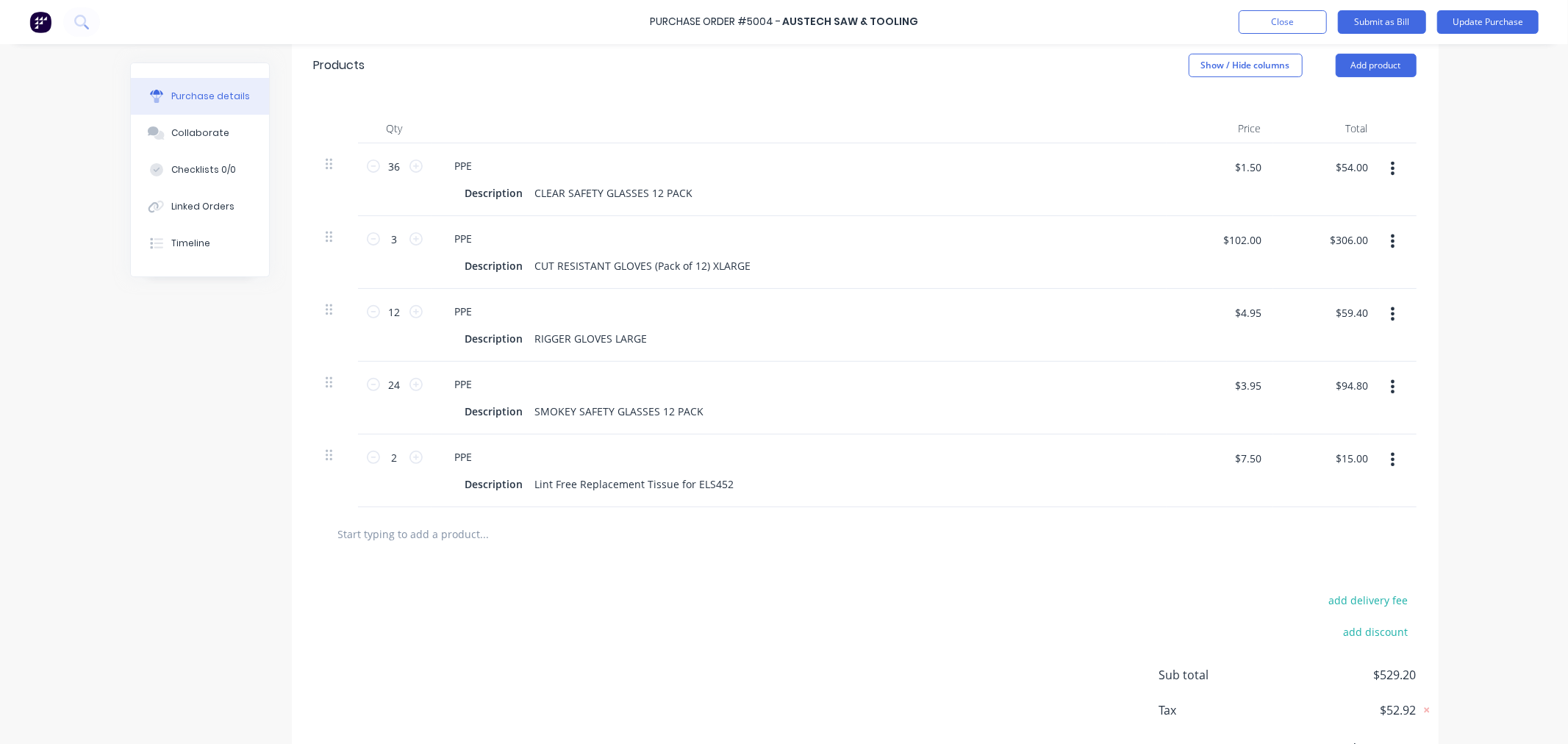
scroll to position [245, 0]
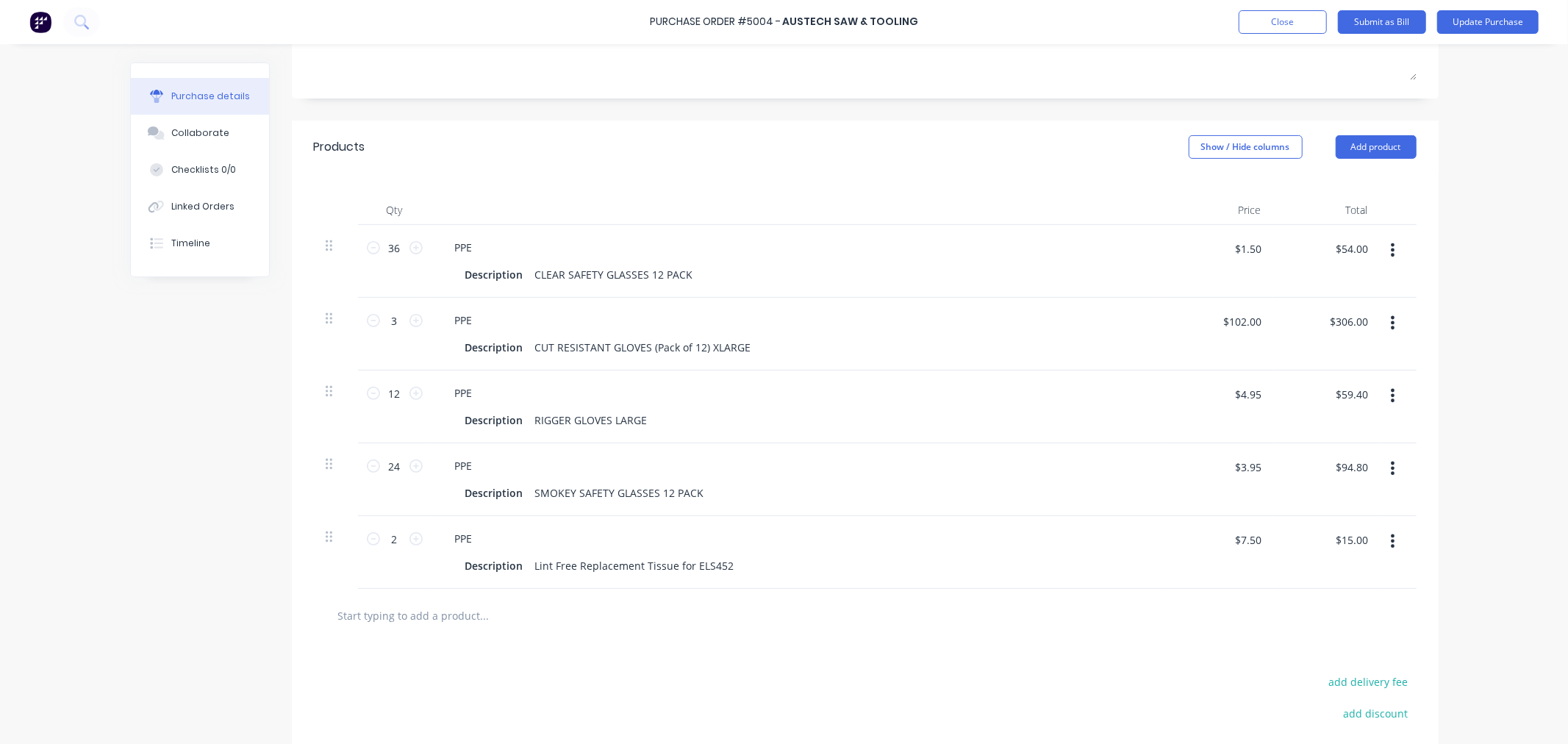
click at [1391, 322] on icon "button" at bounding box center [1393, 323] width 4 height 16
click at [1351, 387] on button "Duplicate" at bounding box center [1348, 391] width 125 height 29
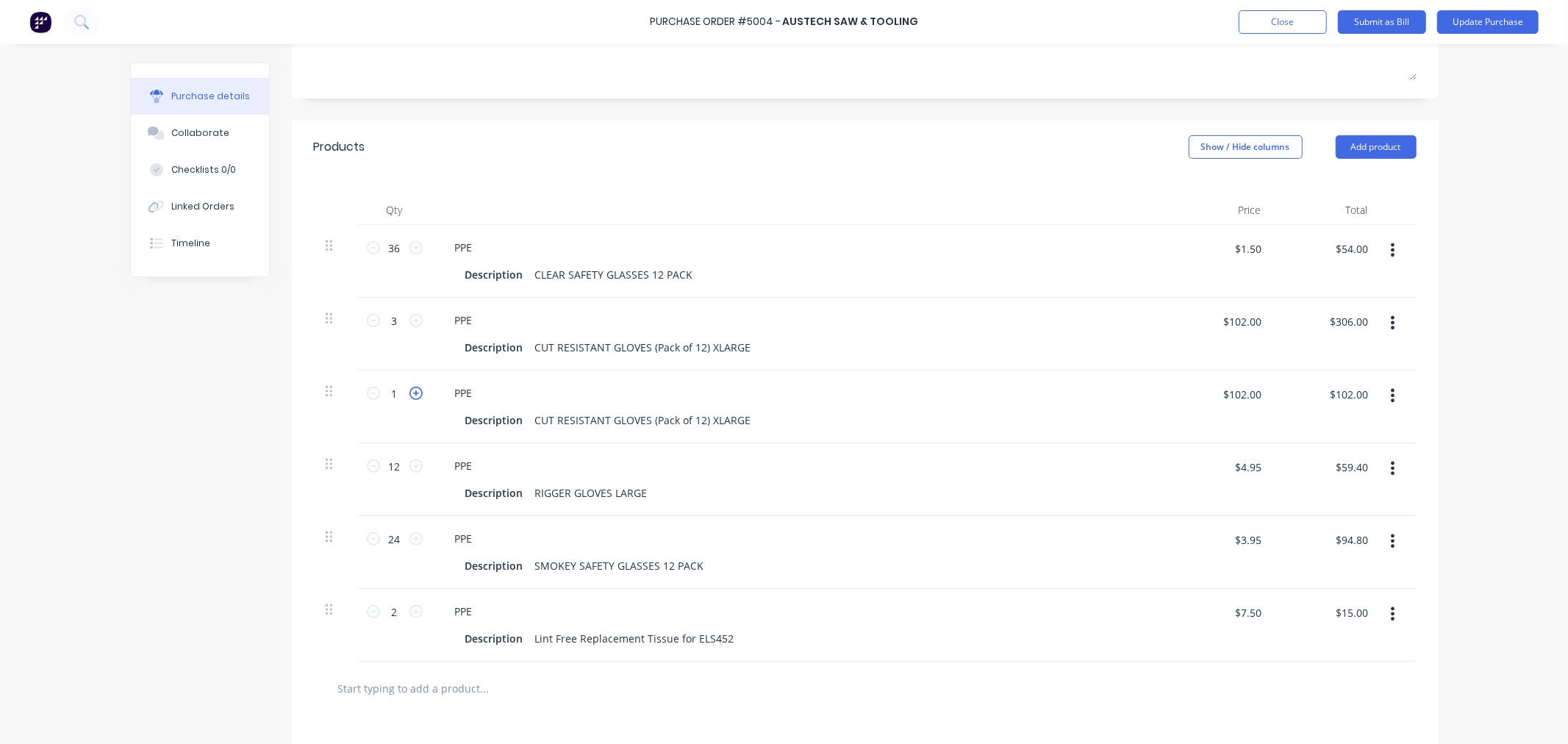
click at [412, 393] on icon at bounding box center [416, 394] width 13 height 13
type textarea "x"
type input "2"
type input "$204.00"
click at [366, 325] on icon at bounding box center [373, 321] width 13 height 13
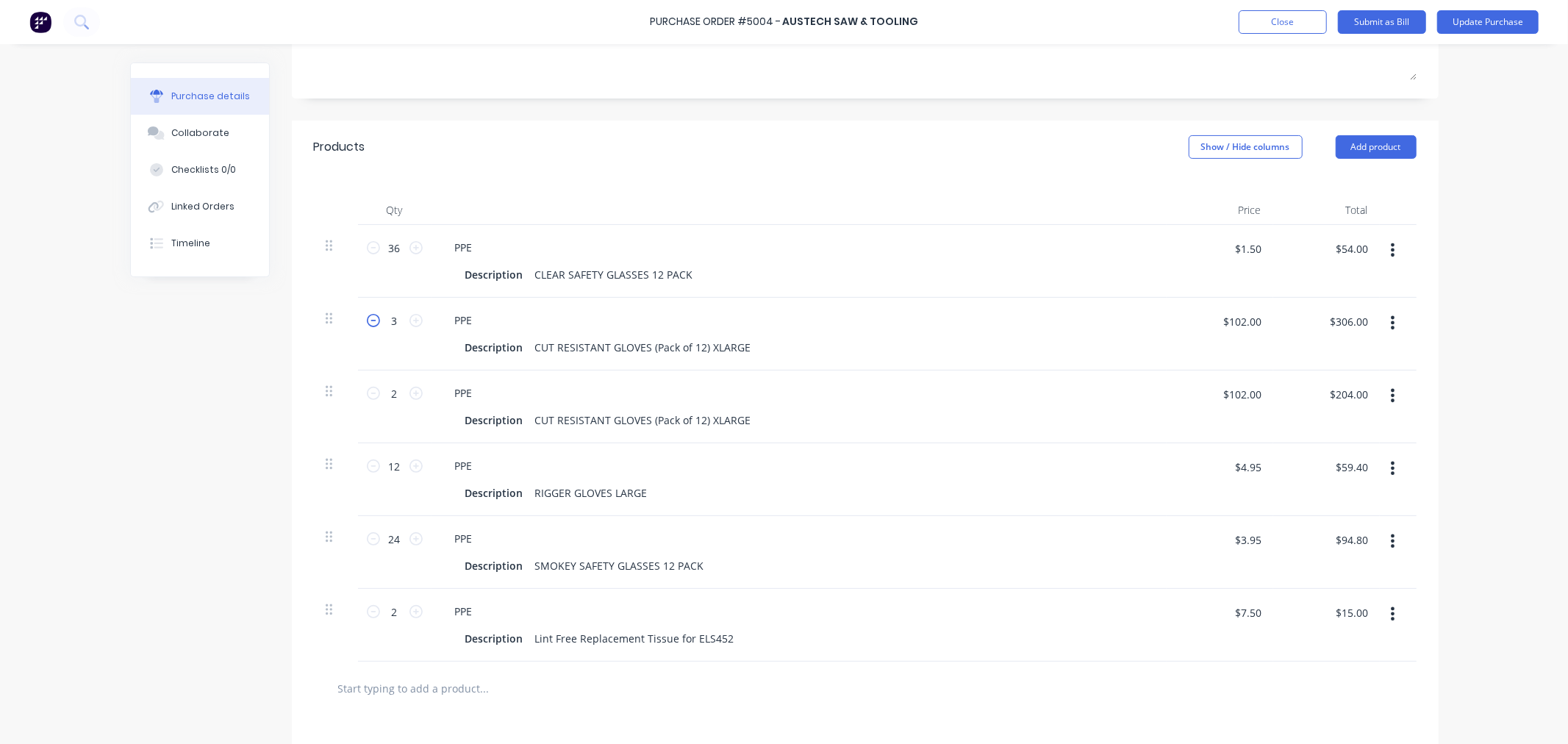
type textarea "x"
type input "2"
type input "$204.00"
click at [366, 325] on icon at bounding box center [373, 321] width 13 height 13
type textarea "x"
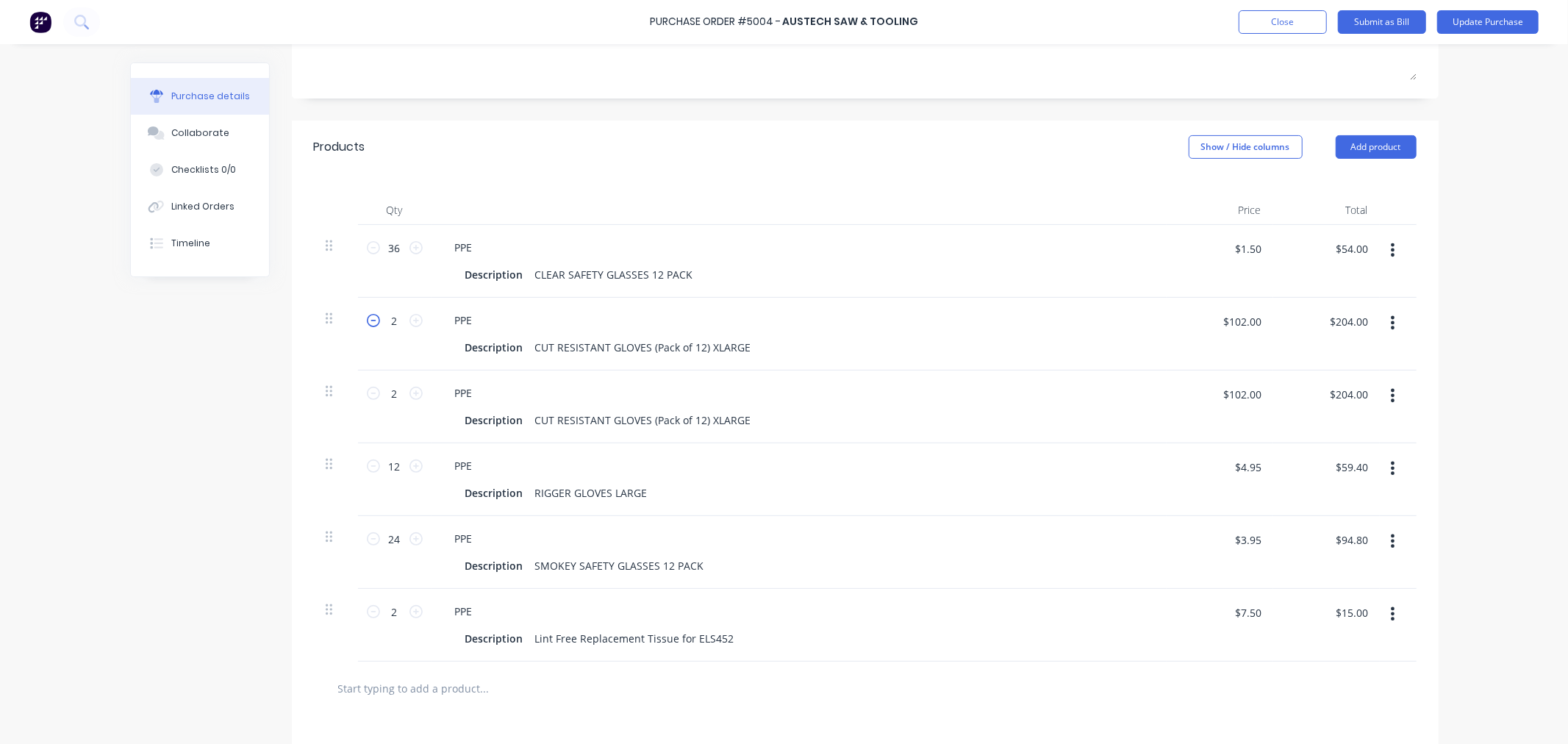
type input "1"
type input "$102.00"
click at [207, 360] on div "Created by [PERSON_NAME] Created [DATE] Required [DATE] Status Draft Contact Ch…" at bounding box center [784, 388] width 1308 height 1140
click at [1487, 19] on button "Update Purchase" at bounding box center [1487, 22] width 101 height 24
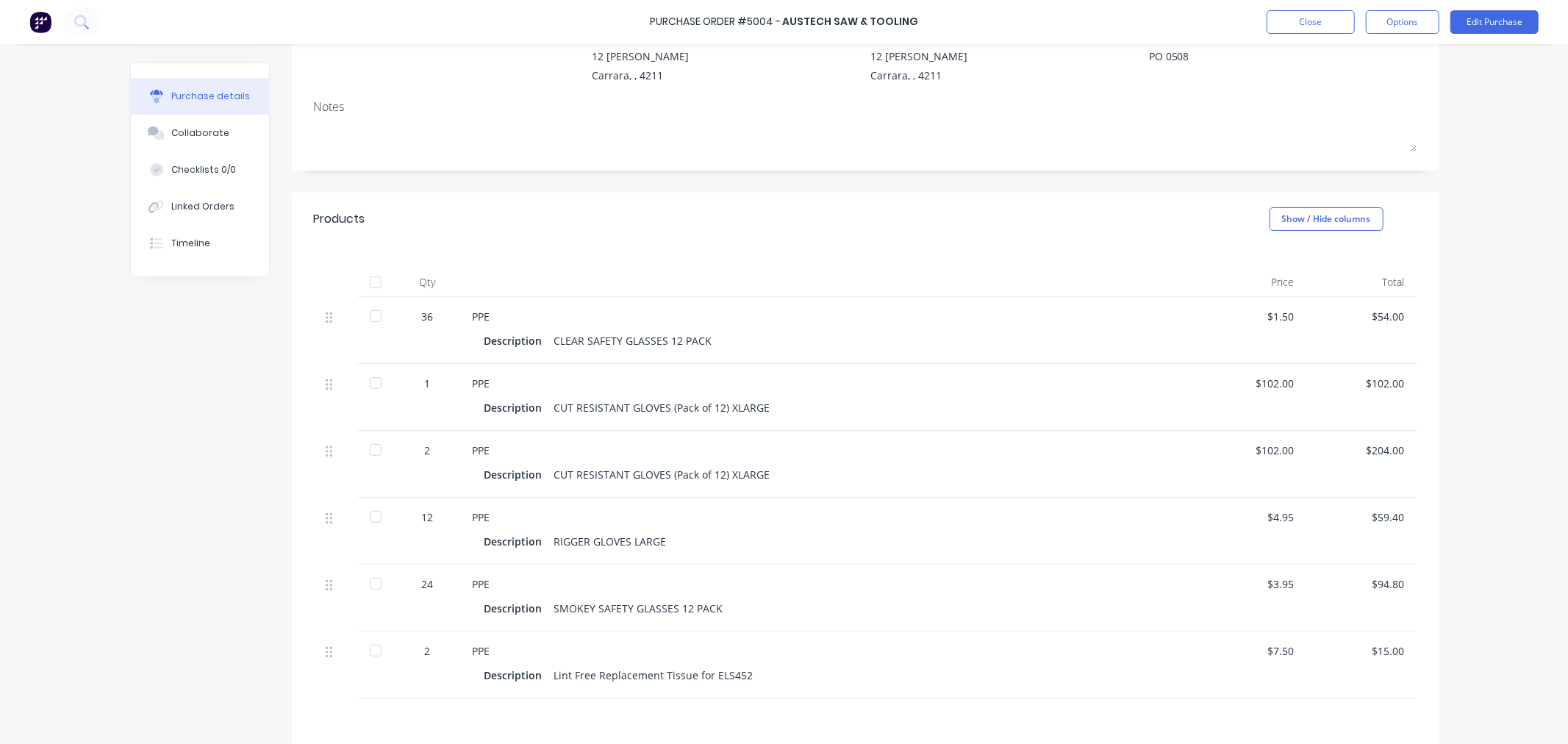
scroll to position [163, 0]
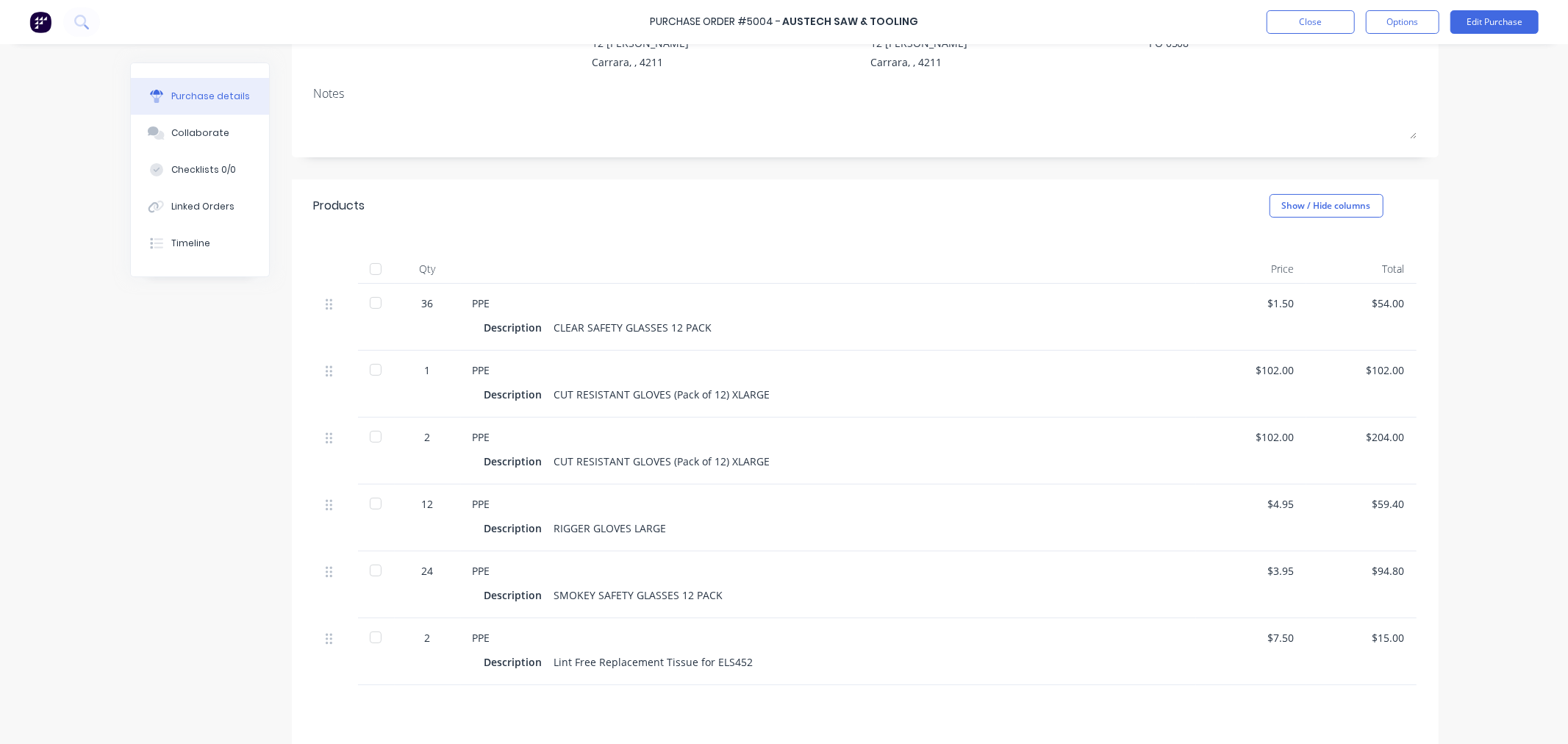
click at [366, 305] on div at bounding box center [375, 303] width 29 height 29
click at [373, 376] on div at bounding box center [375, 370] width 29 height 29
click at [367, 510] on div at bounding box center [375, 504] width 29 height 29
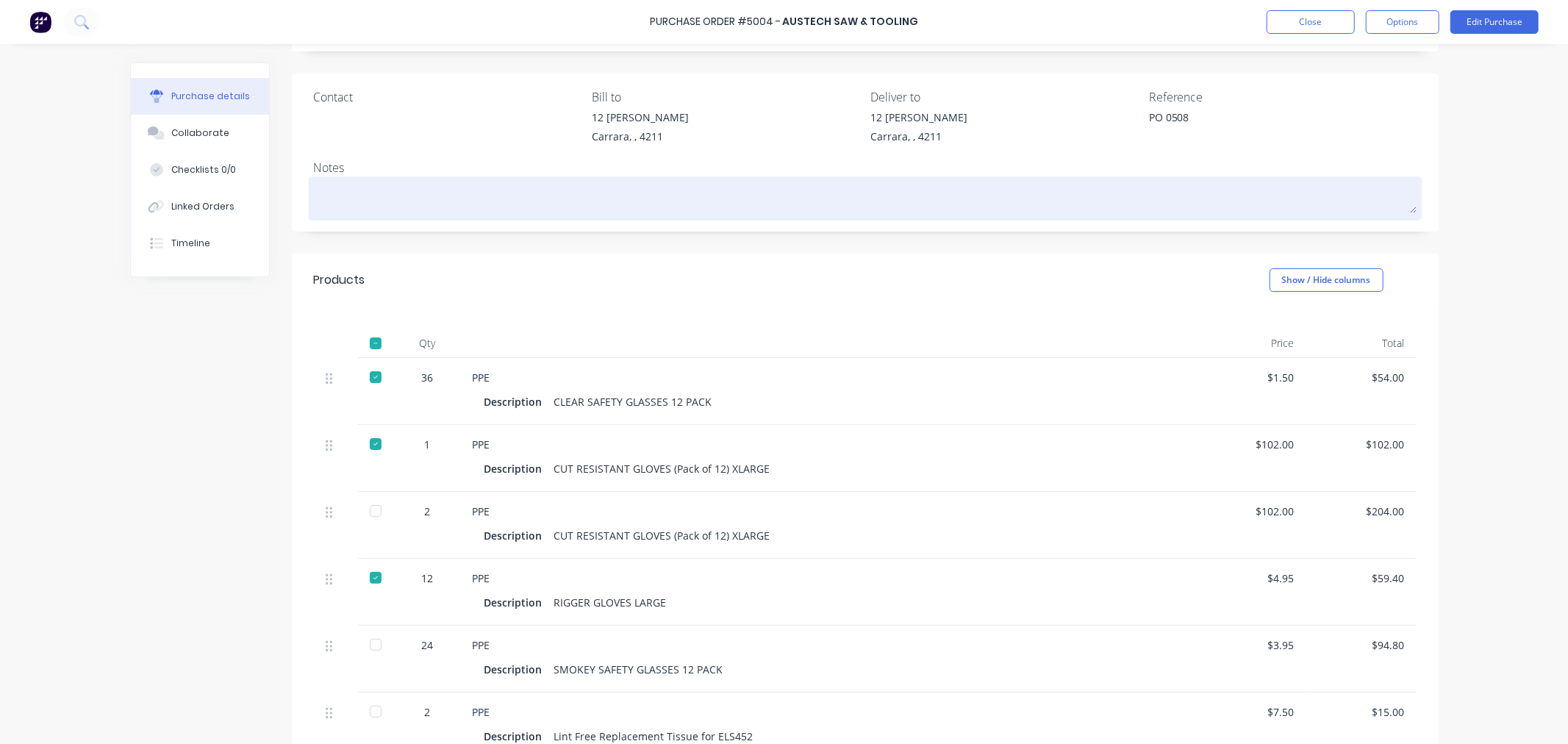
scroll to position [0, 0]
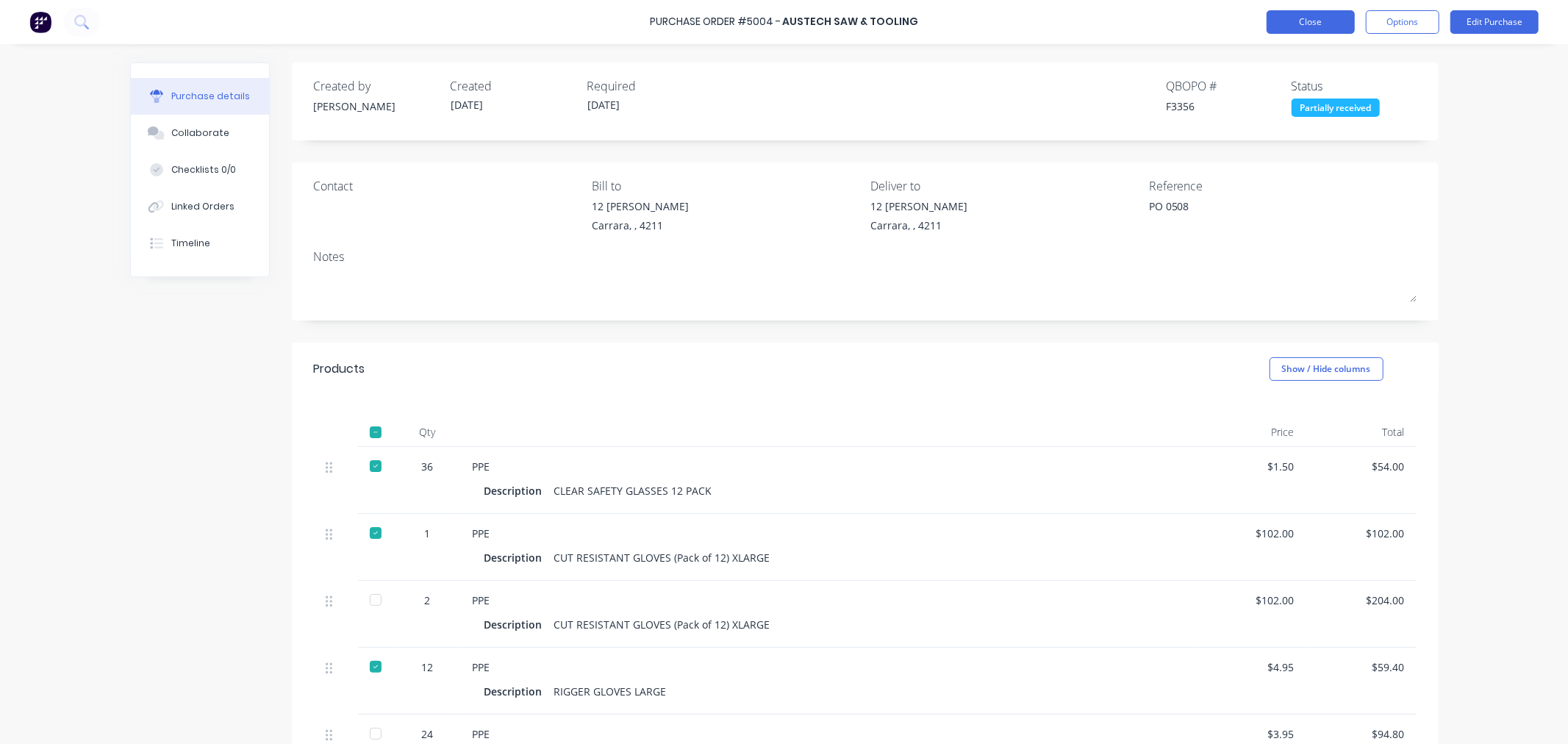
click at [1304, 26] on button "Close" at bounding box center [1311, 22] width 88 height 24
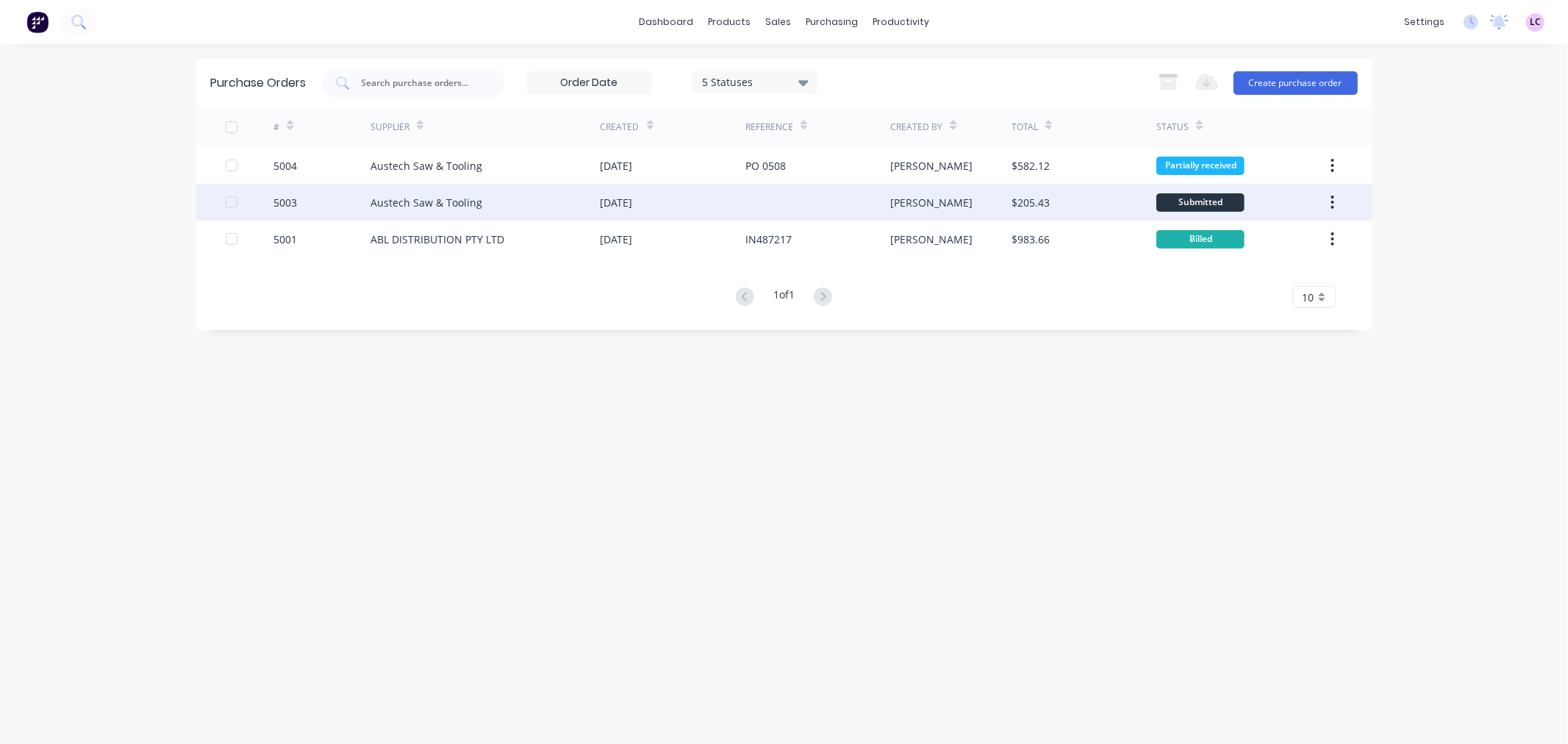
click at [420, 211] on div "Austech Saw & Tooling" at bounding box center [486, 202] width 230 height 37
click at [499, 203] on div "Austech Saw & Tooling" at bounding box center [486, 202] width 230 height 37
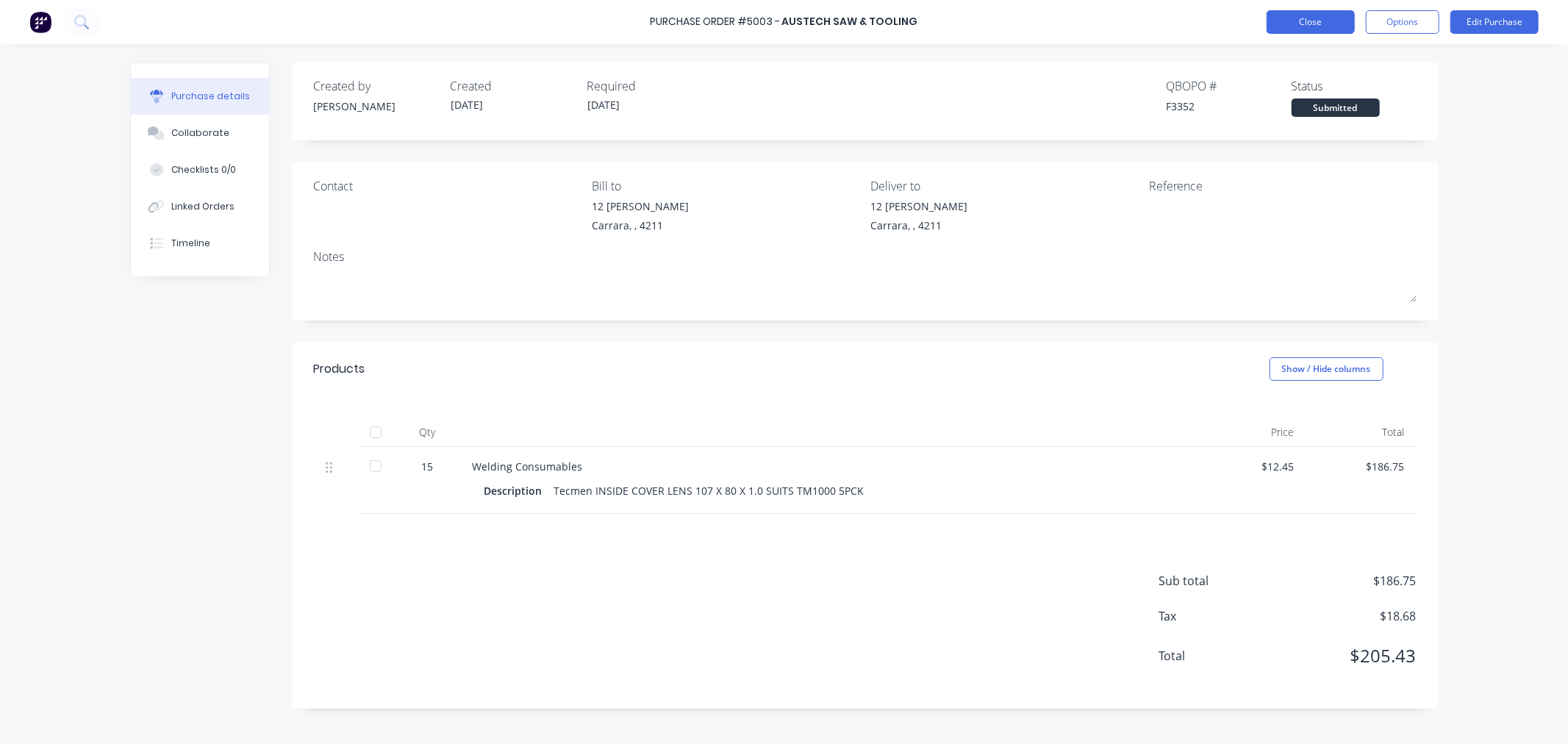
click at [1311, 22] on button "Close" at bounding box center [1311, 22] width 88 height 24
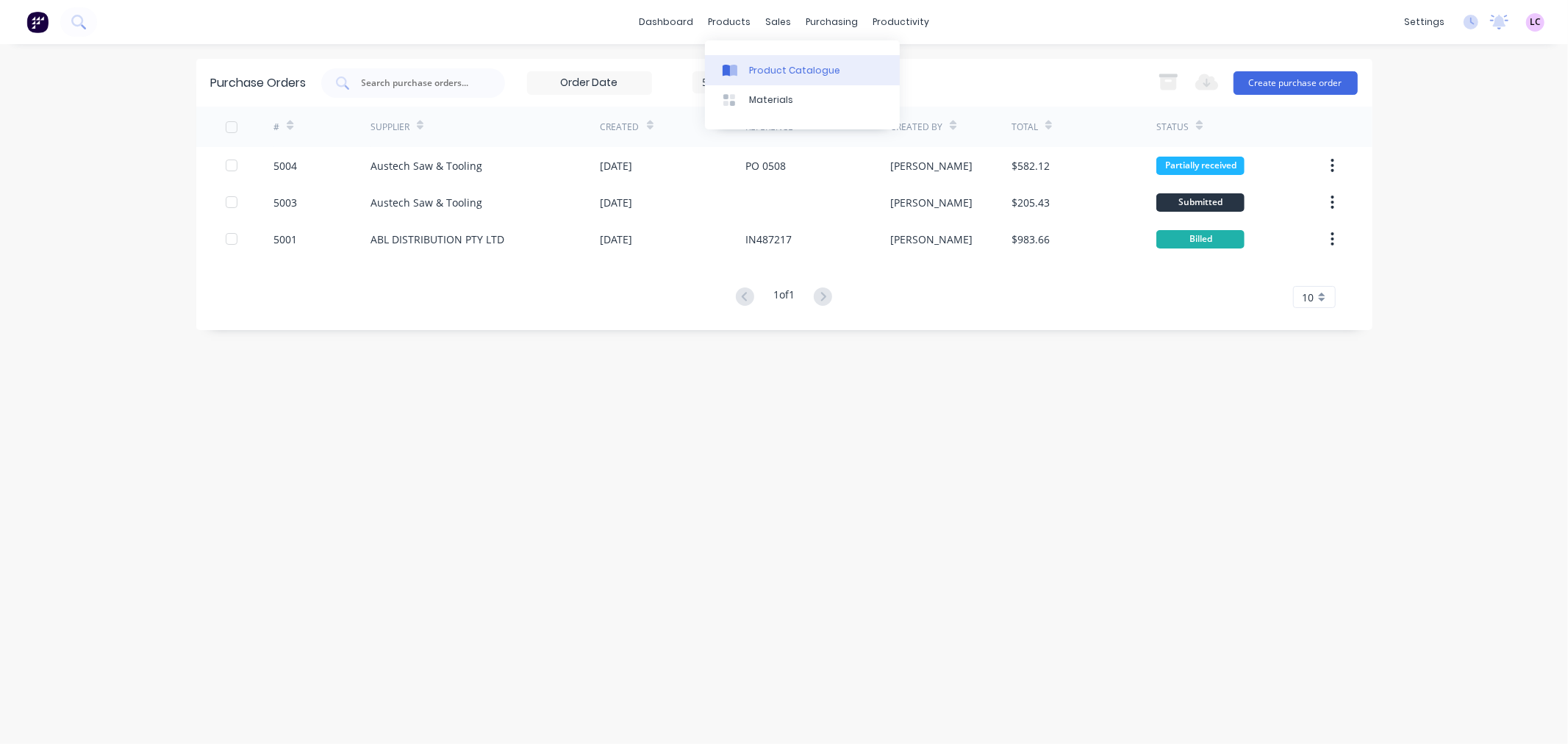
click at [790, 68] on div "Product Catalogue" at bounding box center [795, 70] width 91 height 13
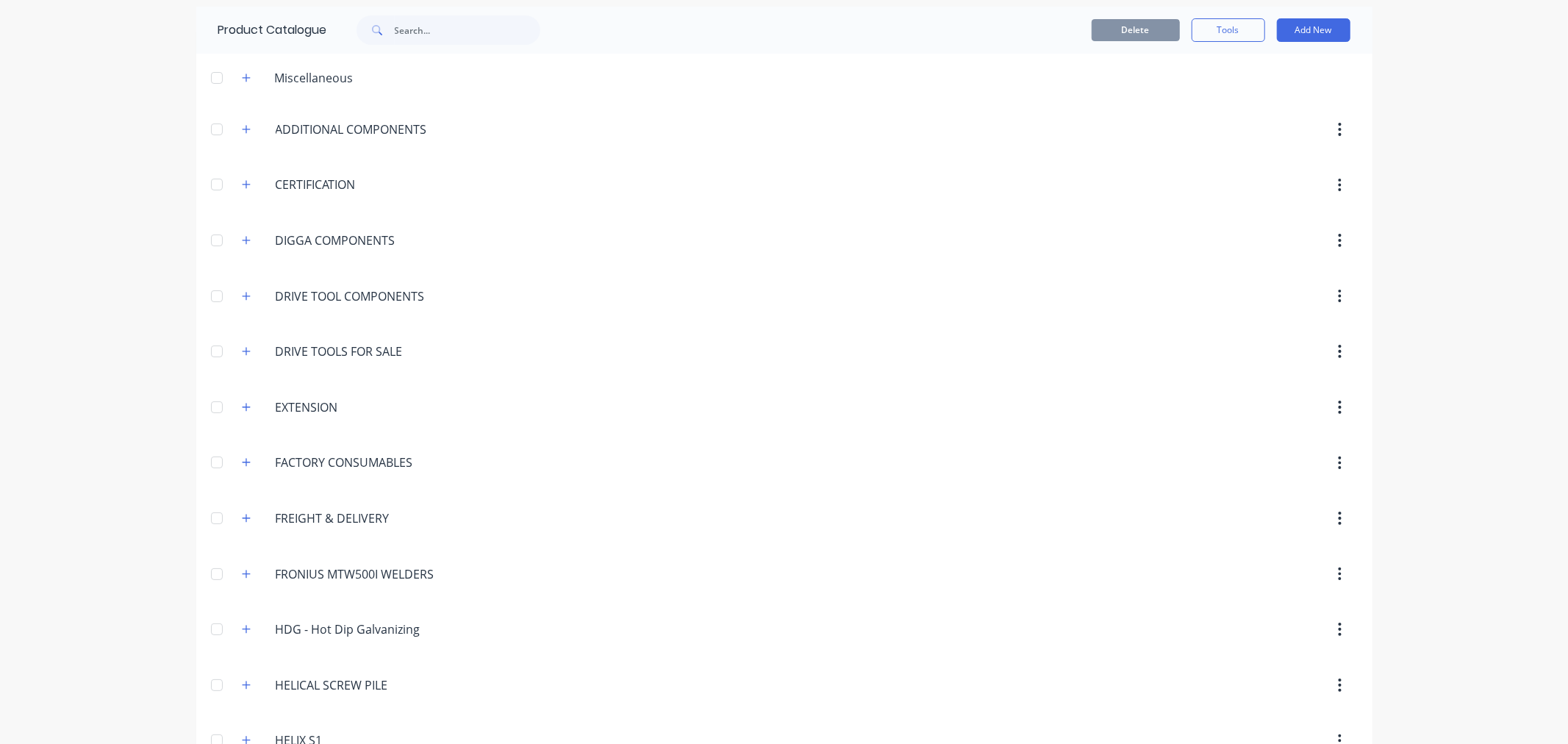
scroll to position [82, 0]
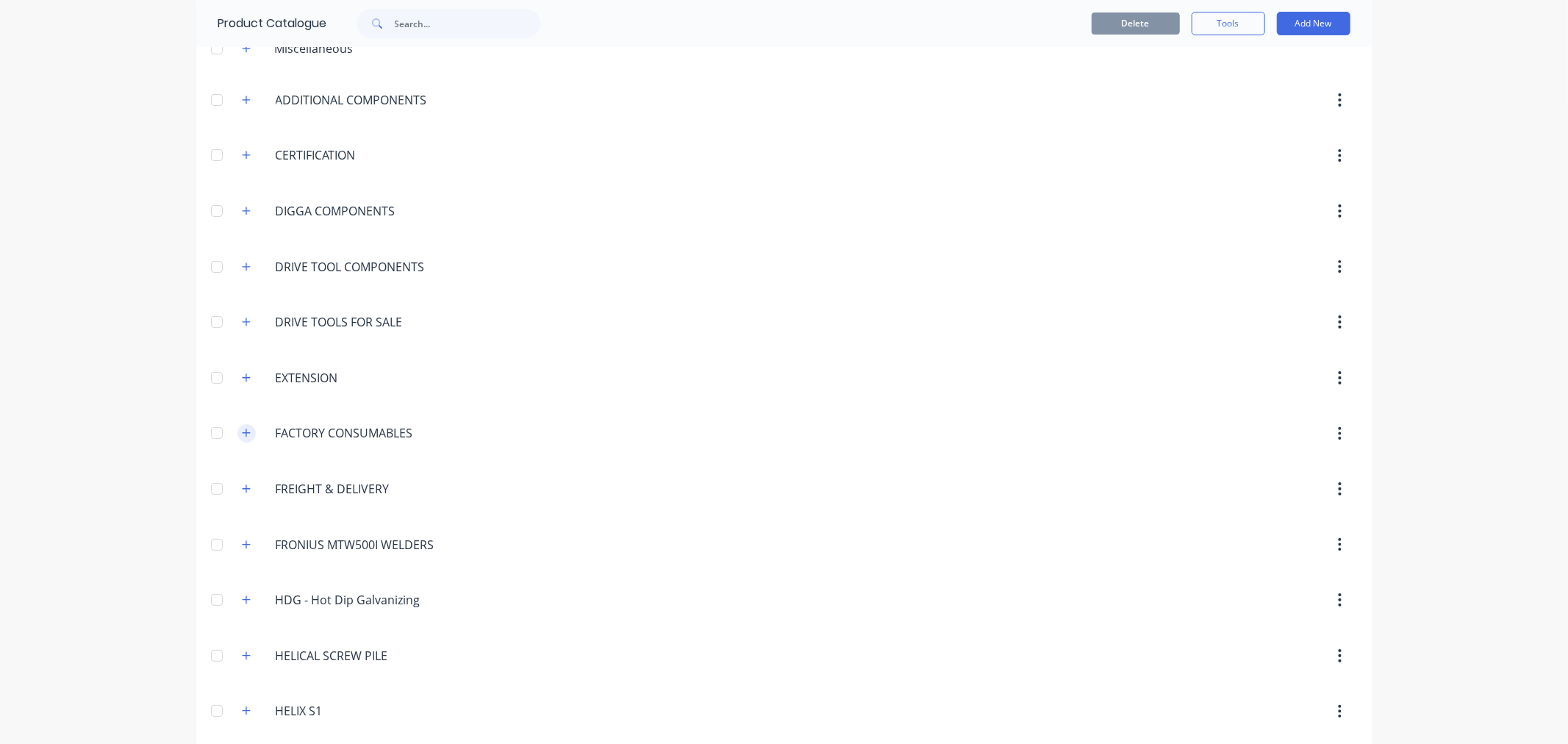
click at [238, 439] on button "button" at bounding box center [247, 434] width 19 height 19
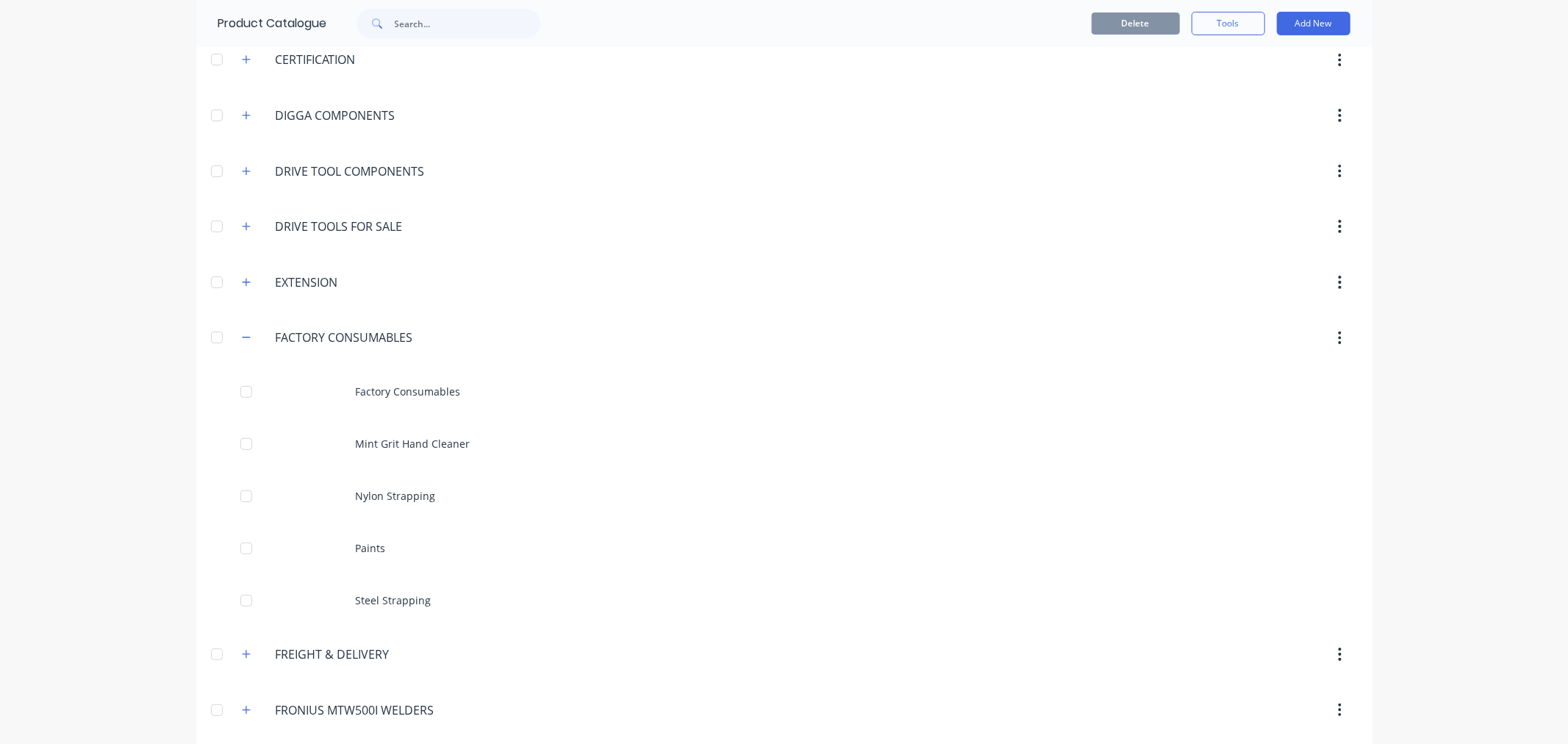
scroll to position [245, 0]
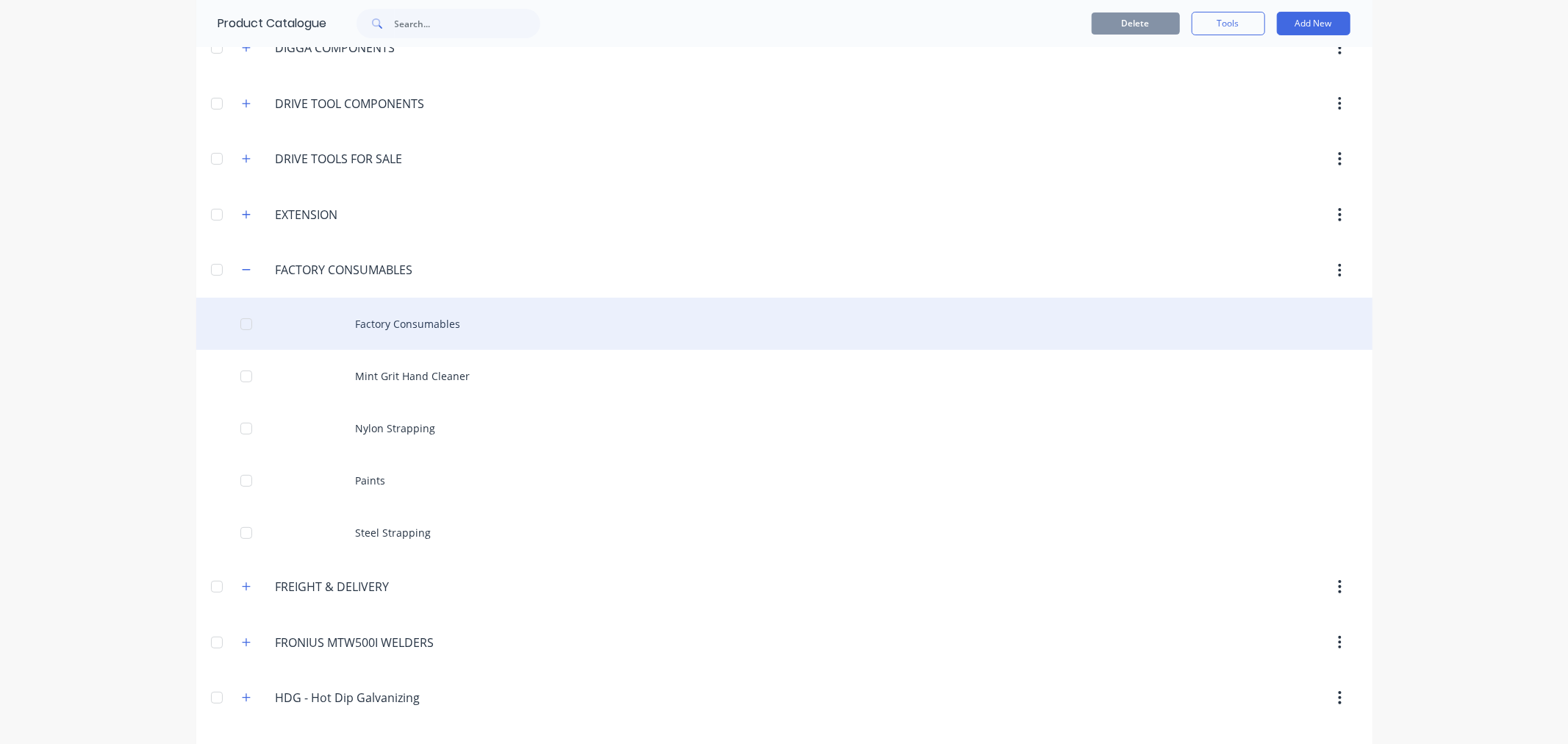
click at [422, 322] on div "Factory Consumables" at bounding box center [784, 324] width 1176 height 52
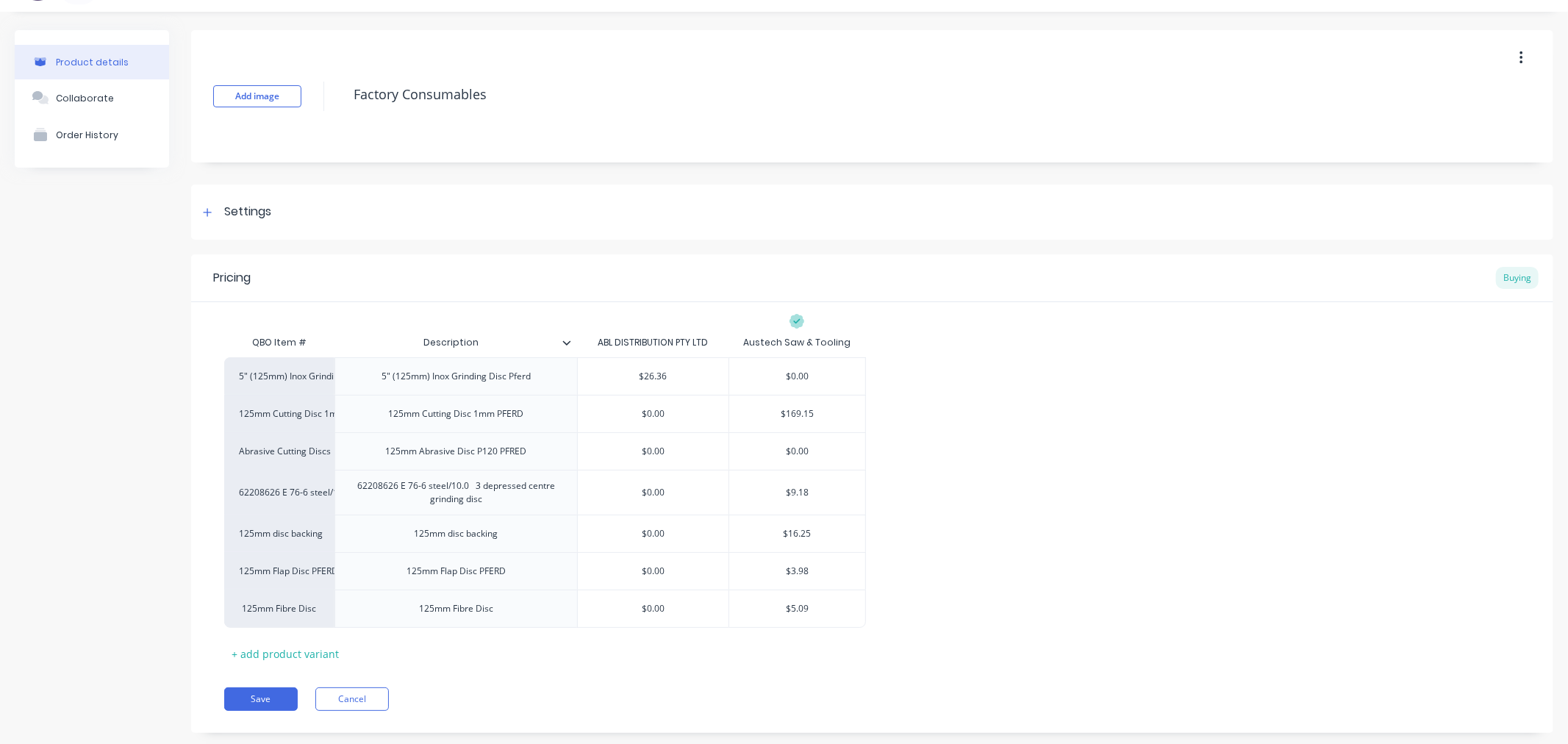
scroll to position [62, 0]
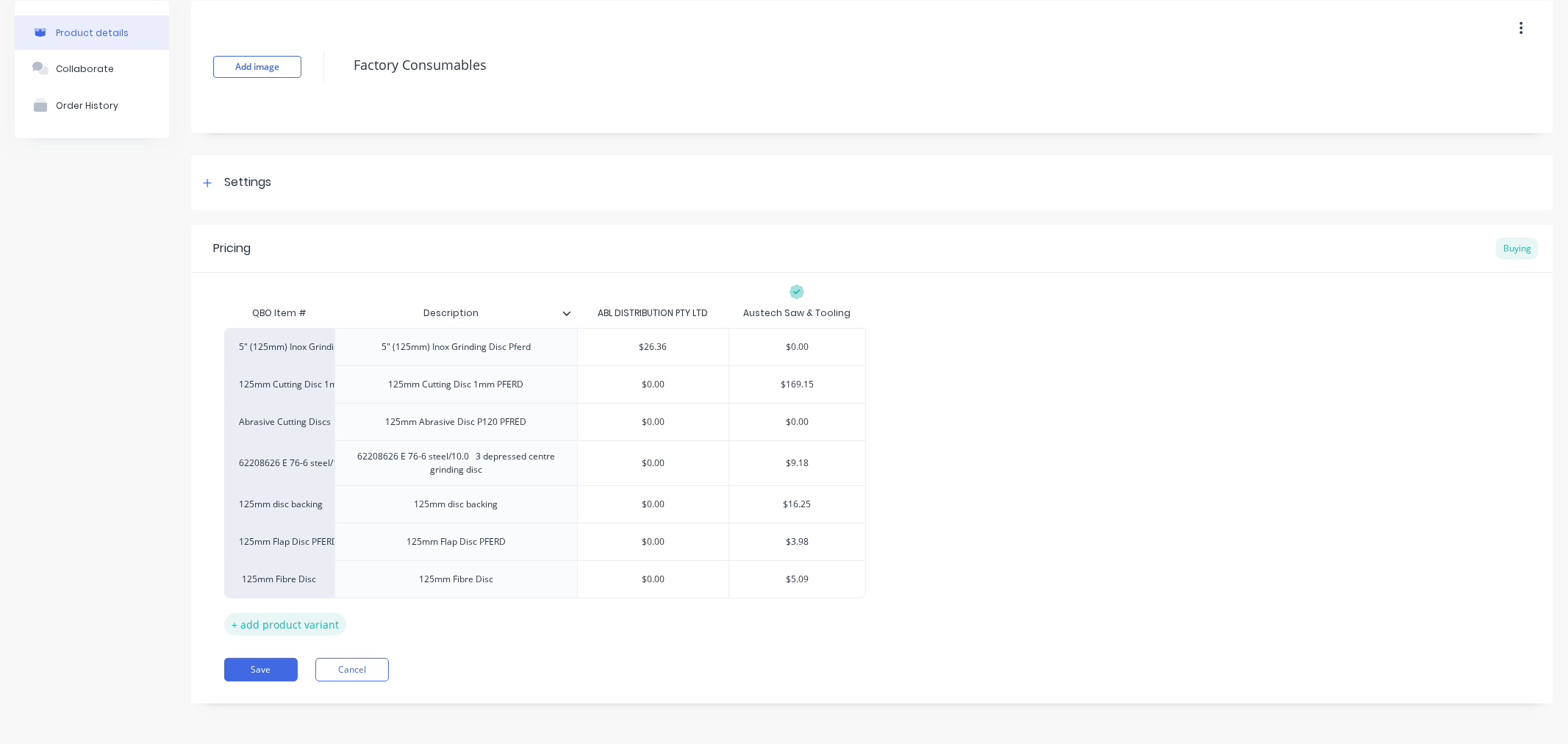
click at [233, 625] on div "+ add product variant" at bounding box center [285, 625] width 122 height 23
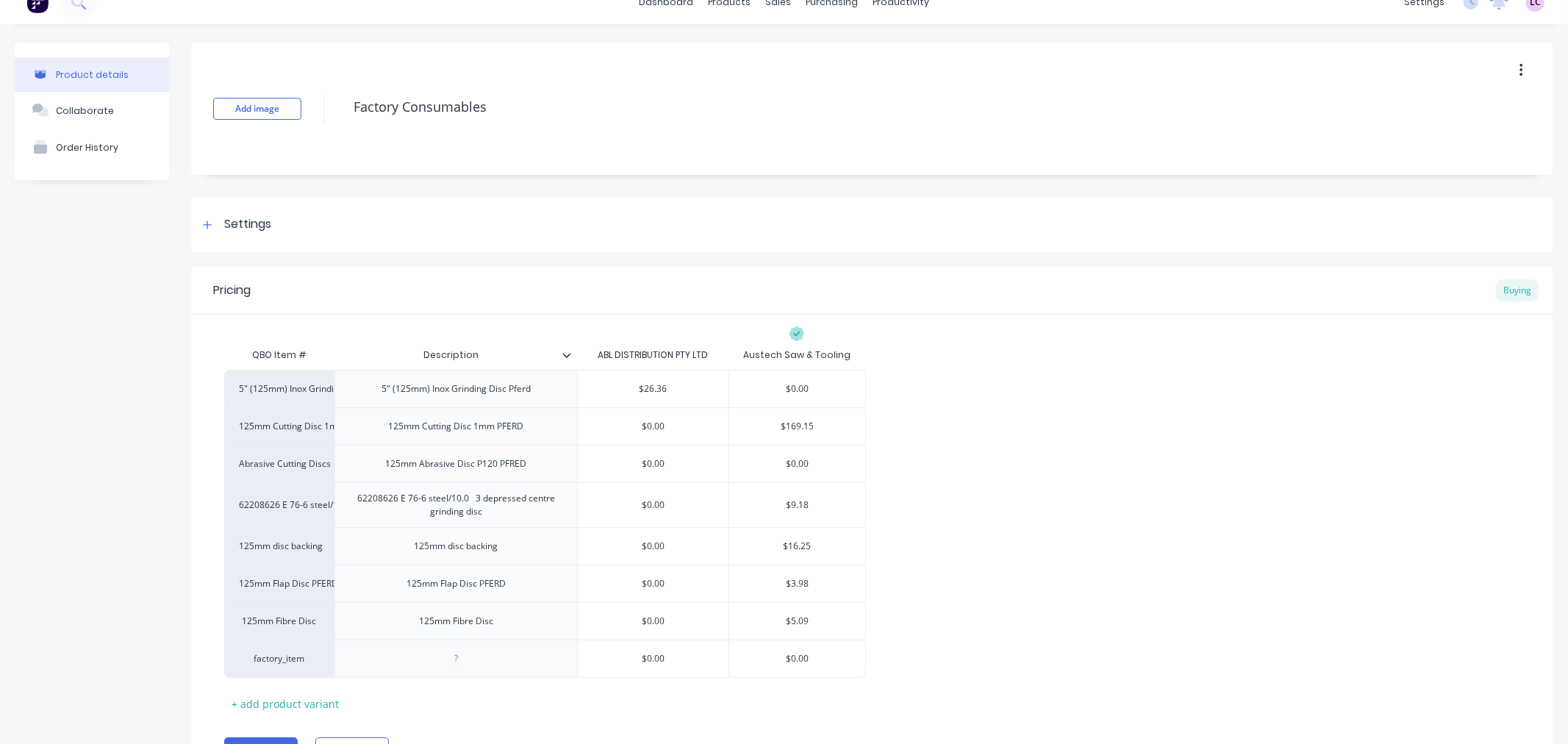
scroll to position [0, 0]
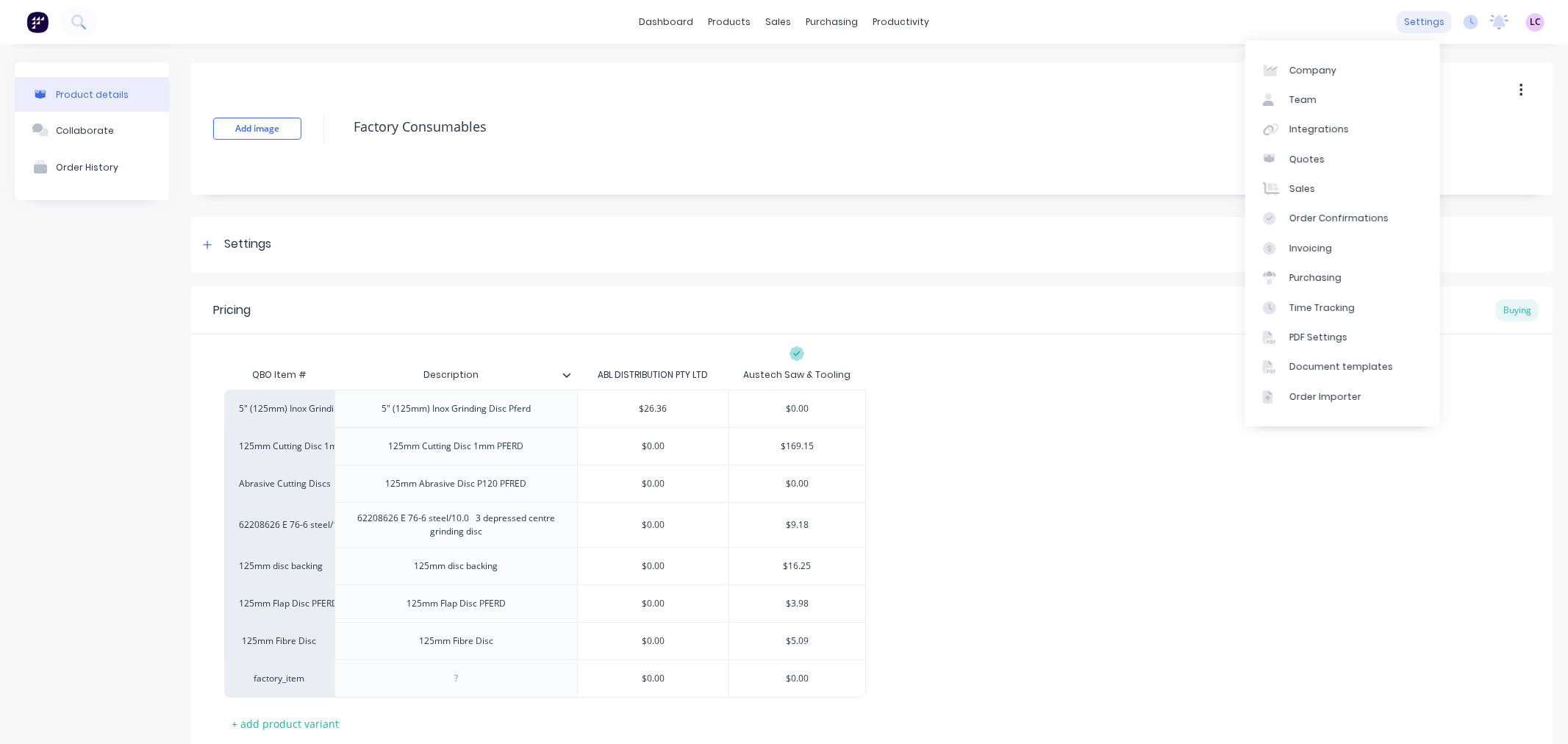
click at [1428, 19] on div "settings" at bounding box center [1424, 22] width 56 height 22
click at [1343, 131] on link "Integrations" at bounding box center [1342, 129] width 195 height 29
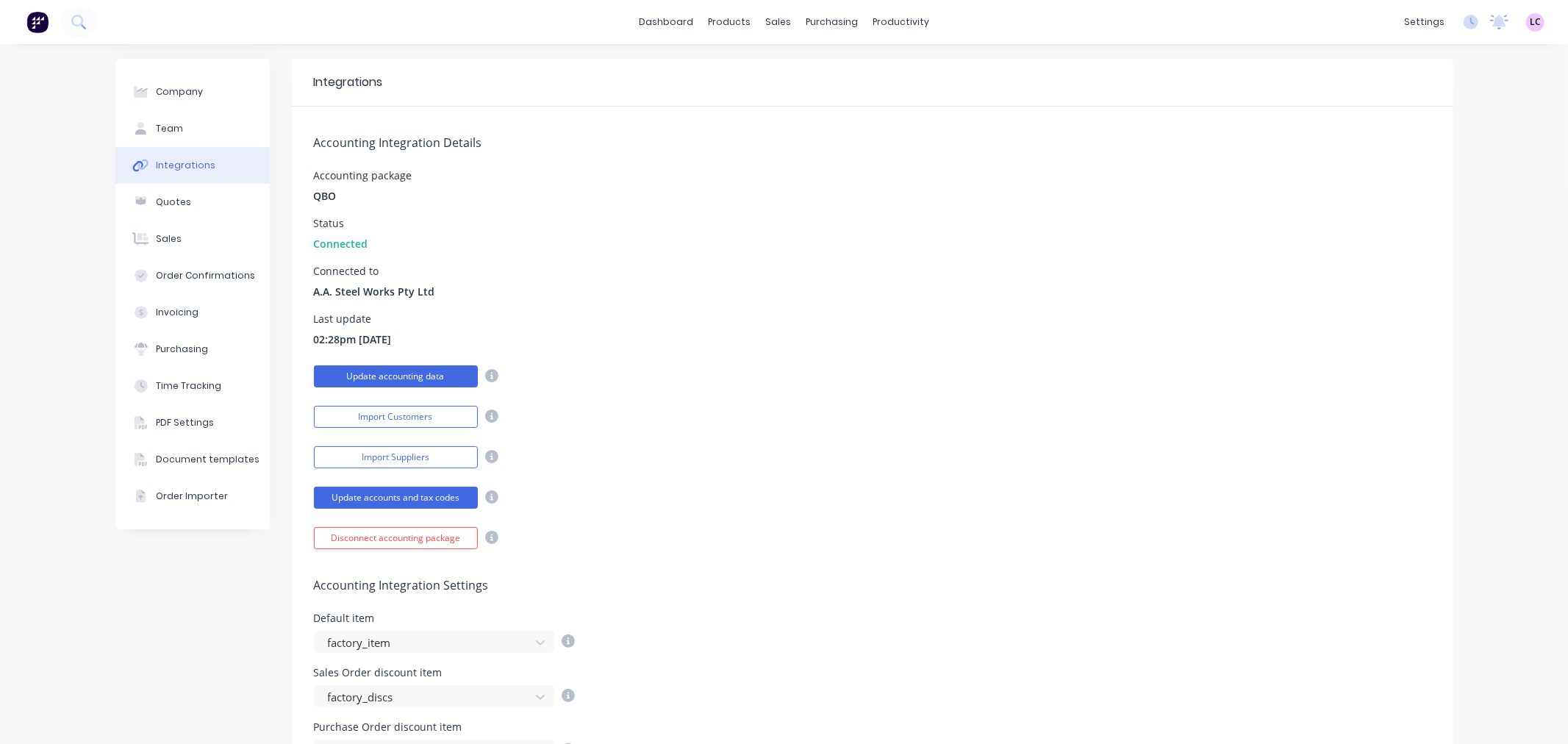
click at [429, 372] on button "Update accounting data" at bounding box center [396, 376] width 164 height 22
click at [774, 66] on div "Product Catalogue" at bounding box center [788, 70] width 91 height 13
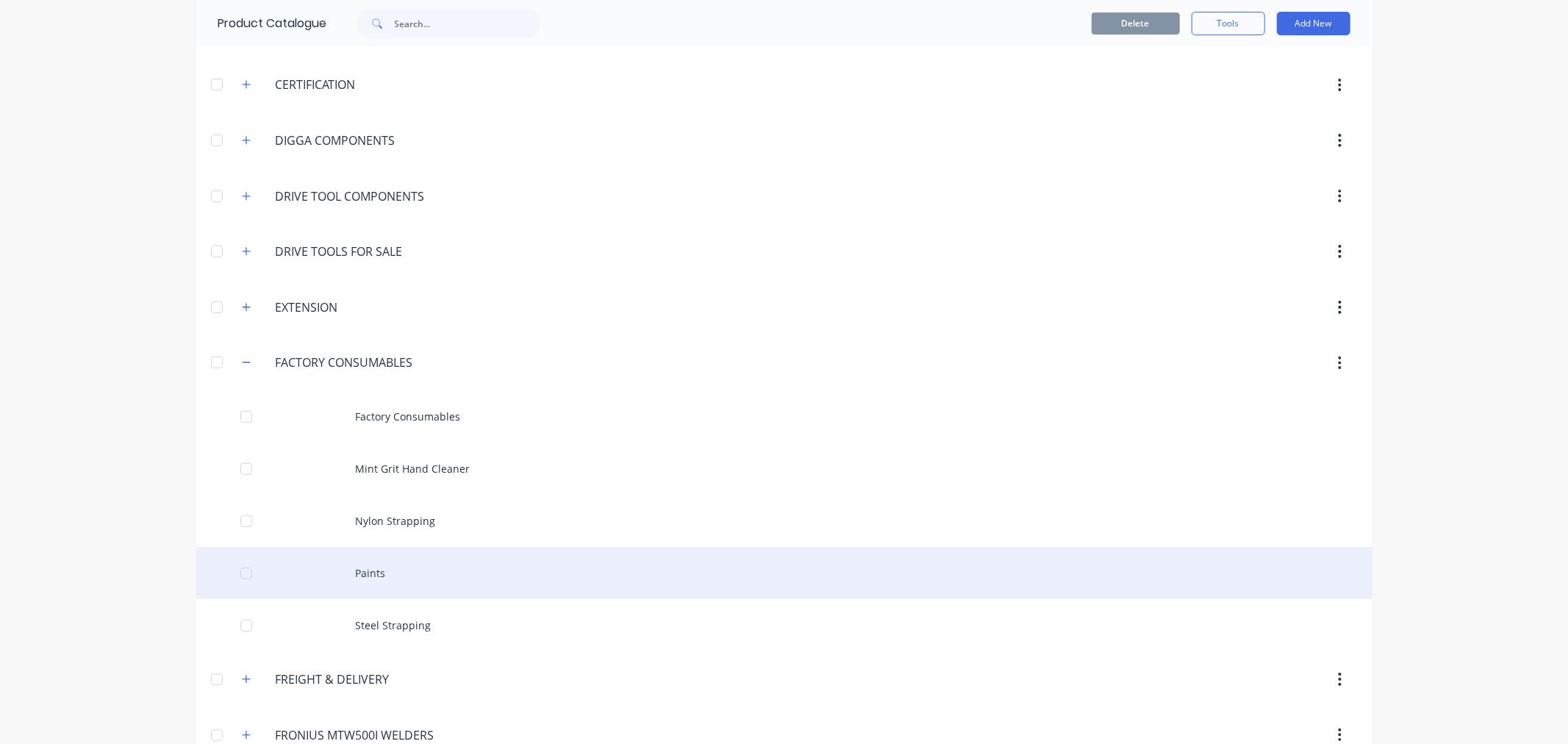
scroll to position [163, 0]
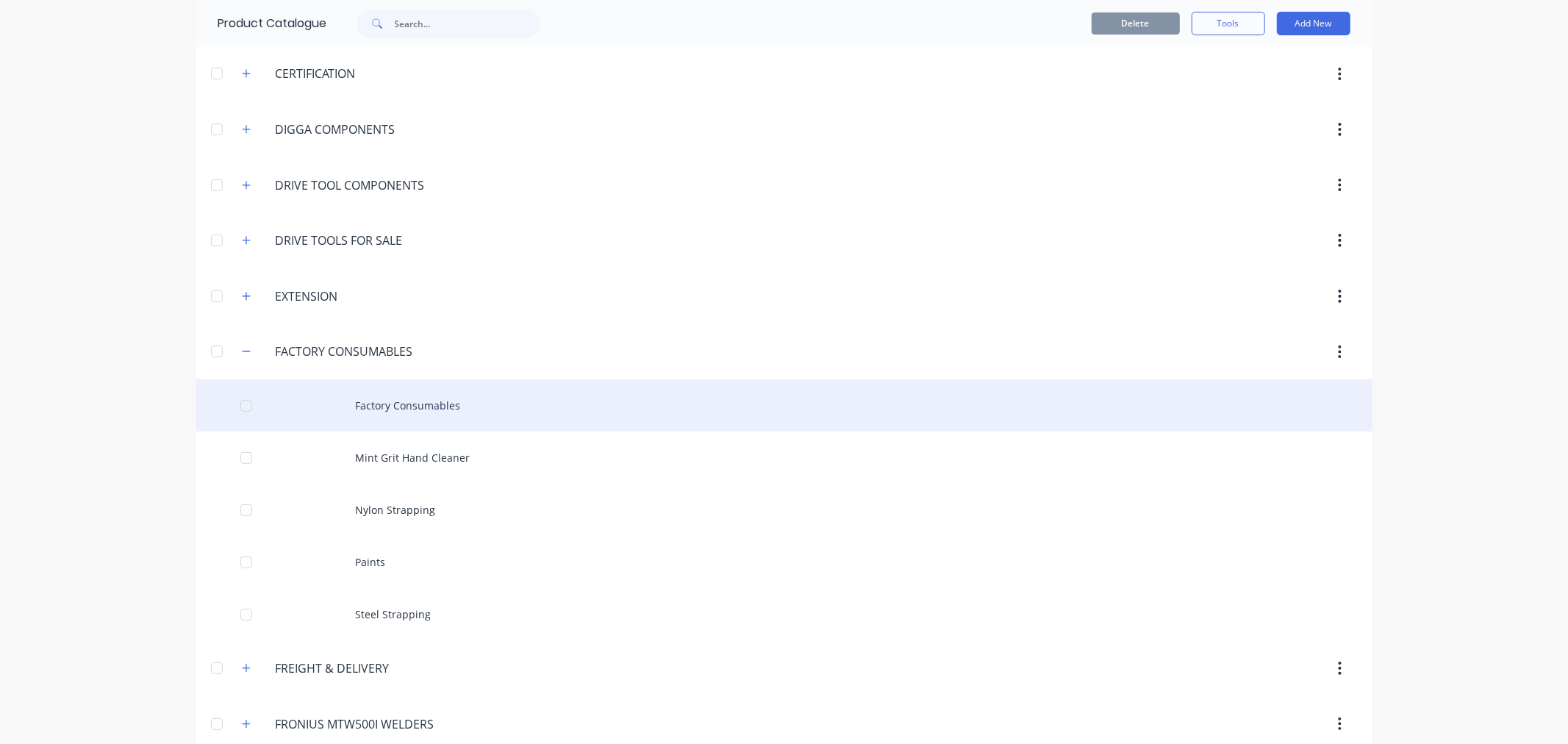
click at [445, 408] on div "Factory Consumables" at bounding box center [784, 406] width 1176 height 52
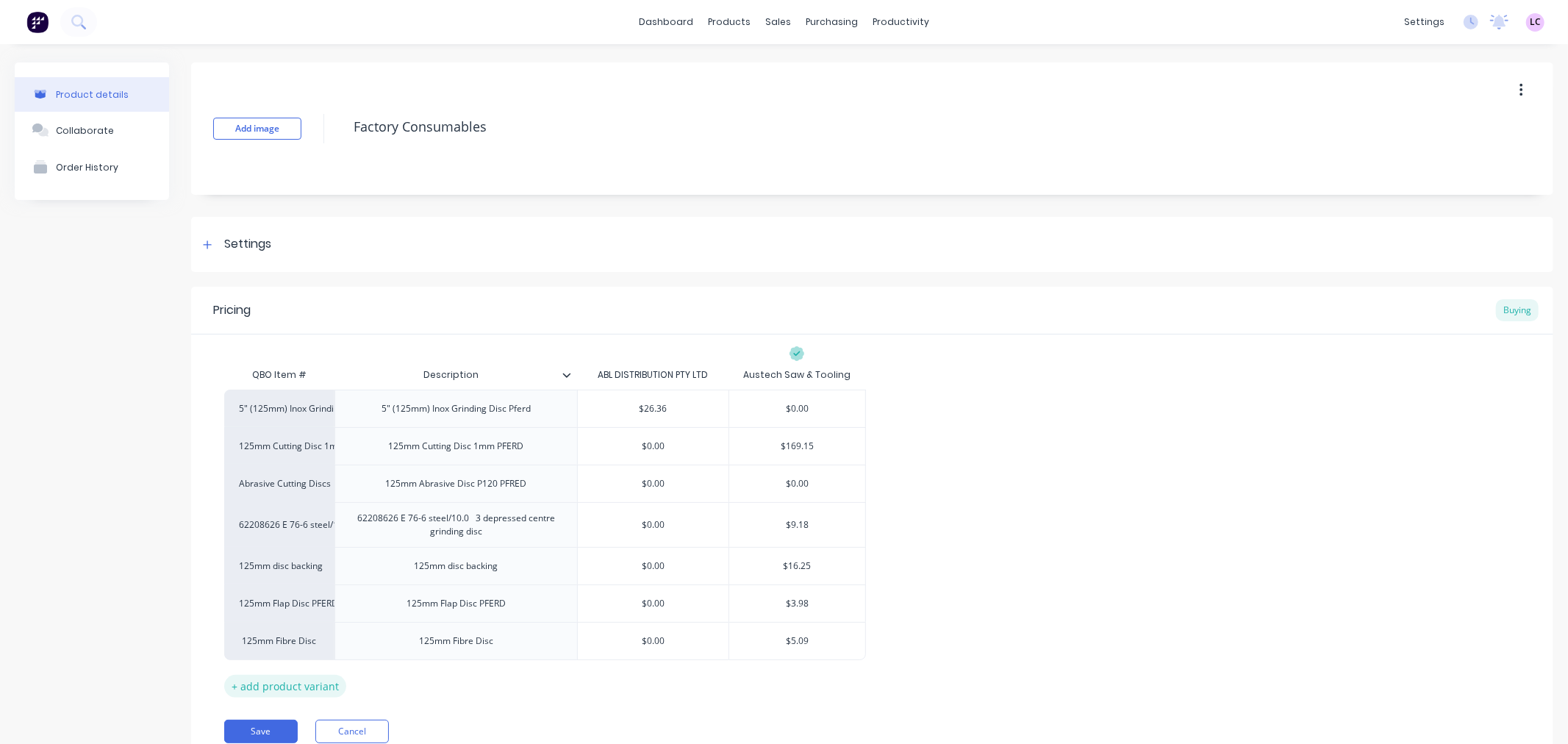
click at [300, 681] on div "+ add product variant" at bounding box center [285, 687] width 122 height 23
type textarea "x"
click at [298, 679] on div "factory_item" at bounding box center [279, 679] width 81 height 13
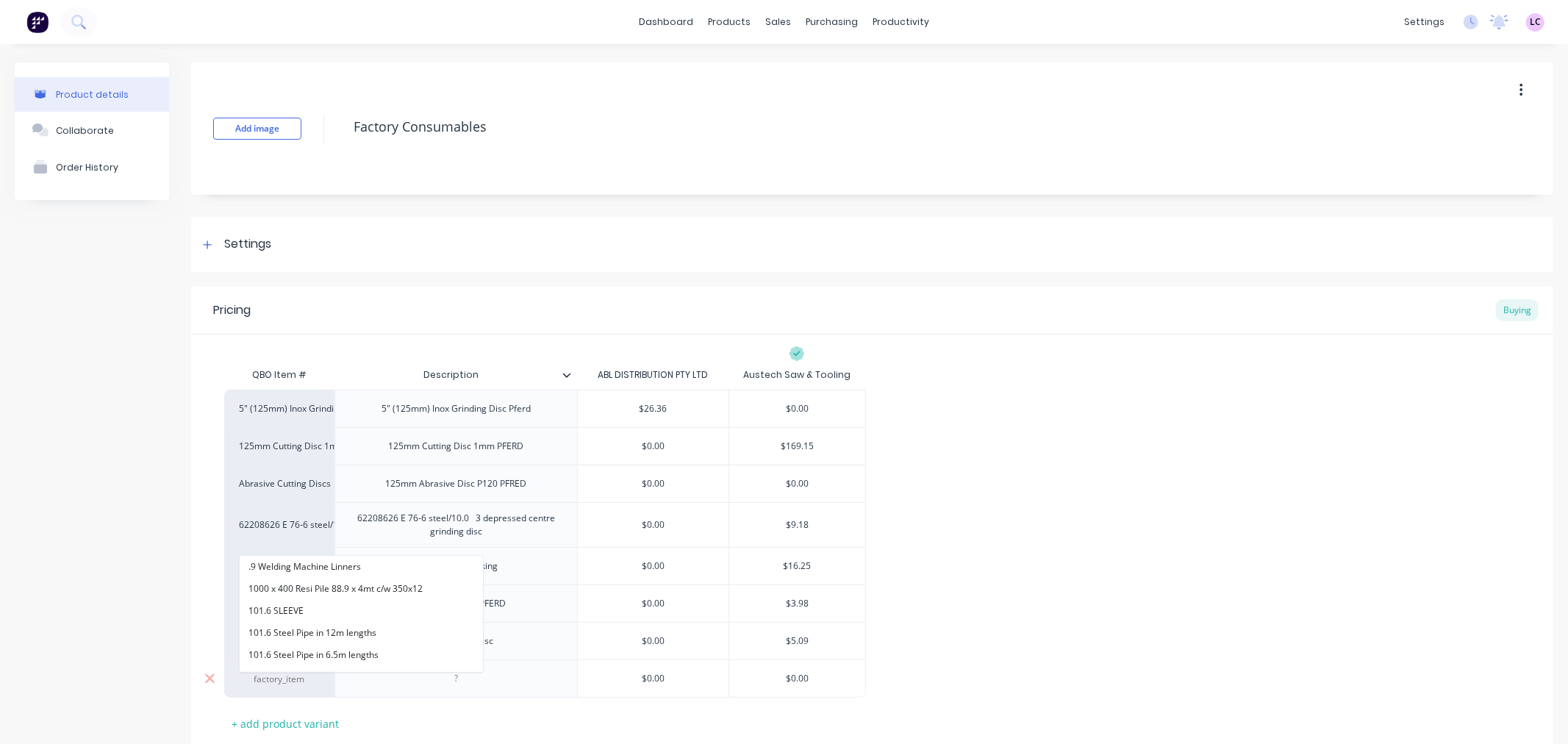
paste input "General Purpose Grinding Disc 125mm"
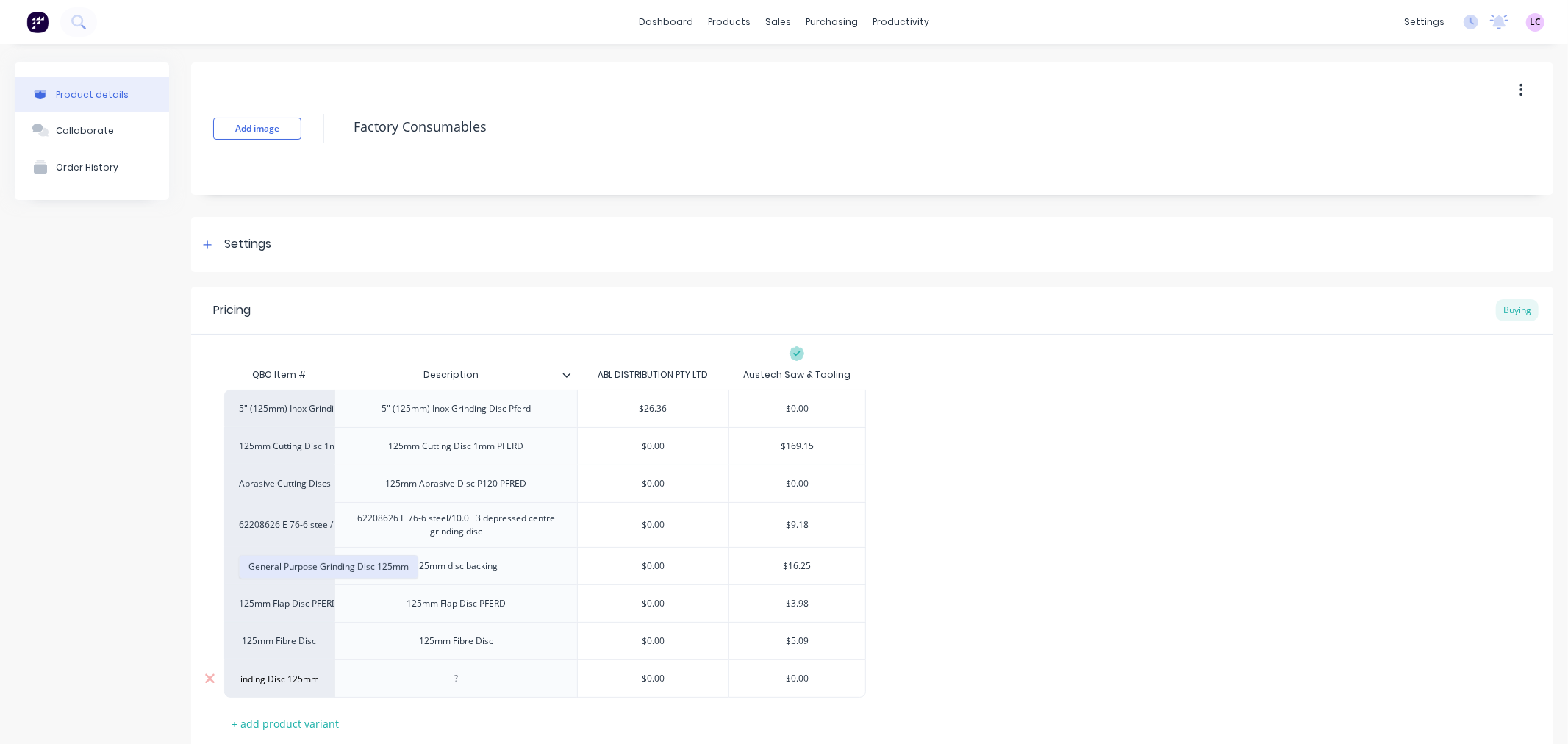
type input "General Purpose Grinding Disc 125mm"
click at [340, 572] on button "General Purpose Grinding Disc 125mm" at bounding box center [329, 567] width 178 height 22
type textarea "x"
click at [431, 680] on div at bounding box center [456, 678] width 73 height 19
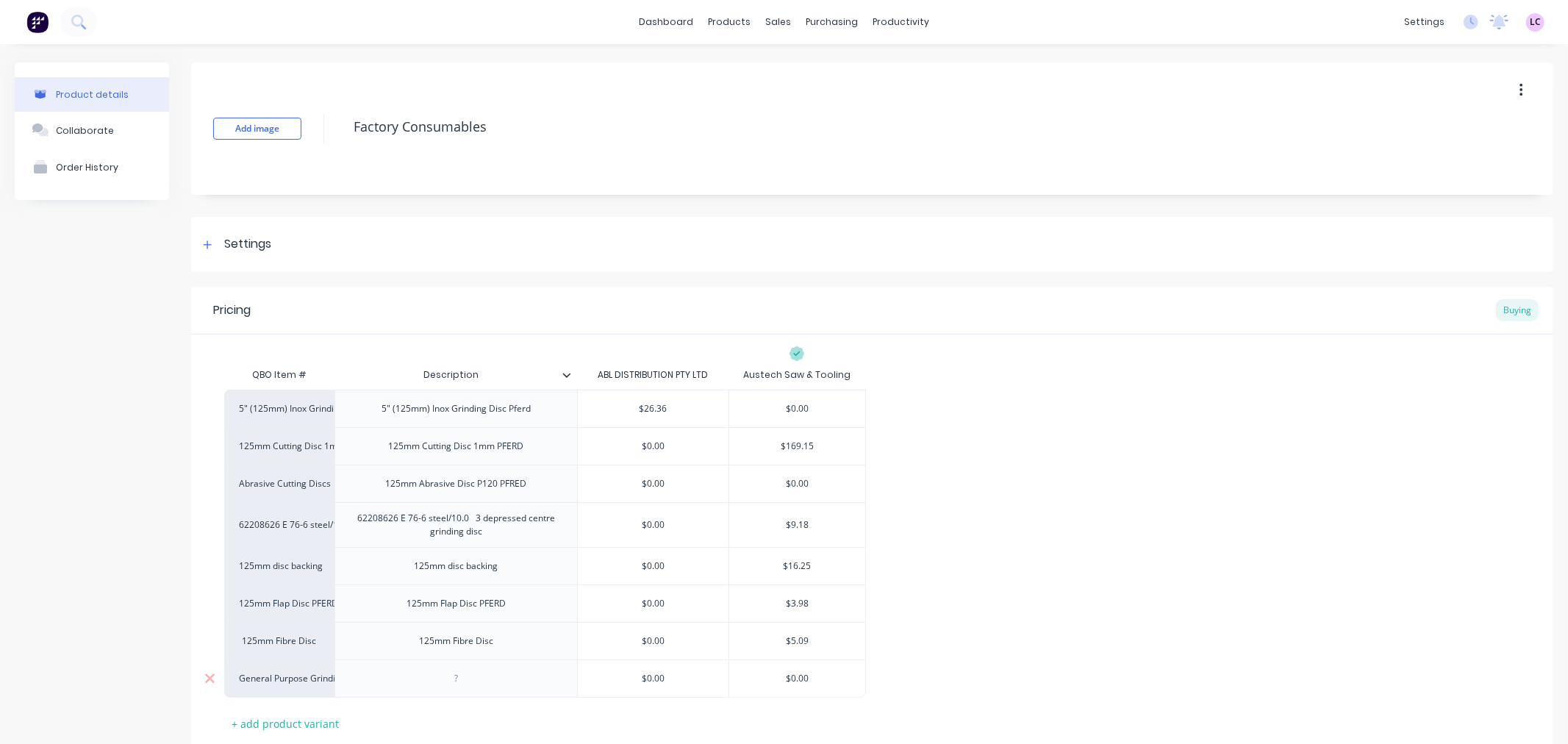
paste div
click at [792, 675] on input "text" at bounding box center [797, 679] width 136 height 13
type textarea "x"
type input "$0.00"
click at [796, 679] on input "$0.00" at bounding box center [797, 679] width 136 height 13
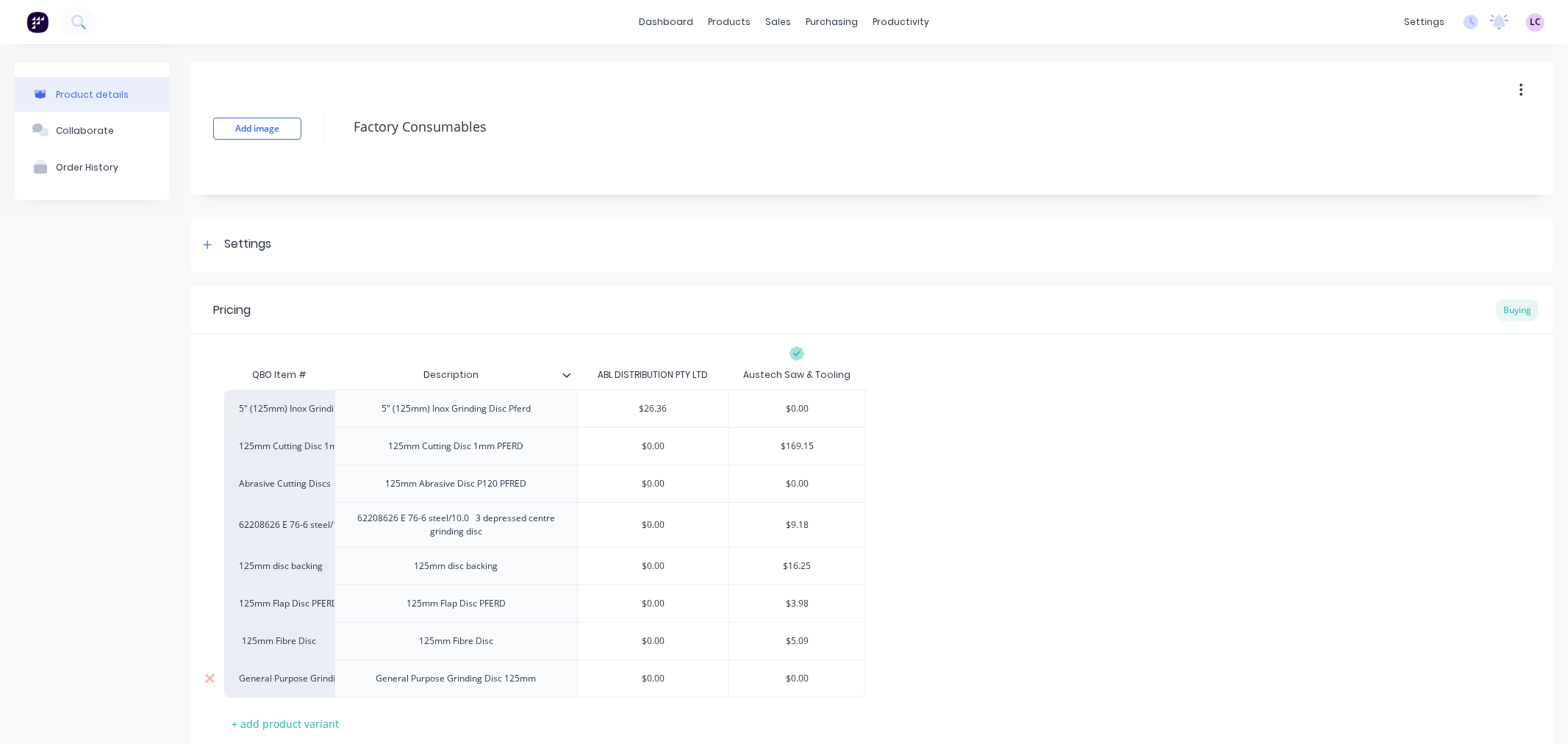
click at [796, 679] on input "$0.00" at bounding box center [797, 679] width 136 height 13
type textarea "x"
type input "$4"
type textarea "x"
click at [957, 653] on div "5" (125mm) Inox Grinding Disc Pferd 5" (125mm) Inox Grinding Disc Pferd $26.36 …" at bounding box center [873, 543] width 1296 height 308
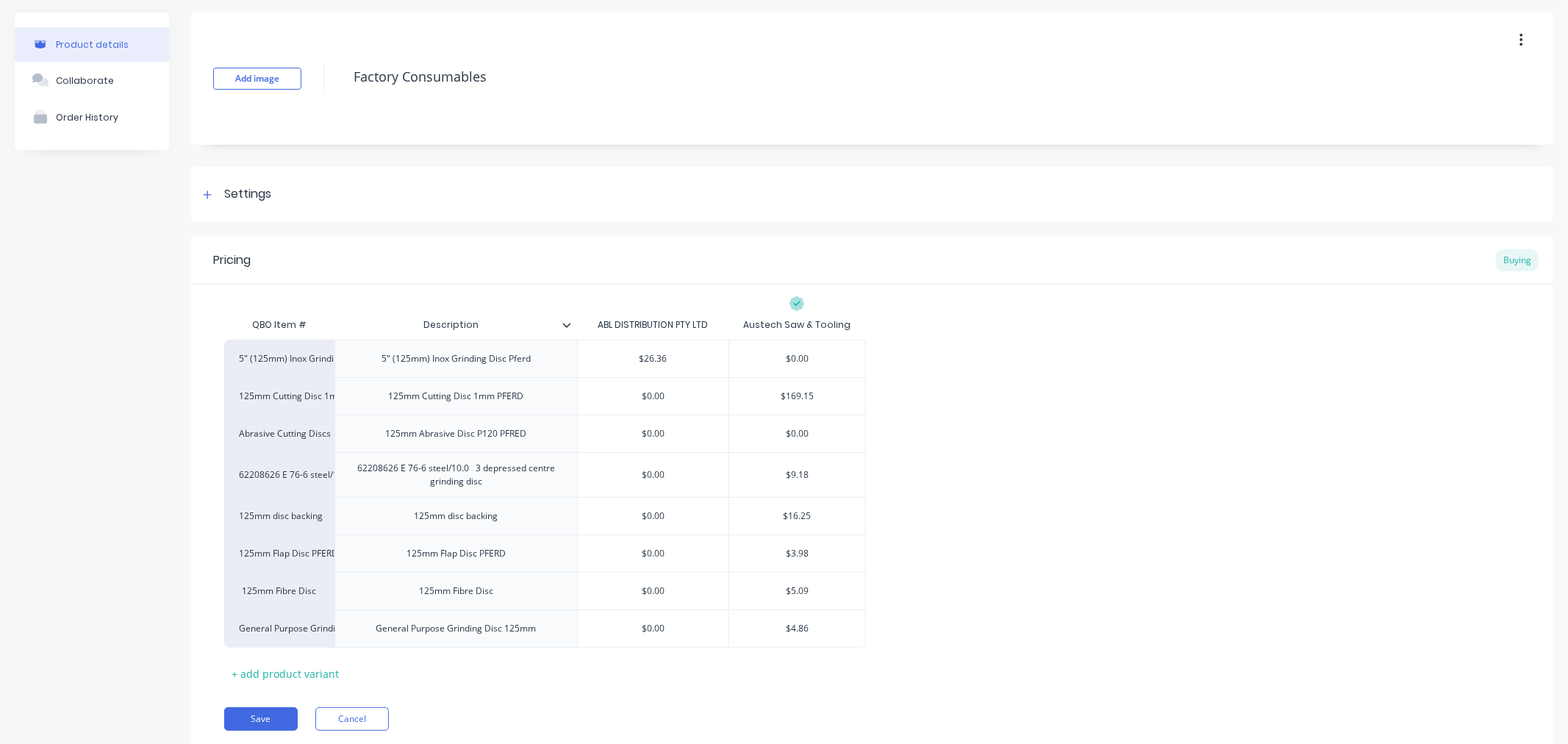
scroll to position [100, 0]
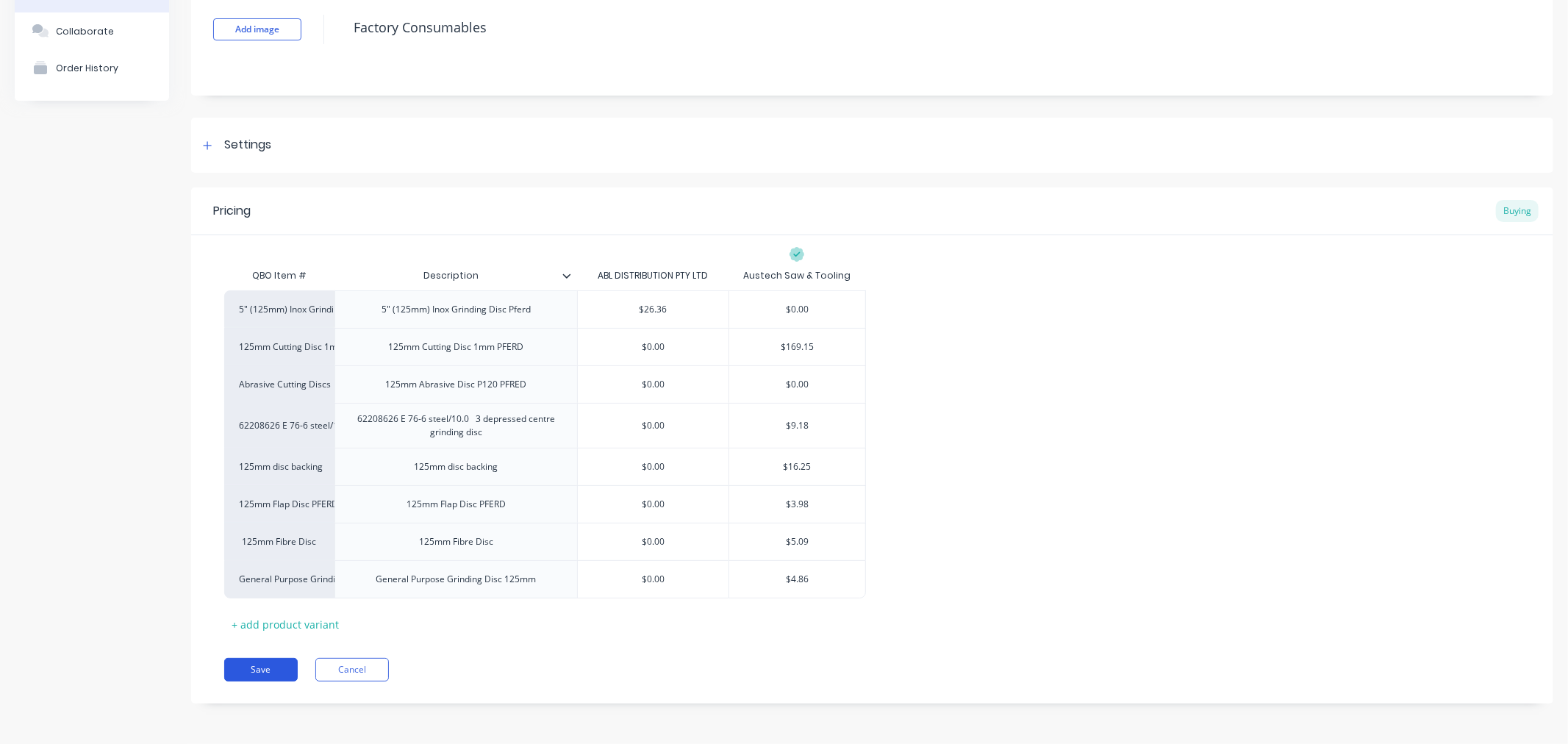
click at [263, 675] on button "Save" at bounding box center [261, 670] width 73 height 24
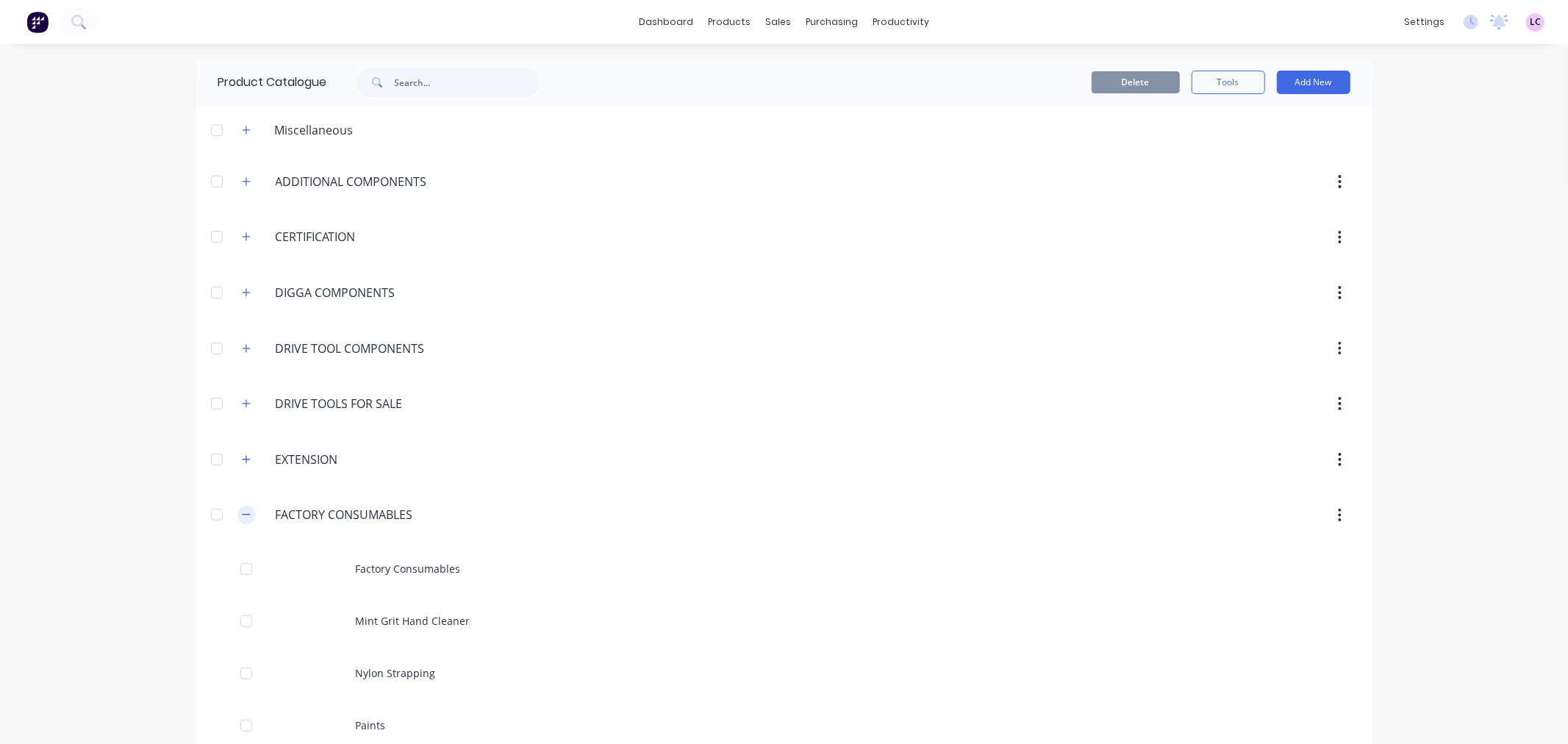
click at [242, 514] on icon "button" at bounding box center [246, 515] width 9 height 11
click at [689, 25] on link "dashboard" at bounding box center [666, 22] width 69 height 22
